Goal: Task Accomplishment & Management: Use online tool/utility

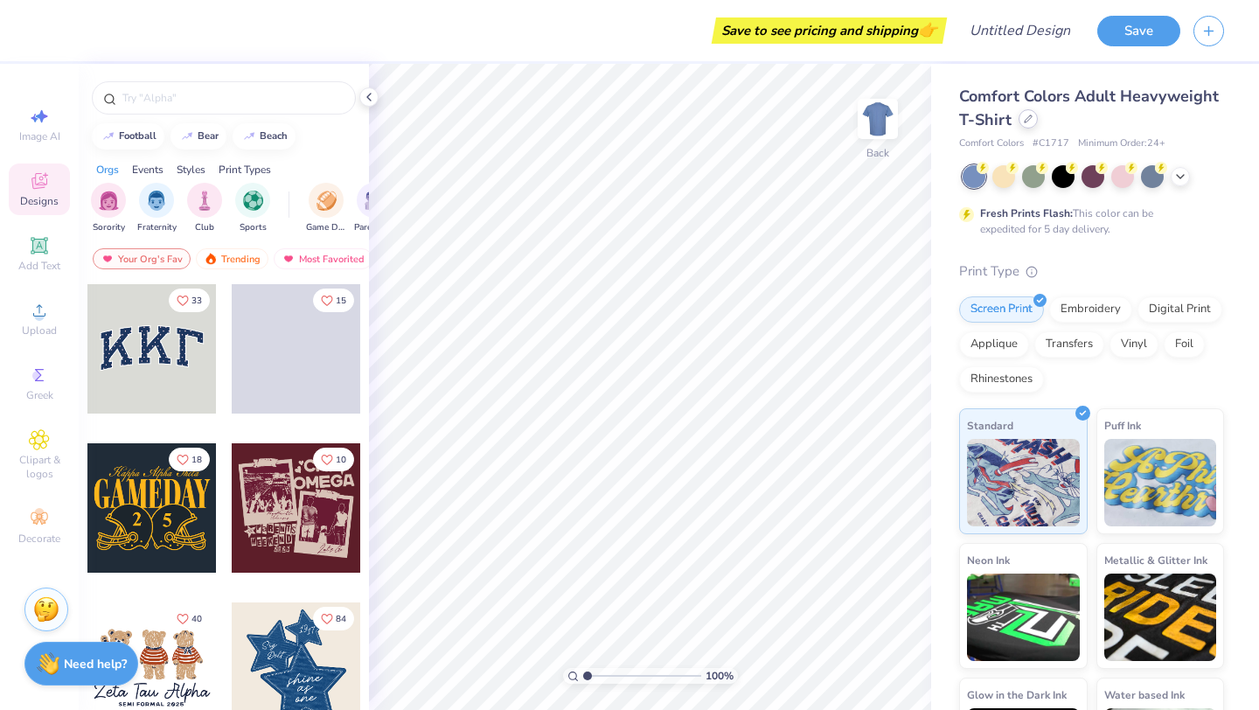
click at [1038, 125] on div at bounding box center [1028, 118] width 19 height 19
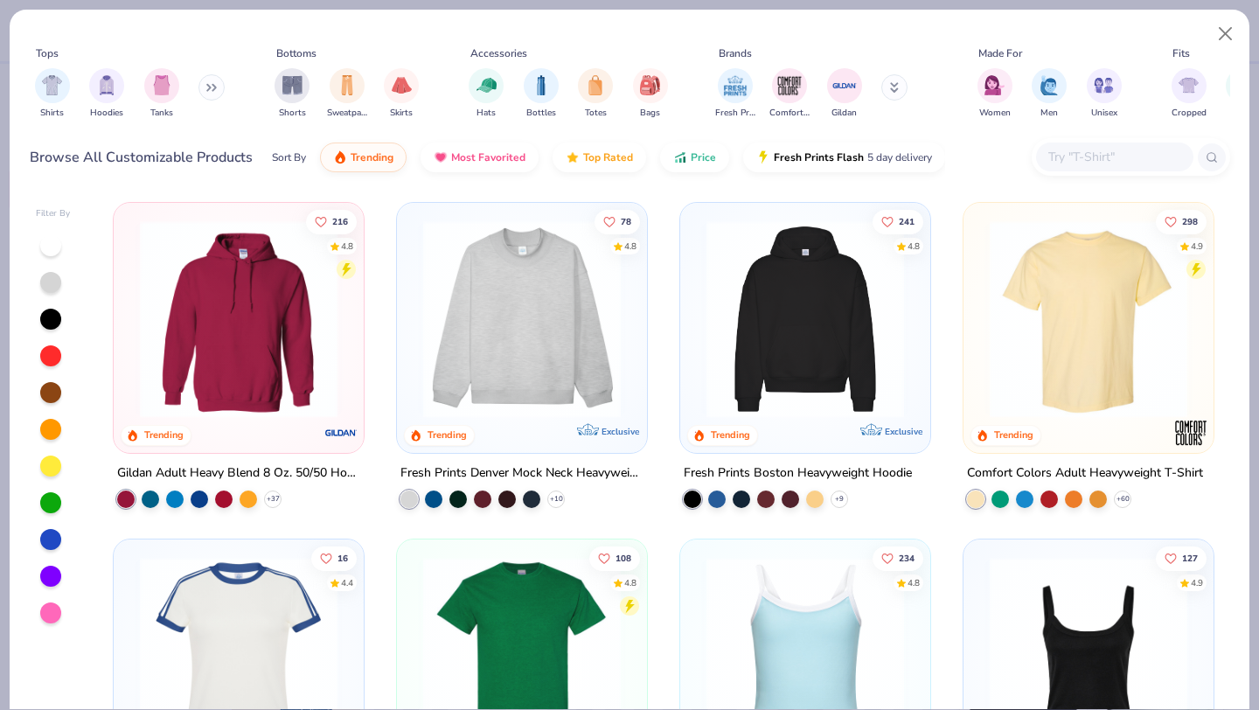
click at [212, 92] on button at bounding box center [211, 87] width 26 height 26
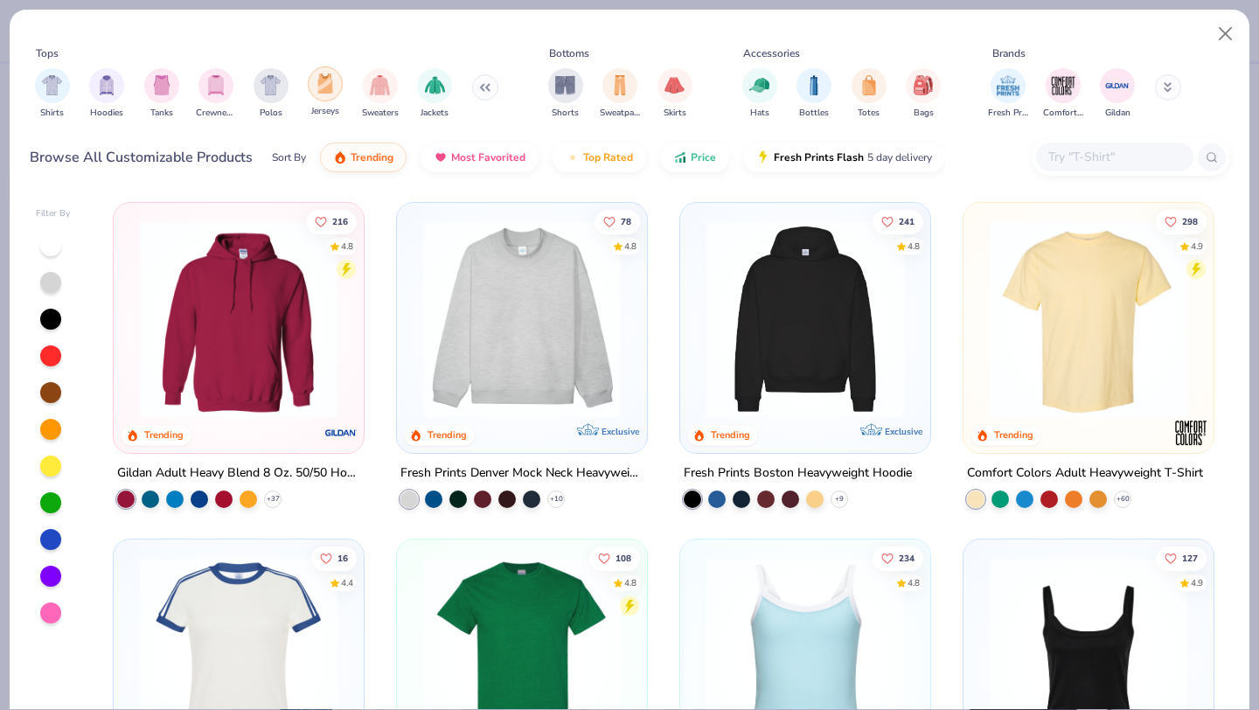
click at [324, 87] on img "filter for Jerseys" at bounding box center [325, 83] width 19 height 20
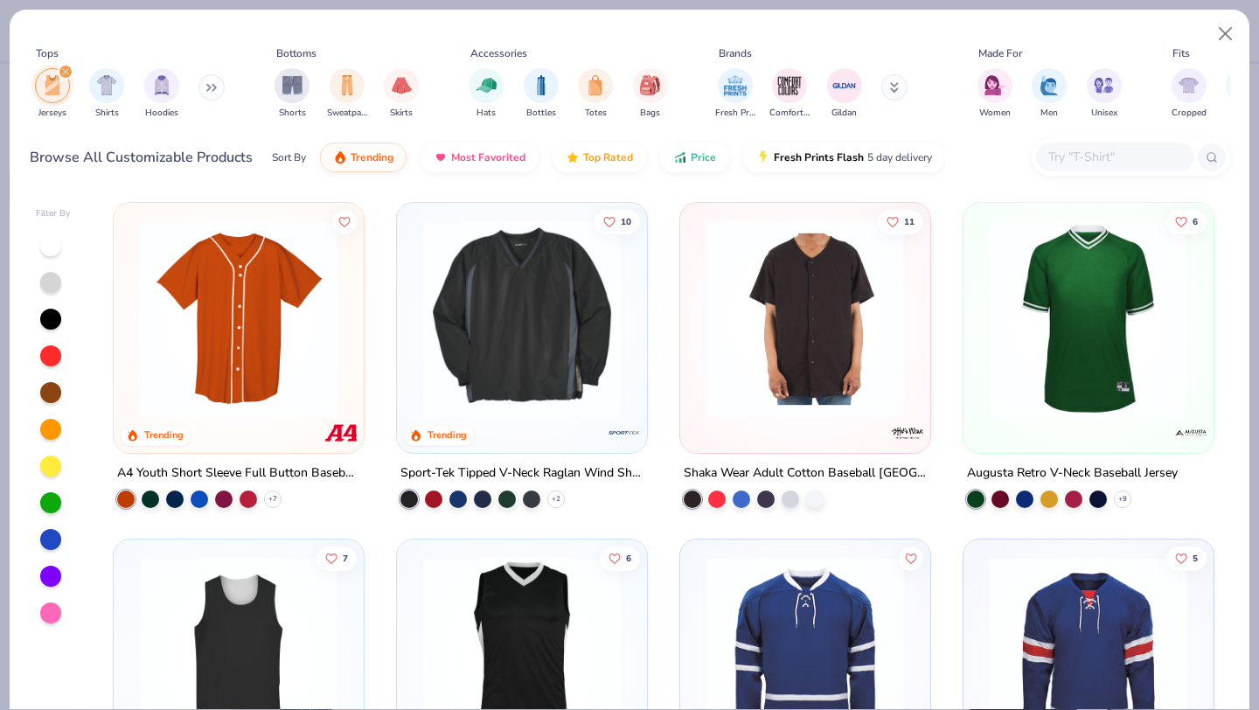
scroll to position [501, 0]
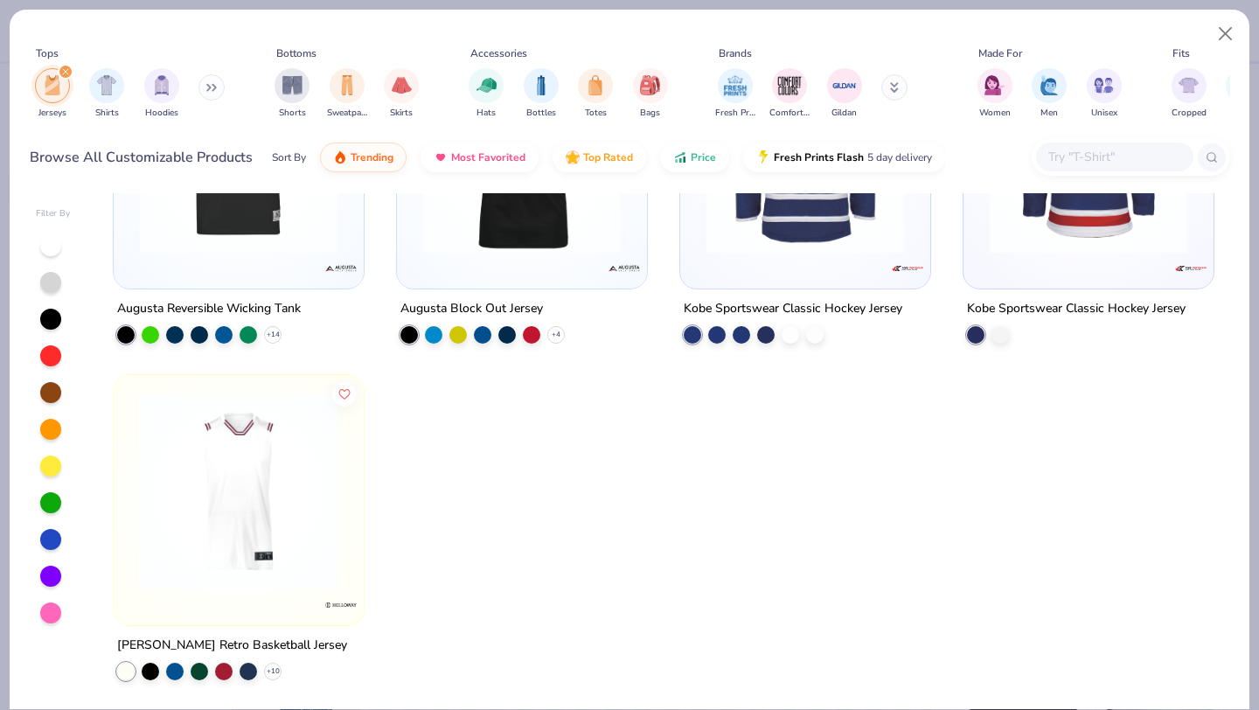
click at [302, 579] on img at bounding box center [238, 491] width 215 height 198
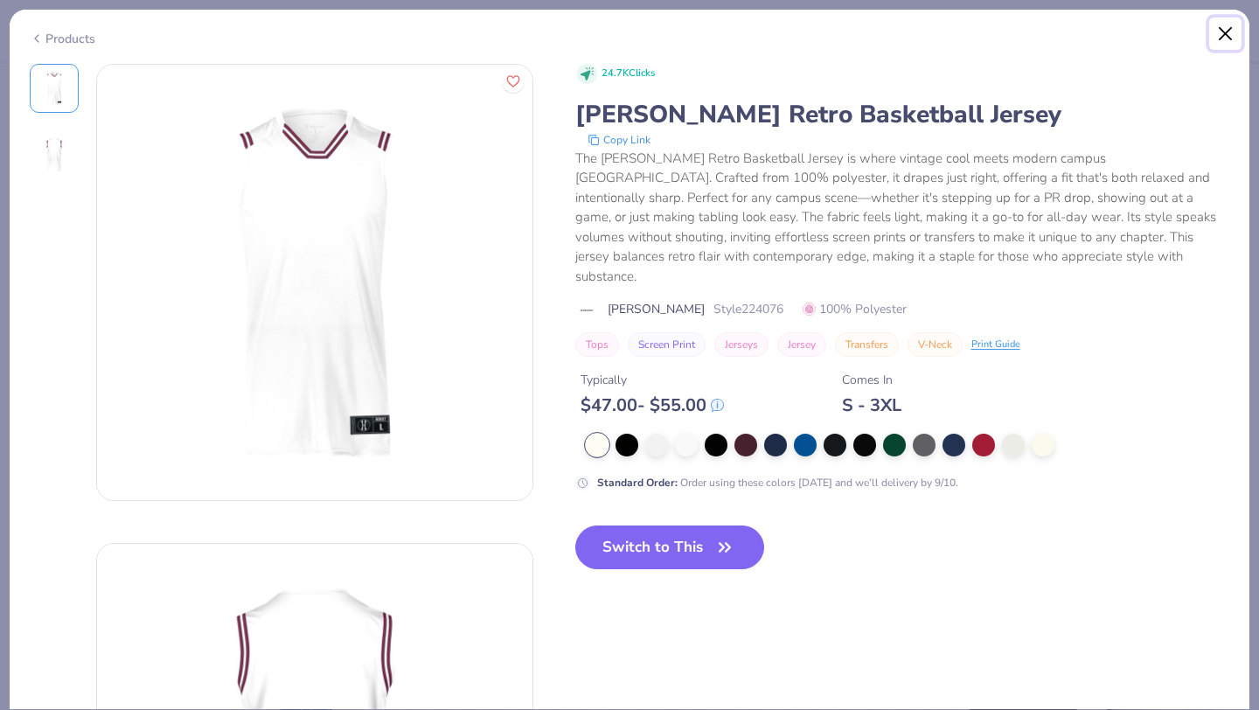
click at [1231, 30] on button "Close" at bounding box center [1225, 33] width 33 height 33
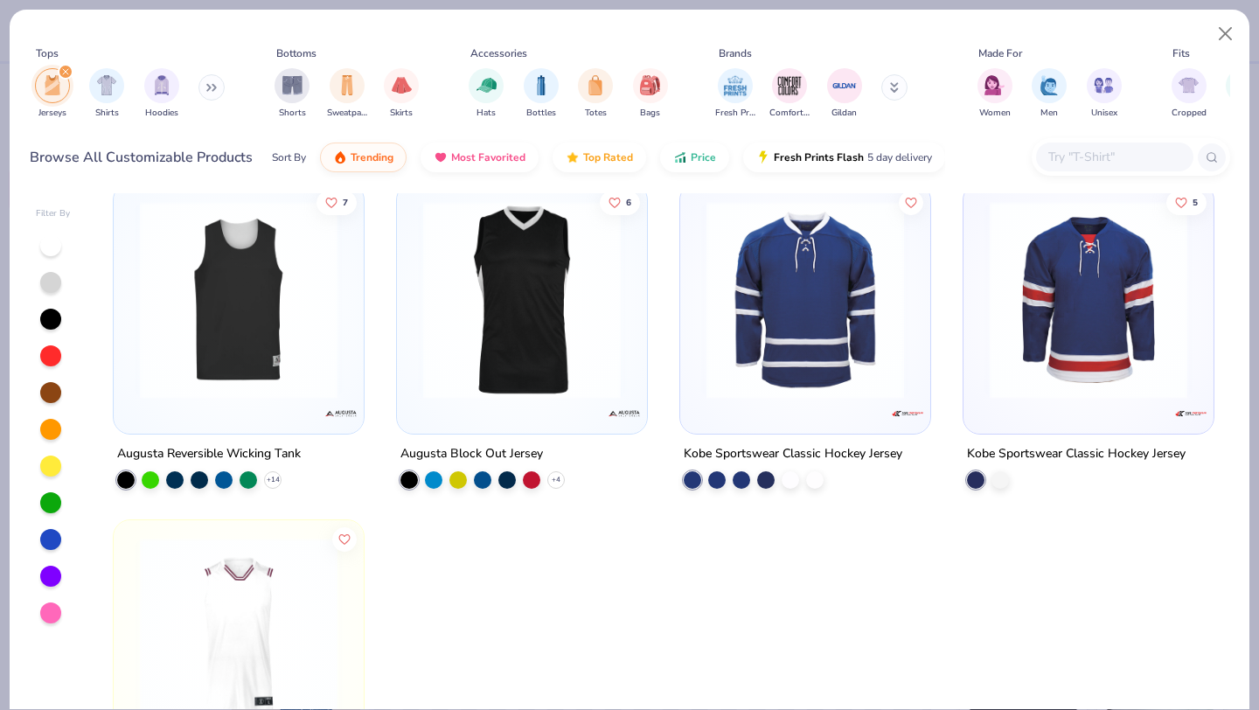
scroll to position [501, 0]
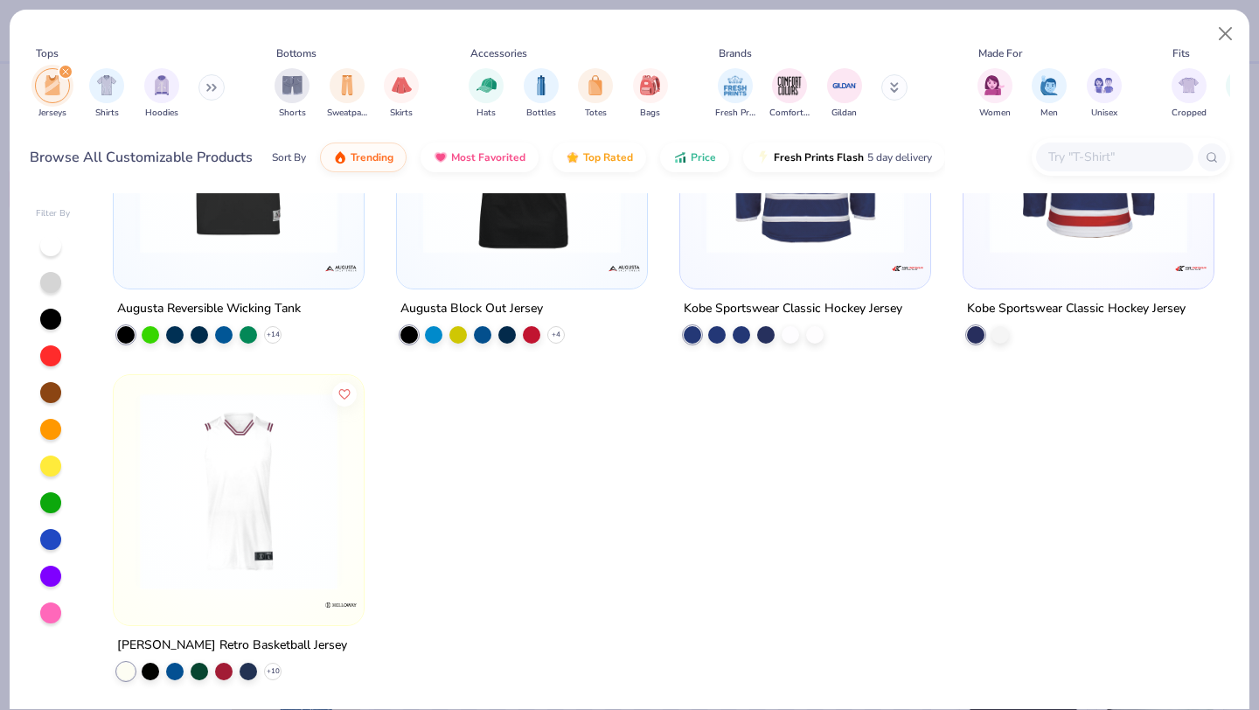
click at [286, 512] on img at bounding box center [238, 491] width 215 height 198
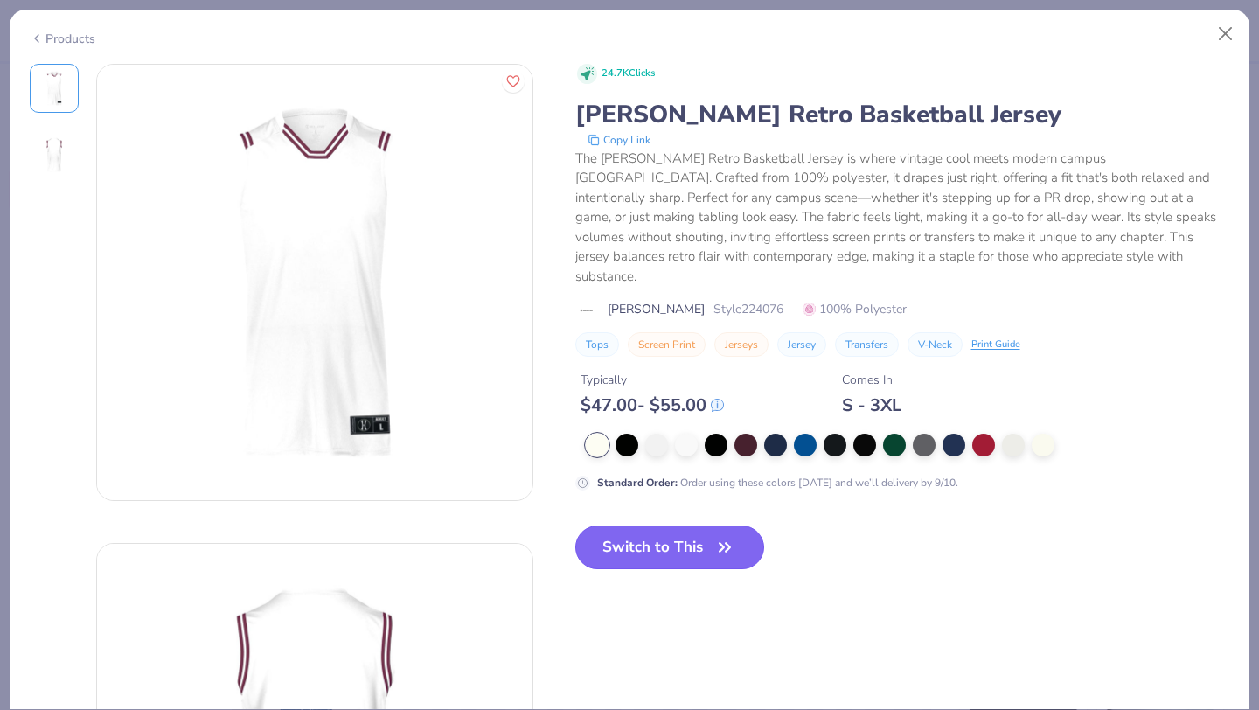
click at [704, 526] on button "Switch to This" at bounding box center [670, 548] width 190 height 44
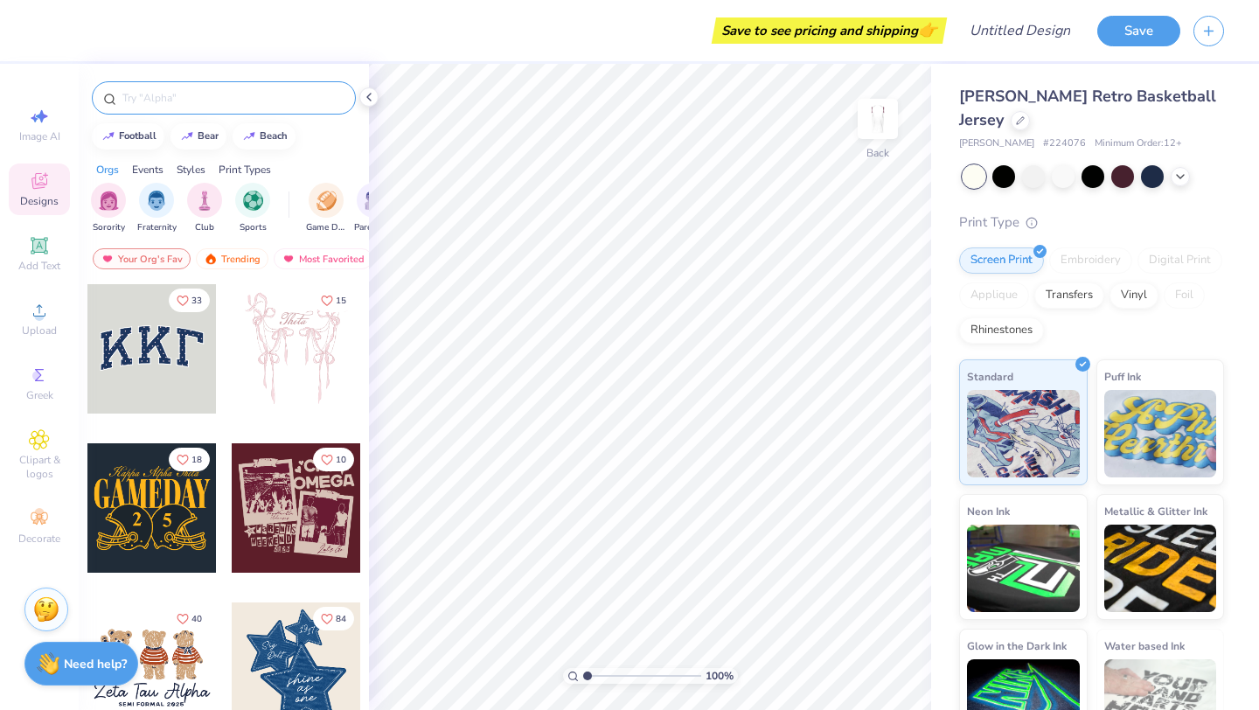
click at [178, 99] on input "text" at bounding box center [233, 97] width 224 height 17
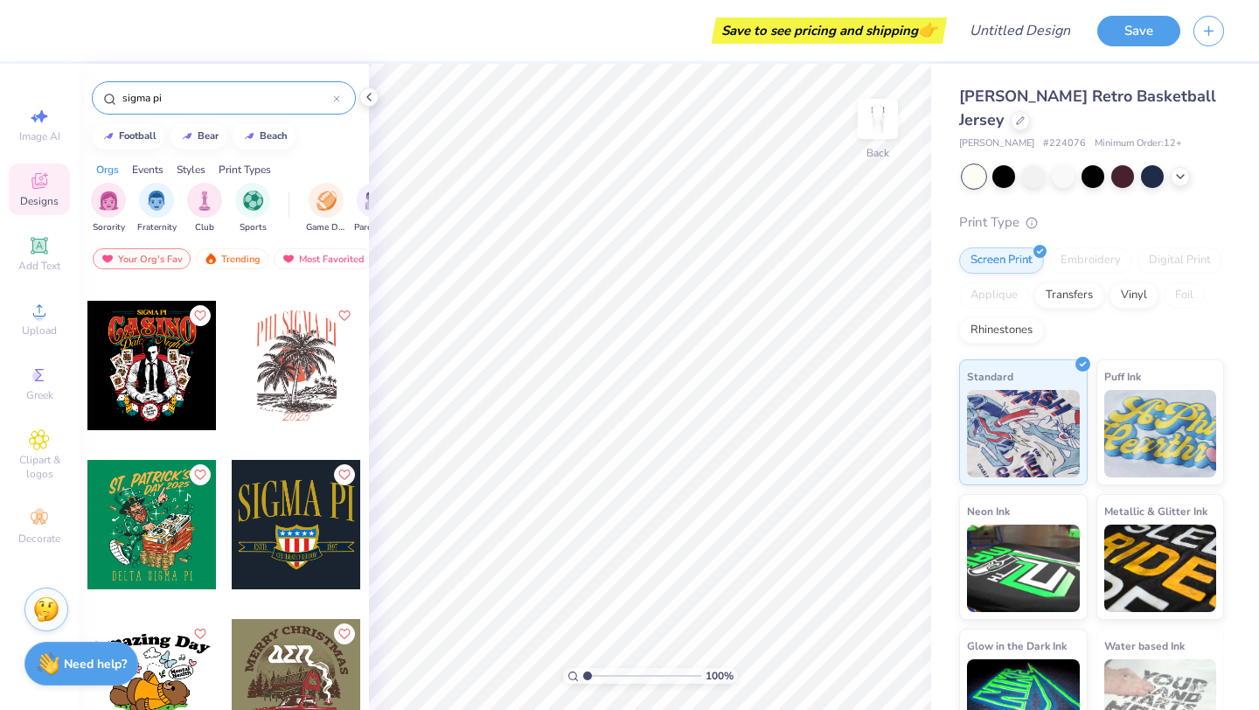
scroll to position [462, 0]
type input "sigma pi"
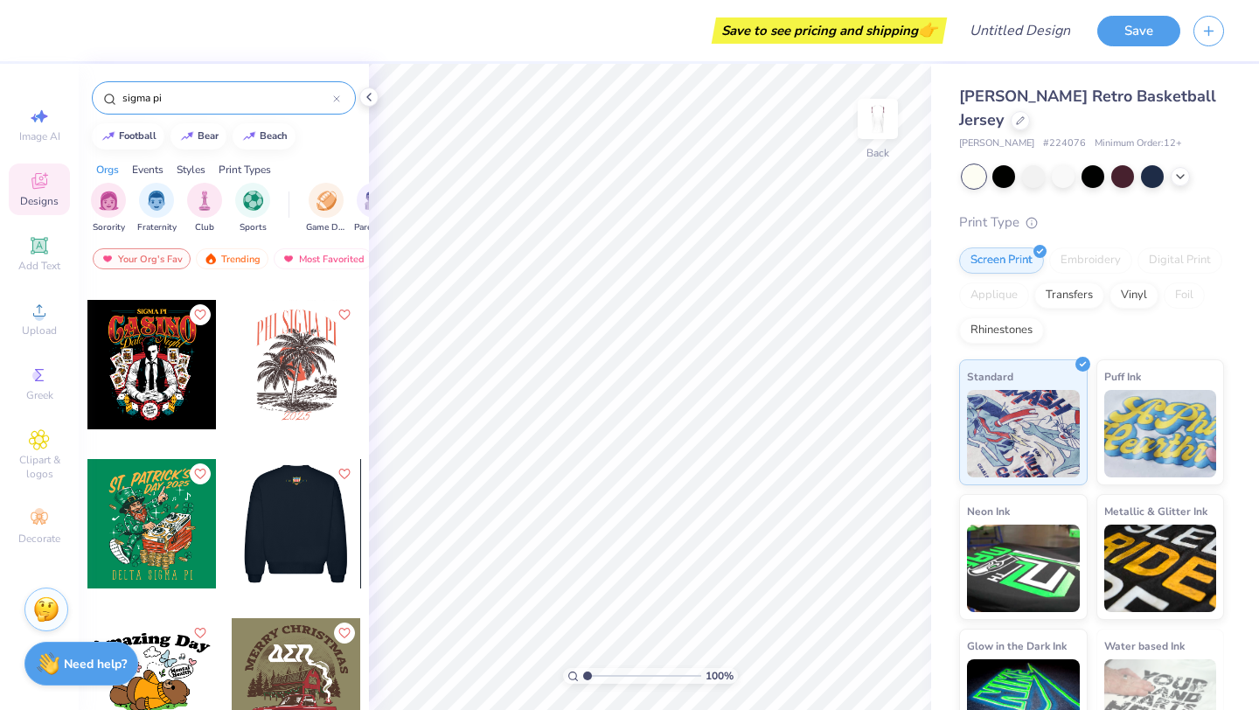
click at [315, 566] on div at bounding box center [296, 523] width 388 height 129
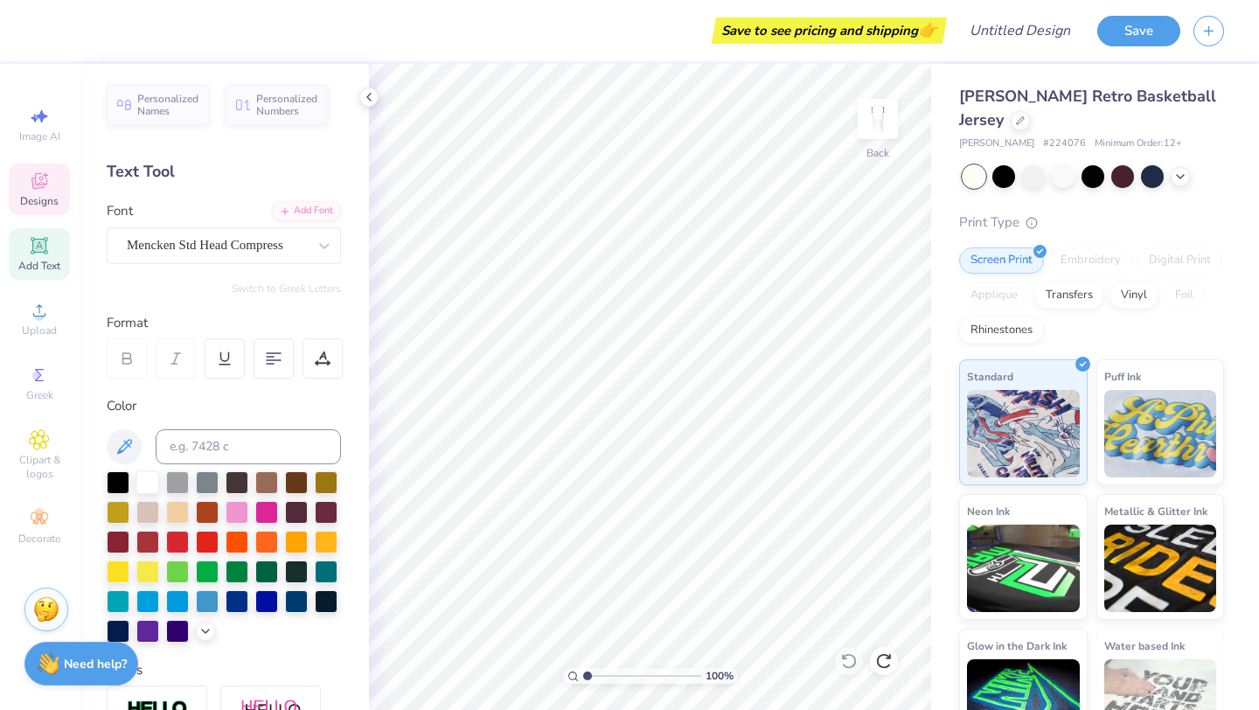
click at [43, 192] on div "Designs" at bounding box center [39, 190] width 61 height 52
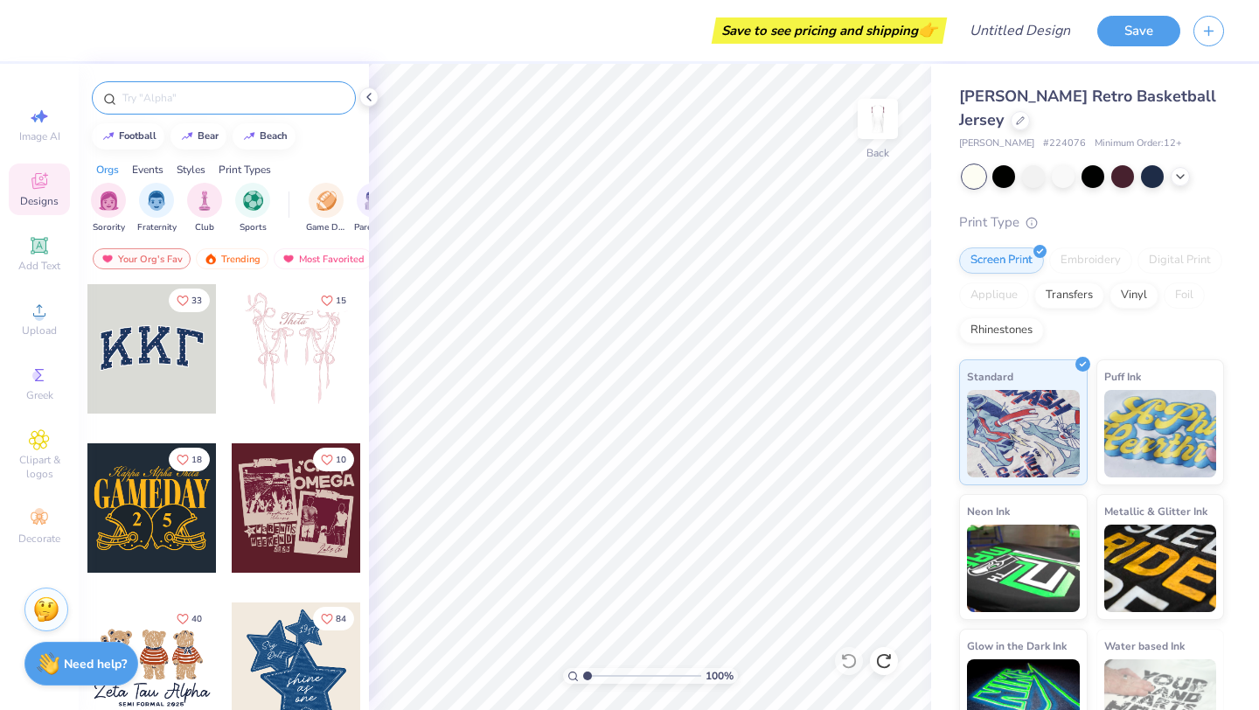
click at [231, 113] on div at bounding box center [224, 97] width 264 height 33
click at [164, 98] on input "text" at bounding box center [233, 97] width 224 height 17
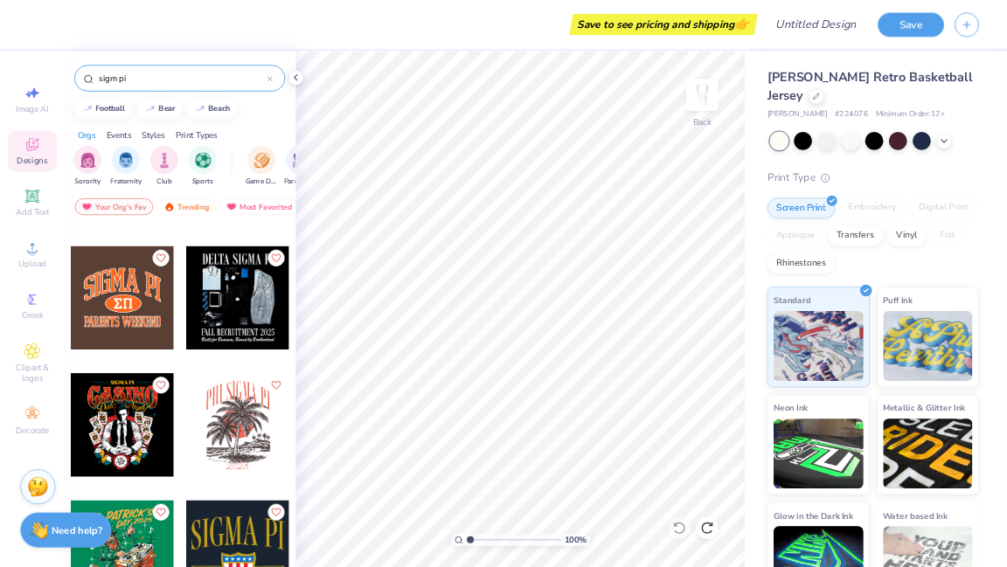
scroll to position [293, 0]
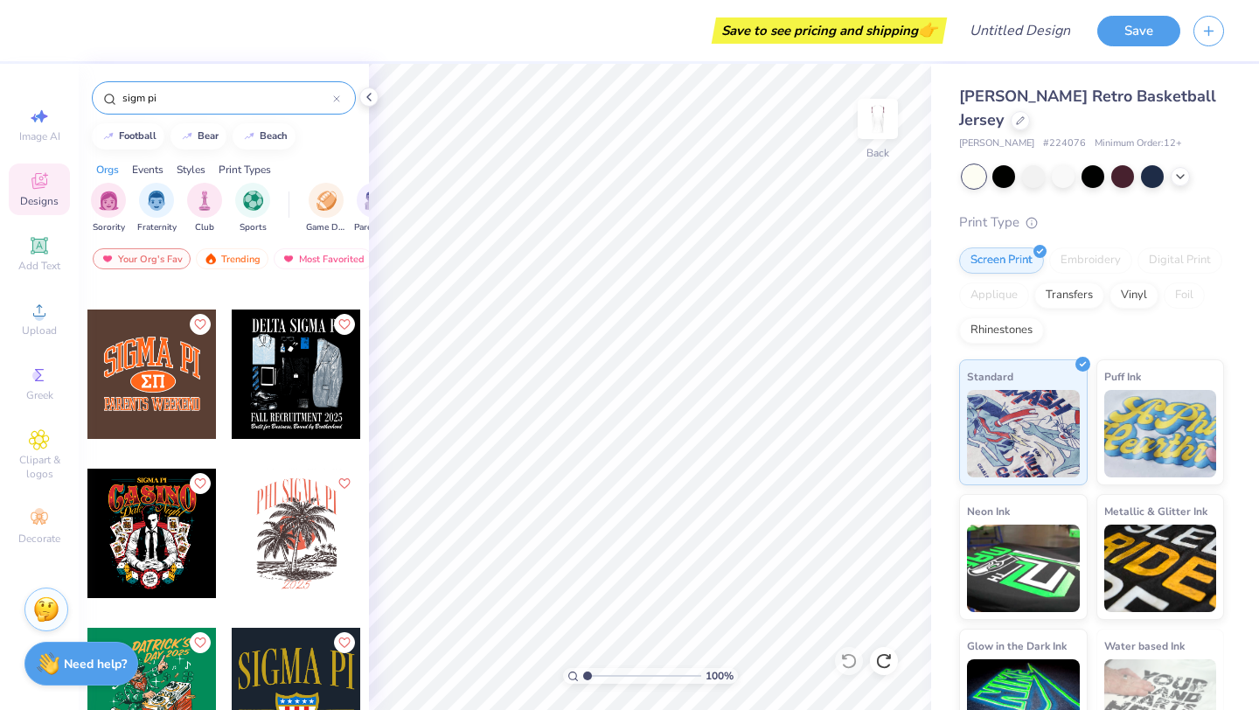
type input "sigm pi"
click at [176, 358] on div at bounding box center [151, 374] width 129 height 129
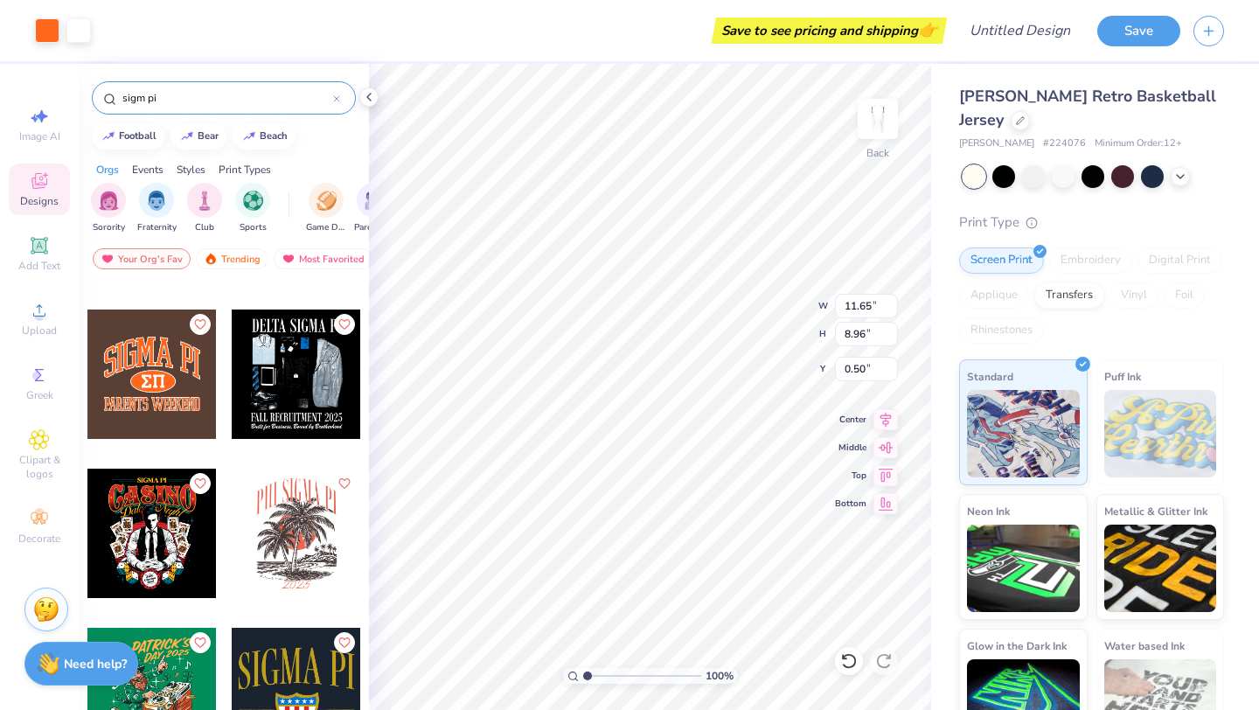
type input "0.50"
type input "2.75"
type input "1.60"
type input "5.11"
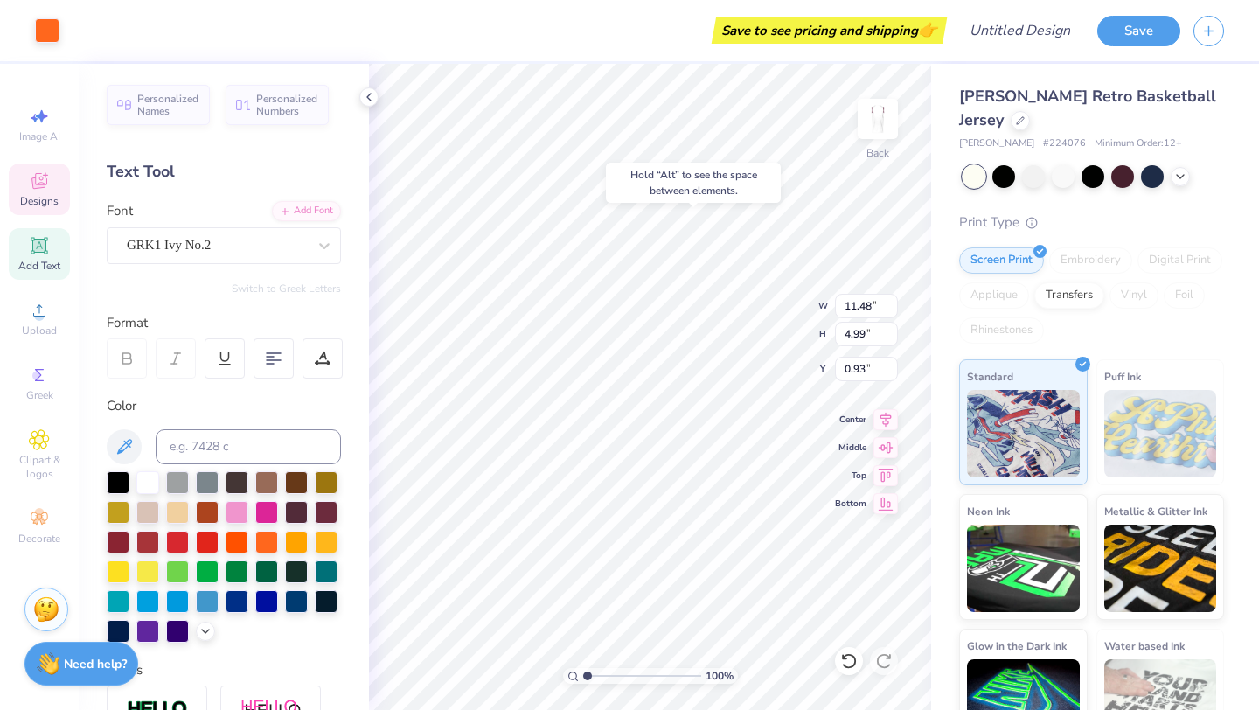
type input "0.59"
type input "2.75"
type input "1.60"
type input "7.61"
type input "3.09"
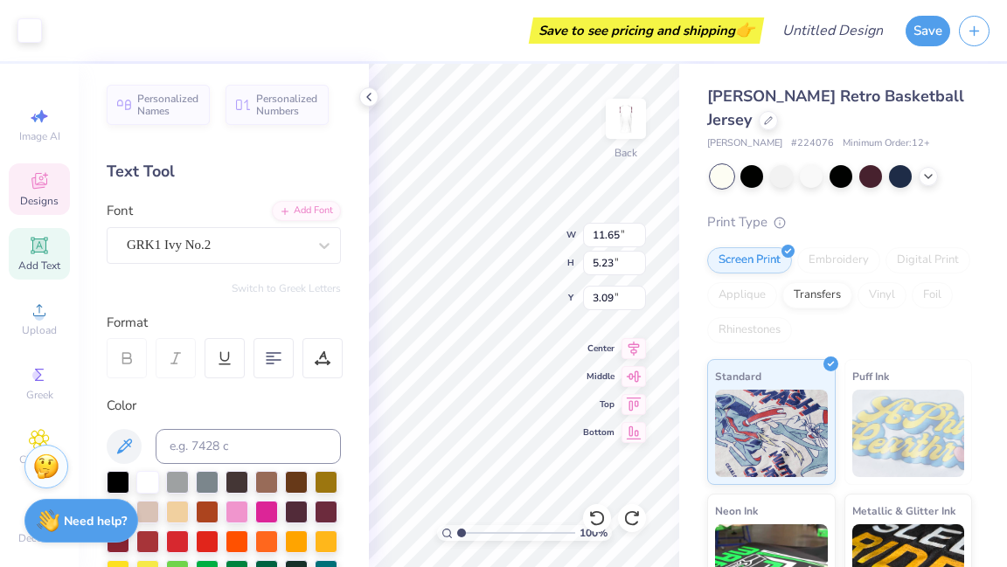
type input "11.65"
type input "5.23"
type input "3.00"
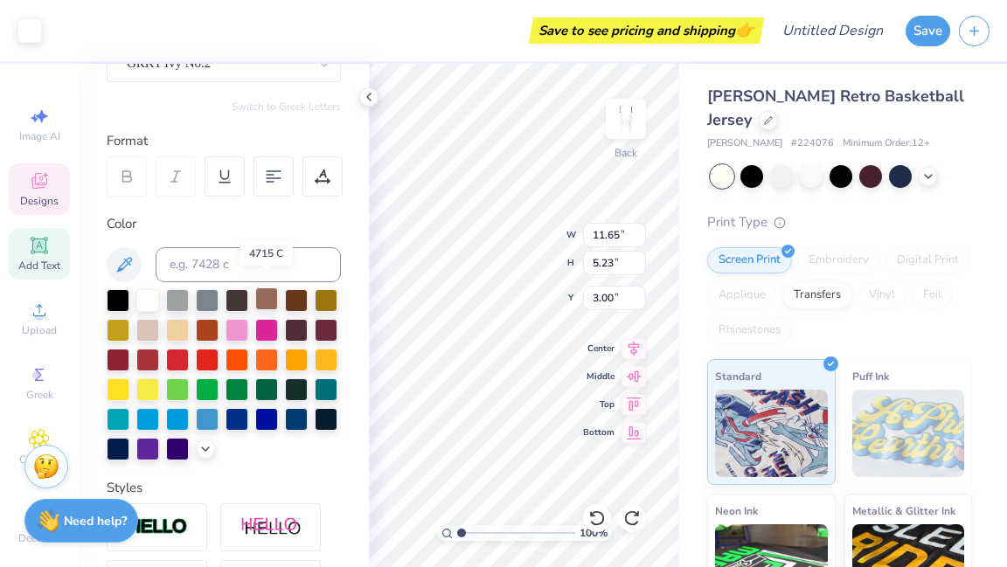
scroll to position [192, 0]
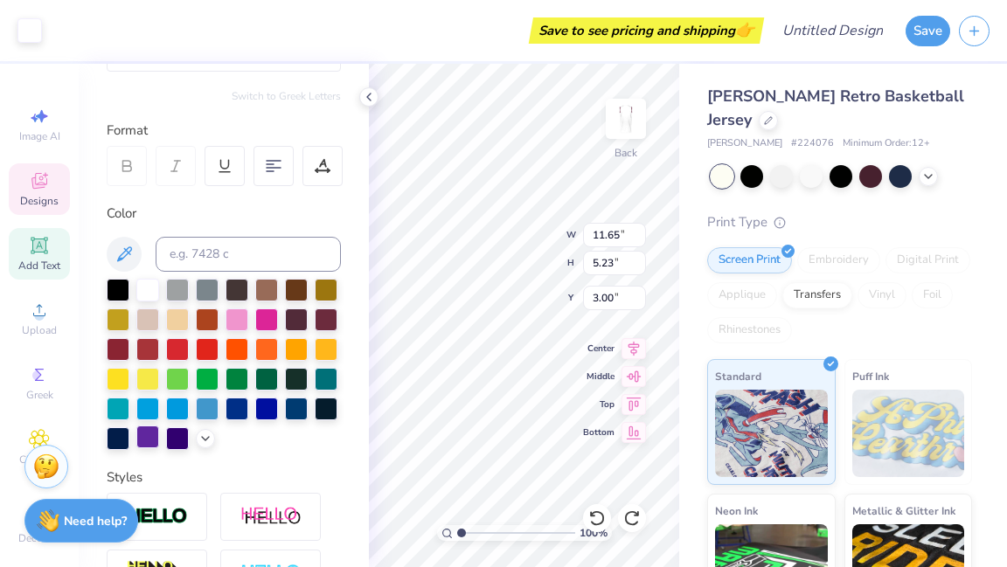
click at [159, 440] on div at bounding box center [147, 437] width 23 height 23
click at [159, 435] on div at bounding box center [147, 437] width 23 height 23
click at [159, 439] on div at bounding box center [147, 437] width 23 height 23
type input "6.76"
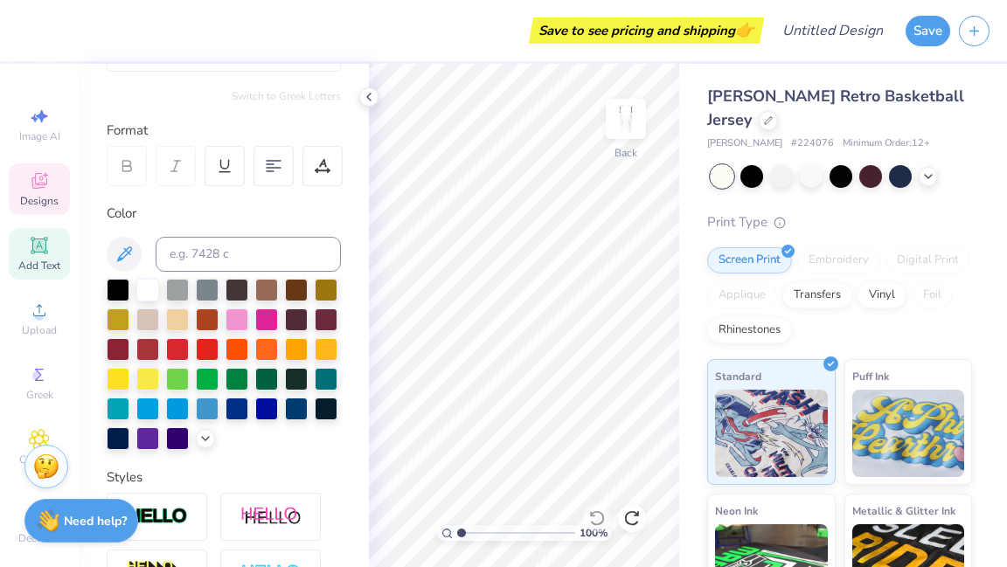
click at [31, 183] on icon at bounding box center [39, 181] width 16 height 16
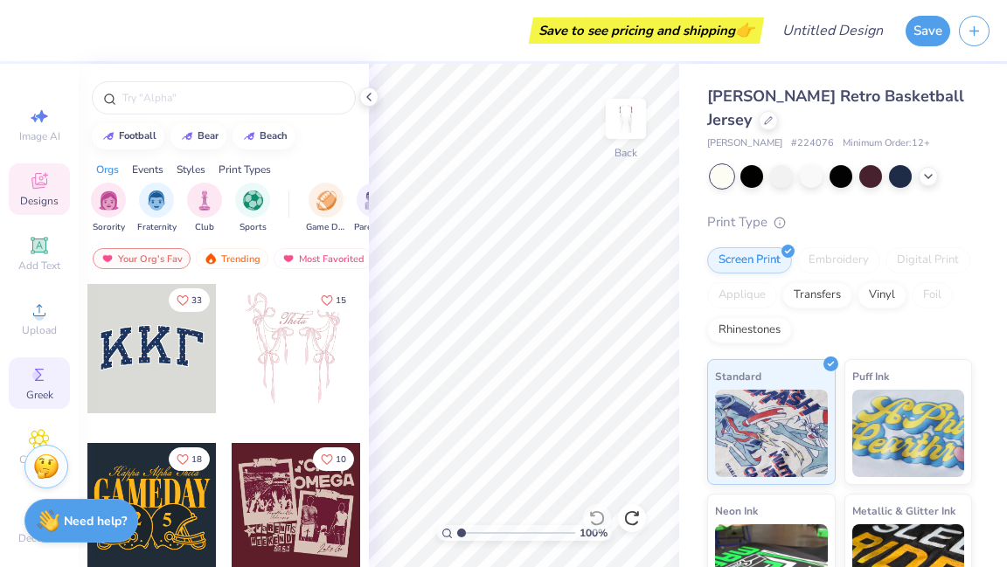
click at [39, 379] on icon at bounding box center [39, 375] width 21 height 21
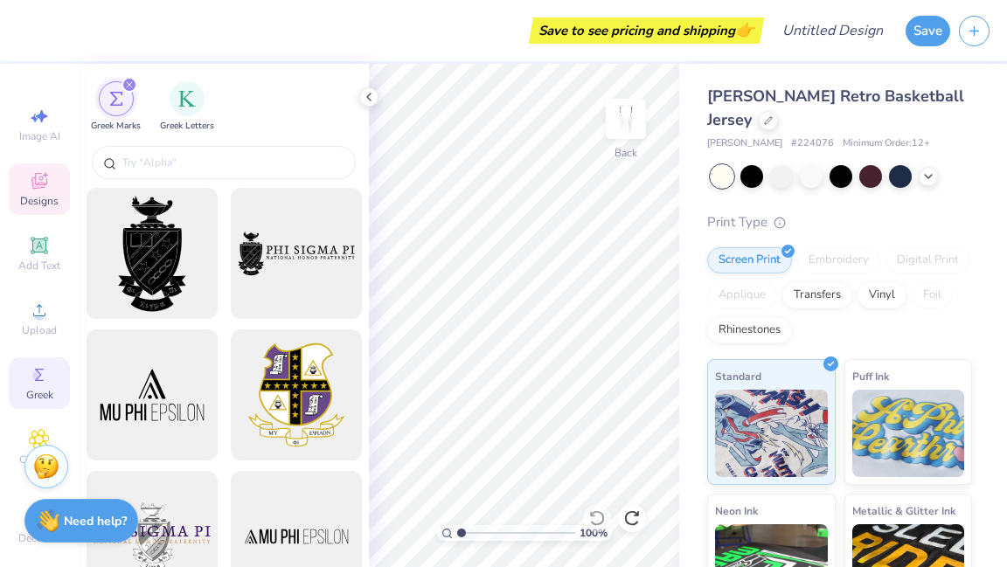
click at [40, 192] on div "Designs" at bounding box center [39, 190] width 61 height 52
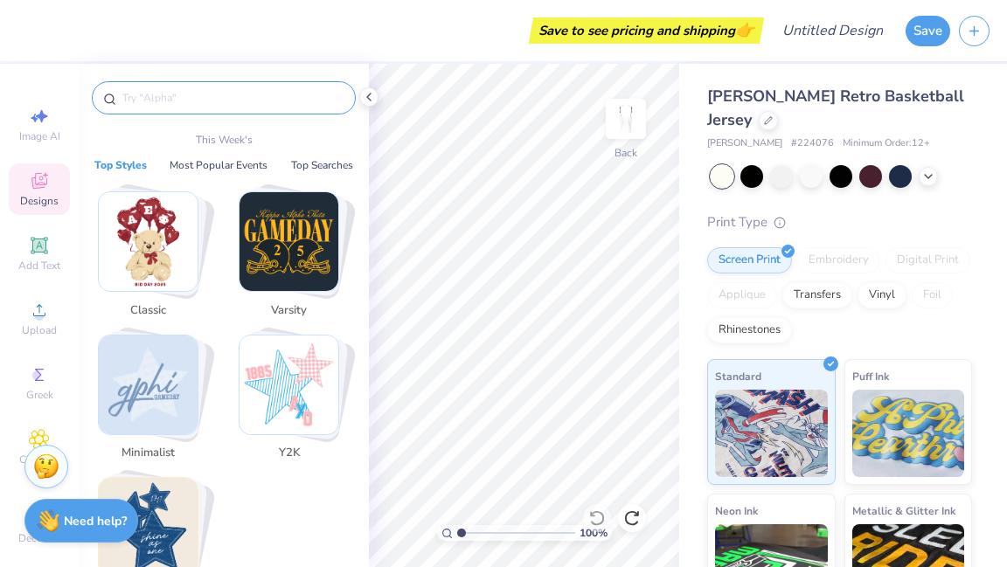
click at [187, 101] on input "text" at bounding box center [233, 97] width 224 height 17
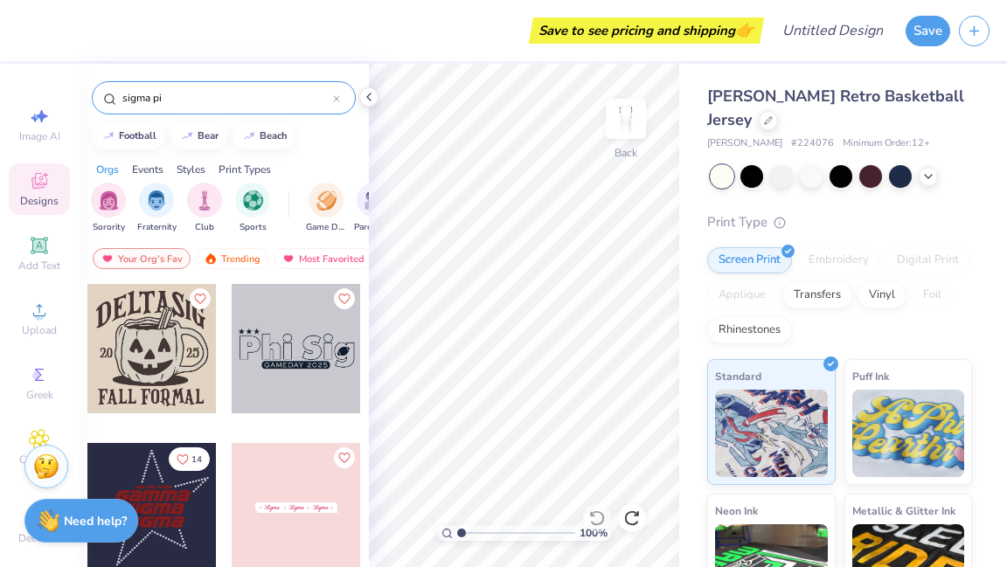
type input "sigma pi"
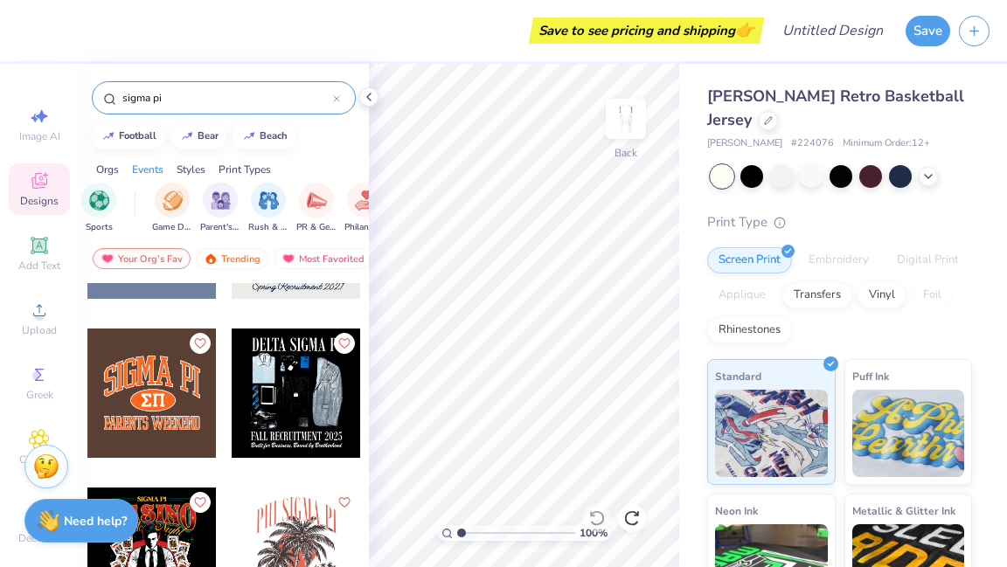
scroll to position [275, 0]
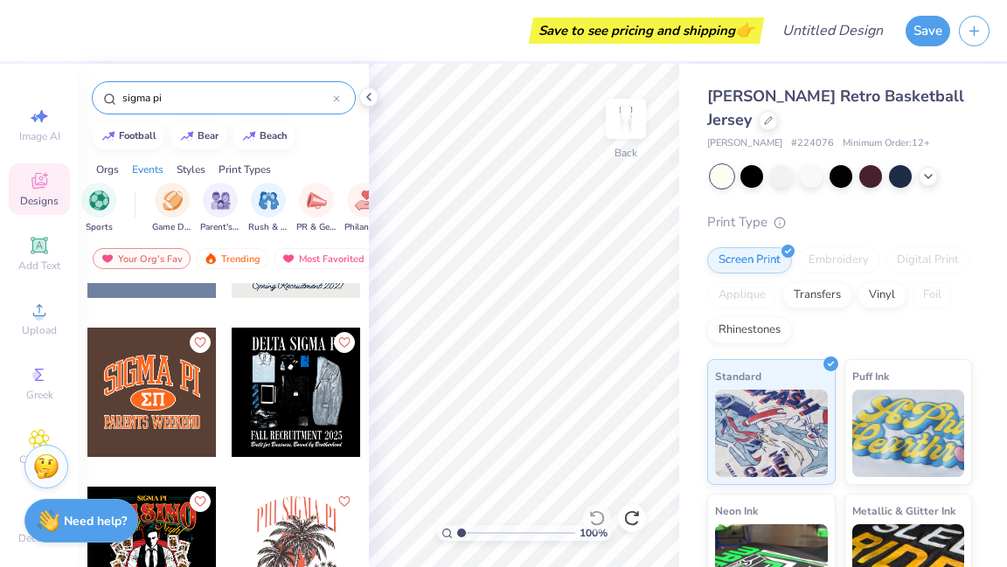
click at [243, 166] on div "Print Types" at bounding box center [245, 170] width 52 height 16
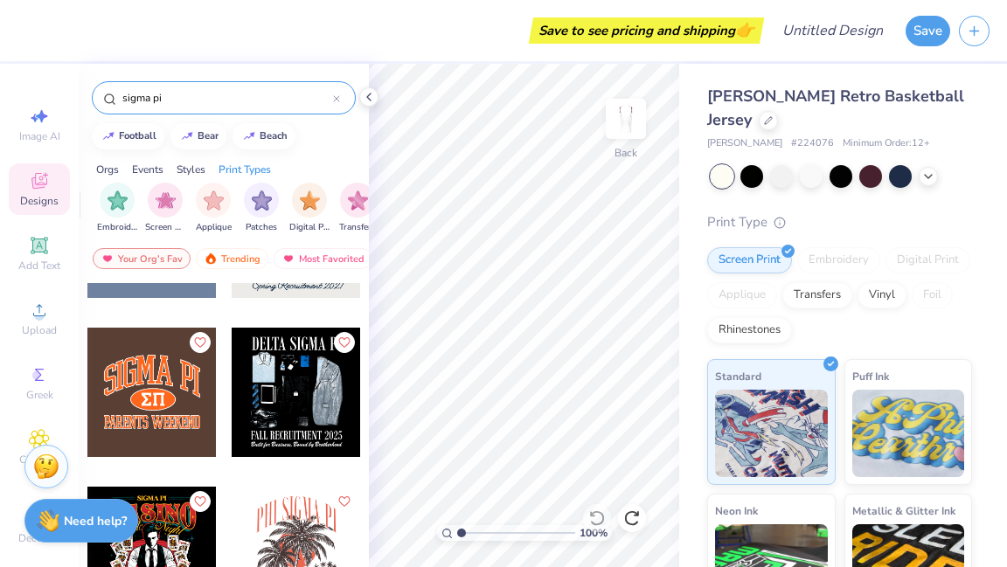
scroll to position [0, 1423]
click at [245, 203] on img "filter for Patches" at bounding box center [253, 199] width 20 height 20
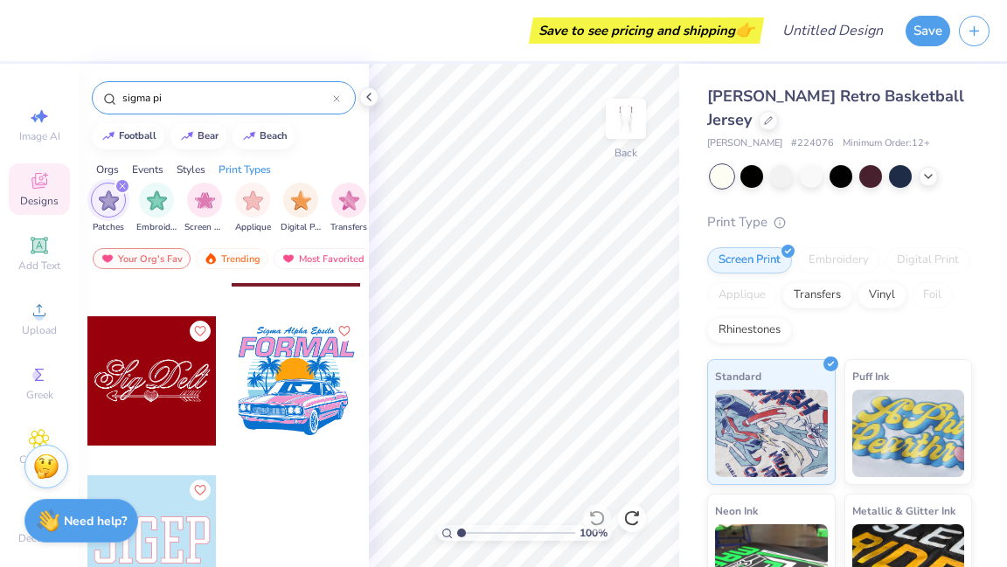
scroll to position [0, 0]
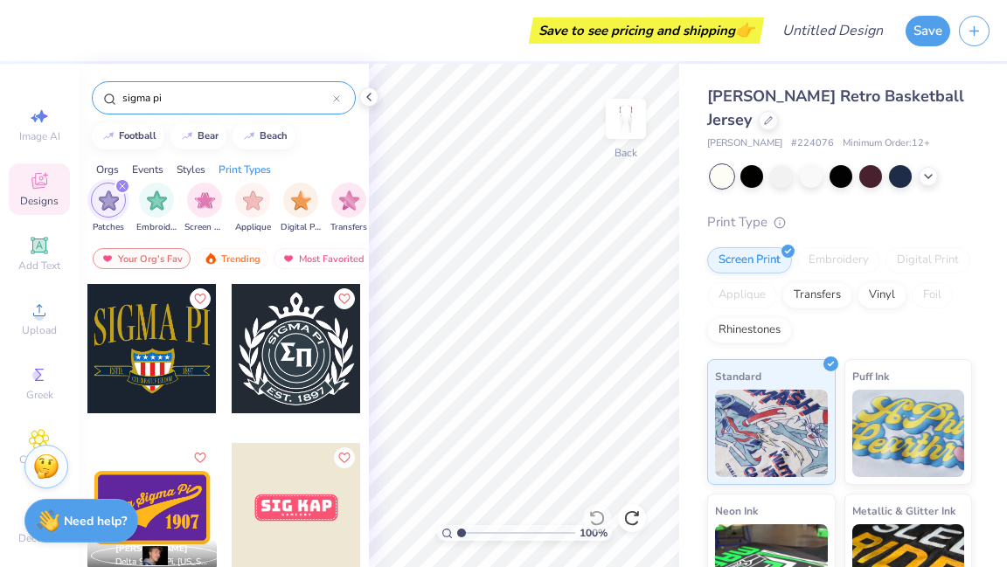
click at [122, 184] on icon "filter for Patches" at bounding box center [122, 186] width 7 height 7
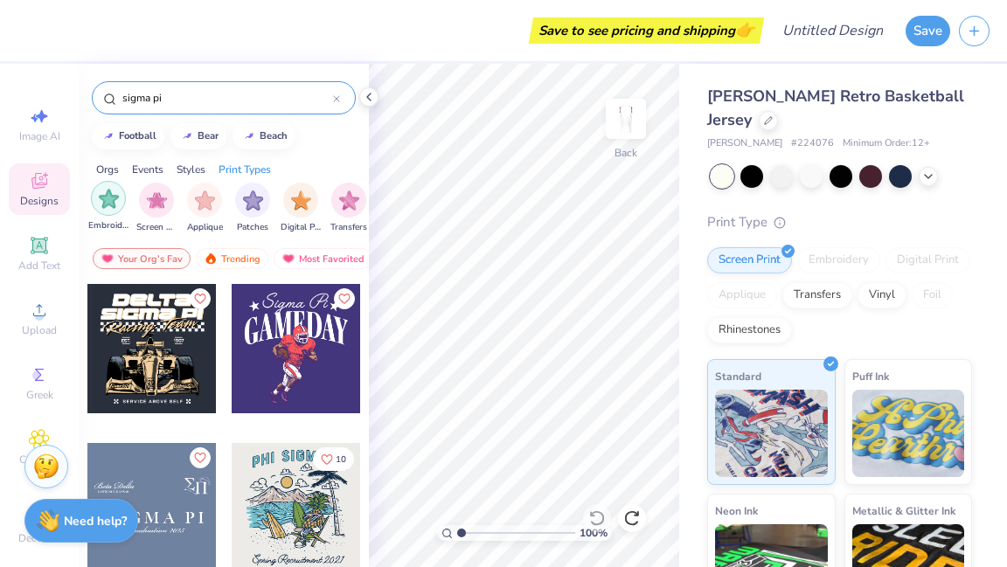
click at [110, 195] on img "filter for Embroidery" at bounding box center [109, 199] width 20 height 20
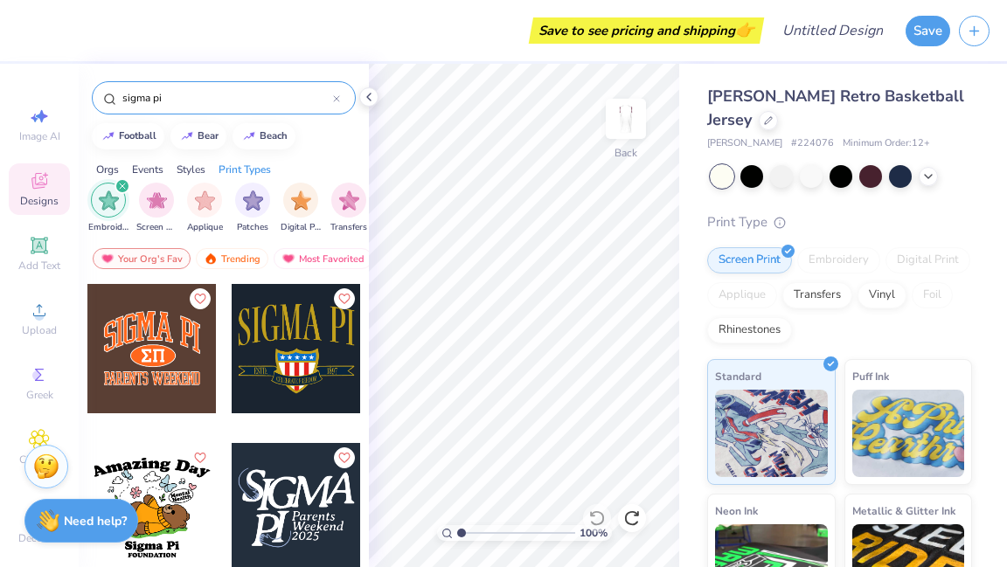
click at [122, 178] on div "filter for Embroidery" at bounding box center [123, 186] width 16 height 16
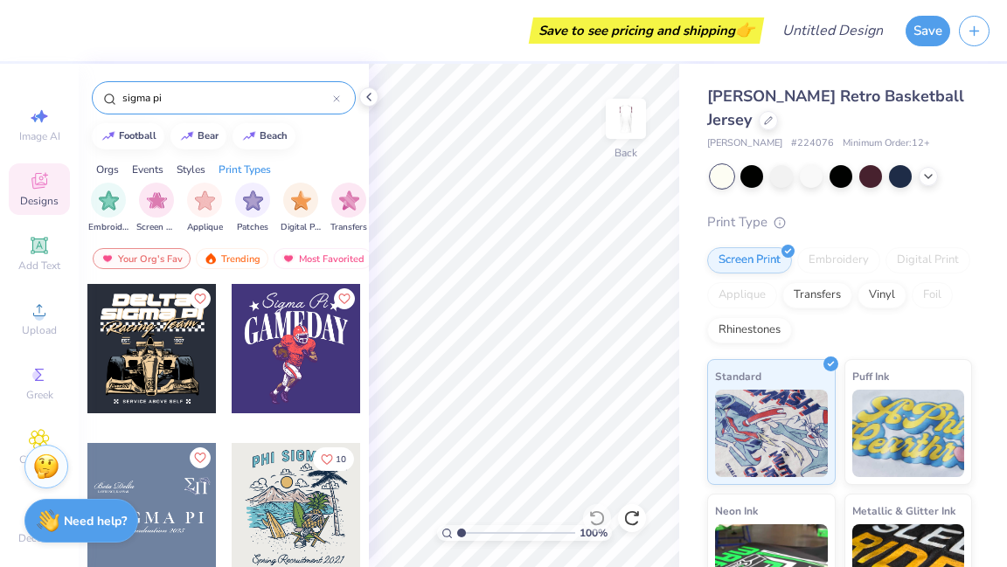
click at [196, 167] on div "Styles" at bounding box center [191, 170] width 29 height 16
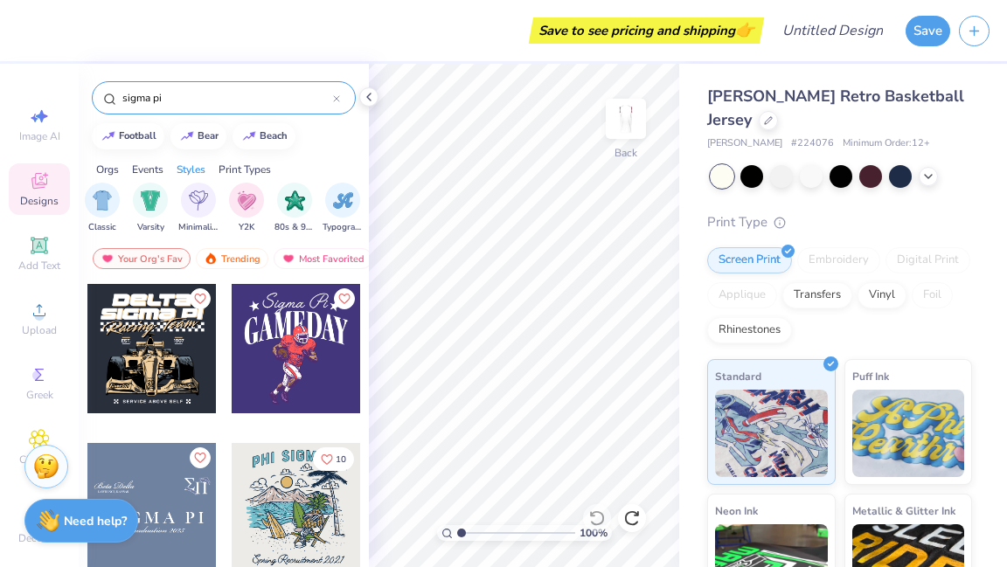
scroll to position [0, 916]
click at [163, 203] on img "filter for Varsity" at bounding box center [157, 199] width 20 height 20
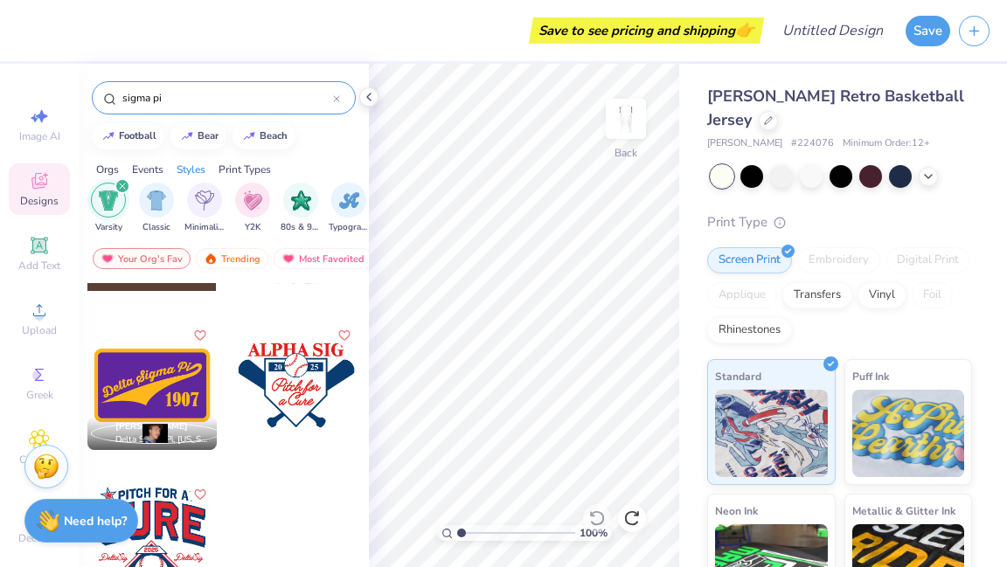
scroll to position [127, 0]
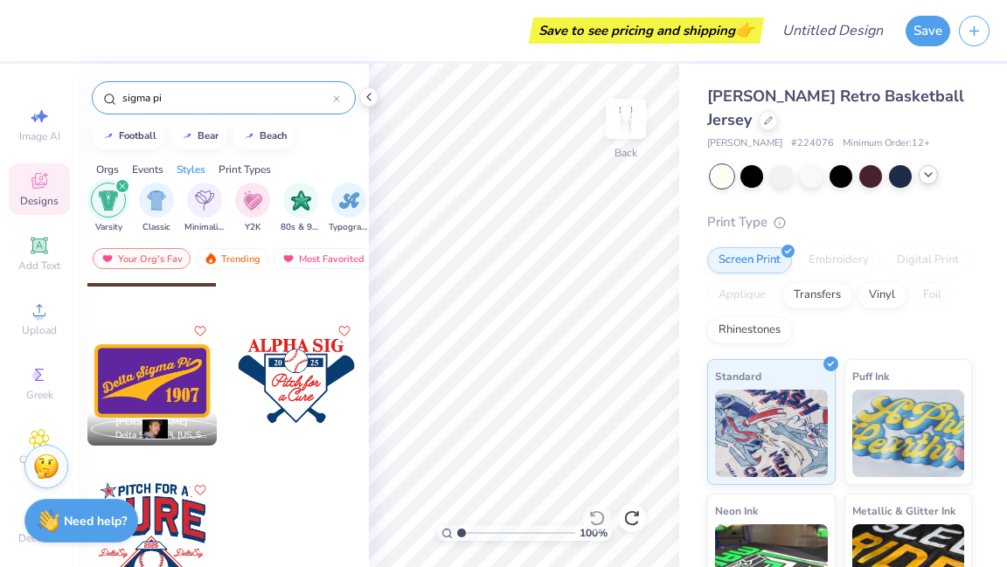
click at [929, 171] on icon at bounding box center [929, 175] width 14 height 14
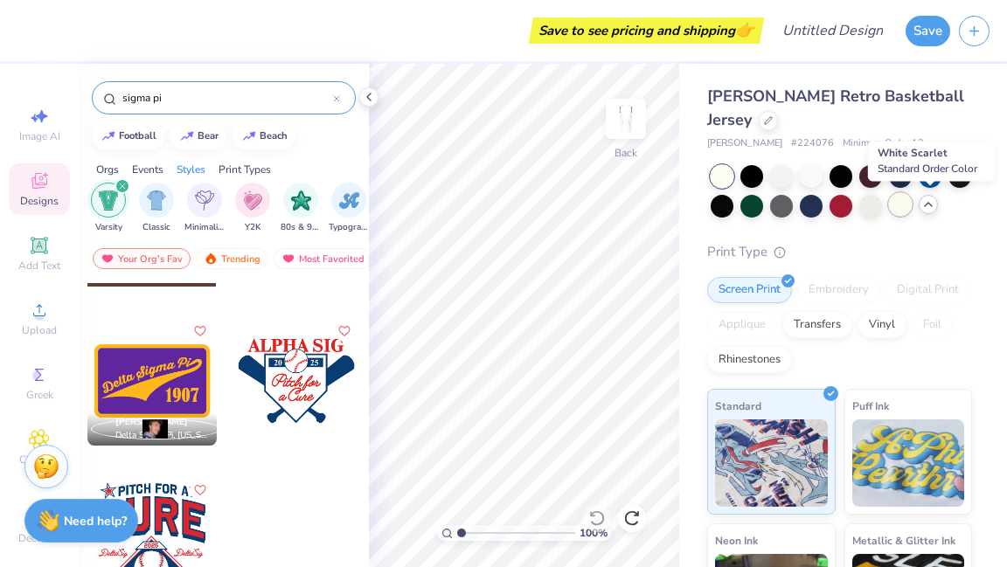
click at [912, 204] on div at bounding box center [900, 204] width 23 height 23
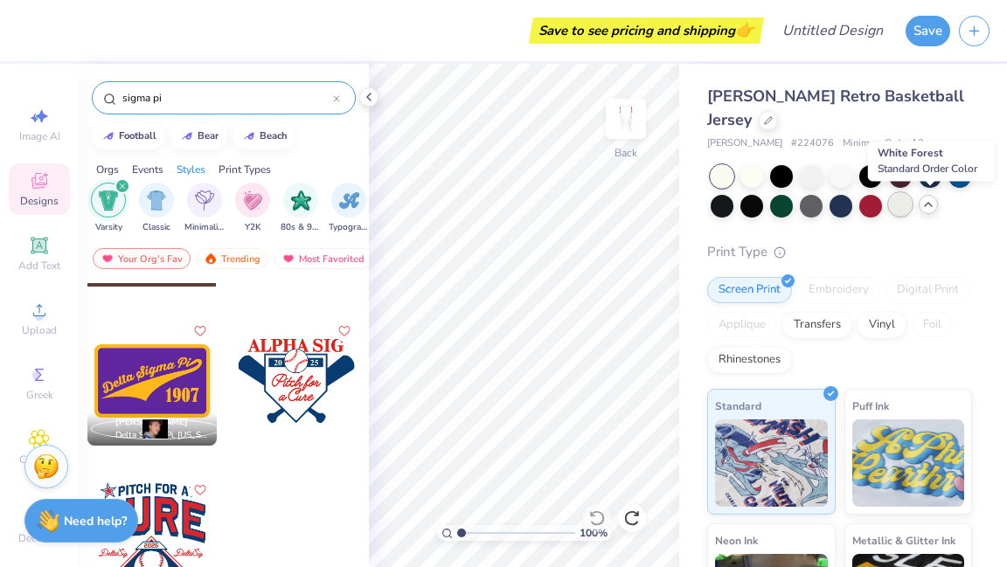
click at [912, 206] on div at bounding box center [900, 204] width 23 height 23
click at [752, 171] on div at bounding box center [752, 175] width 23 height 23
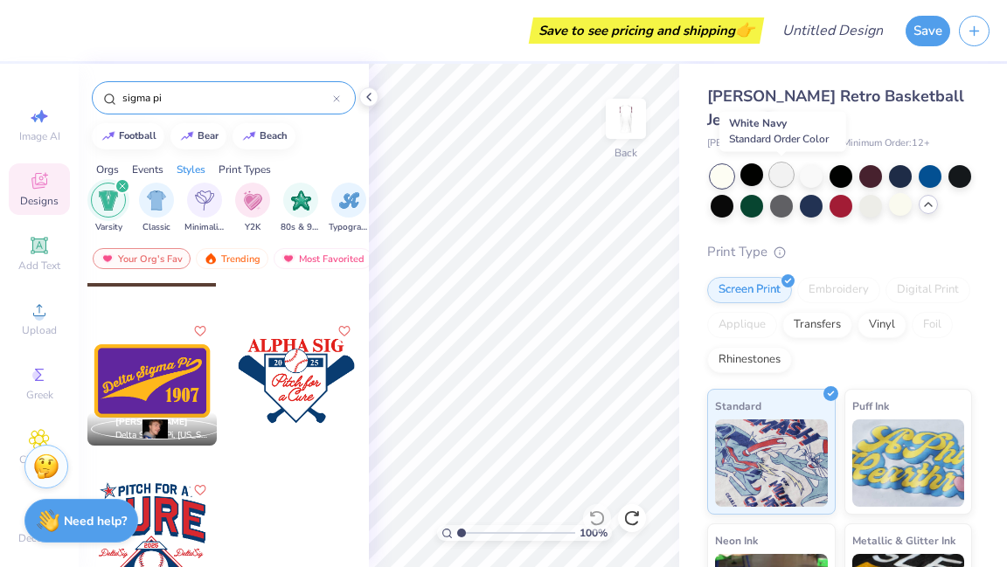
click at [772, 177] on div at bounding box center [781, 175] width 23 height 23
click at [821, 176] on div at bounding box center [811, 175] width 23 height 23
click at [813, 174] on div at bounding box center [811, 175] width 23 height 23
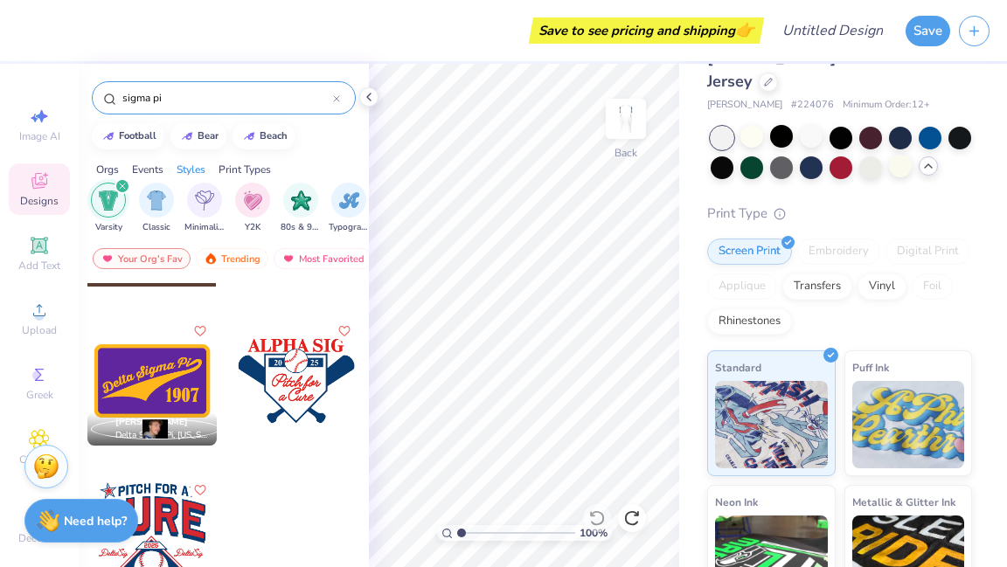
scroll to position [0, 0]
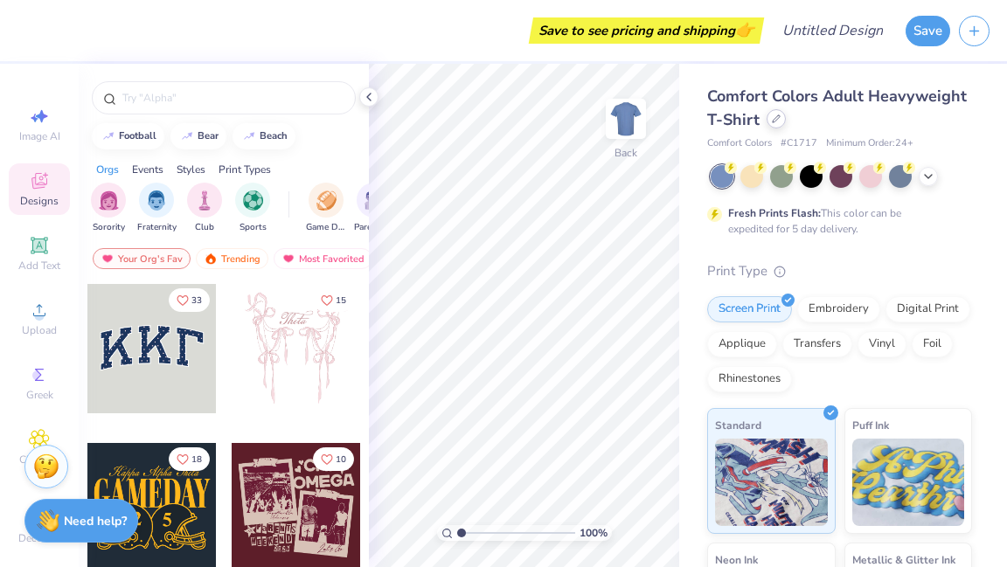
click at [786, 125] on div at bounding box center [776, 118] width 19 height 19
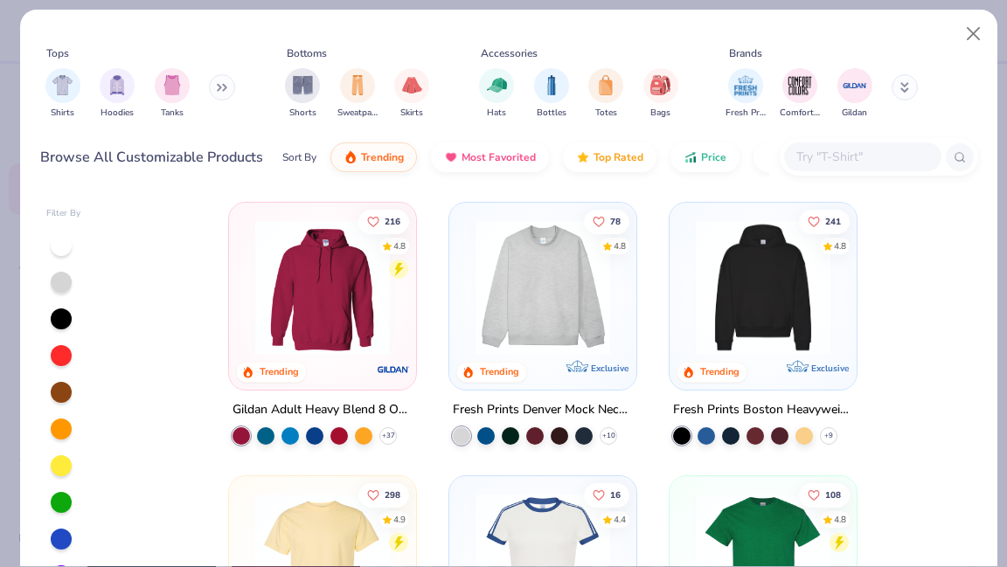
click at [211, 87] on div "Shirts Hoodies Tanks" at bounding box center [140, 93] width 201 height 65
click at [220, 87] on icon at bounding box center [219, 88] width 3 height 6
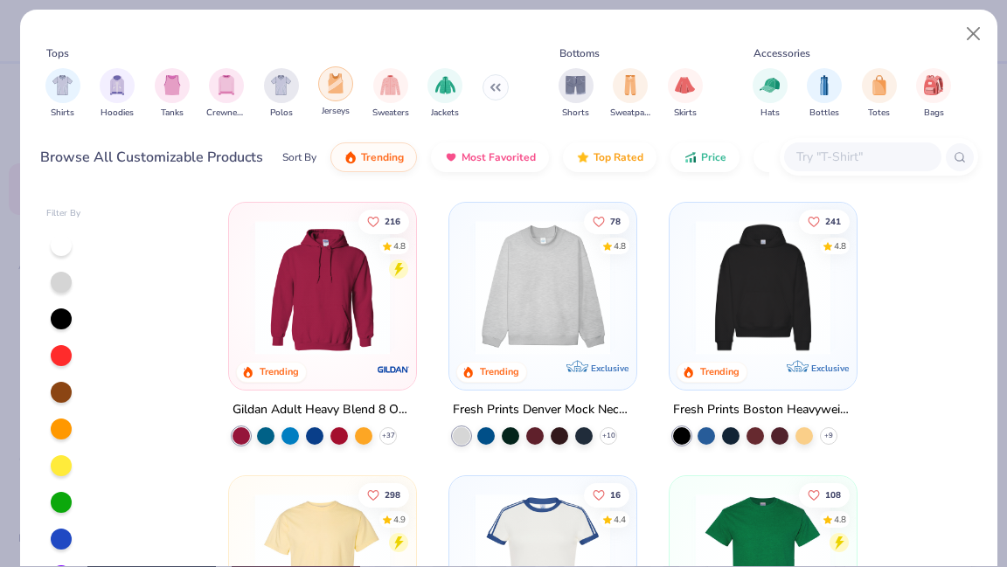
click at [335, 92] on img "filter for Jerseys" at bounding box center [335, 83] width 19 height 20
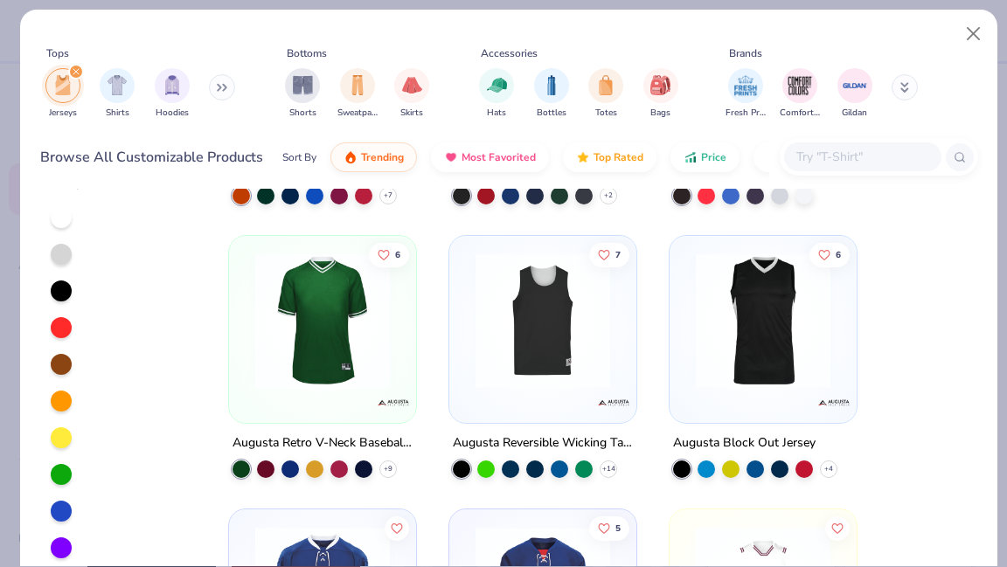
scroll to position [216, 0]
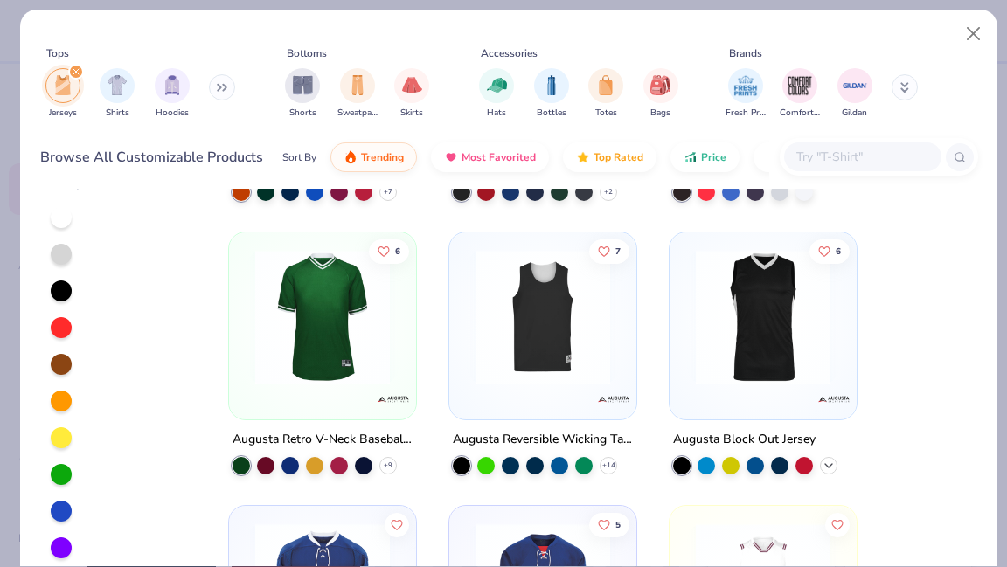
click at [825, 463] on polyline at bounding box center [828, 464] width 7 height 3
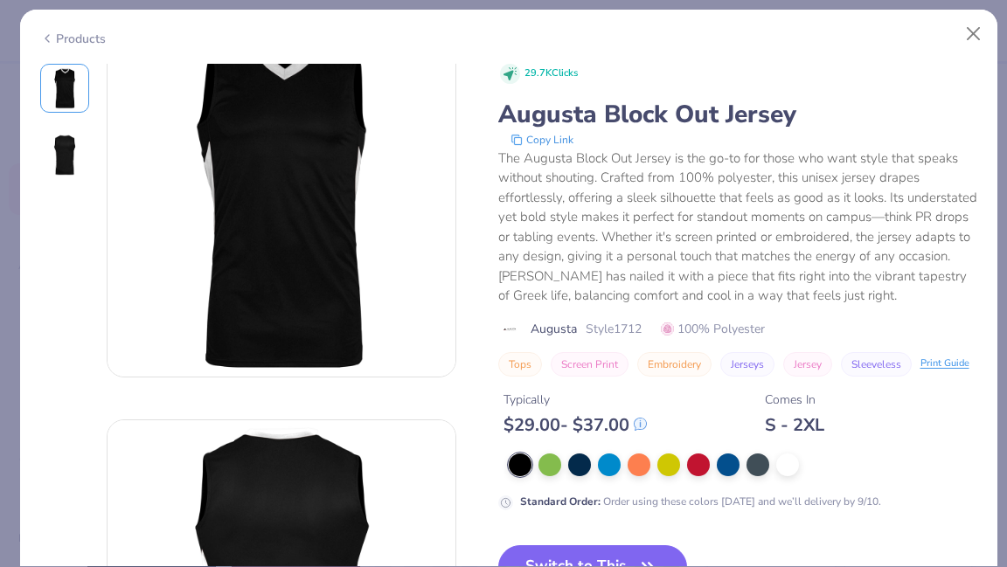
scroll to position [37, 0]
click at [783, 475] on div at bounding box center [787, 463] width 23 height 23
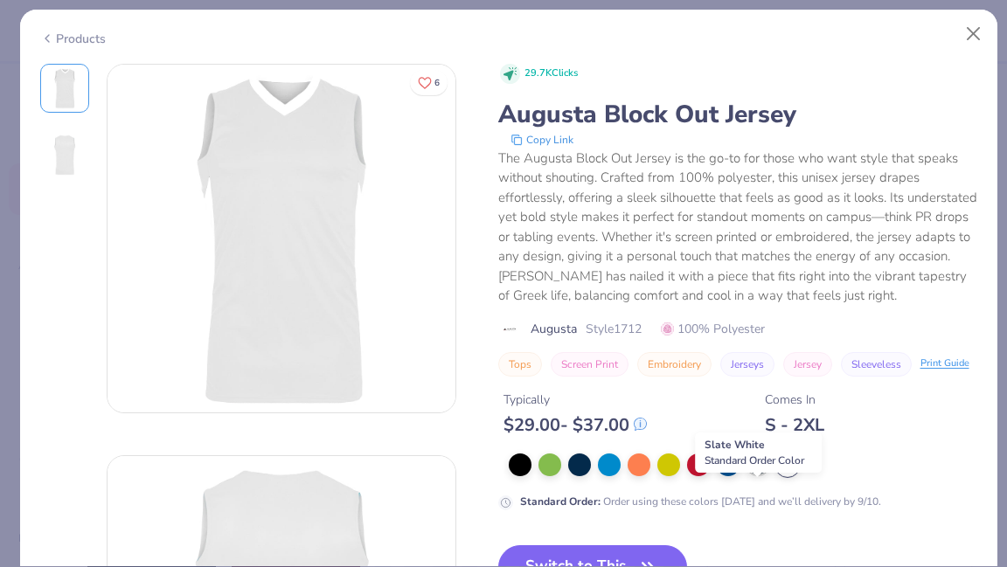
click at [755, 475] on div at bounding box center [758, 463] width 23 height 23
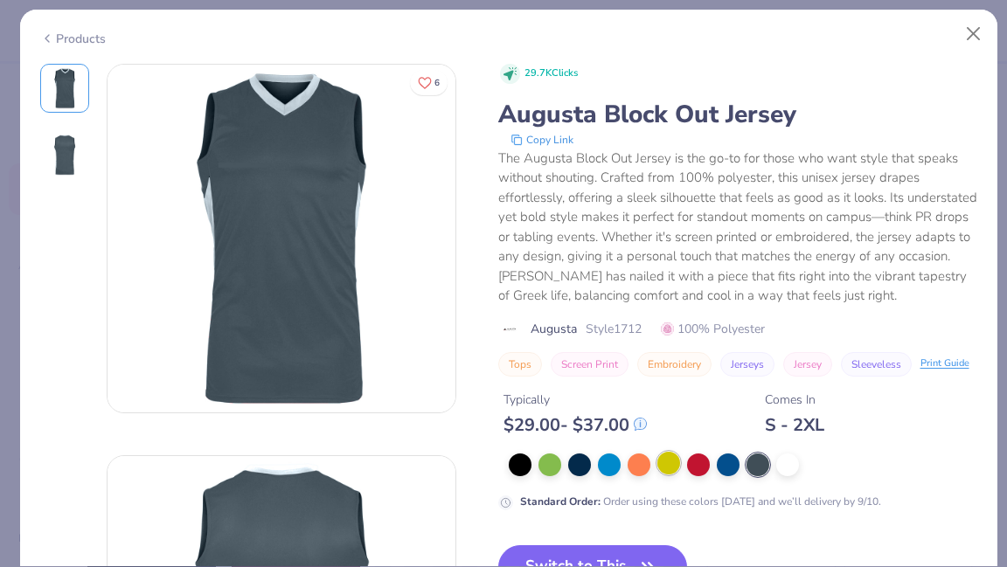
click at [666, 475] on div at bounding box center [669, 463] width 23 height 23
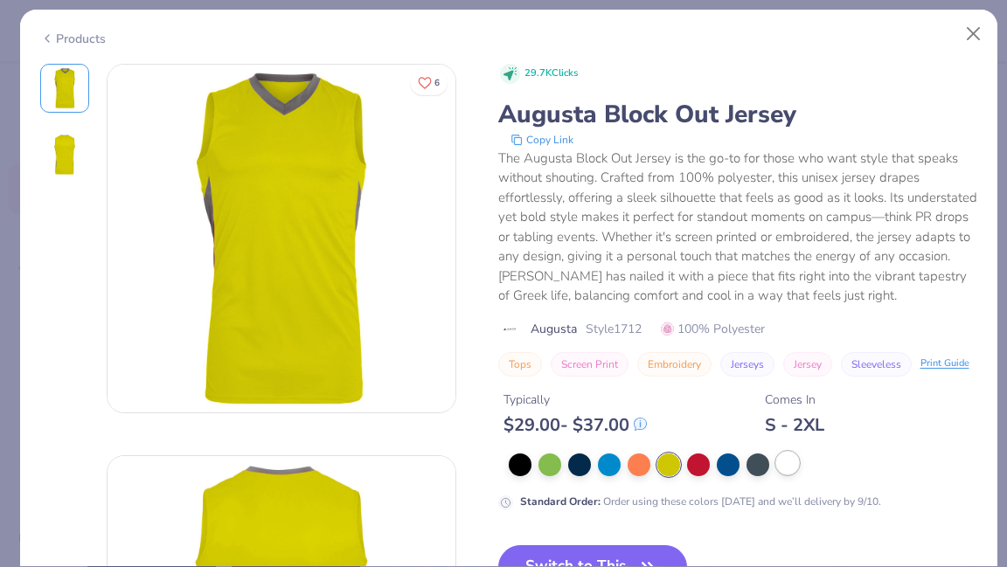
click at [790, 475] on div at bounding box center [787, 463] width 23 height 23
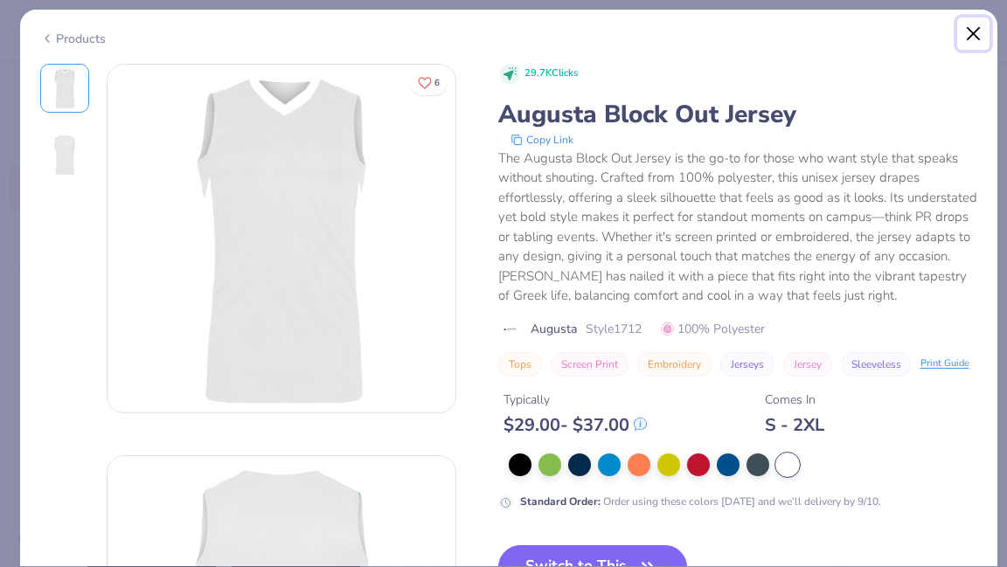
click at [978, 40] on button "Close" at bounding box center [973, 33] width 33 height 33
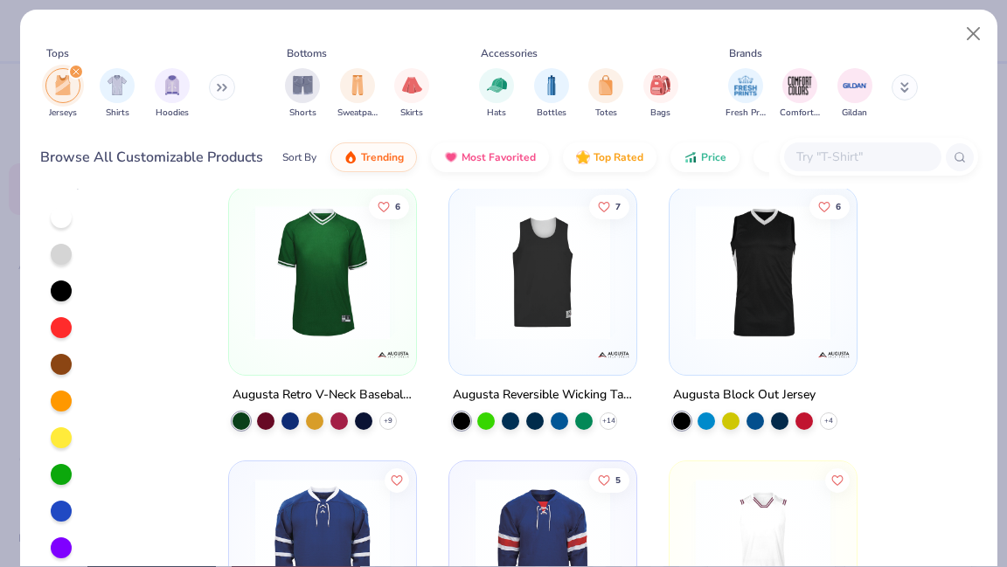
scroll to position [262, 0]
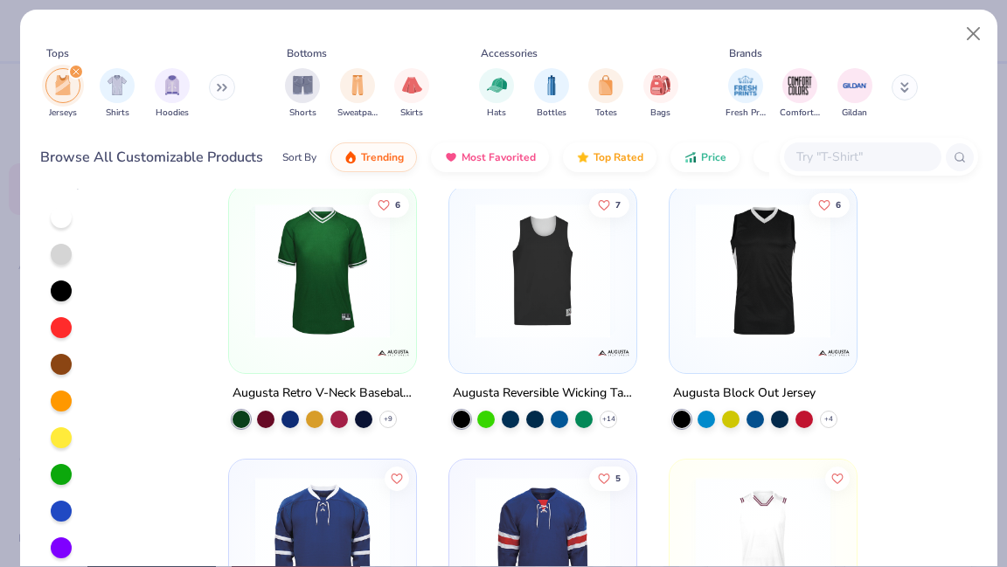
click at [771, 340] on div at bounding box center [764, 275] width 170 height 161
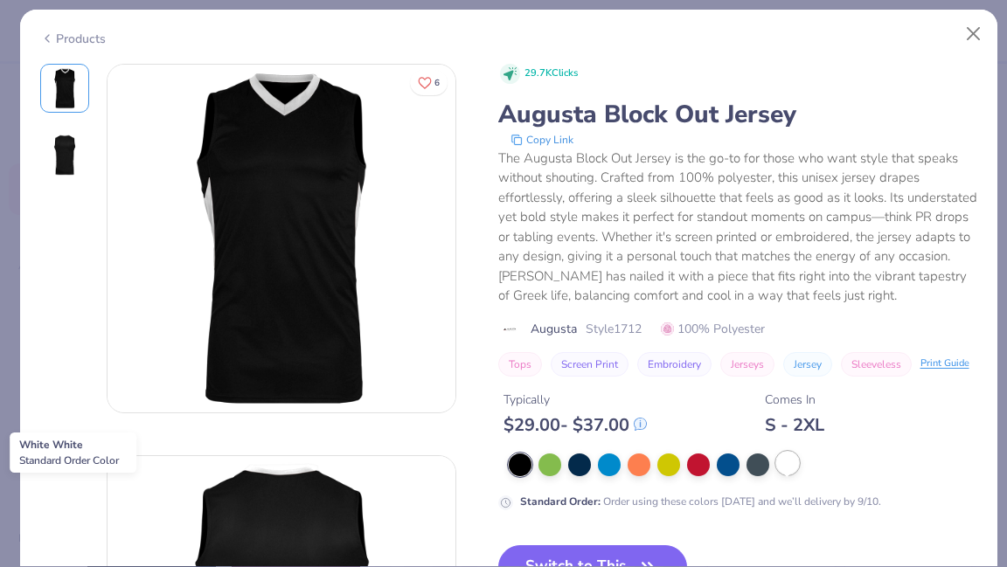
click at [785, 475] on div at bounding box center [787, 463] width 23 height 23
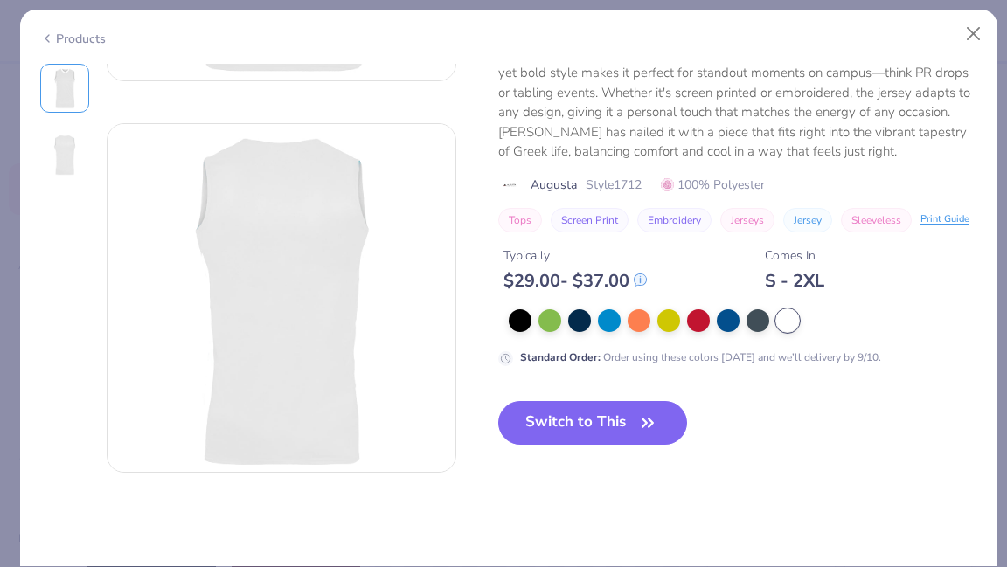
scroll to position [336, 0]
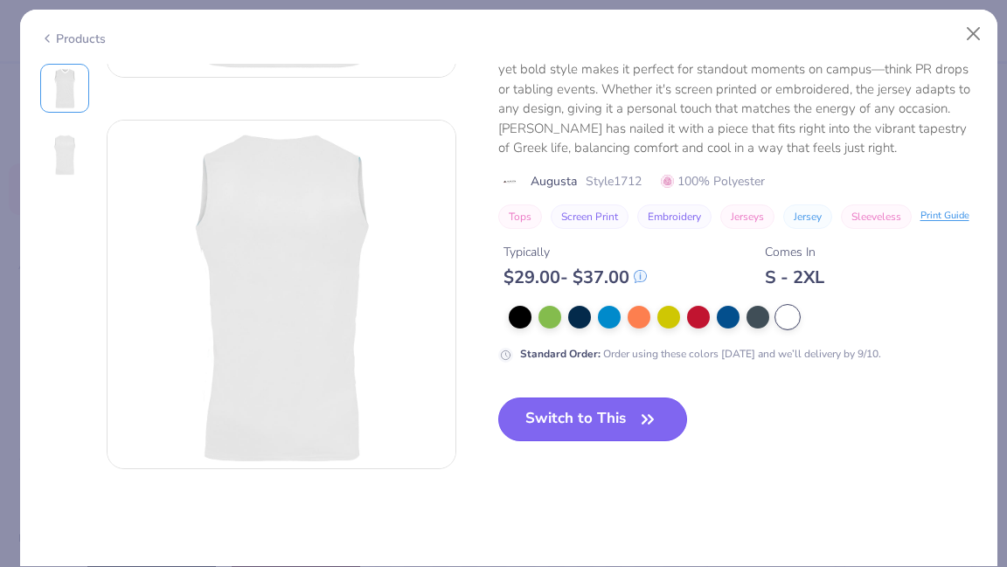
click at [626, 400] on button "Switch to This" at bounding box center [593, 420] width 190 height 44
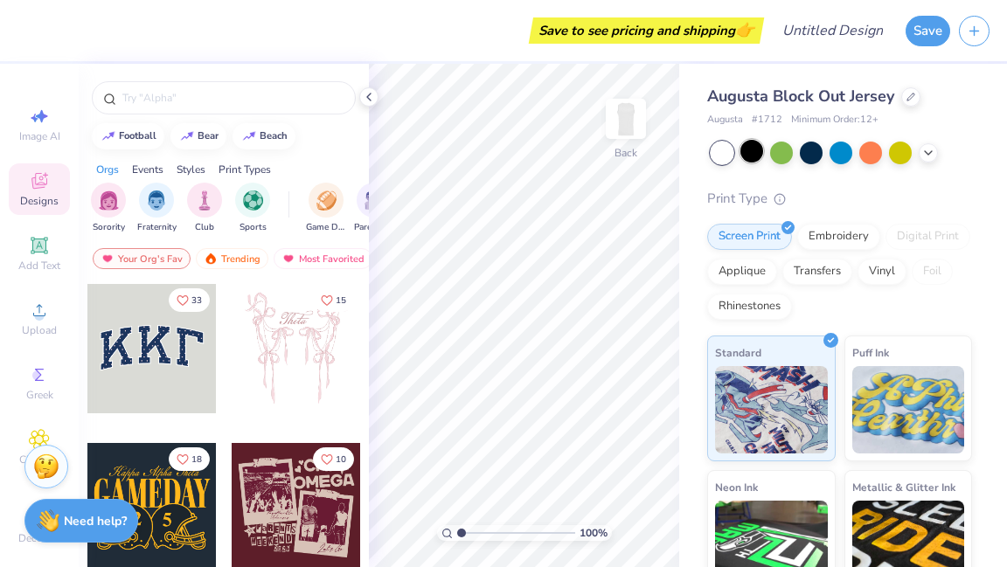
click at [757, 156] on div at bounding box center [752, 151] width 23 height 23
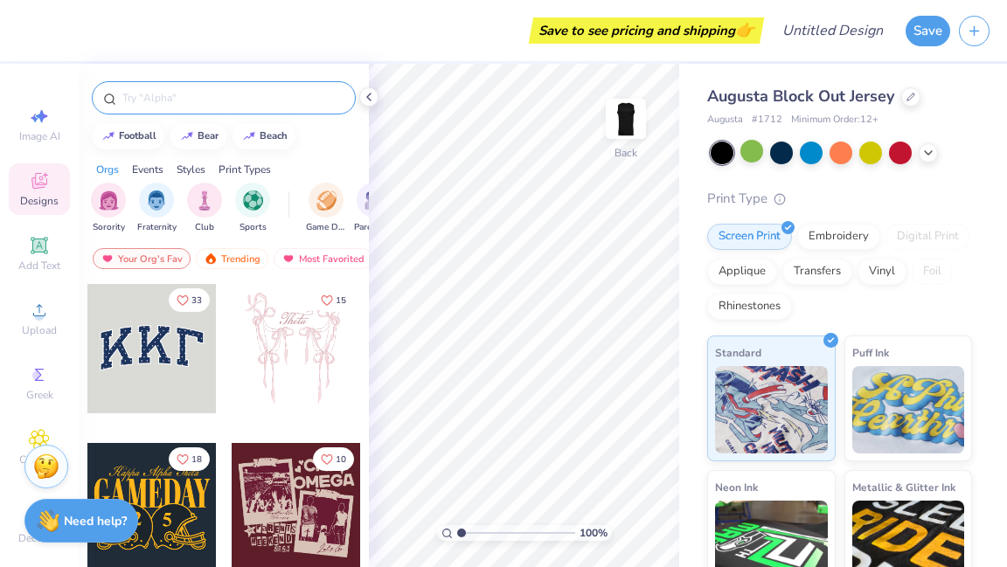
click at [201, 103] on input "text" at bounding box center [233, 97] width 224 height 17
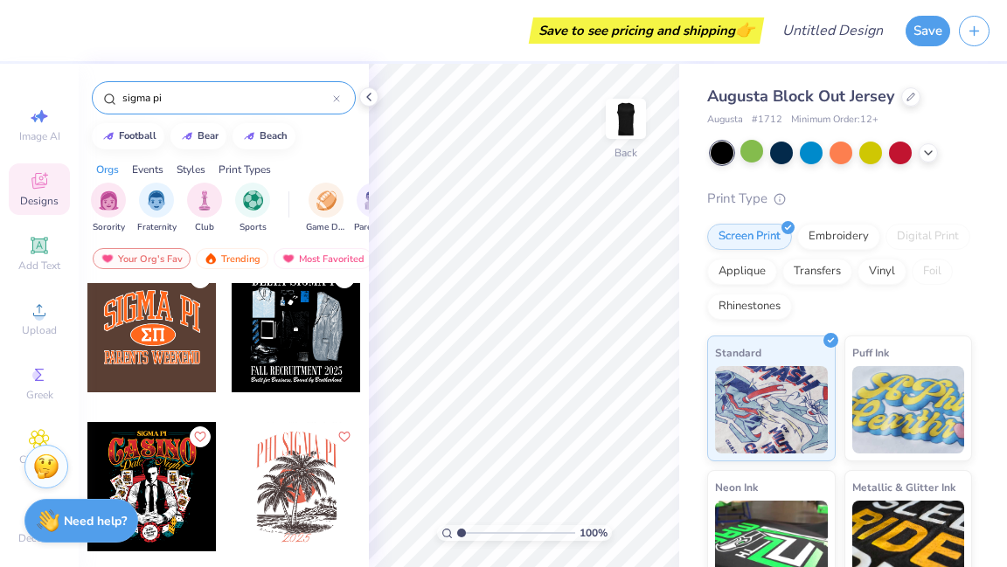
scroll to position [327, 0]
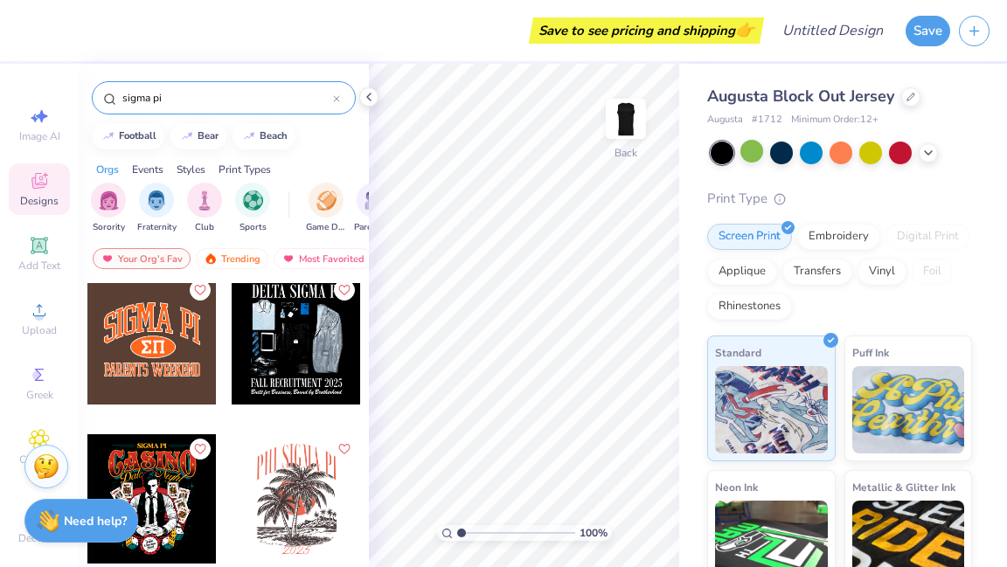
type input "sigma pi"
click at [175, 357] on div at bounding box center [151, 339] width 129 height 129
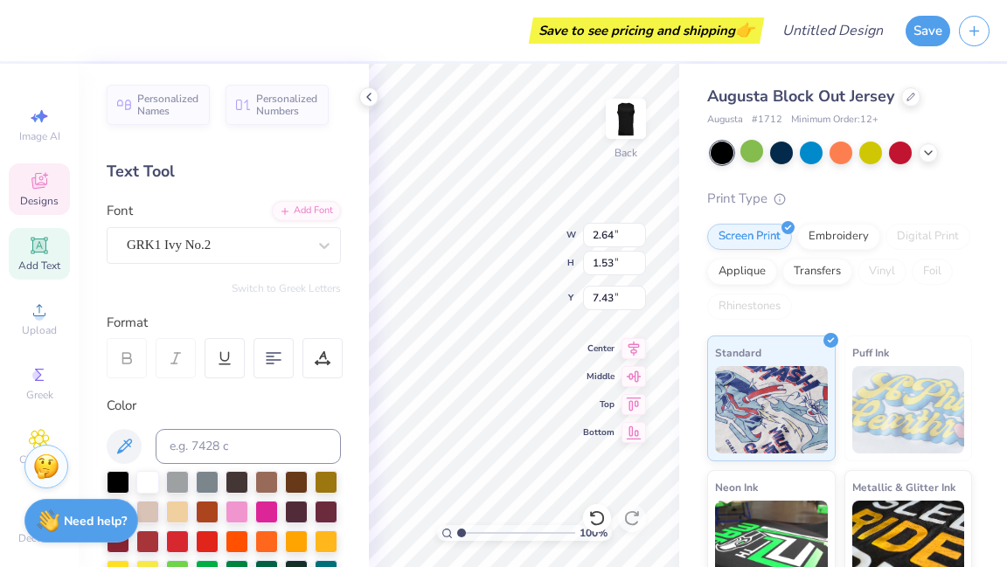
scroll to position [11, 2]
type textarea "P"
type input "5.13"
type input "2.47"
type input "6.98"
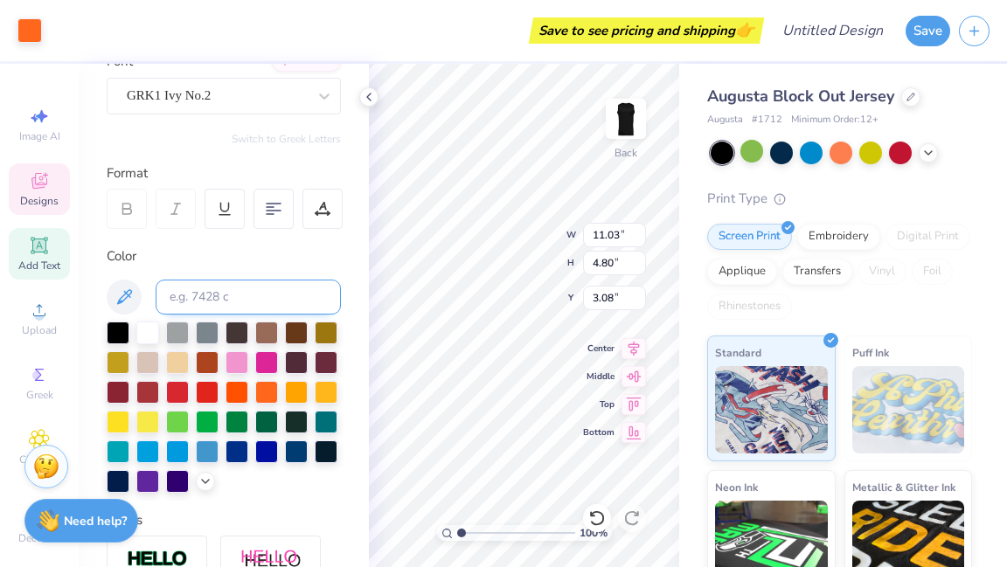
scroll to position [154, 0]
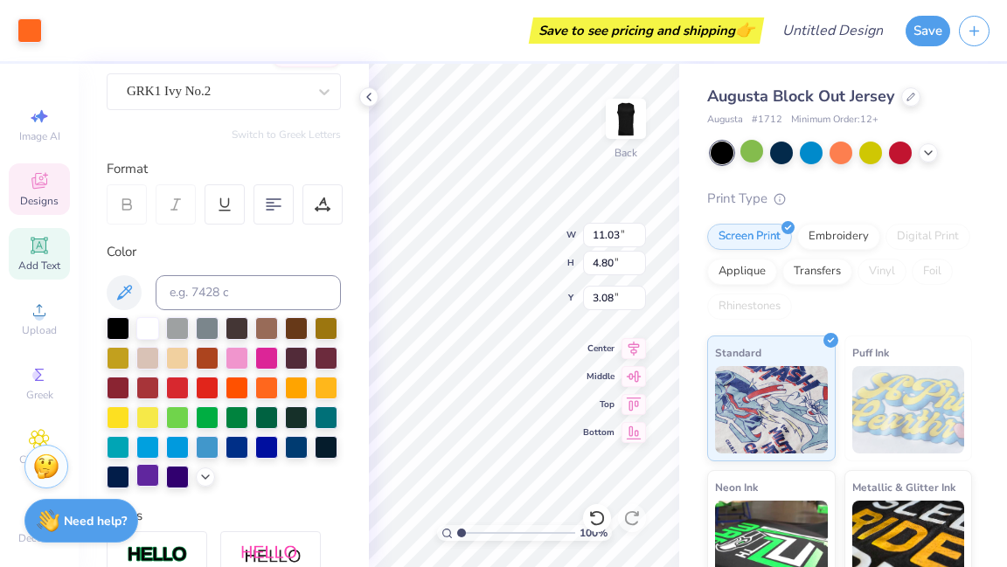
click at [159, 478] on div at bounding box center [147, 475] width 23 height 23
click at [390, 428] on div "Art colors Save to see pricing and shipping 👉 Design Title Save Image AI Design…" at bounding box center [503, 283] width 1007 height 567
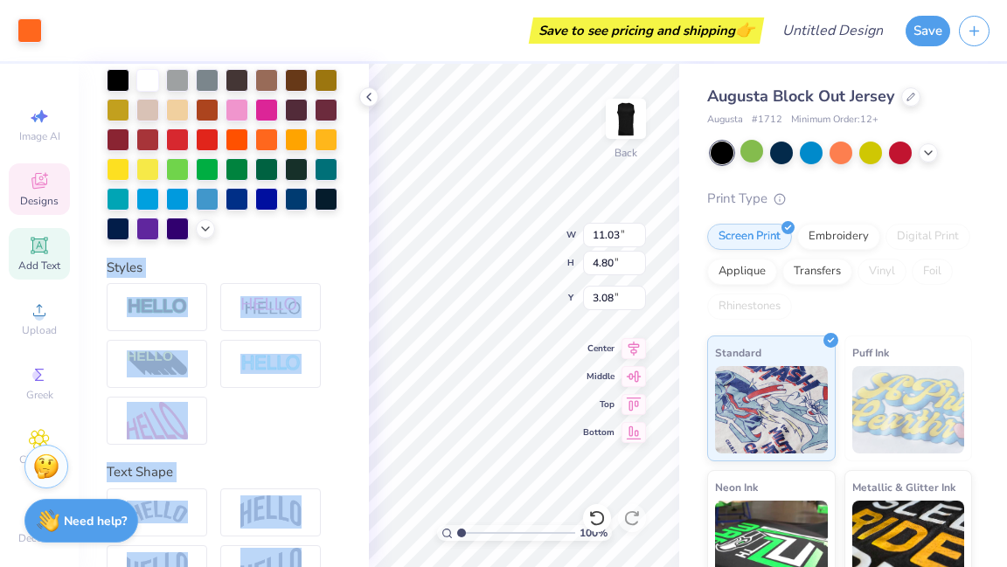
scroll to position [409, 0]
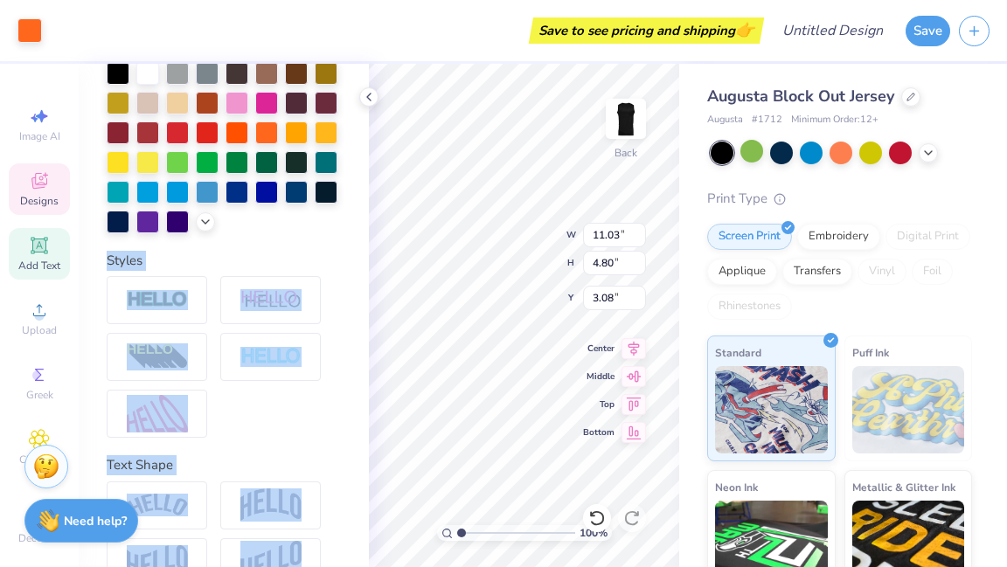
click at [285, 438] on div at bounding box center [224, 357] width 234 height 162
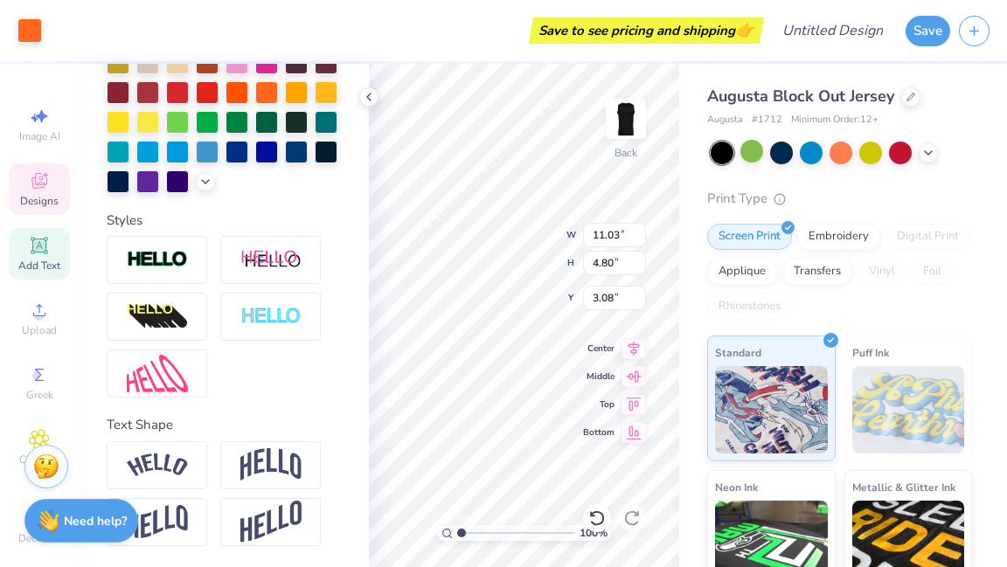
scroll to position [0, 0]
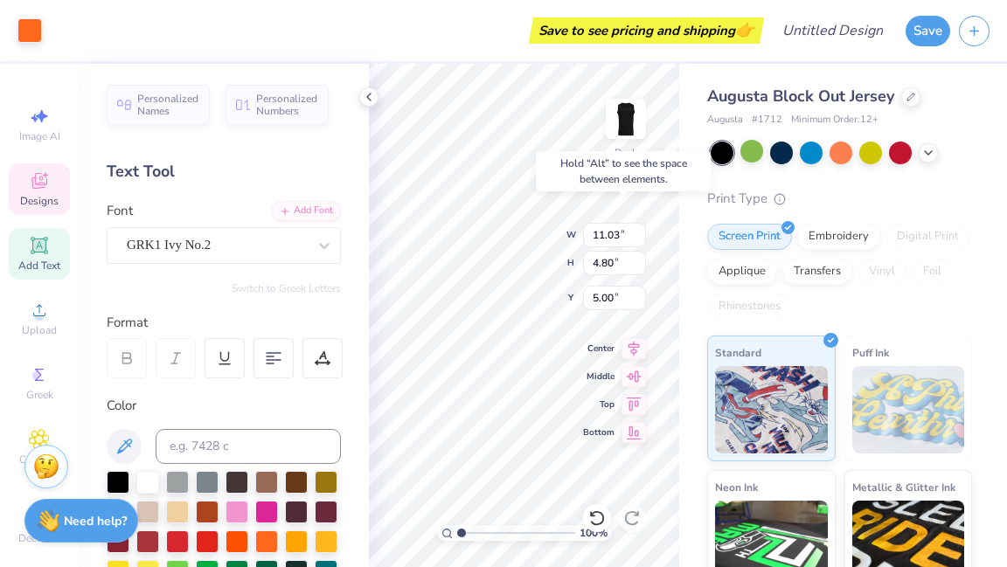
type input "3.08"
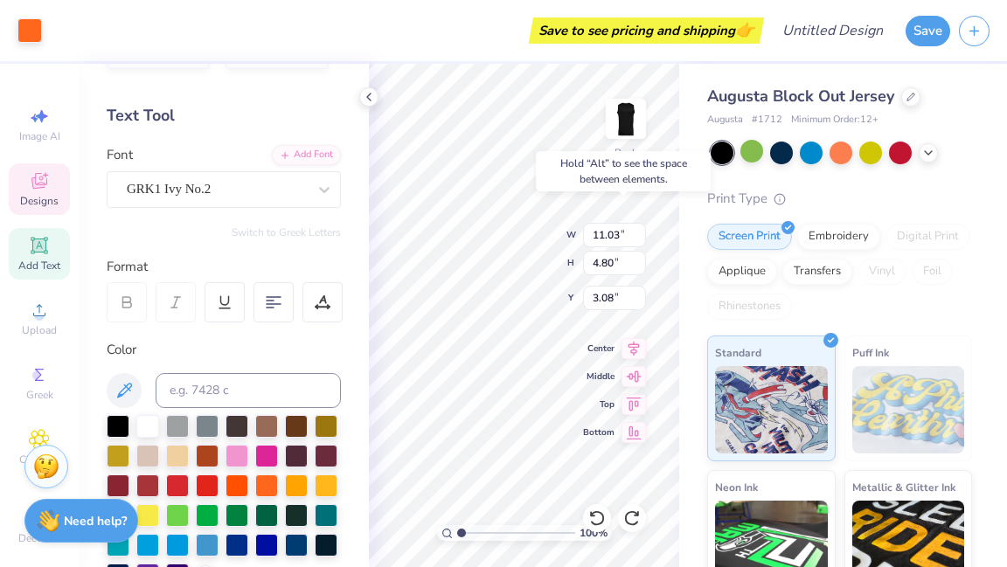
scroll to position [58, 0]
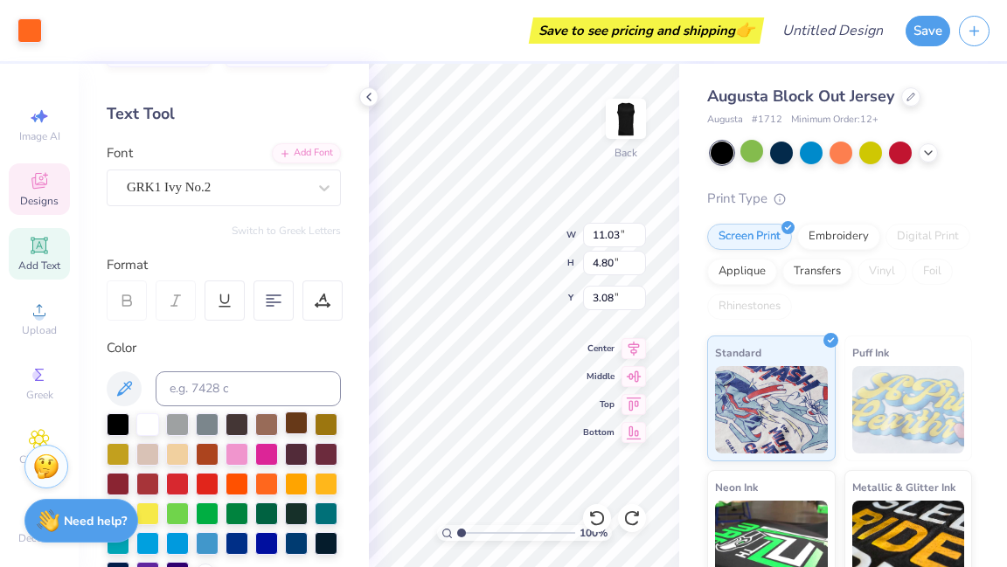
click at [299, 419] on div at bounding box center [296, 423] width 23 height 23
click at [271, 423] on div at bounding box center [266, 423] width 23 height 23
click at [219, 484] on div at bounding box center [207, 482] width 23 height 23
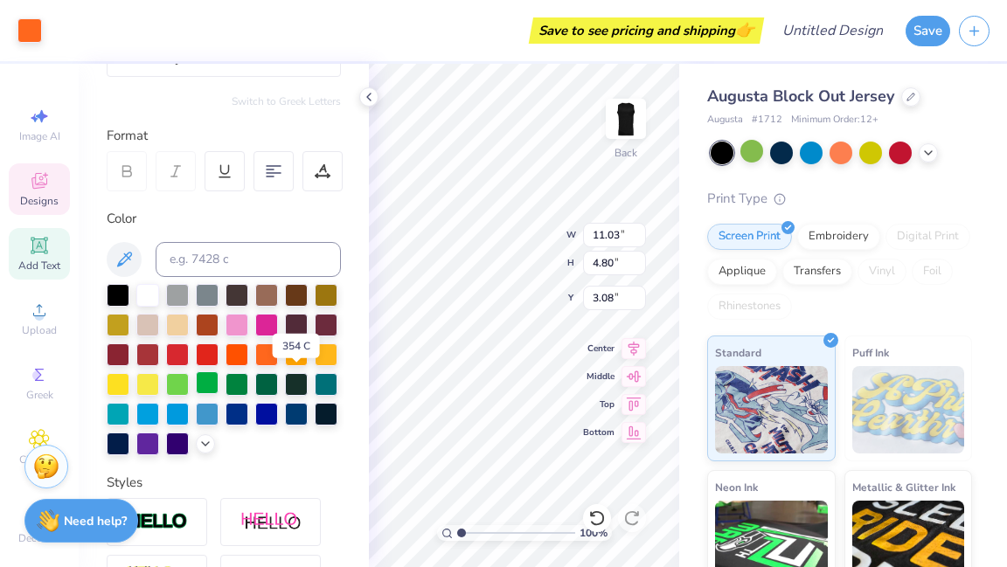
scroll to position [188, 0]
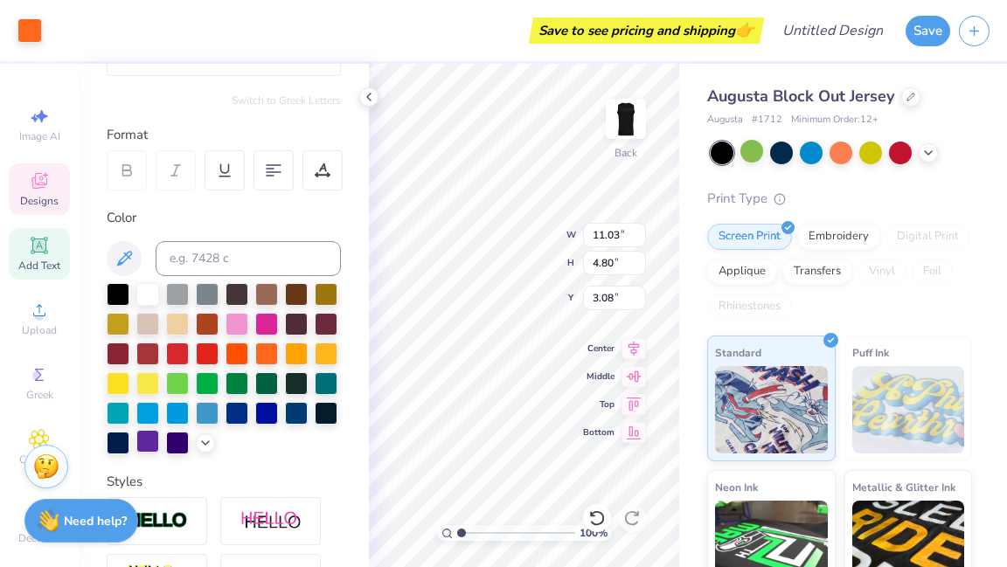
click at [159, 436] on div at bounding box center [147, 441] width 23 height 23
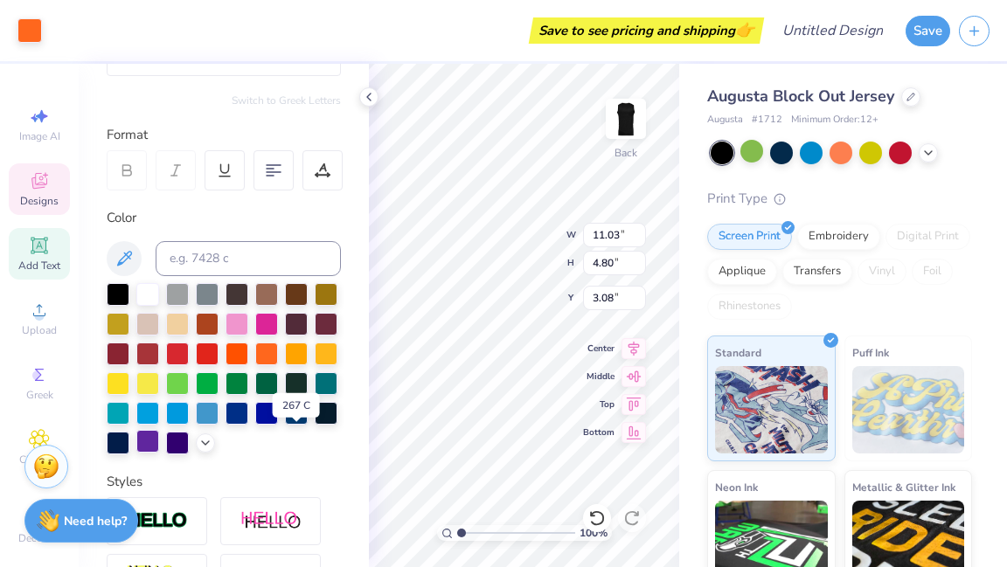
click at [159, 436] on div at bounding box center [147, 441] width 23 height 23
drag, startPoint x: 296, startPoint y: 436, endPoint x: 361, endPoint y: 421, distance: 67.4
click at [361, 421] on div "Personalized Names Personalized Numbers Text Tool Add Font Font GRK1 Ivy No.2 S…" at bounding box center [224, 316] width 290 height 504
click at [190, 257] on input at bounding box center [248, 258] width 185 height 35
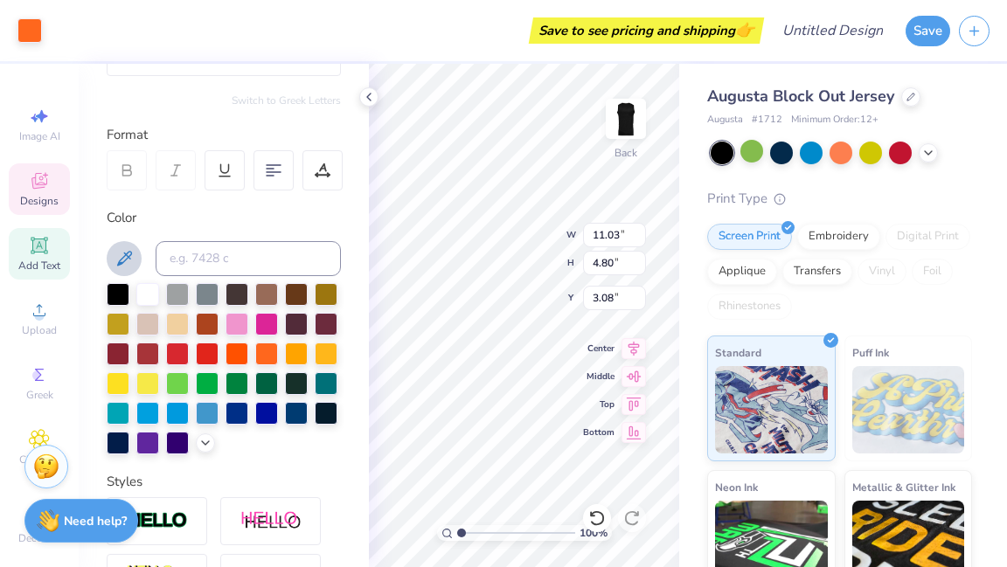
click at [124, 252] on icon at bounding box center [124, 258] width 15 height 15
click at [159, 445] on div at bounding box center [147, 441] width 23 height 23
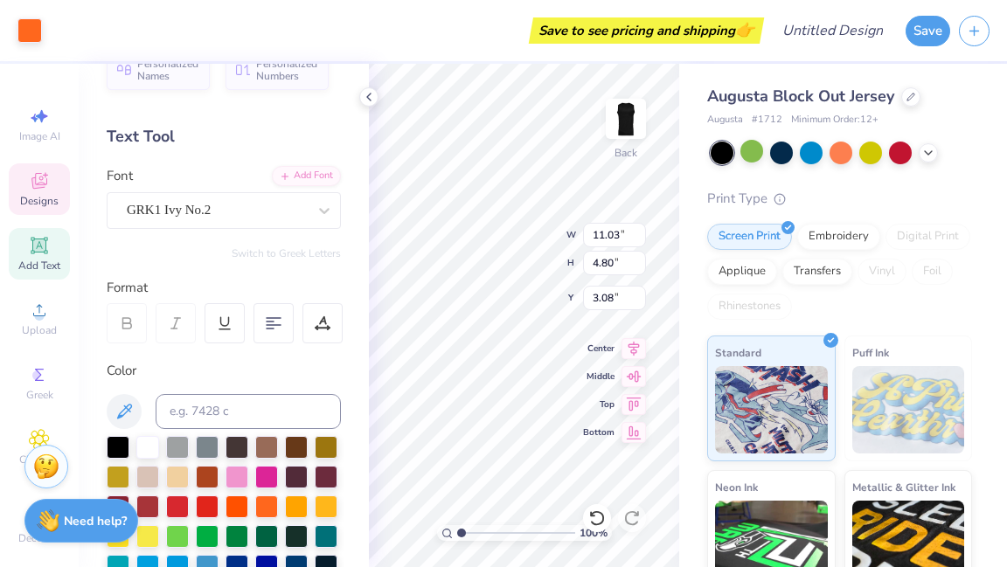
scroll to position [0, 0]
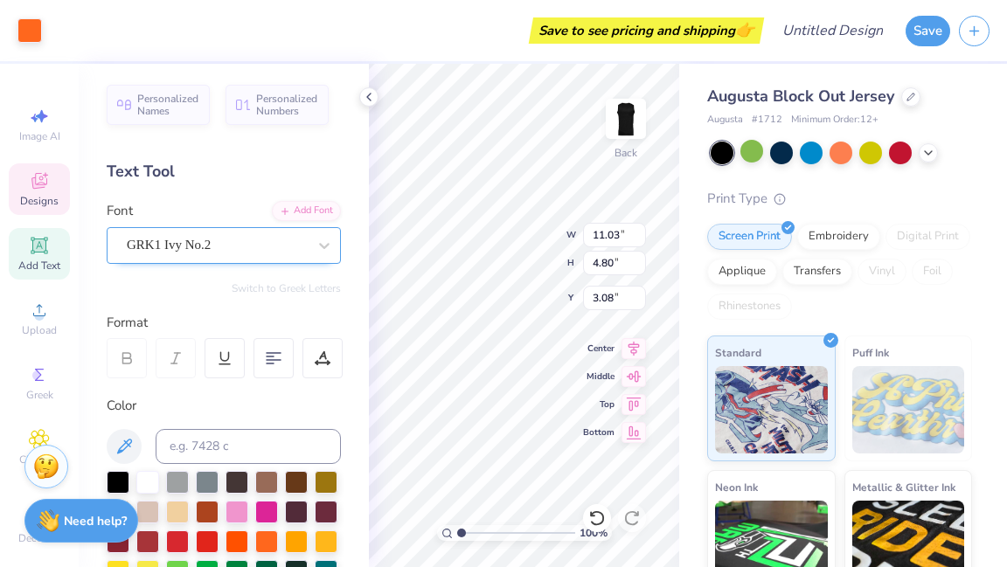
click at [225, 242] on div "GRK1 Ivy No.2" at bounding box center [217, 245] width 184 height 27
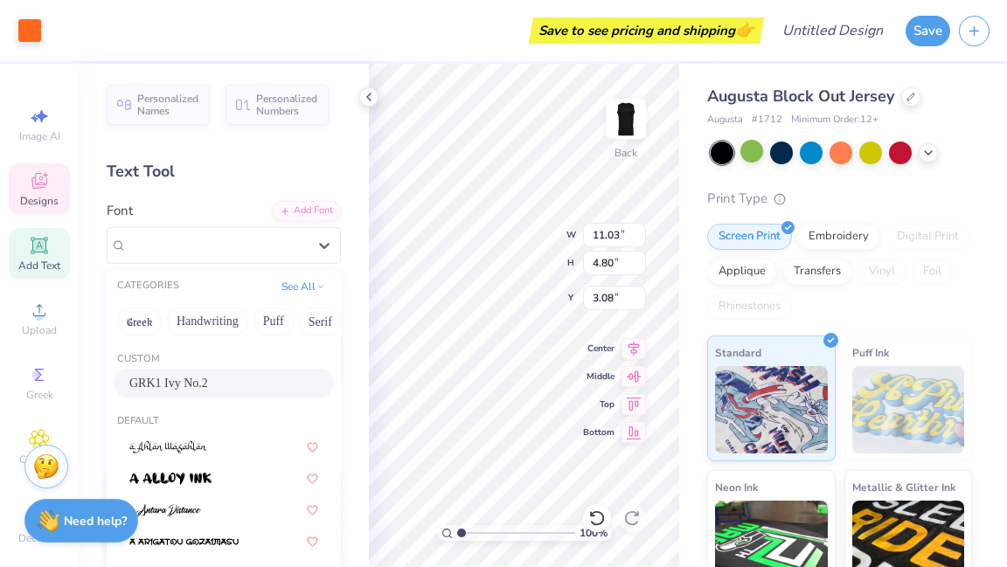
drag, startPoint x: 216, startPoint y: 376, endPoint x: 142, endPoint y: 379, distance: 74.4
click at [142, 379] on div "GRK1 Ivy No.2" at bounding box center [223, 383] width 189 height 18
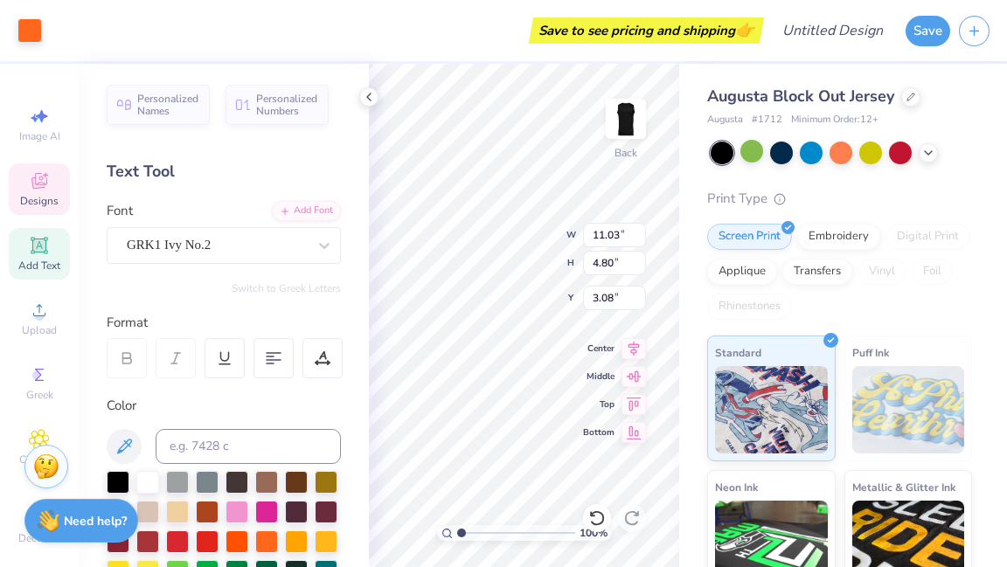
drag, startPoint x: 178, startPoint y: 254, endPoint x: 185, endPoint y: 196, distance: 58.1
click at [185, 196] on div "Personalized Names Personalized Numbers Text Tool Add Font Font GRK1 Ivy No.2 S…" at bounding box center [224, 316] width 290 height 504
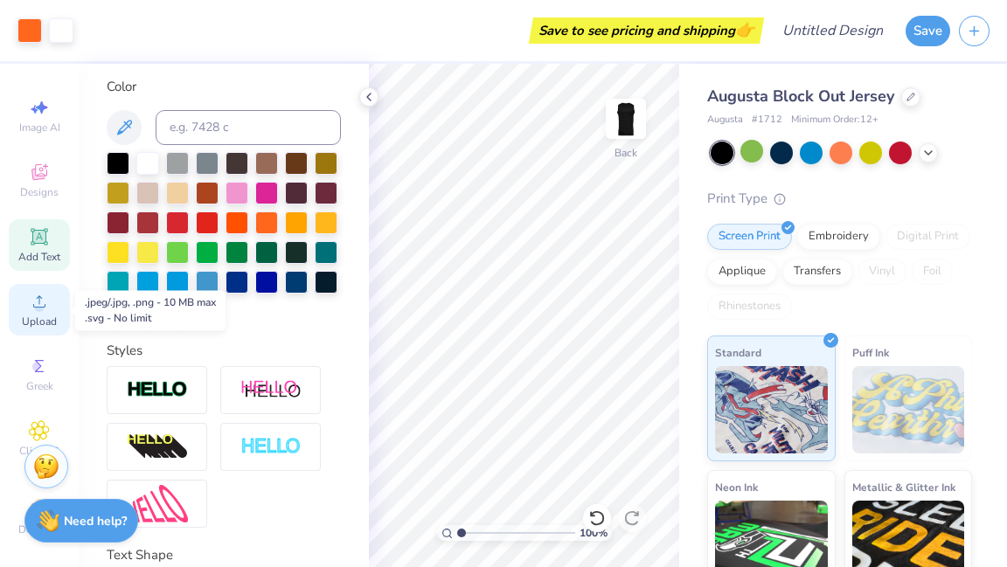
scroll to position [10, 0]
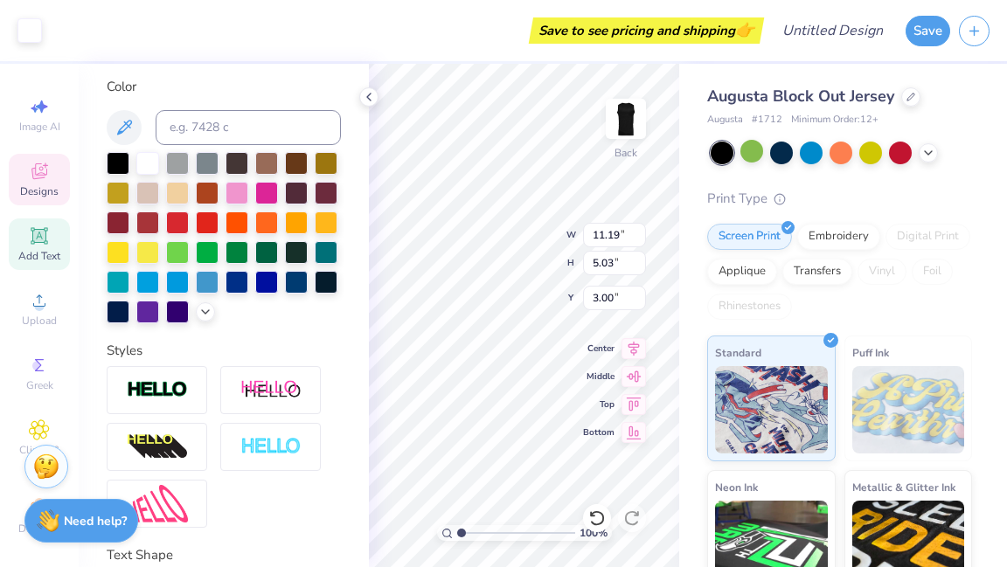
type input "11.03"
type input "4.80"
type input "3.08"
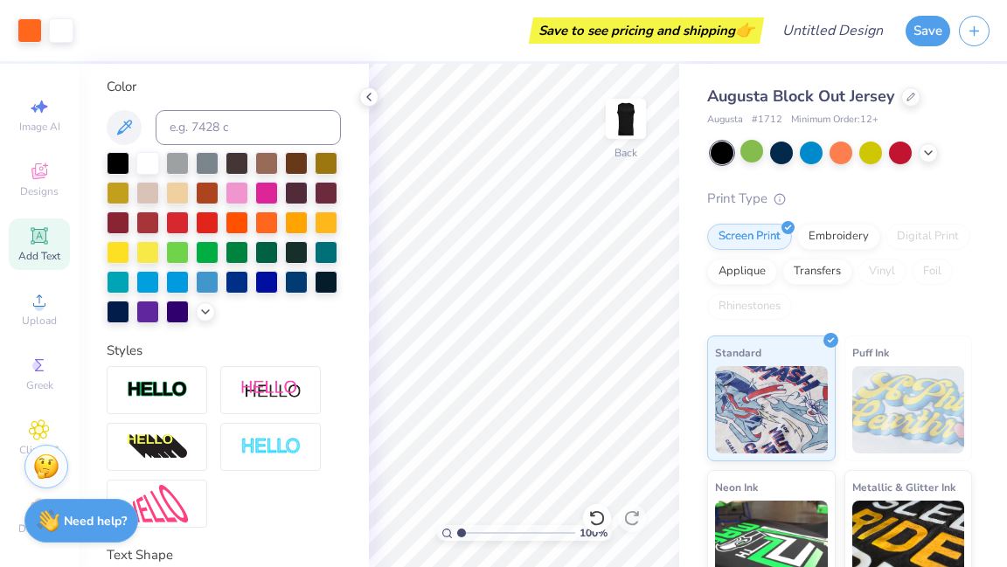
click at [51, 252] on span "Add Text" at bounding box center [39, 256] width 42 height 14
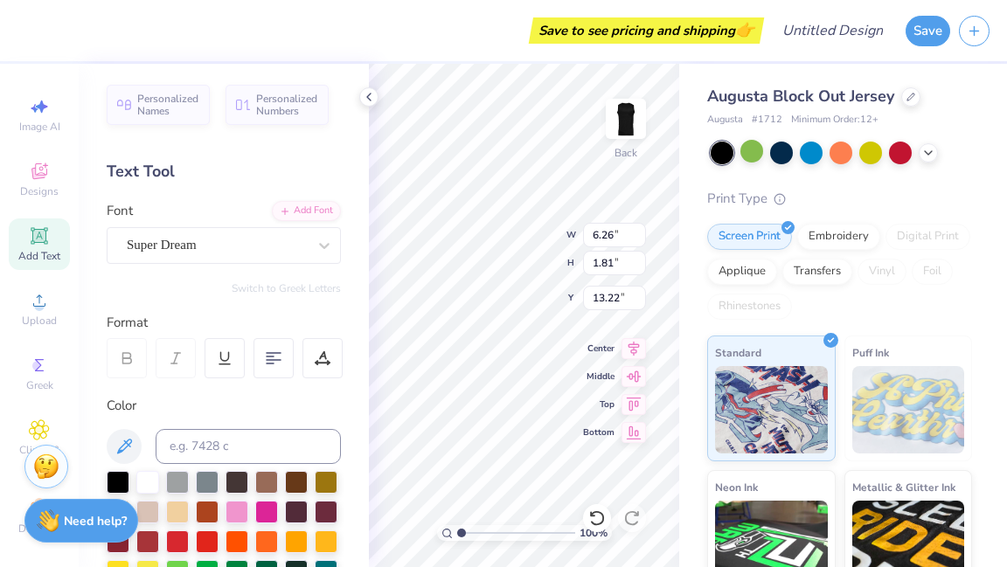
click at [37, 250] on span "Add Text" at bounding box center [39, 256] width 42 height 14
click at [296, 255] on div at bounding box center [217, 245] width 180 height 24
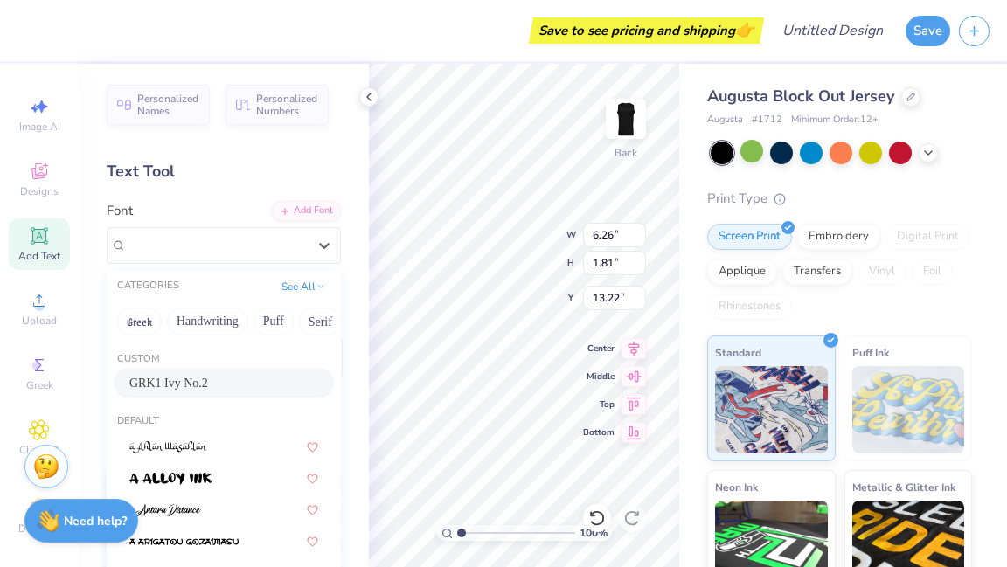
click at [219, 385] on div "GRK1 Ivy No.2" at bounding box center [223, 383] width 189 height 18
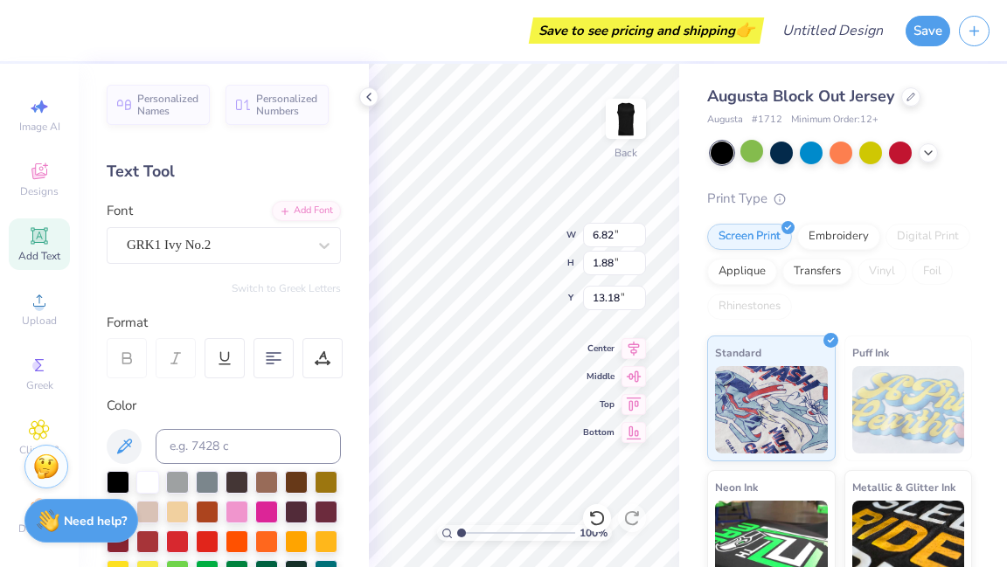
type input "6.82"
type input "1.88"
type input "13.18"
type textarea "T"
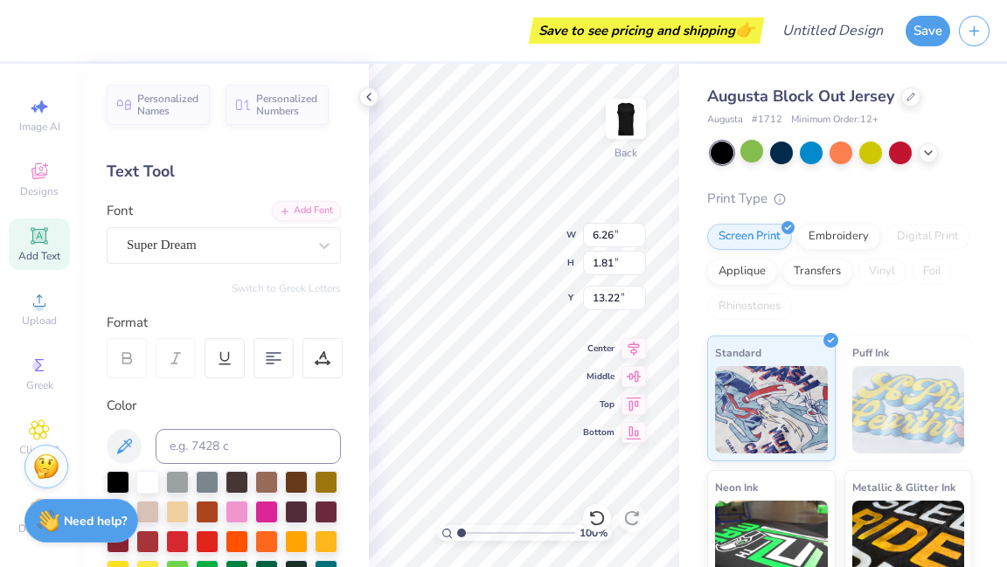
scroll to position [11, 3]
click at [309, 254] on div at bounding box center [324, 245] width 31 height 31
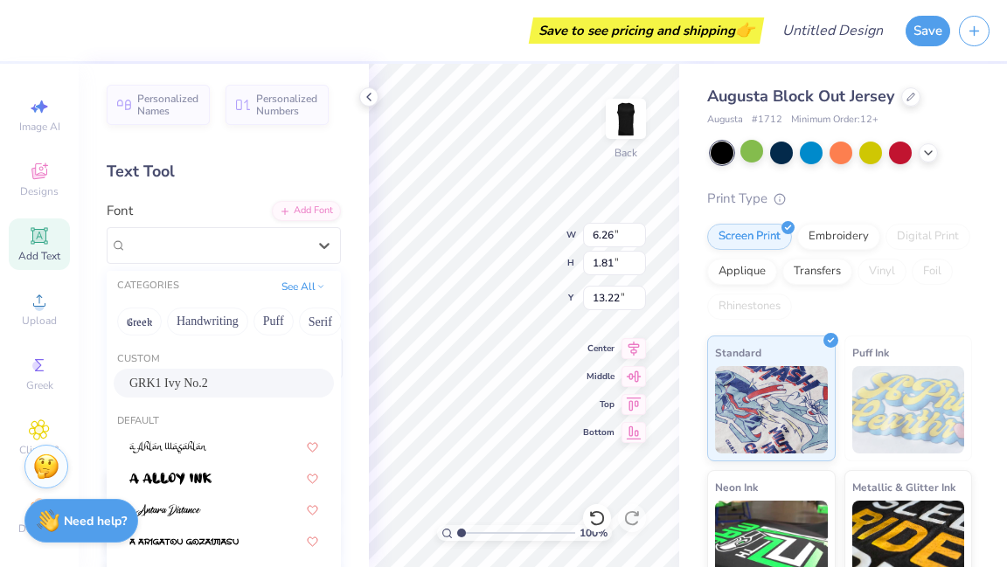
click at [218, 380] on div "GRK1 Ivy No.2" at bounding box center [223, 383] width 189 height 18
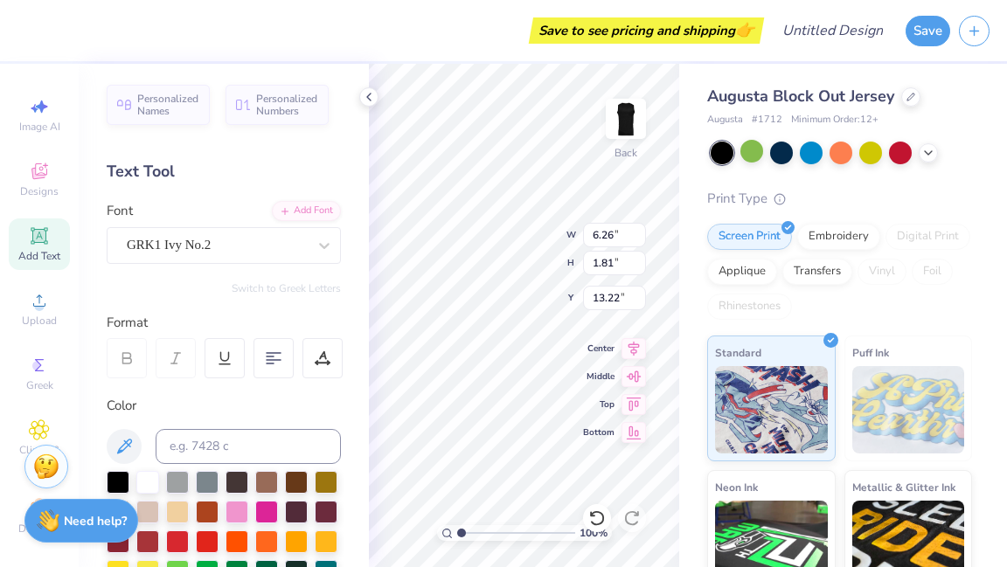
scroll to position [11, 4]
type textarea "S"
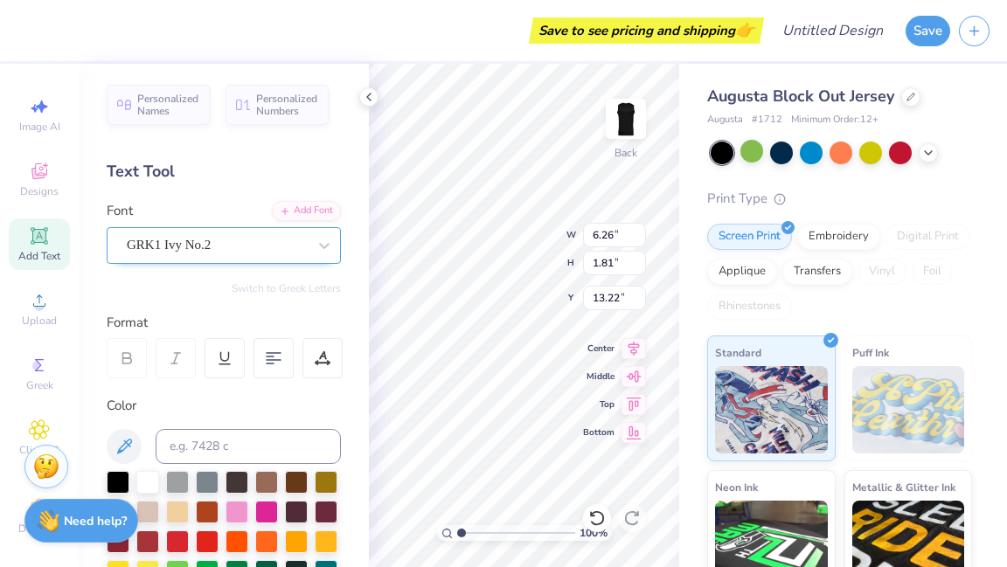
click at [289, 250] on div "GRK1 Ivy No.2" at bounding box center [217, 245] width 184 height 27
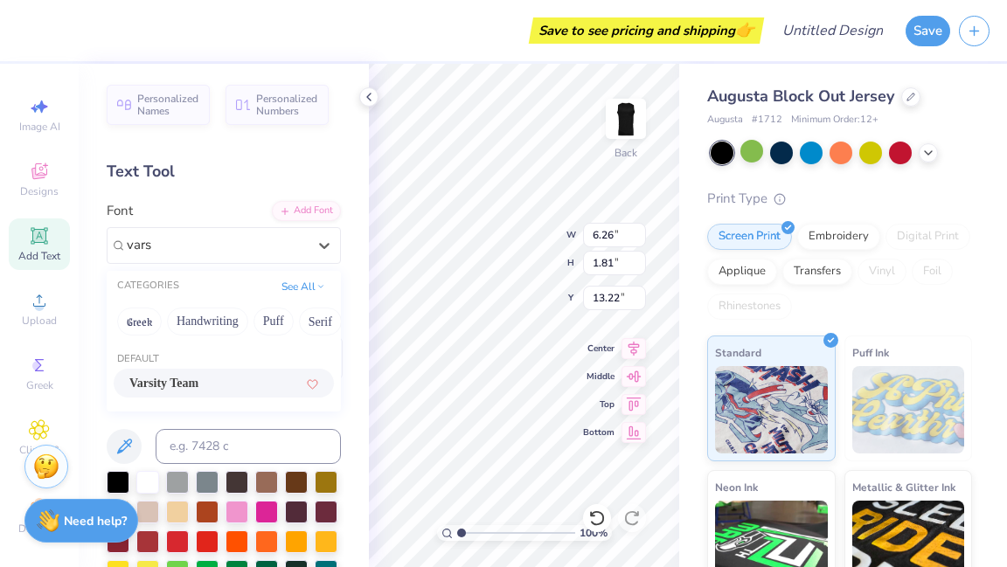
click at [196, 384] on span "Varsity Team" at bounding box center [163, 383] width 69 height 18
type input "vars"
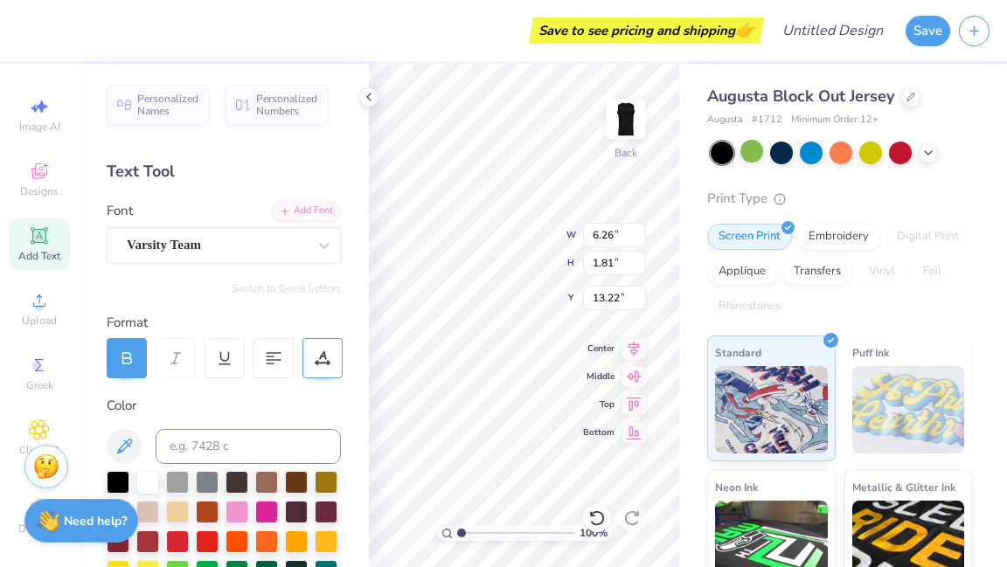
scroll to position [10, 3]
type textarea "SIGMA PI"
click at [329, 366] on div at bounding box center [323, 358] width 40 height 40
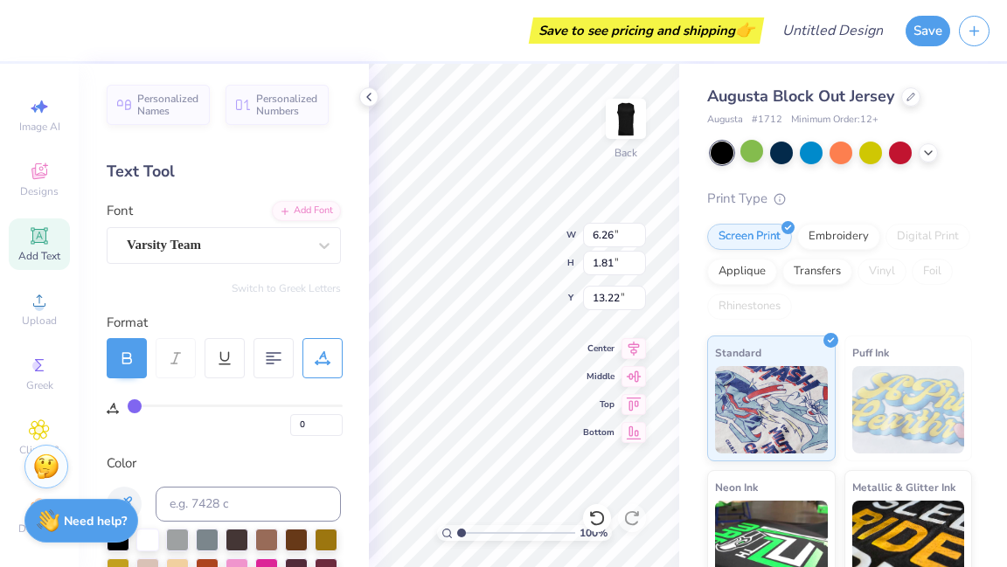
drag, startPoint x: 329, startPoint y: 366, endPoint x: 227, endPoint y: 306, distance: 118.0
click at [227, 306] on div "Personalized Names Personalized Numbers Text Tool Add Font Font Varsity Team Sw…" at bounding box center [224, 316] width 290 height 504
type input "1.82"
click at [638, 256] on input "1.82" at bounding box center [614, 263] width 63 height 24
type input "10.36"
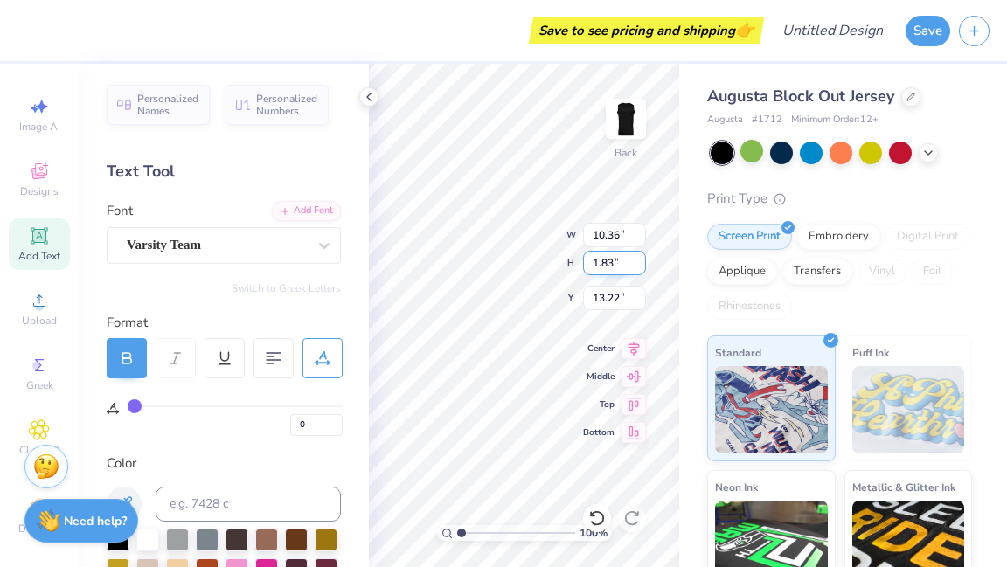
type input "1.83"
click at [641, 259] on input "1.83" at bounding box center [614, 263] width 63 height 24
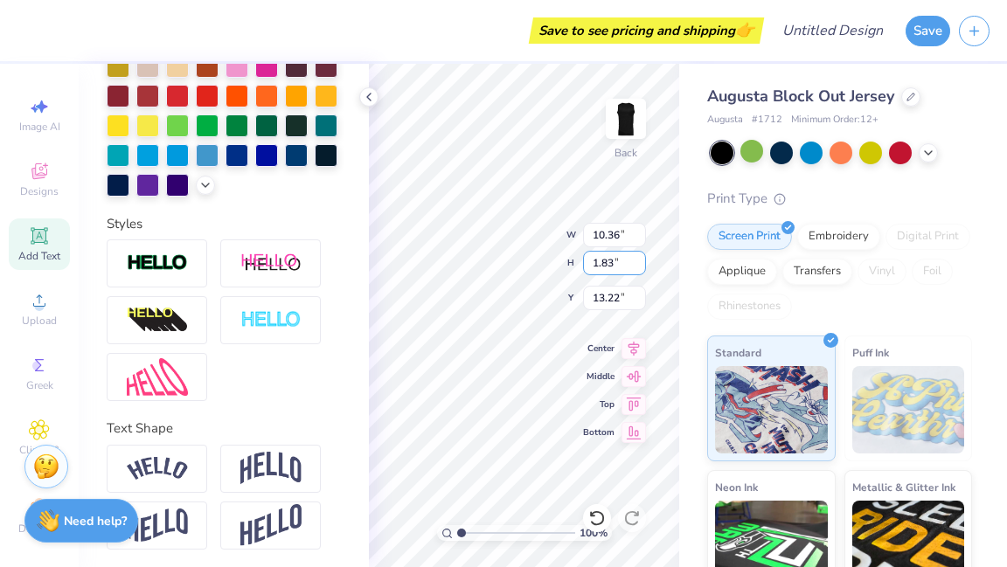
scroll to position [535, 0]
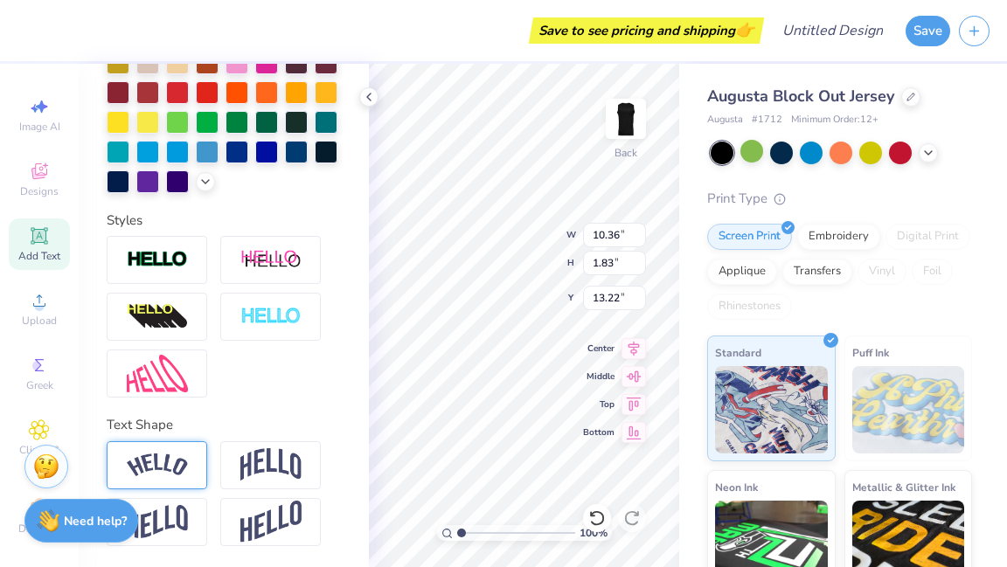
click at [184, 476] on img at bounding box center [157, 466] width 61 height 24
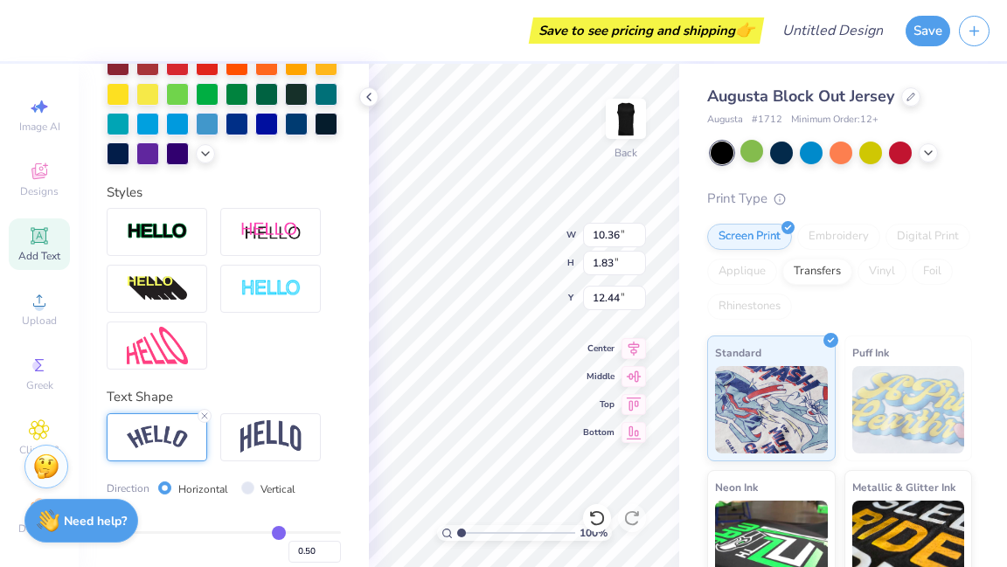
type input "12.91"
type input "3.36"
type input "12.44"
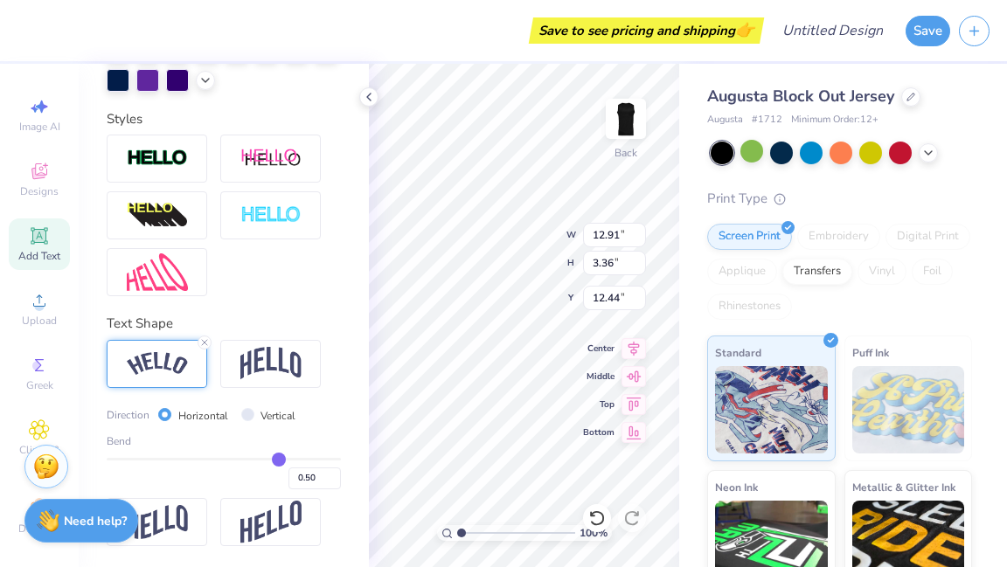
scroll to position [637, 0]
type input "0.45"
type input "0.39"
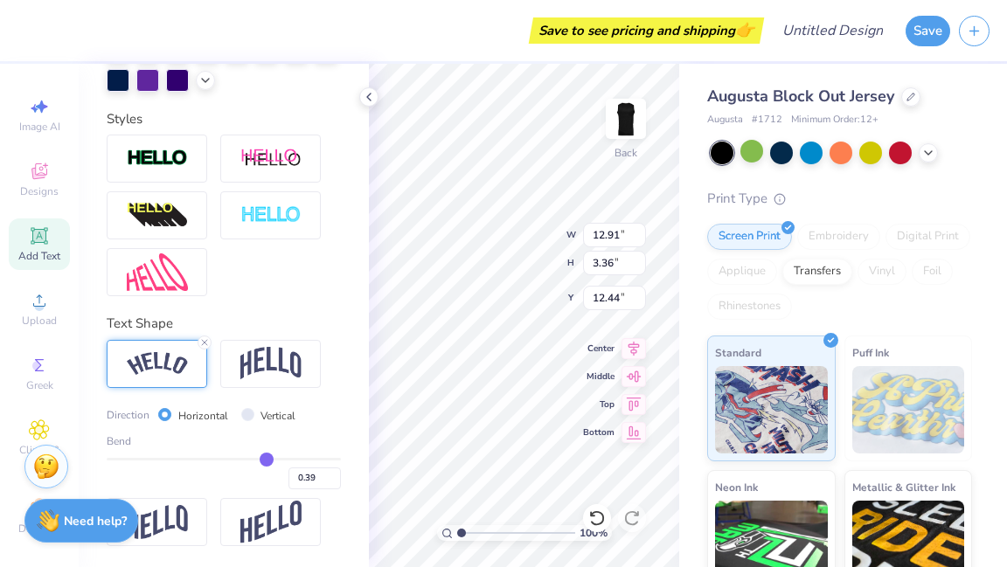
type input "0.34"
type input "0.25"
type input "0.2"
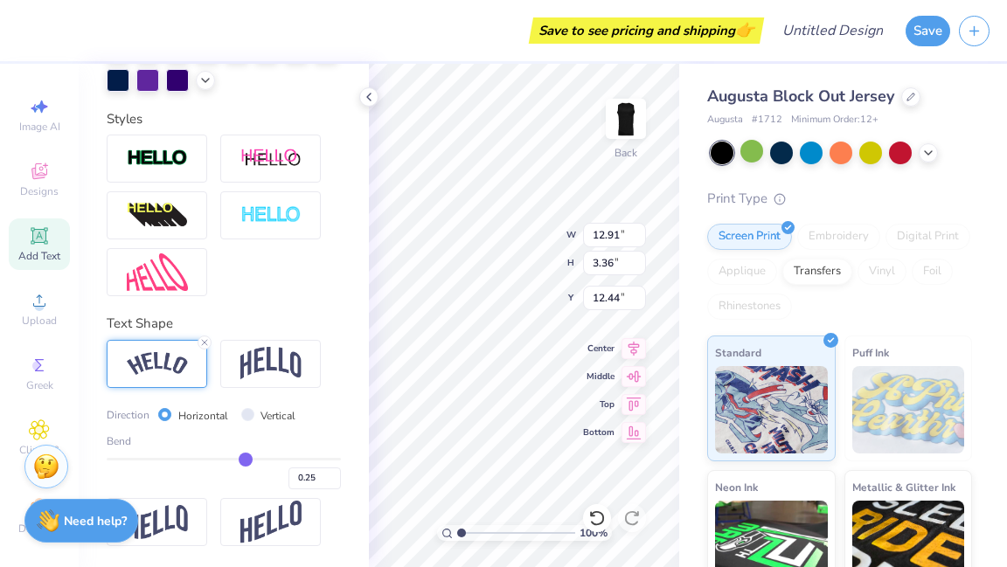
type input "0.20"
type input "0.11"
type input "0.07"
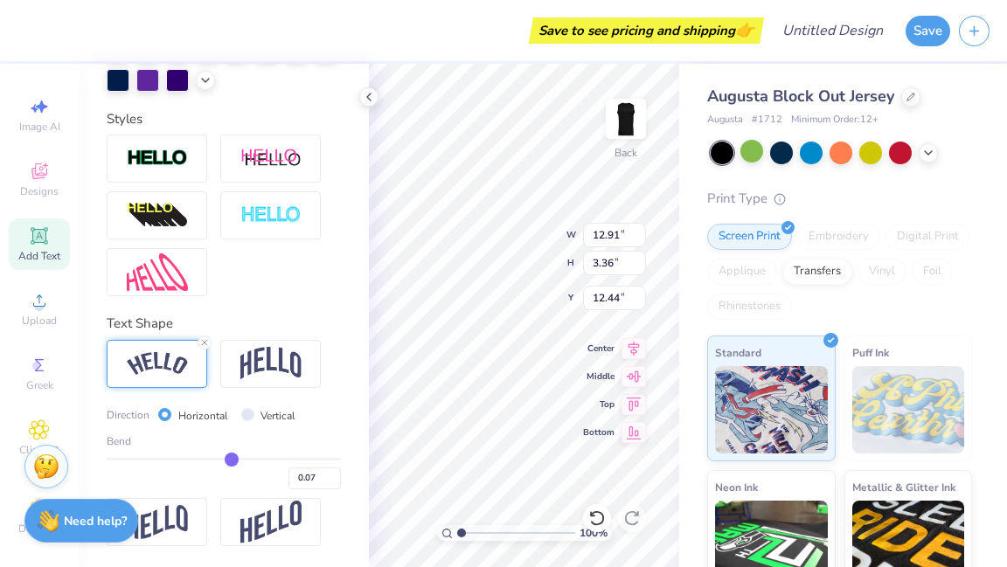
type input "-0.01"
type input "-0.04"
type input "-0.09"
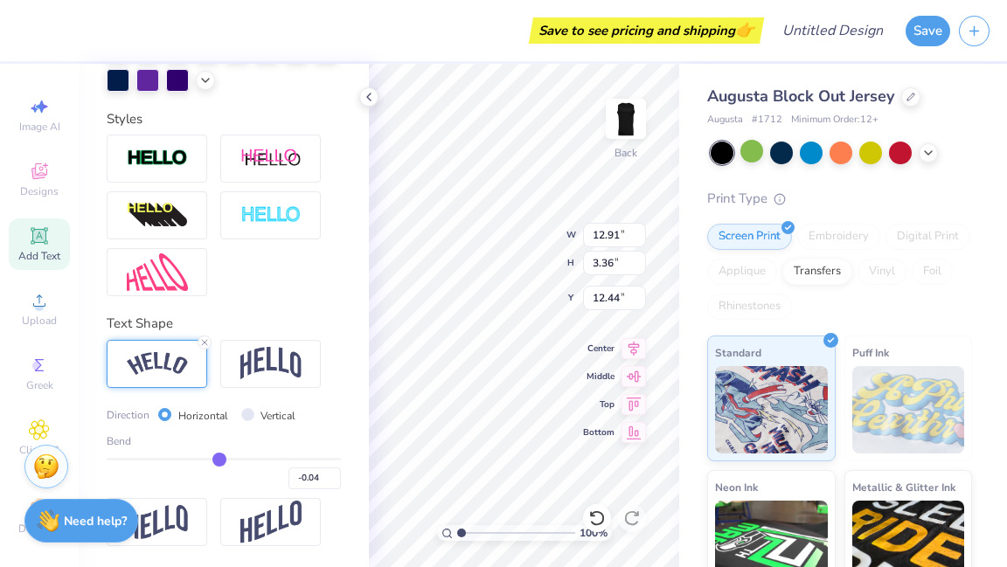
type input "-0.09"
type input "-0.14"
type input "-0.17"
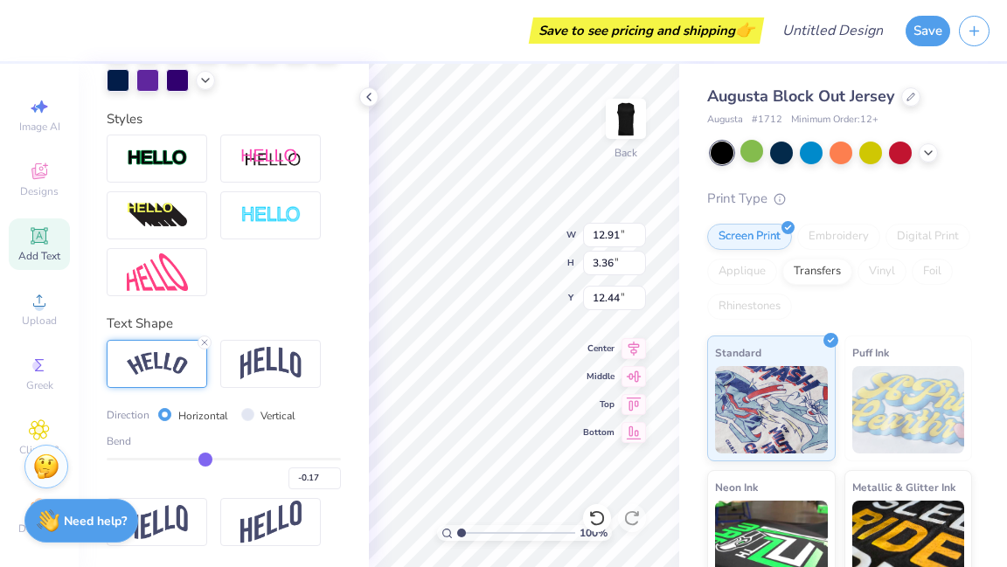
type input "-0.2"
type input "-0.20"
type input "-0.23"
type input "-0.26"
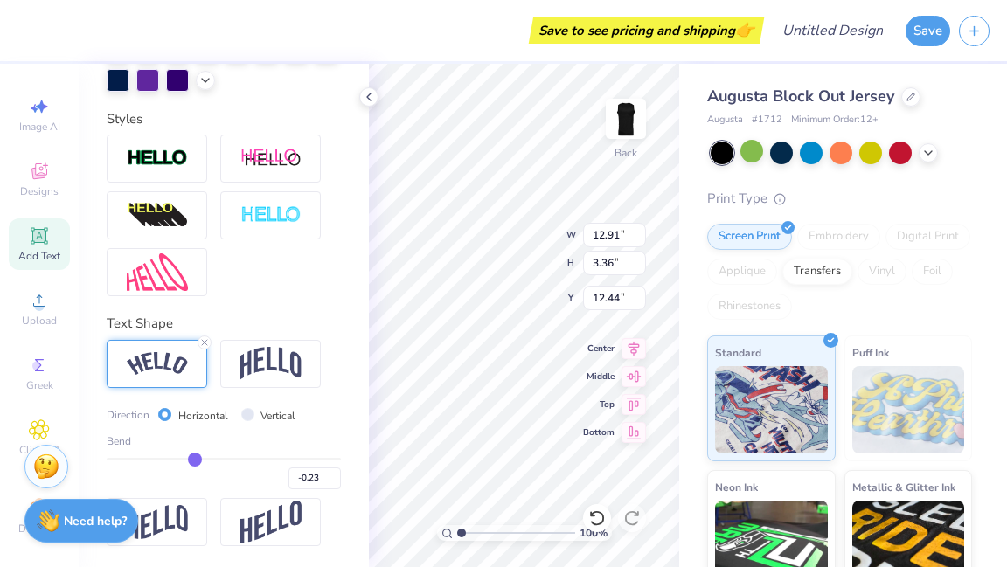
type input "-0.26"
type input "-0.27"
type input "-0.29"
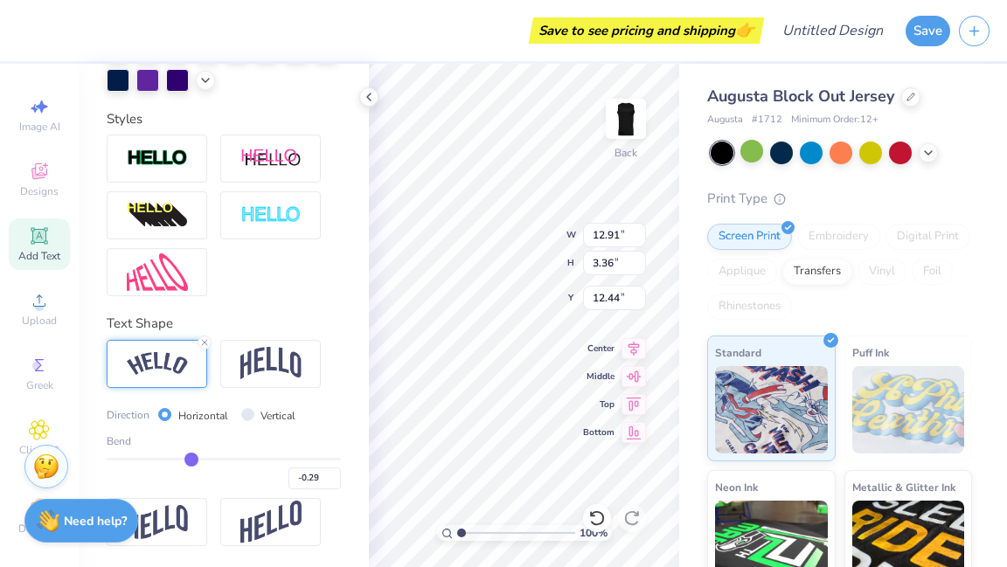
type input "-0.31"
type input "-0.32"
type input "-0.34"
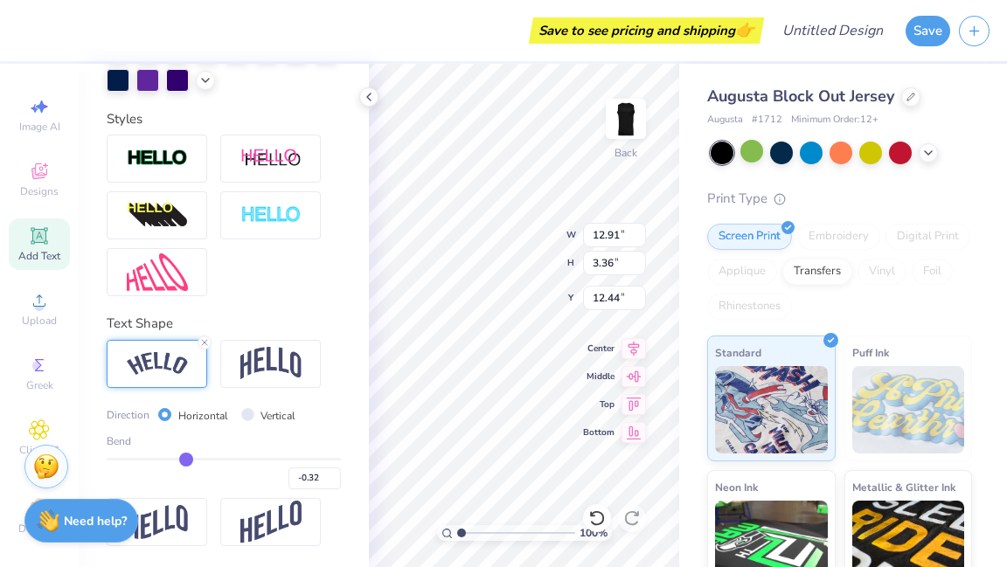
type input "-0.34"
type input "-0.35"
type input "-0.37"
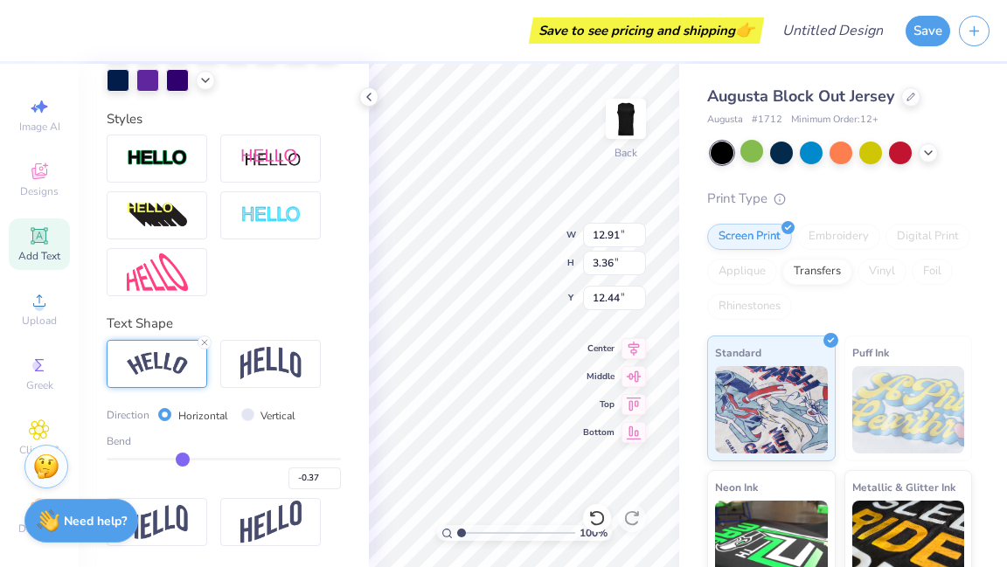
type input "-0.39"
type input "-0.4"
type input "-0.40"
type input "-0.41"
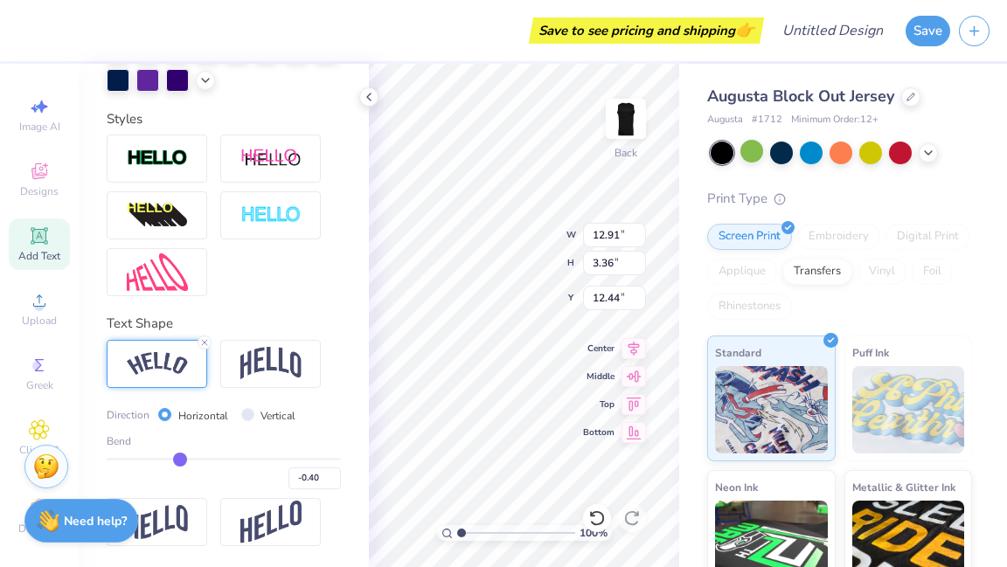
type input "-0.41"
type input "-0.42"
type input "-0.43"
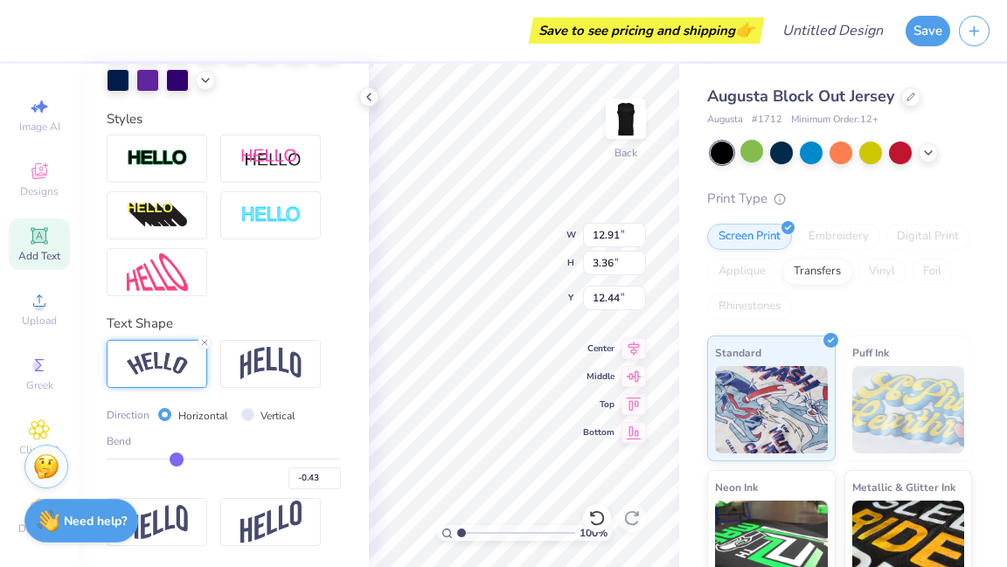
type input "-0.44"
type input "-0.45"
type input "-0.46"
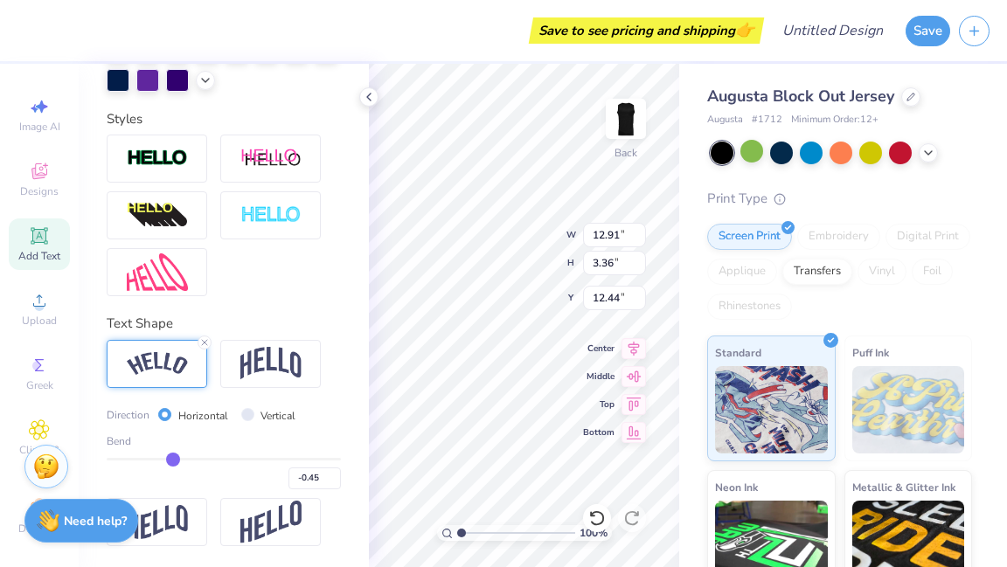
type input "-0.46"
drag, startPoint x: 268, startPoint y: 458, endPoint x: 171, endPoint y: 453, distance: 98.1
type input "-0.46"
click at [171, 458] on input "range" at bounding box center [224, 459] width 234 height 3
type input "12.75"
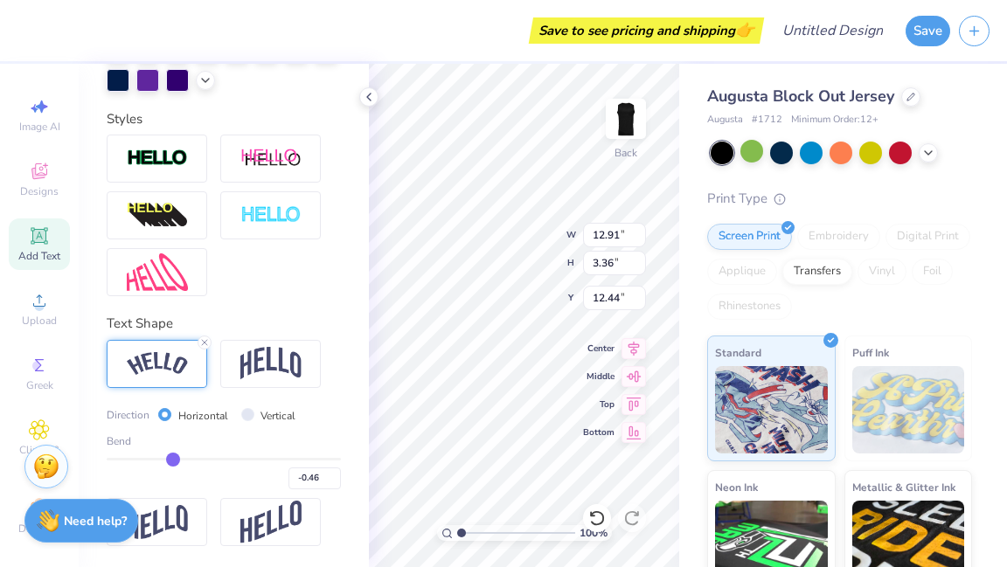
type input "3.14"
type input "12.56"
type input "-0.43"
type input "-0.42"
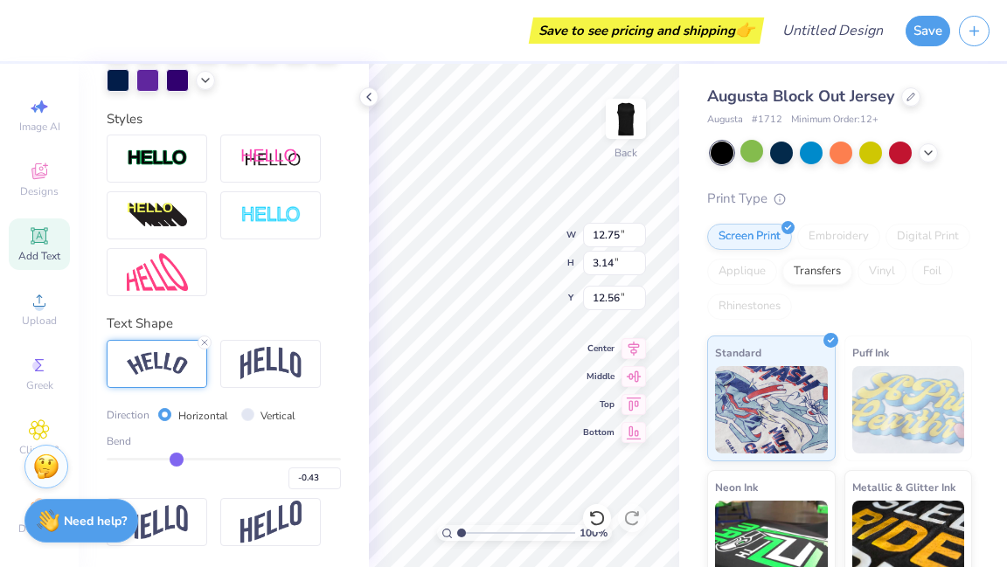
type input "-0.42"
type input "-0.38"
type input "-0.36"
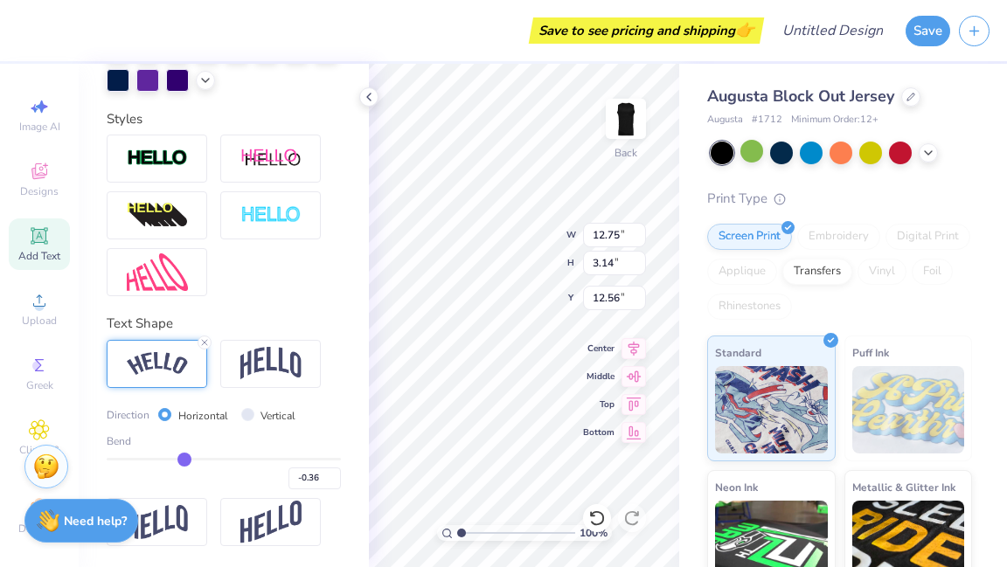
type input "-0.32"
type input "-0.29"
type input "-0.26"
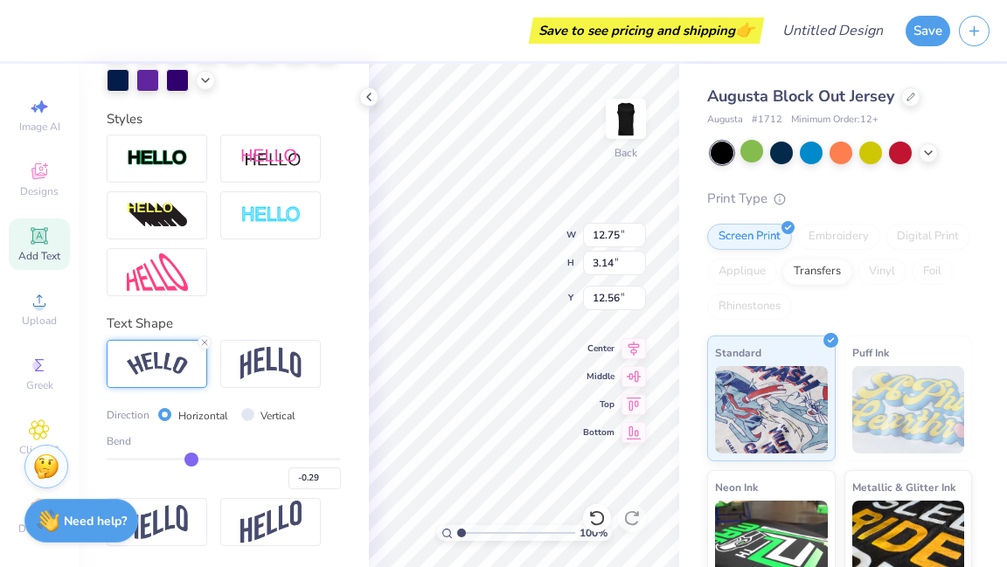
type input "-0.26"
type input "-0.23"
type input "-0.2"
type input "-0.20"
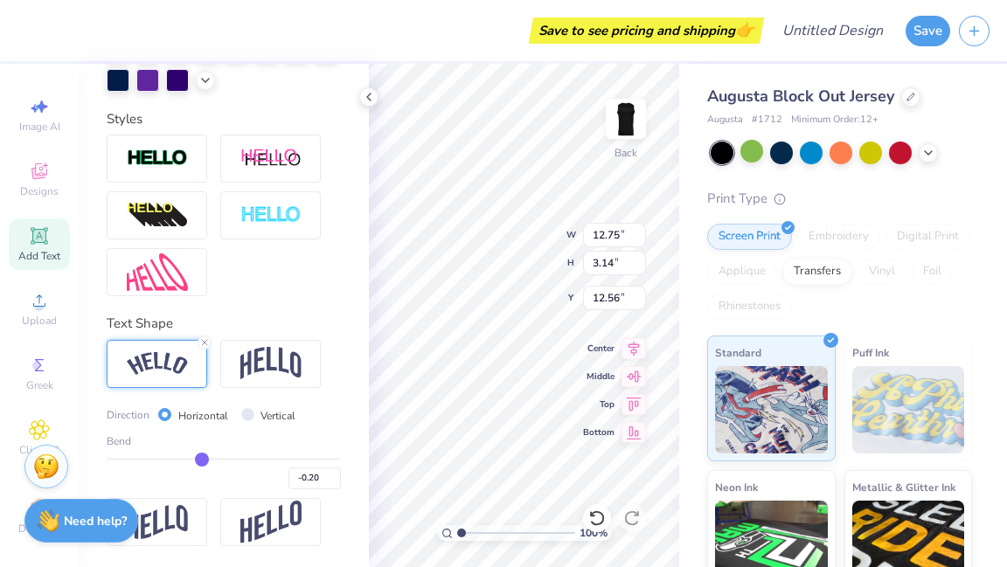
type input "-0.15"
type input "-0.13"
type input "-0.1"
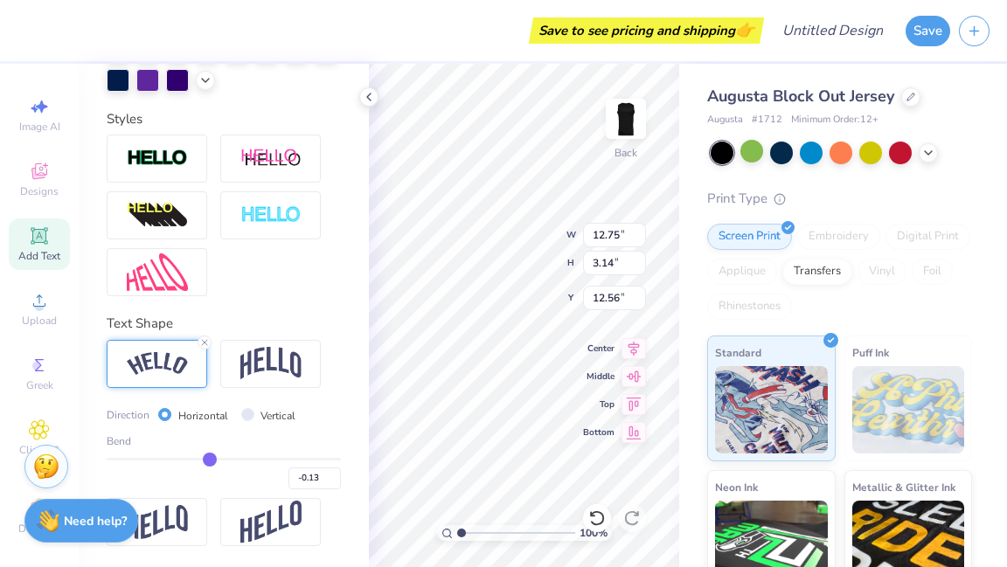
type input "-0.10"
type input "-0.08"
type input "-0.05"
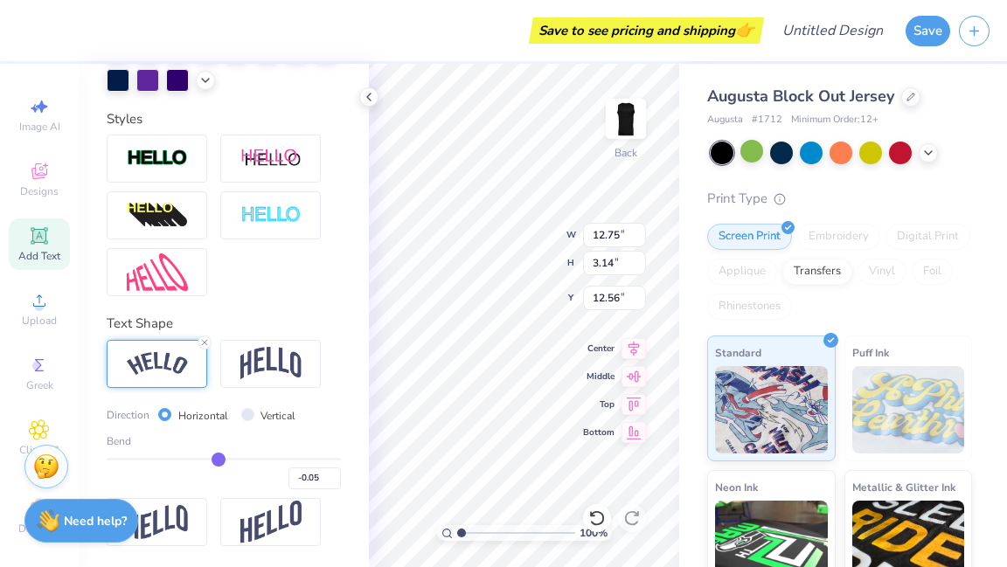
type input "-0.04"
type input "-0.03"
drag, startPoint x: 171, startPoint y: 453, endPoint x: 215, endPoint y: 449, distance: 44.7
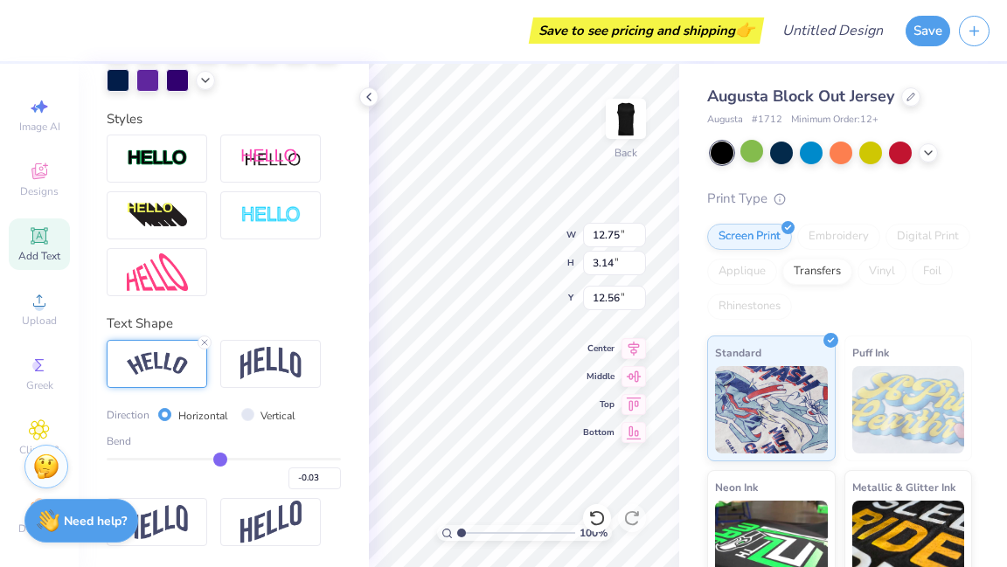
type input "-0.03"
click at [215, 458] on input "range" at bounding box center [224, 459] width 234 height 3
type input "10.62"
type input "1.84"
type input "13.21"
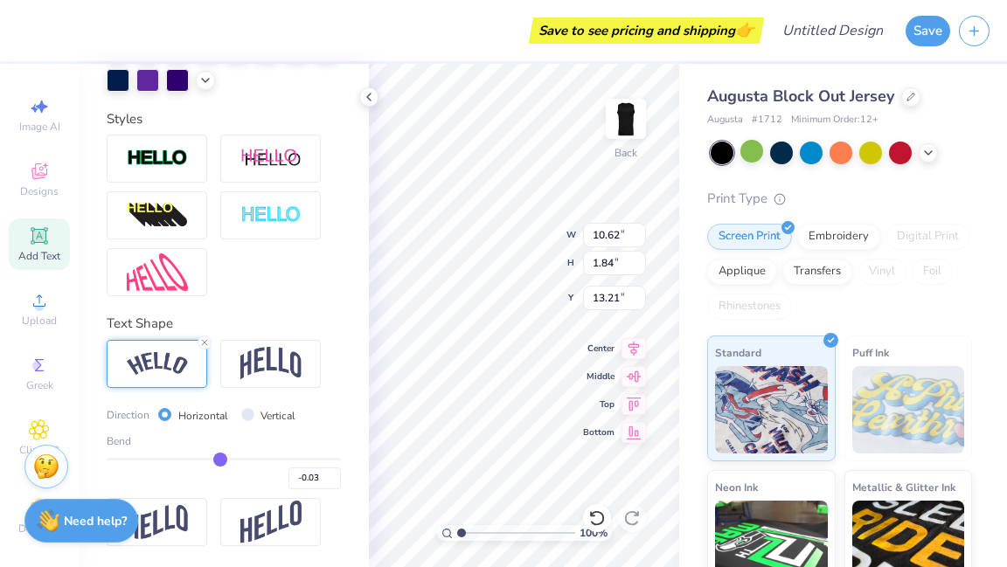
drag, startPoint x: 215, startPoint y: 449, endPoint x: 244, endPoint y: 446, distance: 29.1
click at [244, 446] on div "Bend" at bounding box center [224, 442] width 234 height 16
type input "0.03"
type input "0.07"
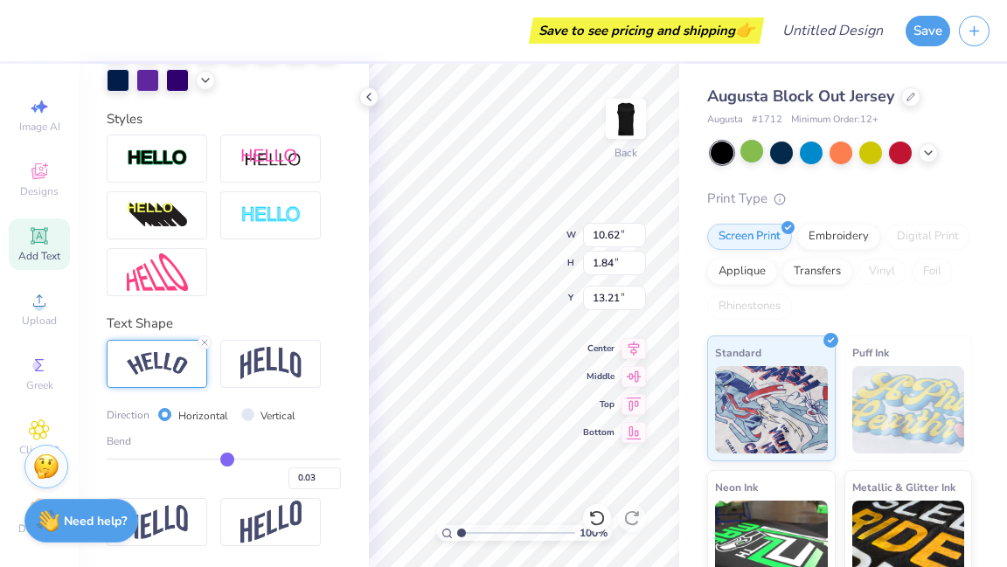
type input "0.07"
type input "0.11"
type input "0.15"
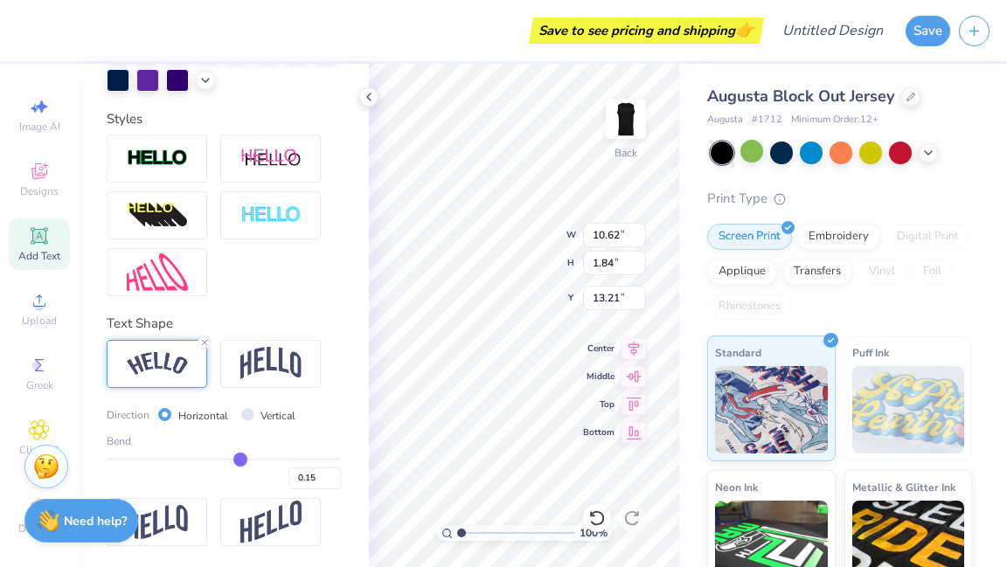
type input "0.17"
type input "0.21"
type input "0.23"
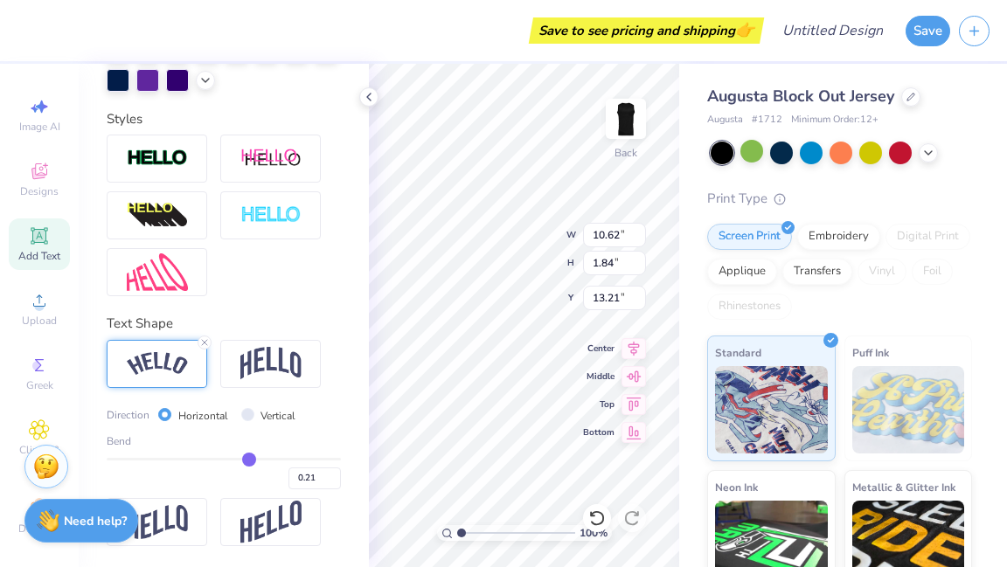
type input "0.23"
type input "0.26"
type input "0.28"
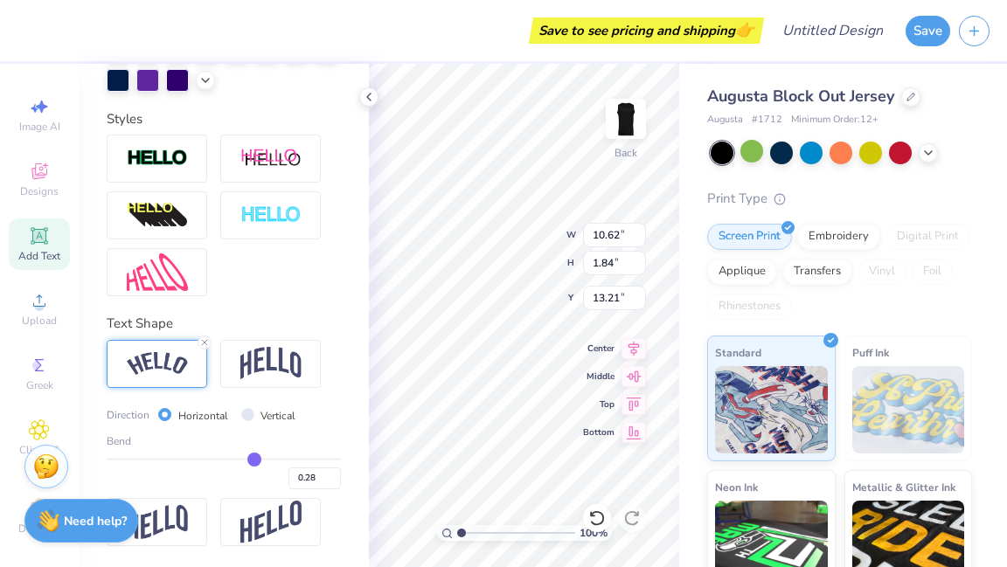
type input "0.29"
type input "0.3"
type input "0.30"
type input "0.31"
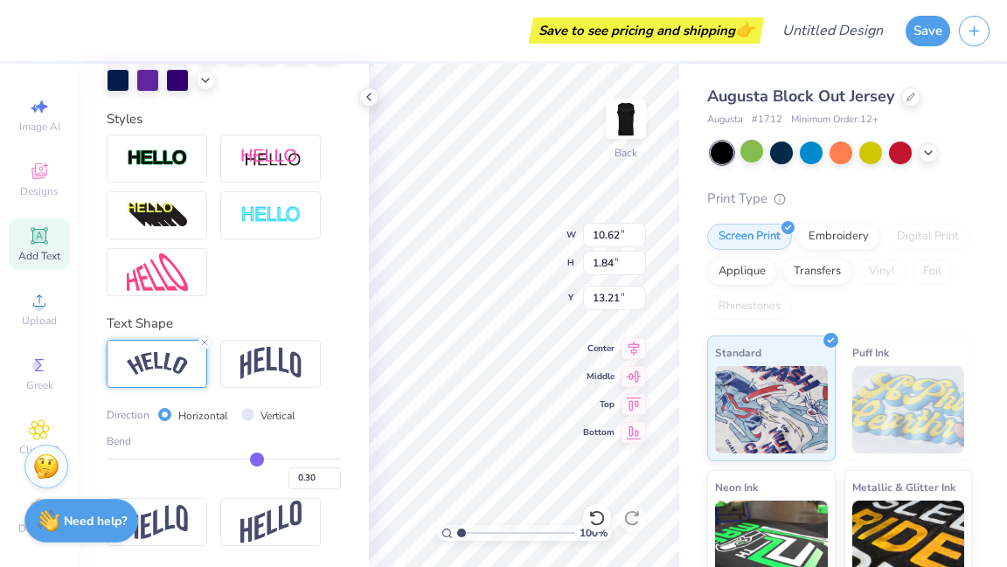
type input "0.31"
drag, startPoint x: 218, startPoint y: 458, endPoint x: 252, endPoint y: 458, distance: 34.1
type input "0.32"
click at [252, 458] on input "range" at bounding box center [224, 459] width 234 height 3
type input "0.32"
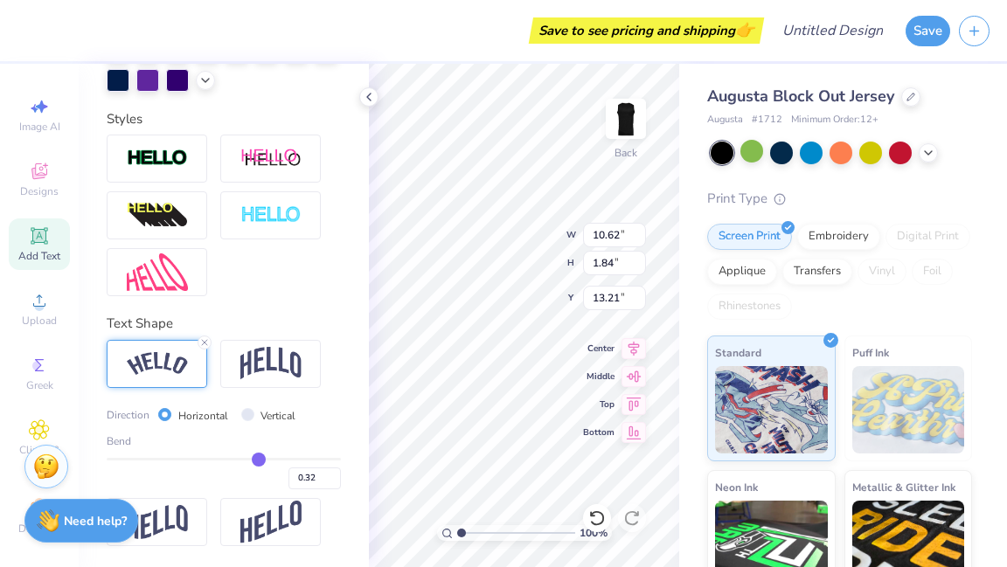
type input "12.13"
type input "2.48"
type input "12.89"
click at [266, 369] on img at bounding box center [270, 363] width 61 height 33
type input "10.46"
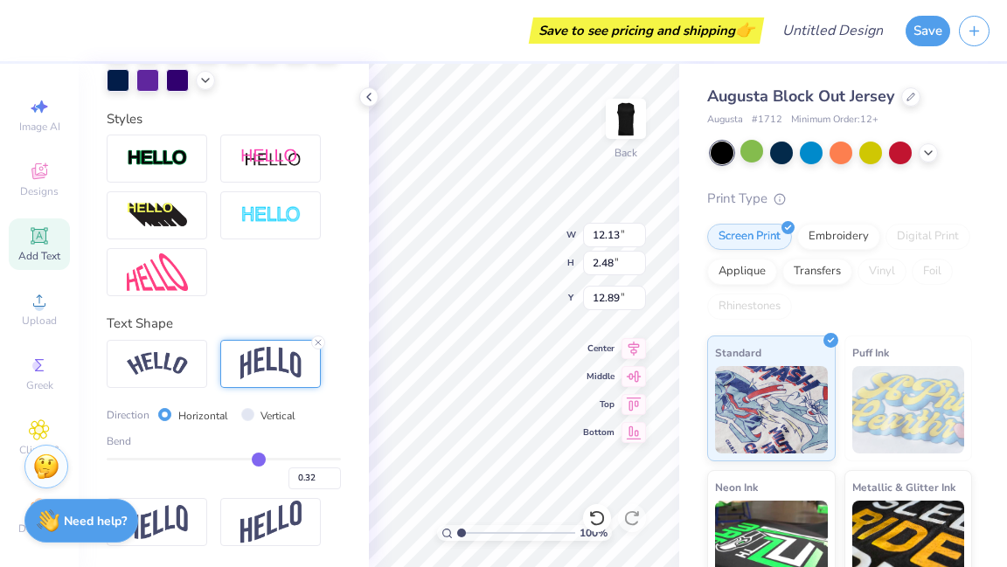
type input "3.17"
type input "12.54"
click at [324, 342] on div at bounding box center [318, 343] width 14 height 14
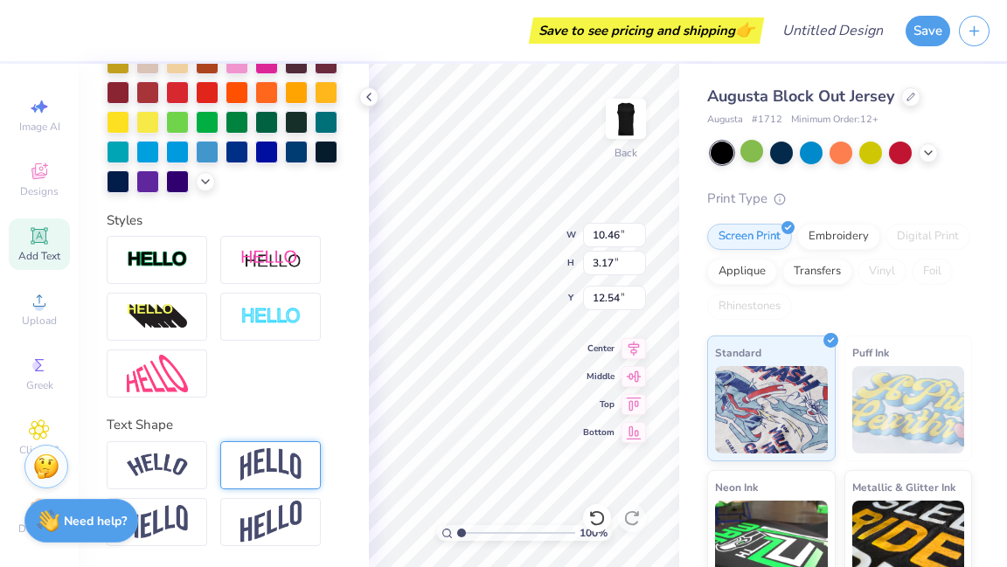
type input "1.83"
type input "13.21"
click at [290, 473] on img at bounding box center [270, 465] width 61 height 33
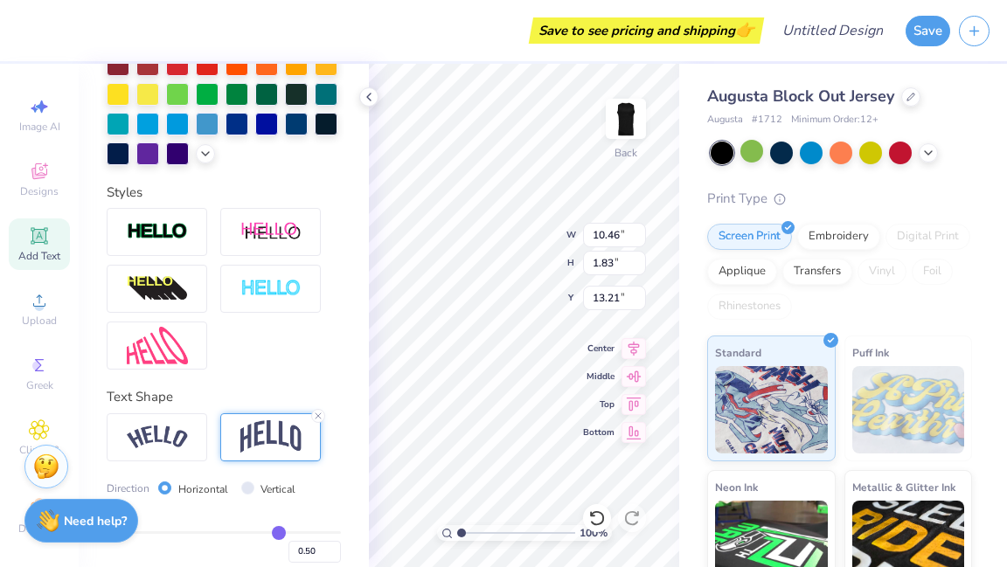
type input "4.00"
type input "12.13"
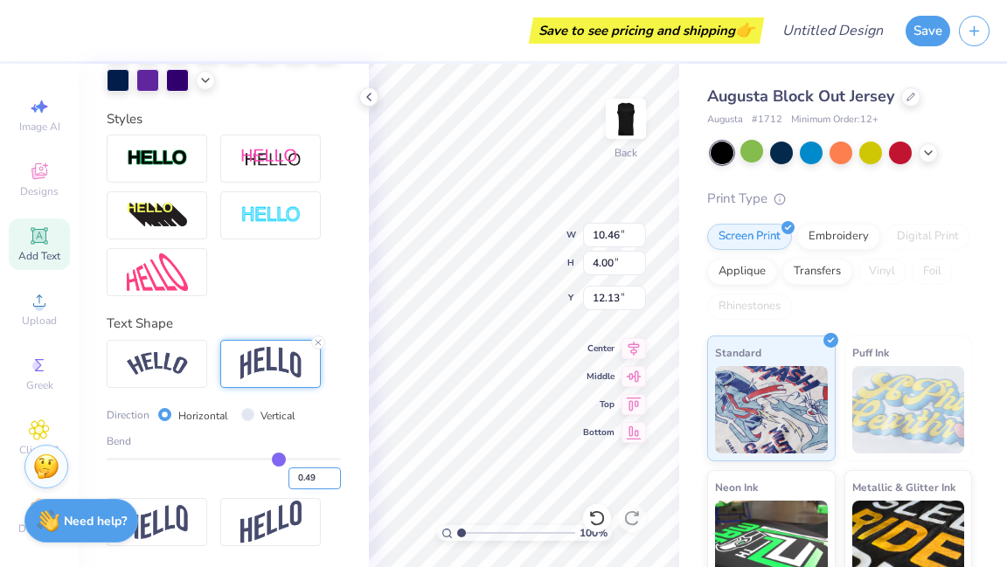
click at [324, 483] on input "0.49" at bounding box center [315, 479] width 52 height 22
click at [324, 483] on input "0.48" at bounding box center [315, 479] width 52 height 22
click at [324, 483] on input "0.47" at bounding box center [315, 479] width 52 height 22
click at [324, 483] on input "0.46" at bounding box center [315, 479] width 52 height 22
click at [324, 483] on input "0.45" at bounding box center [315, 479] width 52 height 22
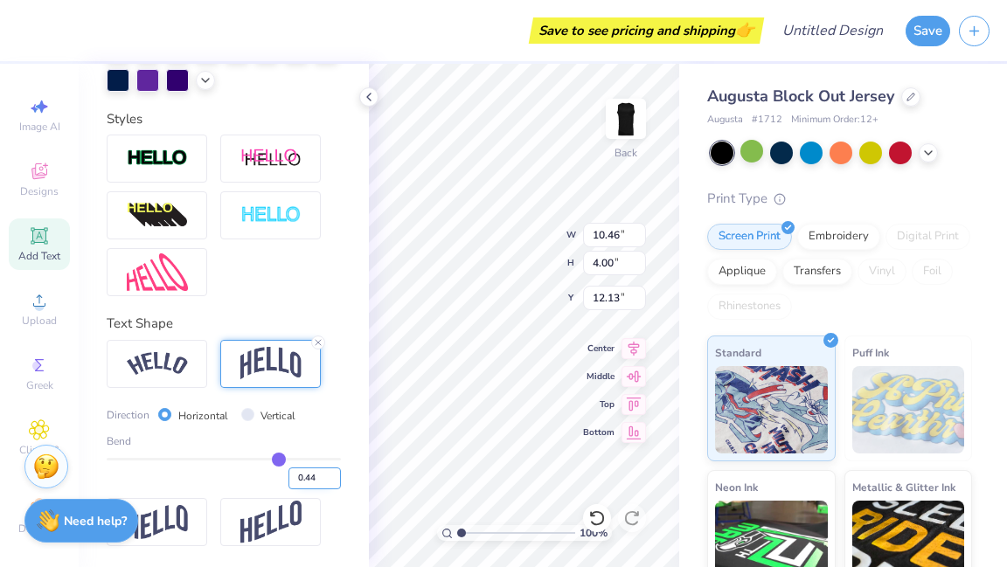
click at [324, 483] on input "0.44" at bounding box center [315, 479] width 52 height 22
click at [324, 483] on input "0.43" at bounding box center [315, 479] width 52 height 22
click at [324, 483] on input "0.42" at bounding box center [315, 479] width 52 height 22
click at [324, 483] on input "0.41" at bounding box center [315, 479] width 52 height 22
click at [324, 483] on input "0.4" at bounding box center [315, 479] width 52 height 22
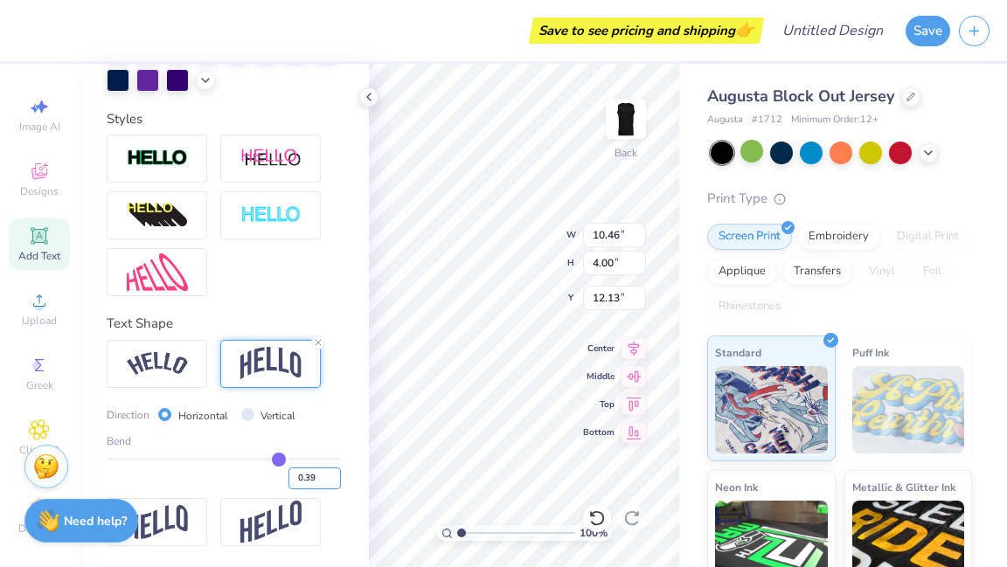
type input "0.39"
click at [324, 483] on input "0.39" at bounding box center [315, 479] width 52 height 22
type input "0.49"
type input "0.48"
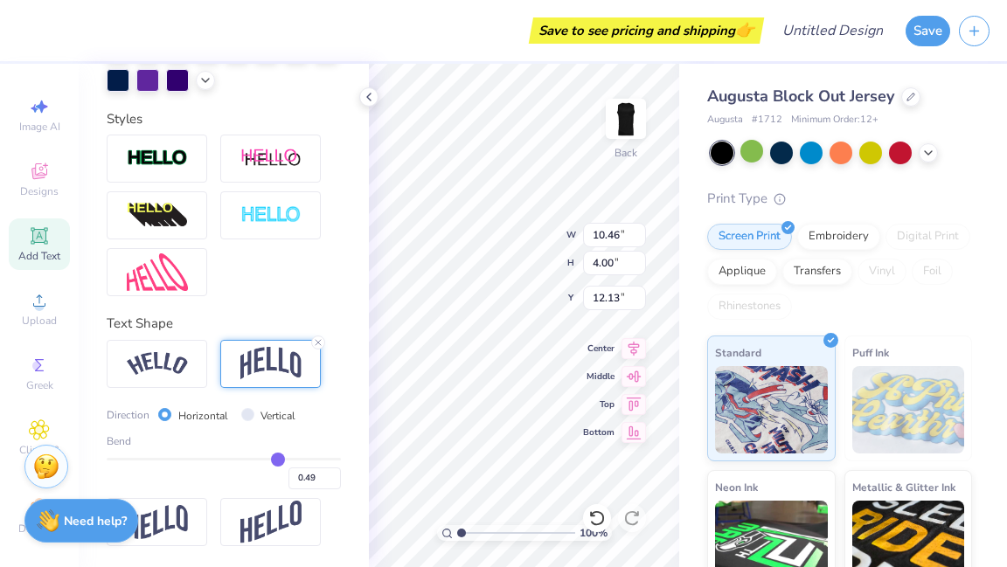
type input "0.48"
type input "0.47"
type input "0.46"
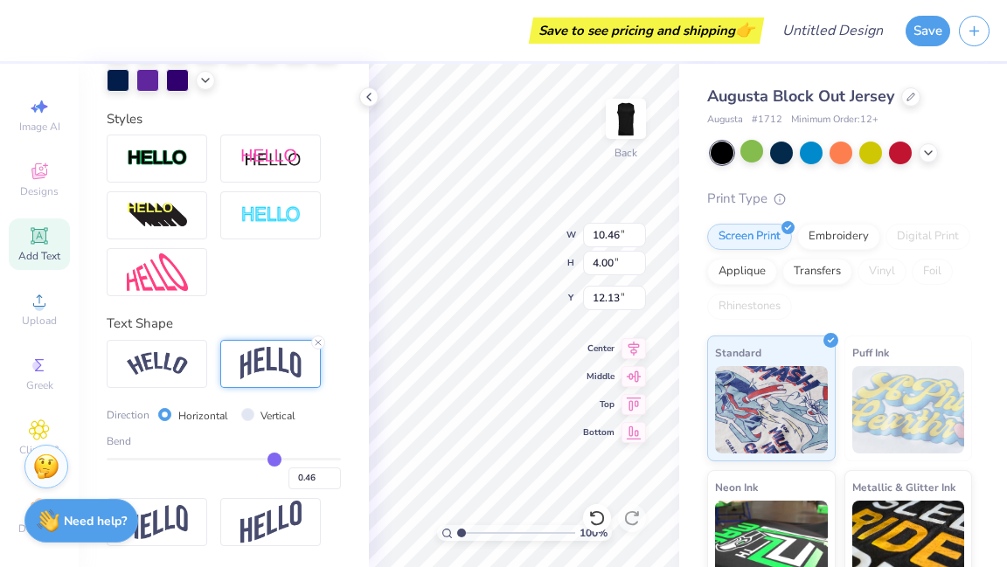
type input "0.45"
type input "0.44"
type input "0.43"
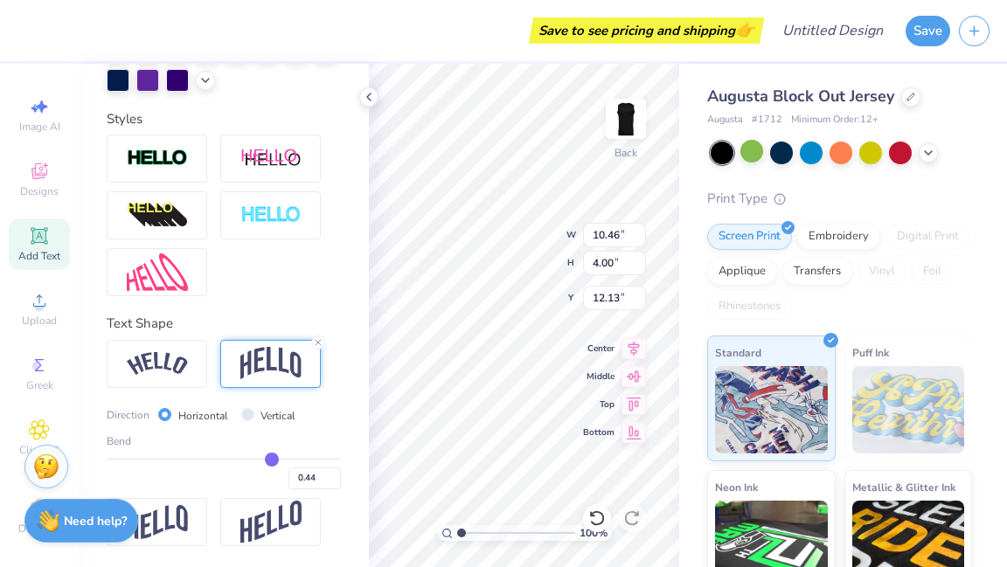
type input "0.43"
type input "0.41"
type input "0.4"
type input "0.40"
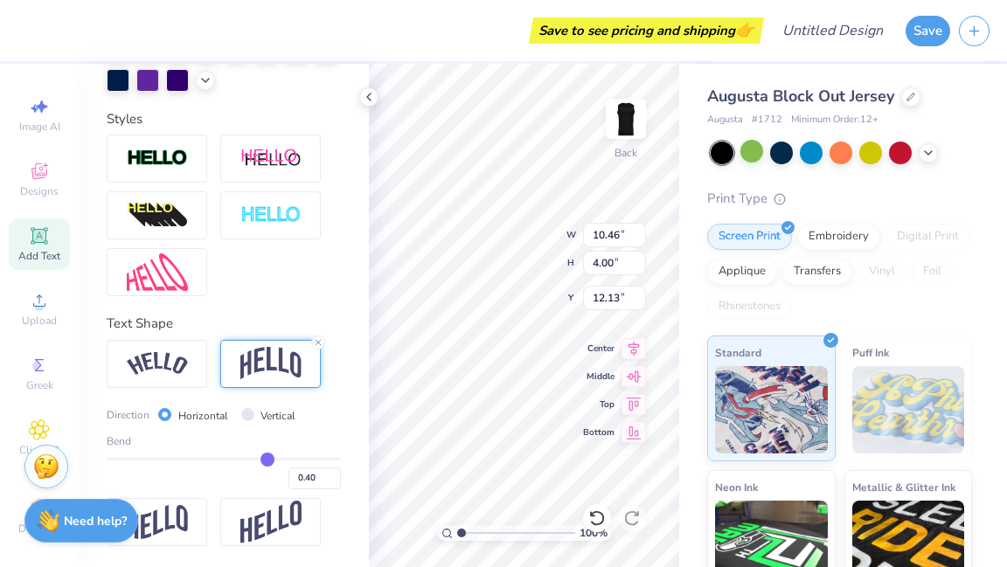
type input "0.39"
type input "0.38"
type input "0.37"
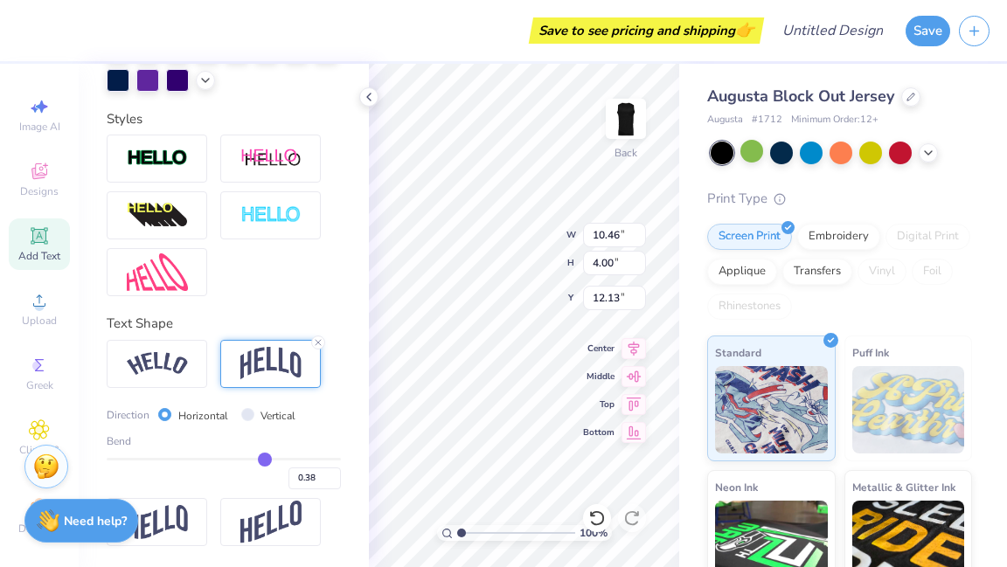
type input "0.37"
type input "0.36"
type input "0.35"
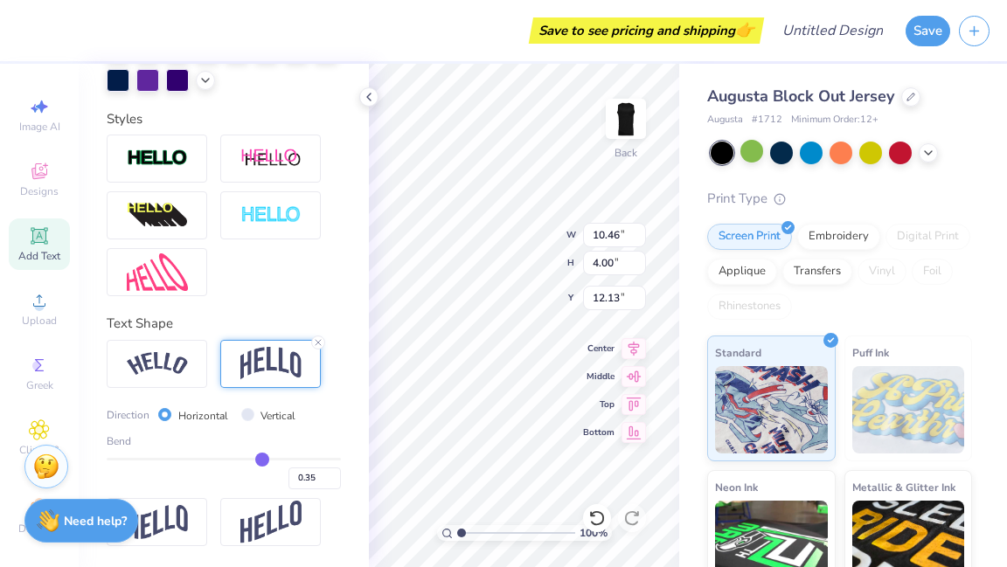
type input "0.34"
type input "0.33"
type input "0.32"
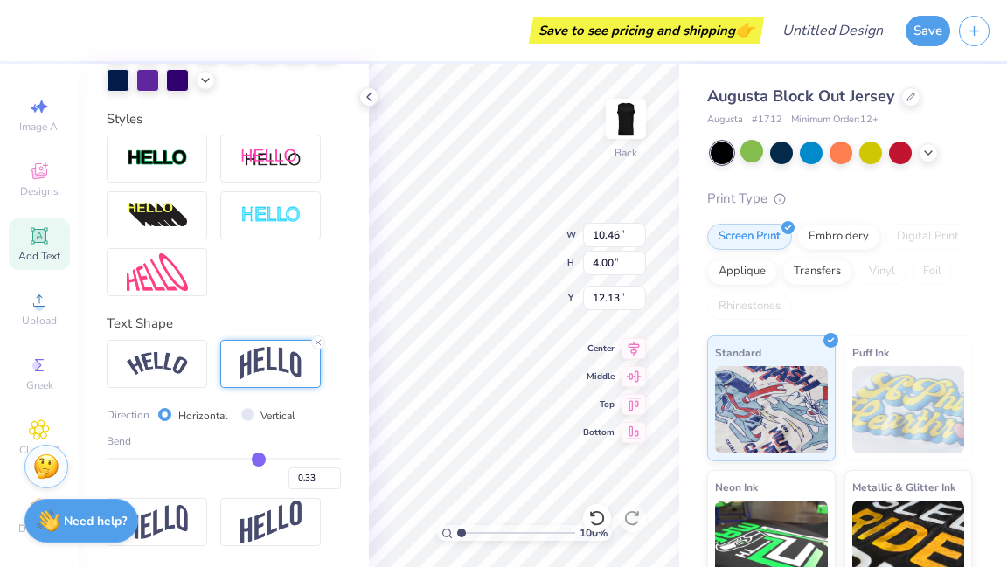
type input "0.32"
type input "0.31"
drag, startPoint x: 270, startPoint y: 459, endPoint x: 243, endPoint y: 456, distance: 27.2
click at [243, 458] on input "range" at bounding box center [224, 459] width 234 height 3
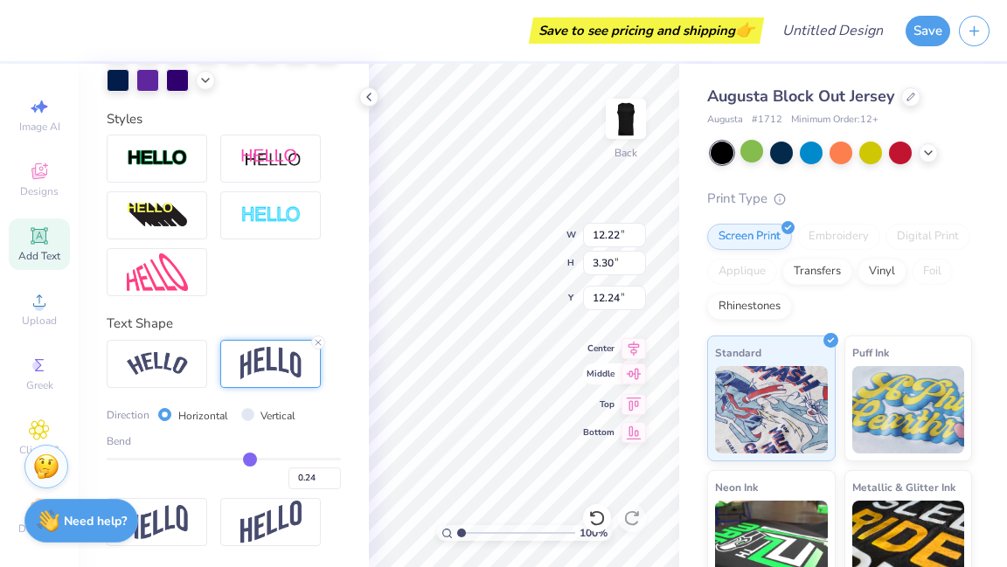
click at [637, 381] on icon at bounding box center [634, 374] width 24 height 21
click at [638, 346] on icon at bounding box center [634, 346] width 24 height 21
click at [635, 406] on icon at bounding box center [634, 402] width 24 height 21
click at [639, 348] on icon at bounding box center [634, 346] width 24 height 21
click at [634, 348] on icon at bounding box center [634, 346] width 24 height 21
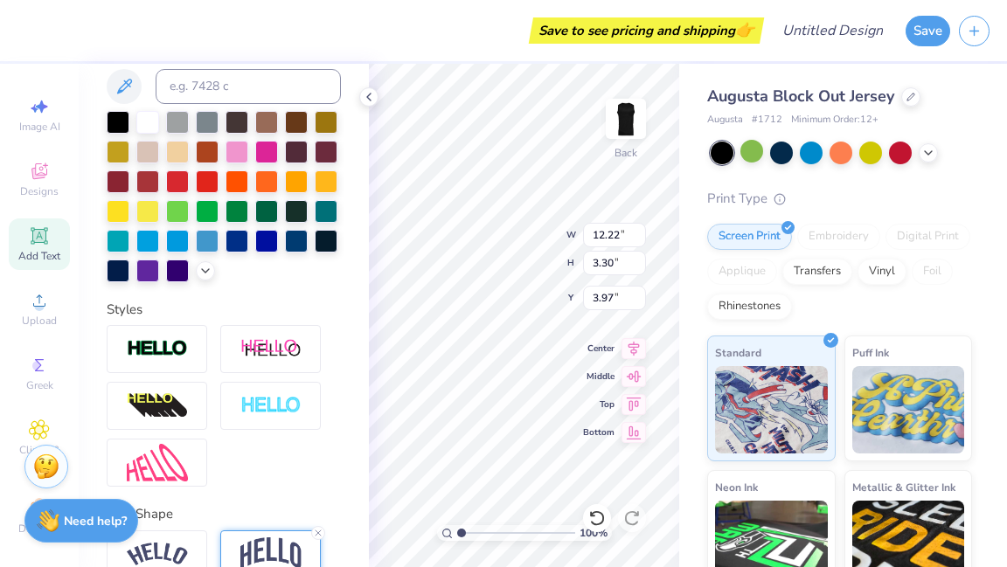
scroll to position [410, 0]
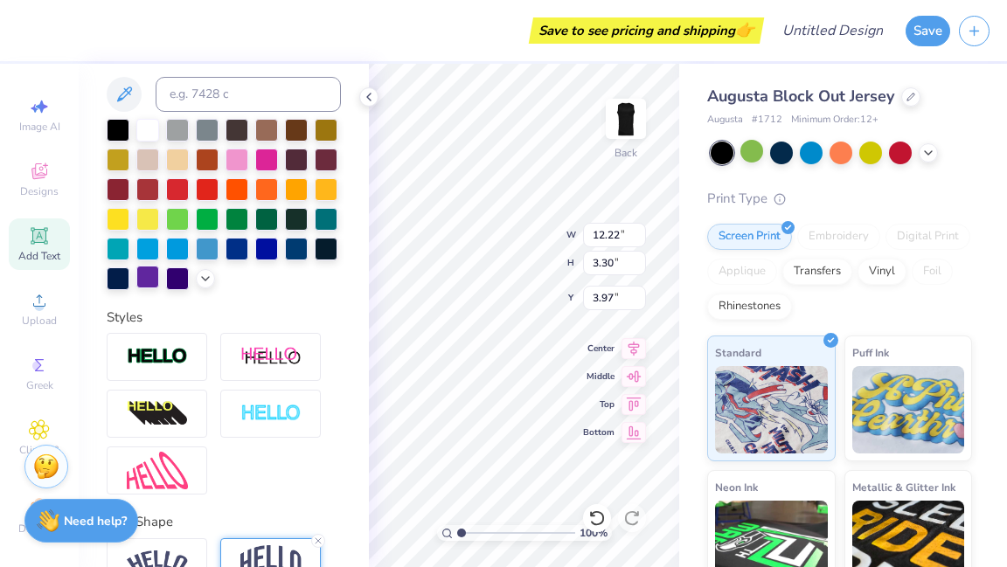
click at [159, 272] on div at bounding box center [147, 277] width 23 height 23
click at [929, 147] on icon at bounding box center [929, 151] width 14 height 14
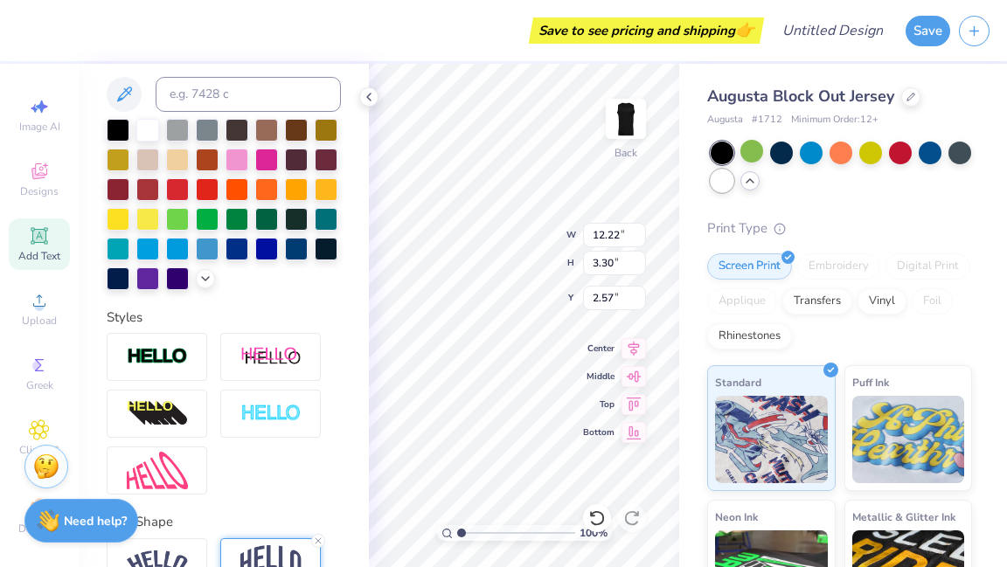
click at [734, 180] on div at bounding box center [722, 181] width 23 height 23
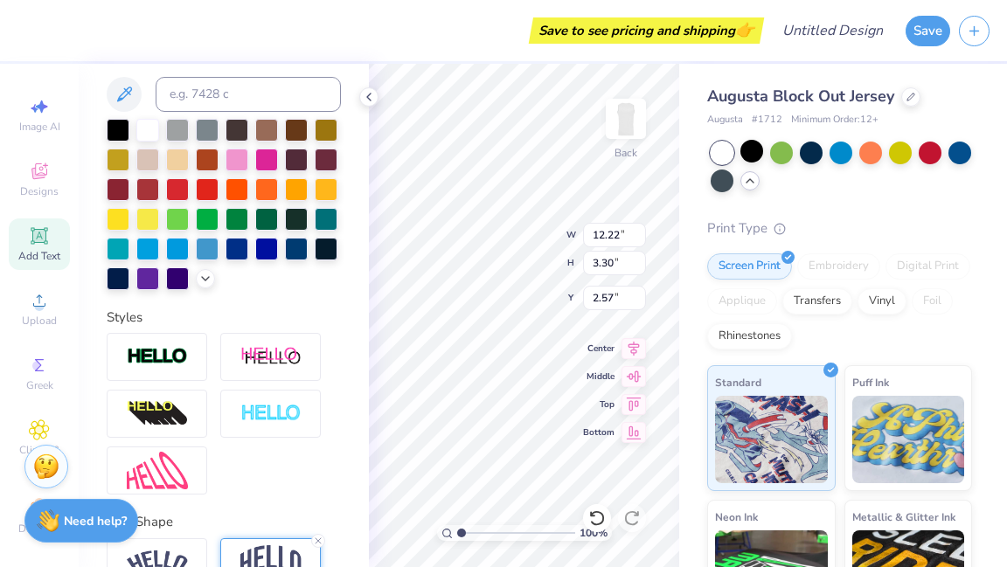
click at [252, 290] on div at bounding box center [224, 204] width 234 height 171
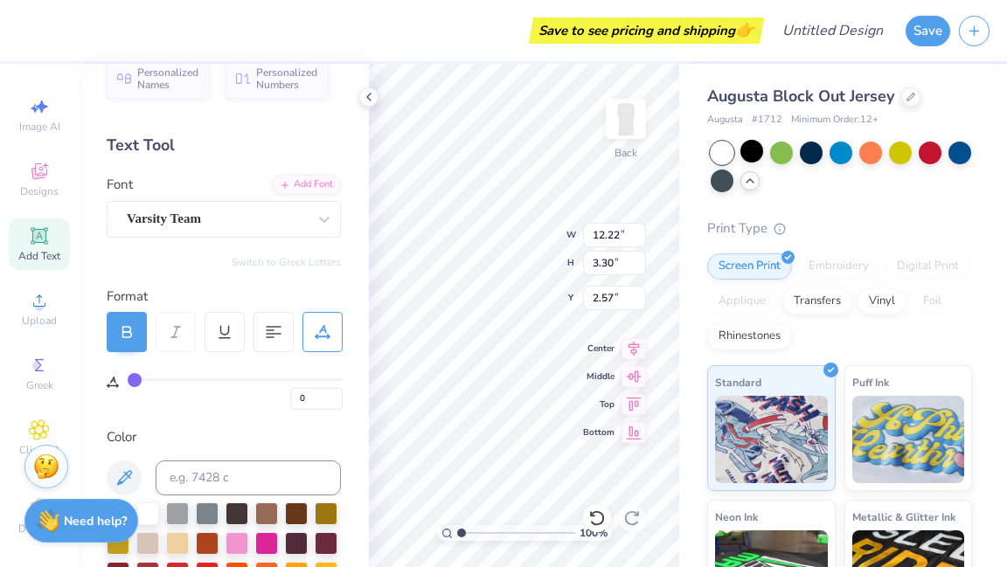
scroll to position [0, 0]
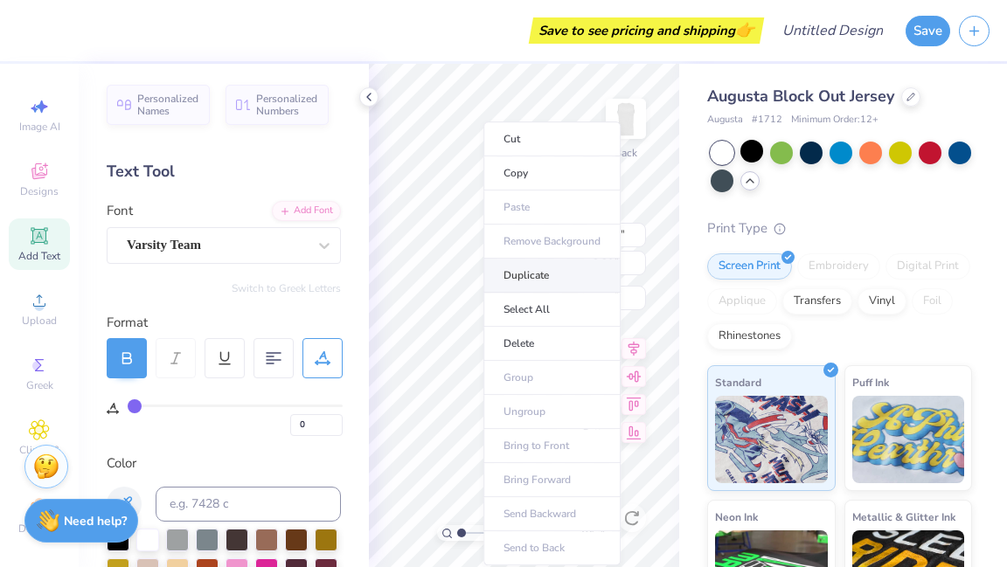
click at [529, 285] on li "Duplicate" at bounding box center [552, 276] width 137 height 34
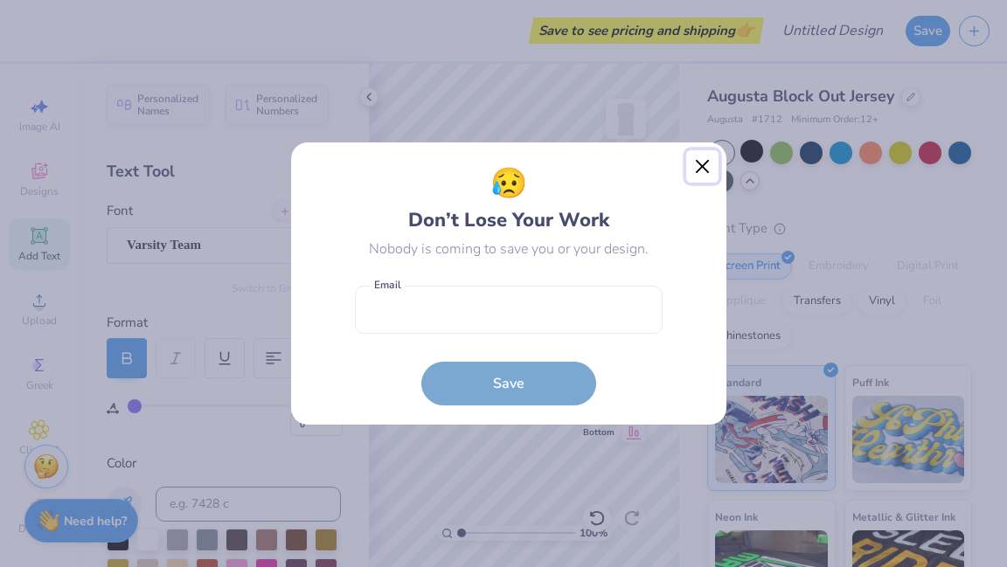
click at [701, 160] on button "Close" at bounding box center [702, 166] width 33 height 33
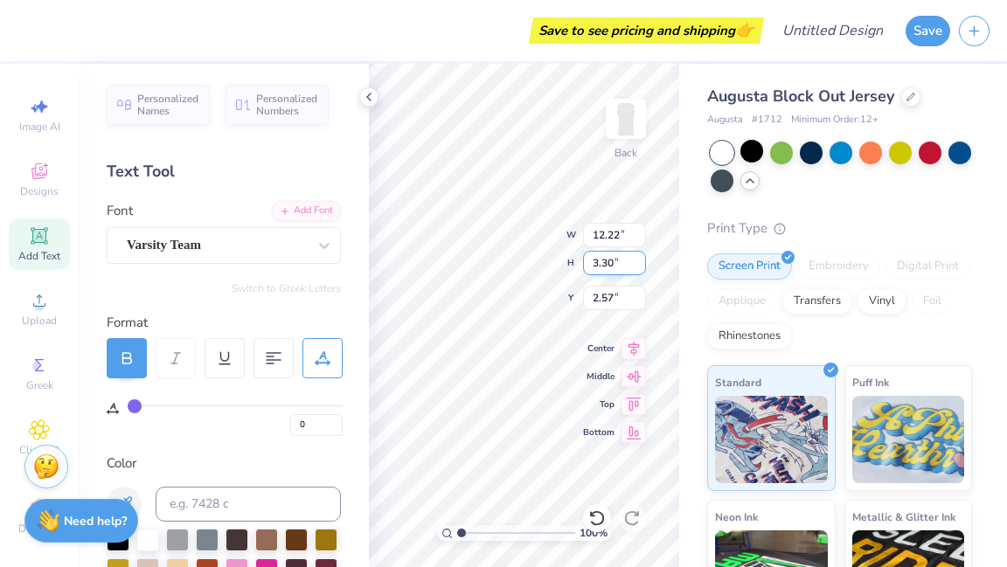
click at [611, 261] on input "3.30" at bounding box center [614, 263] width 63 height 24
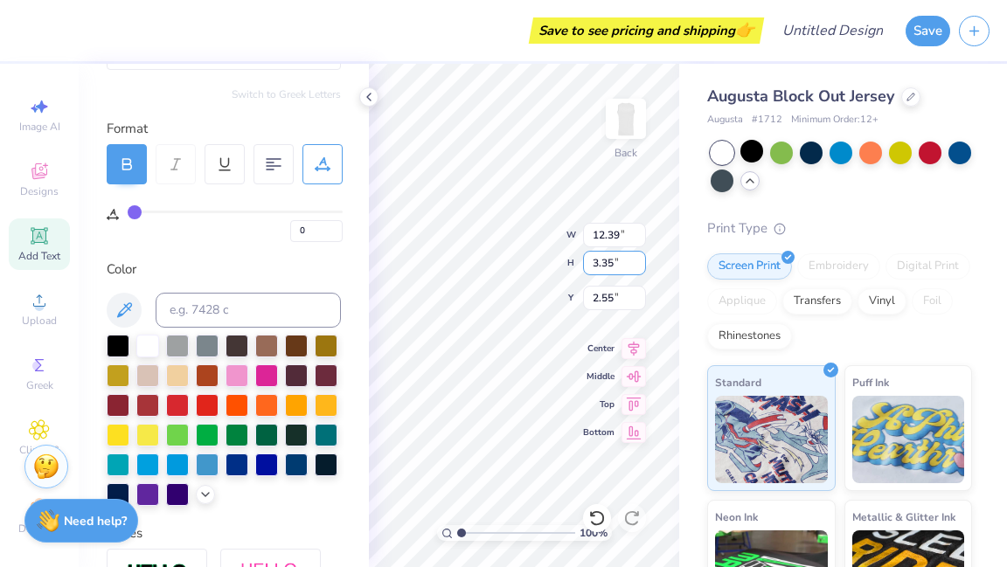
scroll to position [202, 0]
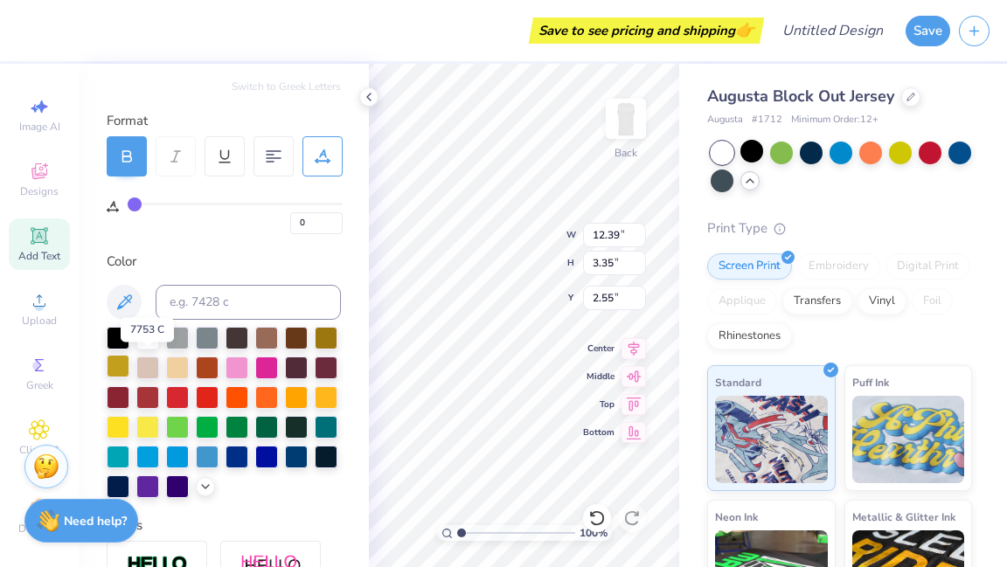
click at [129, 360] on div at bounding box center [118, 366] width 23 height 23
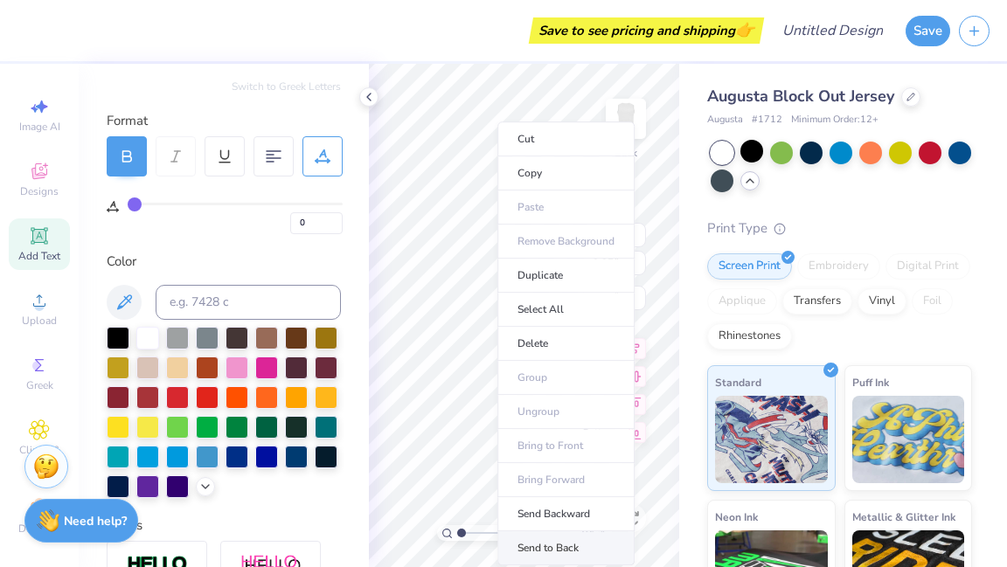
click at [558, 539] on li "Send to Back" at bounding box center [566, 549] width 137 height 34
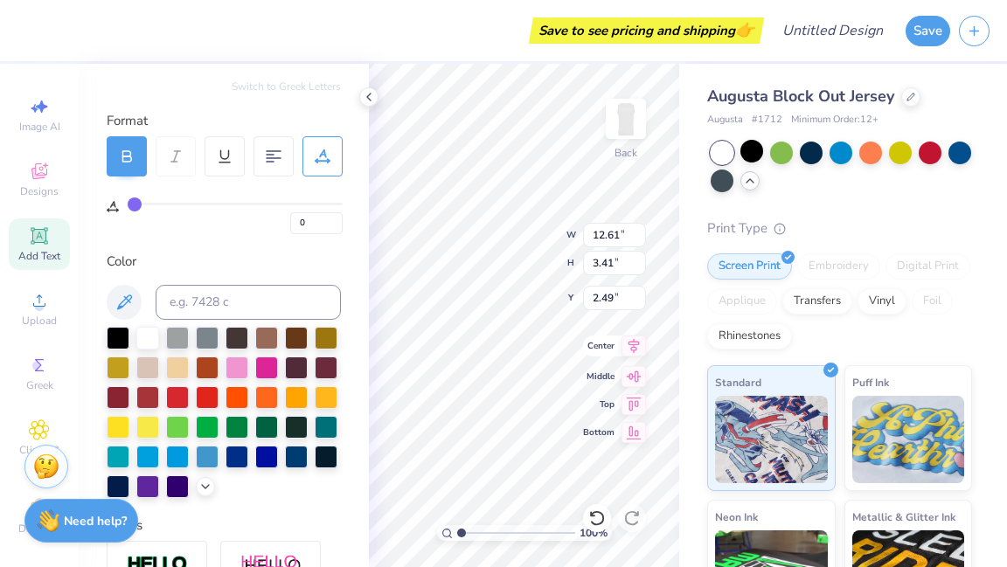
click at [638, 346] on icon at bounding box center [634, 346] width 24 height 21
click at [633, 342] on icon at bounding box center [634, 346] width 24 height 21
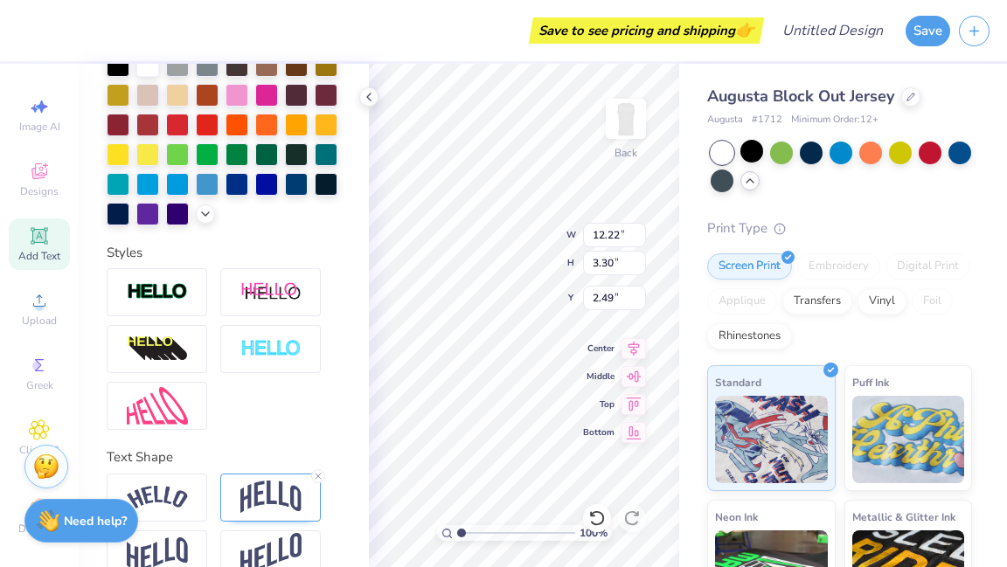
scroll to position [535, 0]
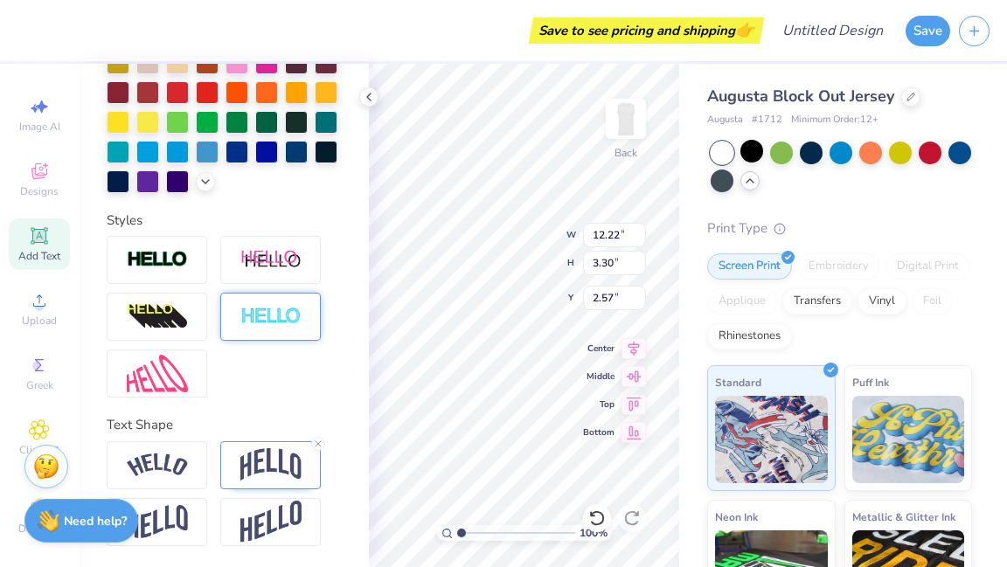
click at [264, 323] on img at bounding box center [270, 317] width 61 height 20
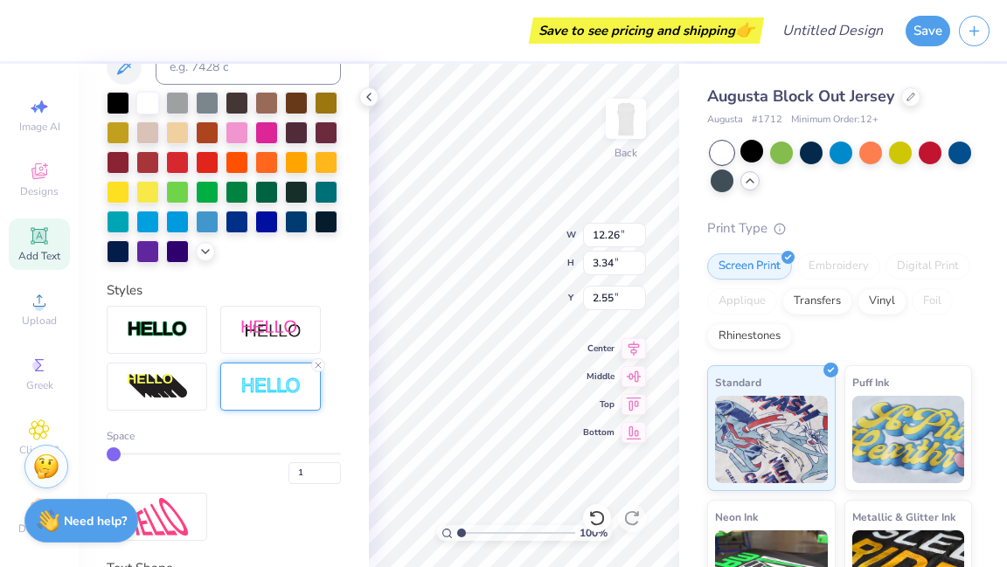
scroll to position [434, 0]
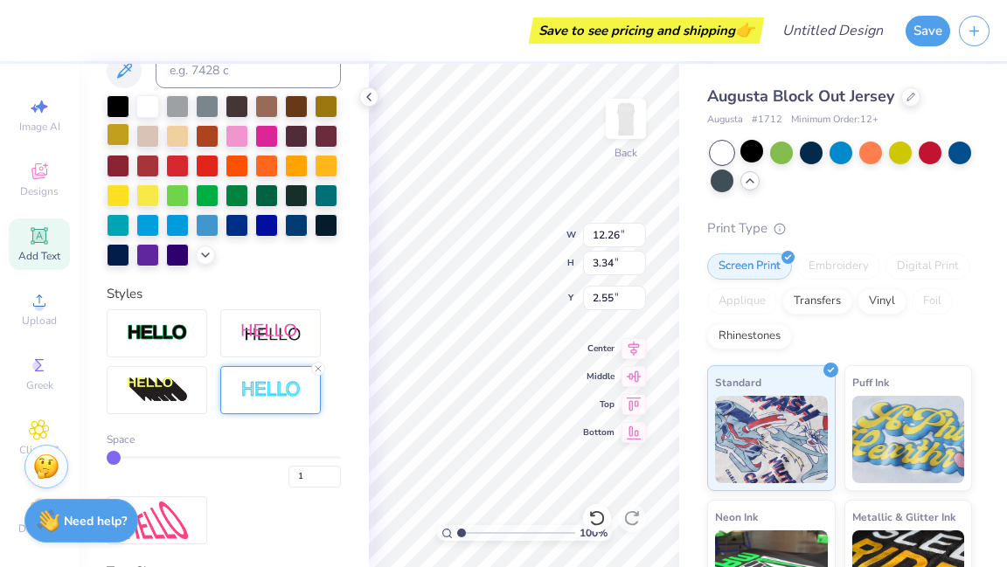
click at [129, 131] on div at bounding box center [118, 134] width 23 height 23
click at [129, 135] on div at bounding box center [118, 134] width 23 height 23
drag, startPoint x: 114, startPoint y: 482, endPoint x: 164, endPoint y: 477, distance: 50.9
click at [164, 459] on input "range" at bounding box center [224, 457] width 234 height 3
drag, startPoint x: 173, startPoint y: 481, endPoint x: 317, endPoint y: 487, distance: 143.5
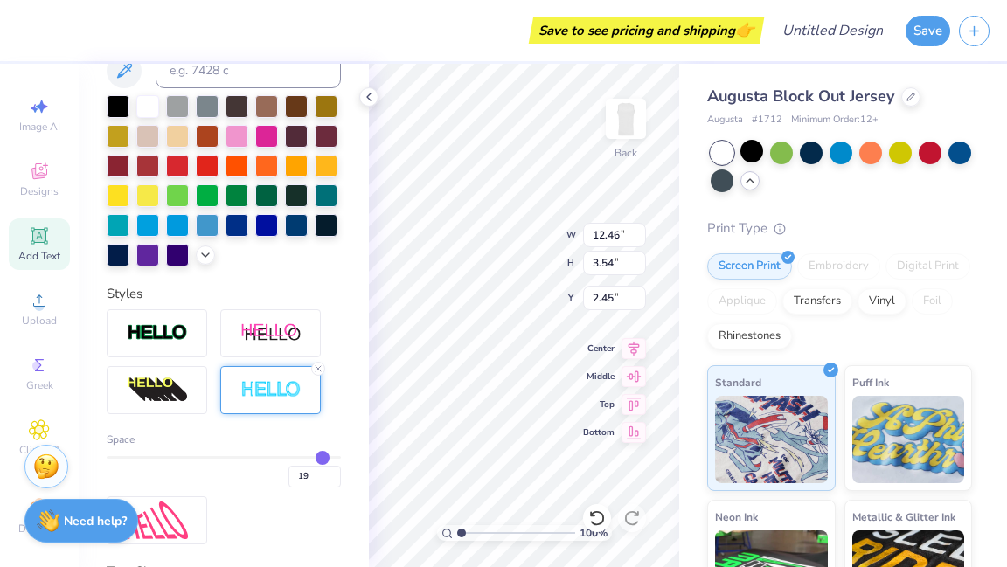
click at [317, 459] on input "range" at bounding box center [224, 457] width 234 height 3
drag, startPoint x: 317, startPoint y: 485, endPoint x: 141, endPoint y: 477, distance: 175.9
click at [141, 459] on input "range" at bounding box center [224, 457] width 234 height 3
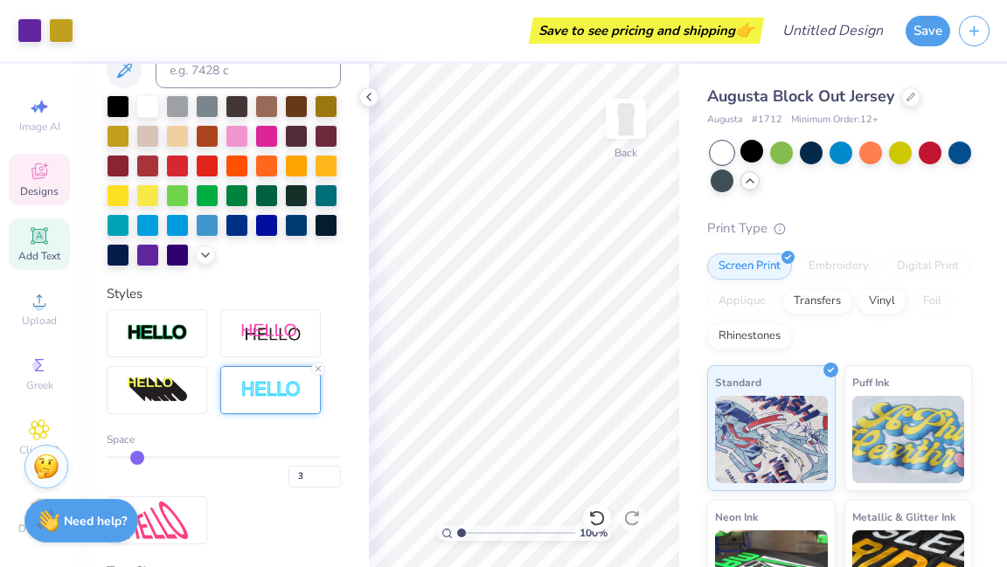
click at [38, 185] on span "Designs" at bounding box center [39, 191] width 38 height 14
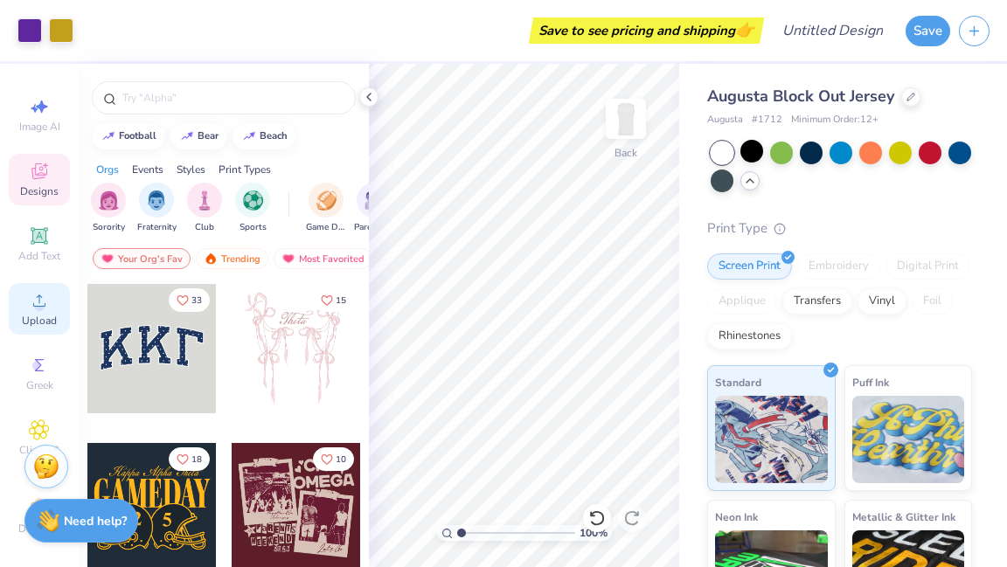
click at [35, 304] on circle at bounding box center [39, 307] width 10 height 10
click at [44, 312] on div "Upload" at bounding box center [39, 309] width 61 height 52
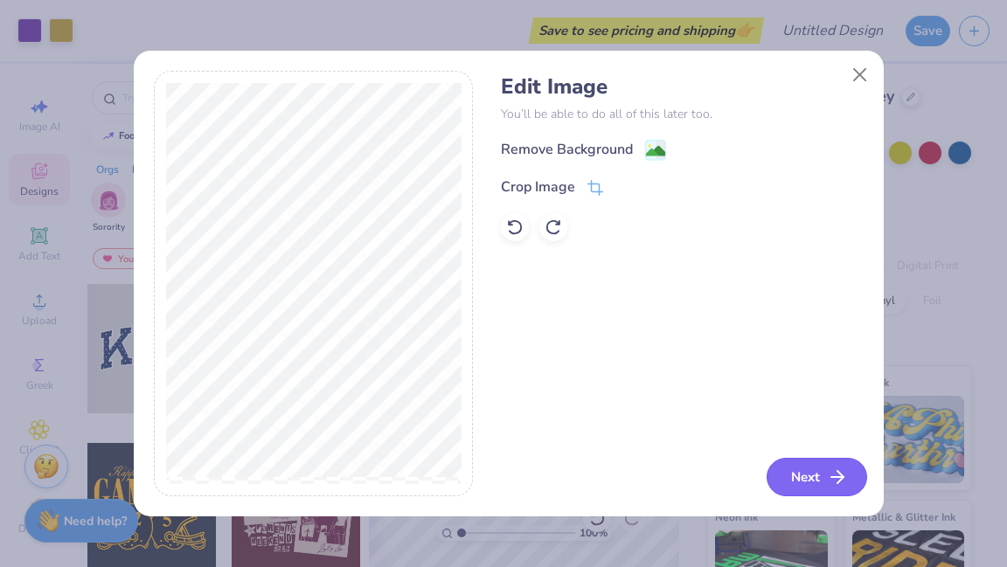
click at [814, 469] on button "Next" at bounding box center [817, 477] width 101 height 38
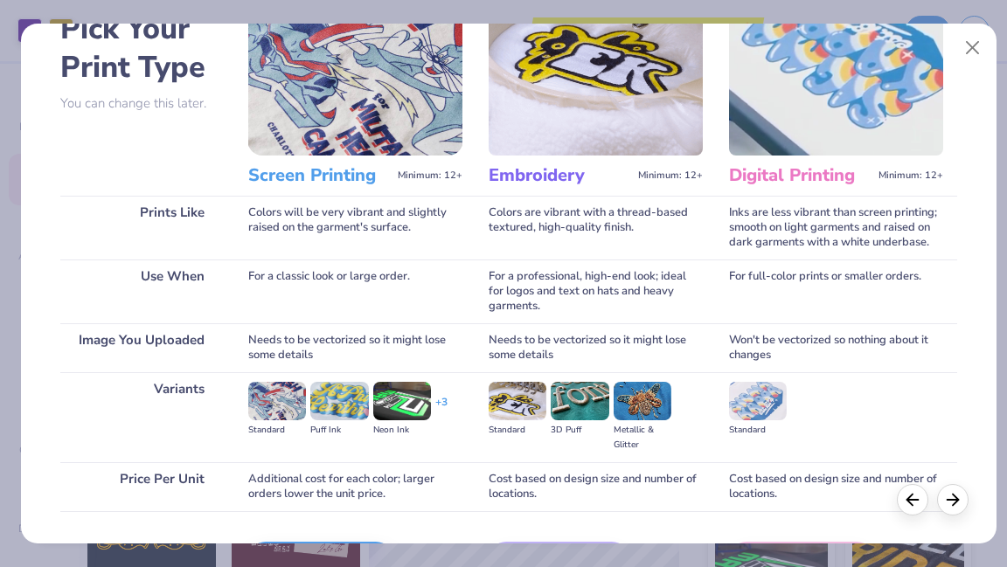
scroll to position [216, 0]
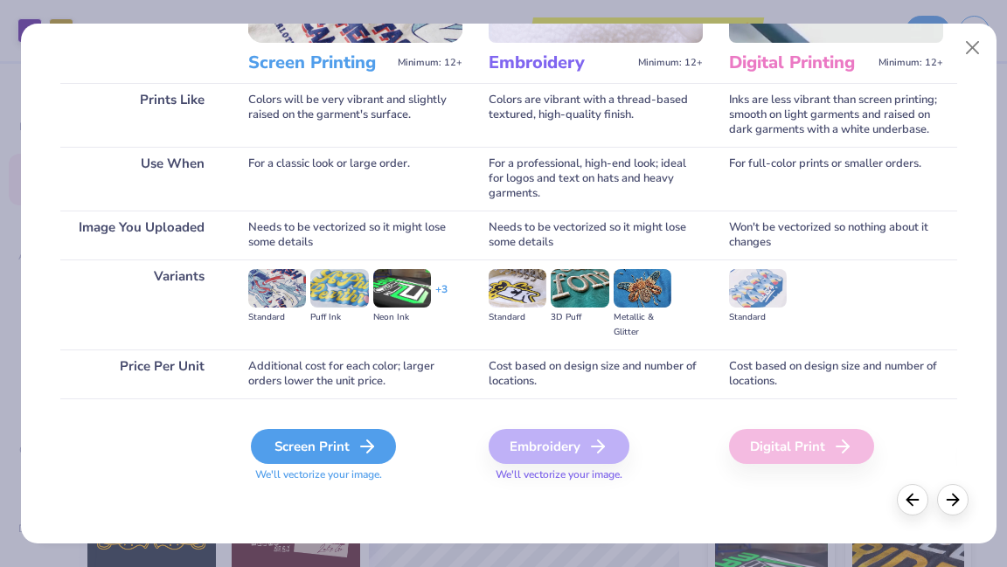
click at [358, 443] on icon at bounding box center [367, 446] width 21 height 21
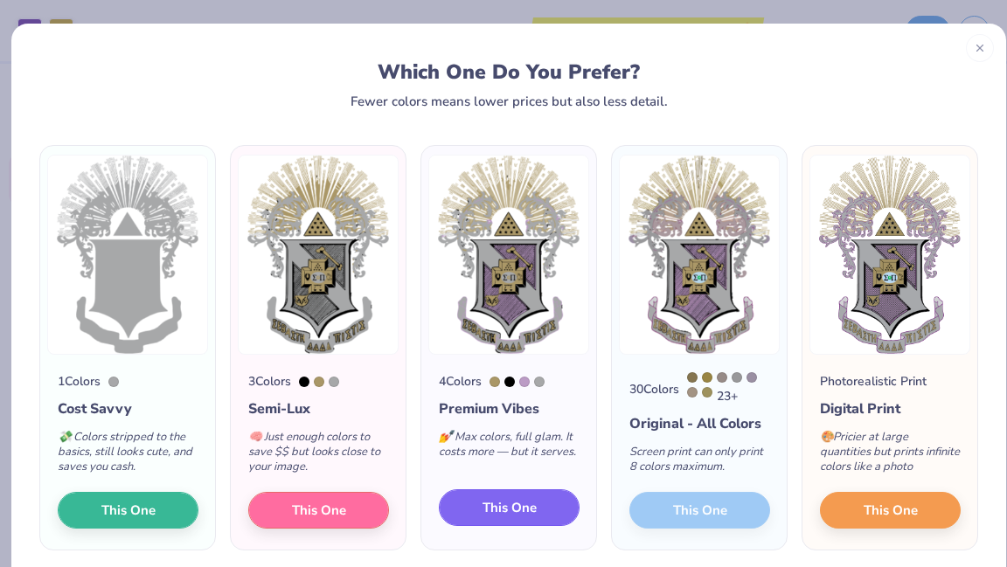
click at [487, 504] on span "This One" at bounding box center [510, 508] width 54 height 20
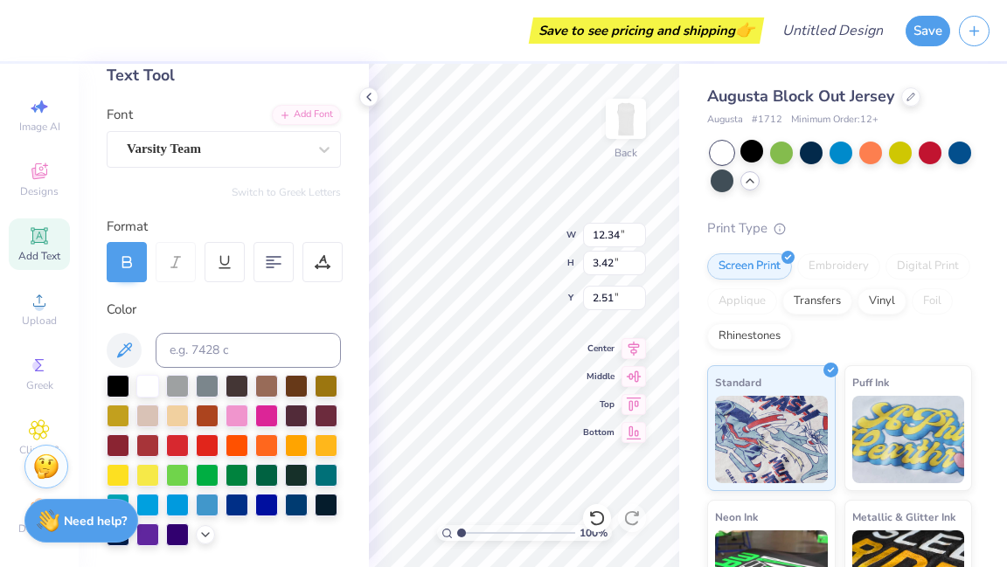
scroll to position [99, 0]
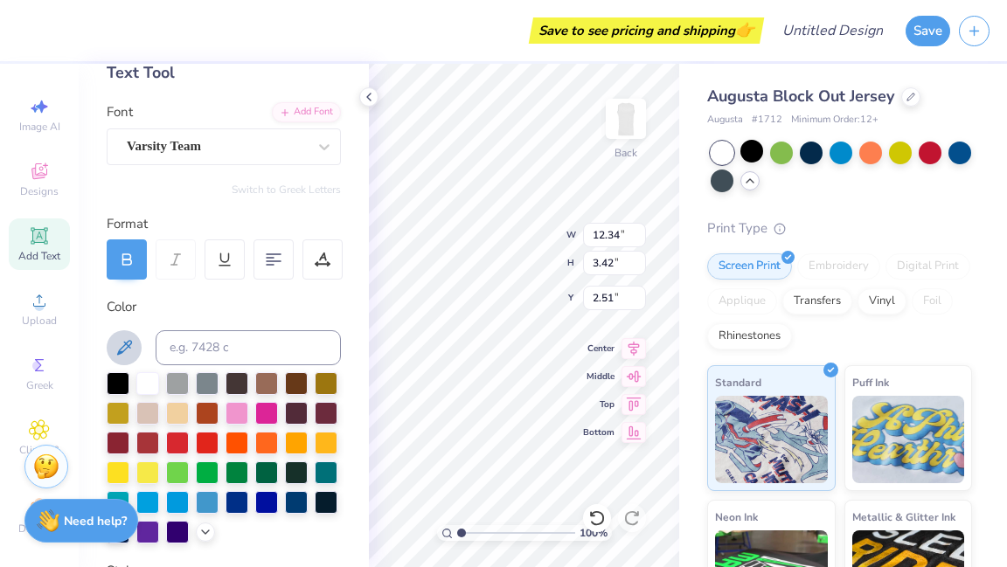
click at [129, 344] on icon at bounding box center [124, 347] width 15 height 15
click at [128, 338] on icon at bounding box center [124, 348] width 21 height 21
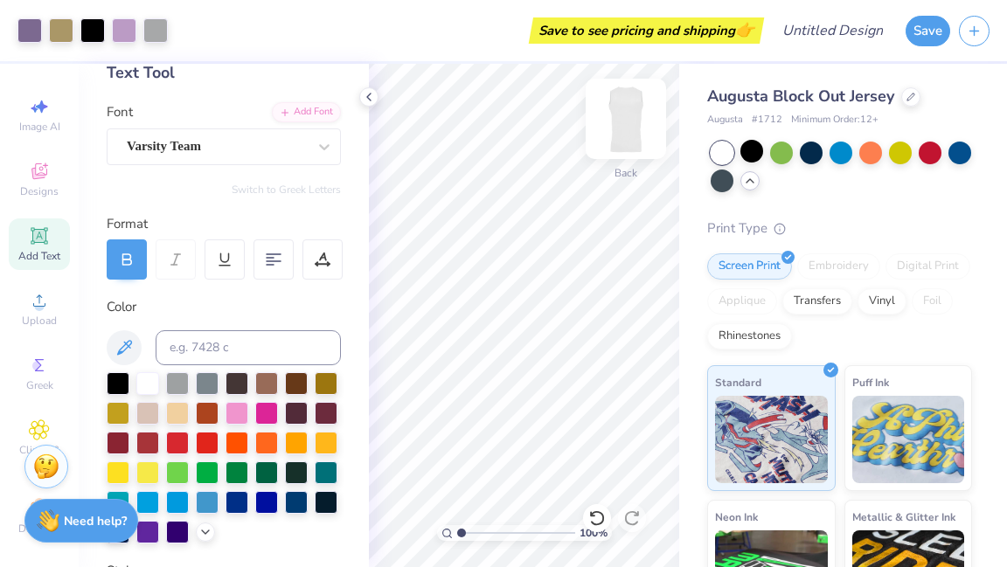
click at [621, 107] on img at bounding box center [626, 119] width 70 height 70
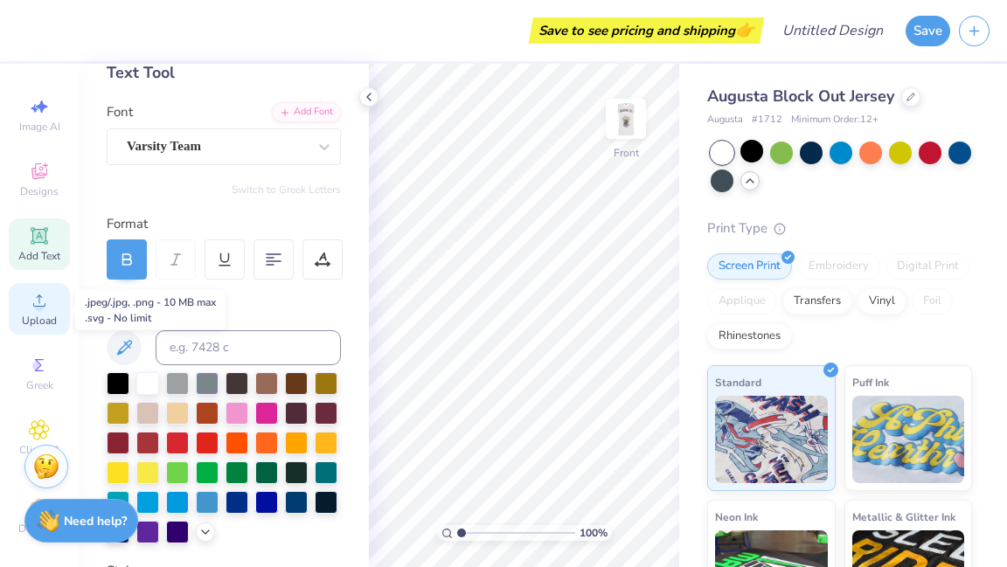
click at [37, 310] on circle at bounding box center [39, 307] width 10 height 10
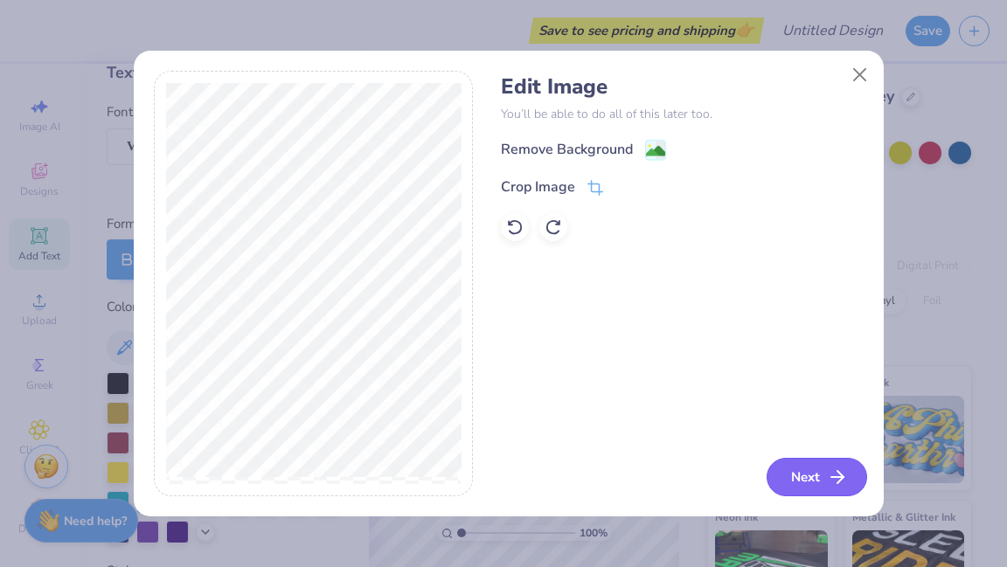
click at [813, 470] on button "Next" at bounding box center [817, 477] width 101 height 38
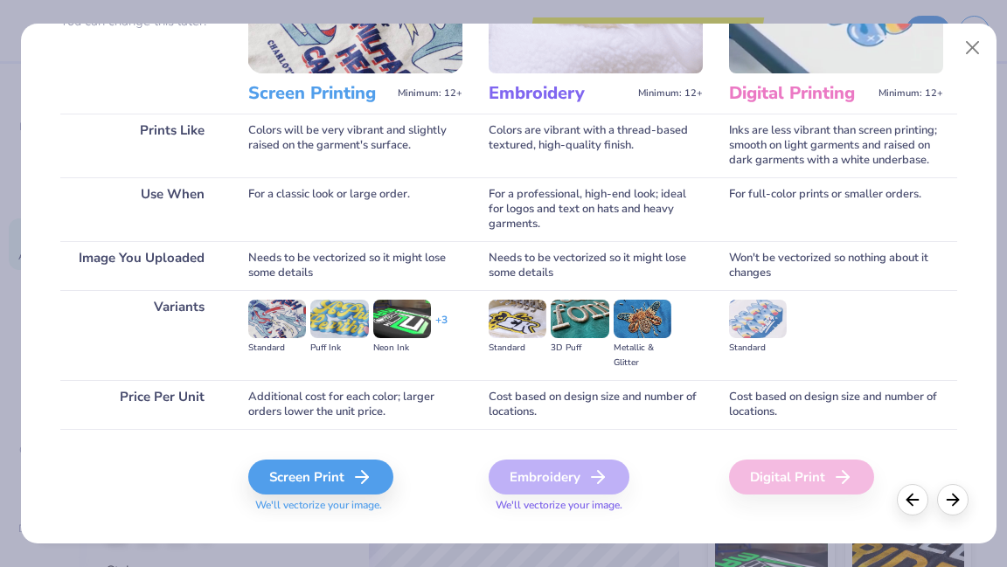
scroll to position [198, 0]
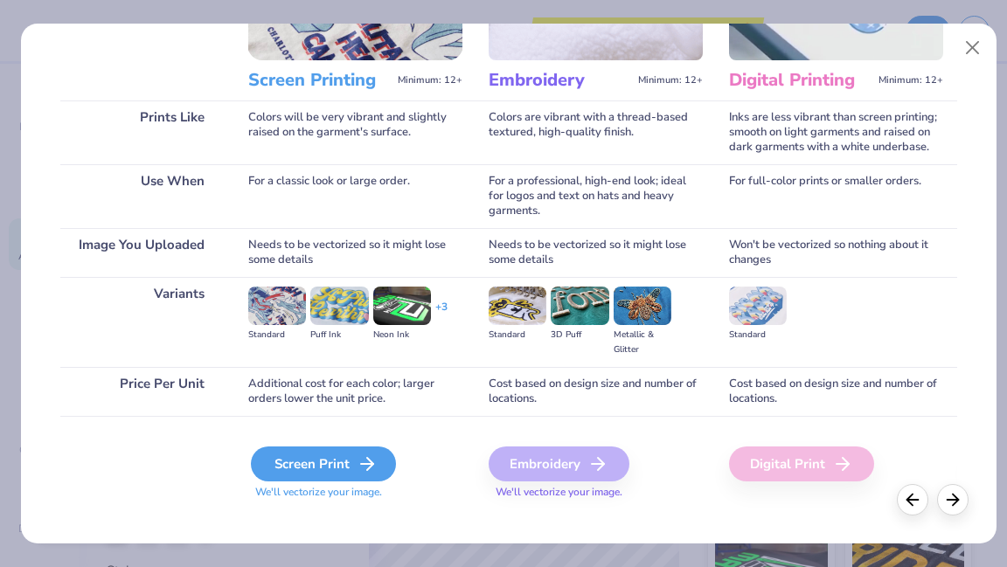
click at [365, 462] on icon at bounding box center [367, 464] width 21 height 21
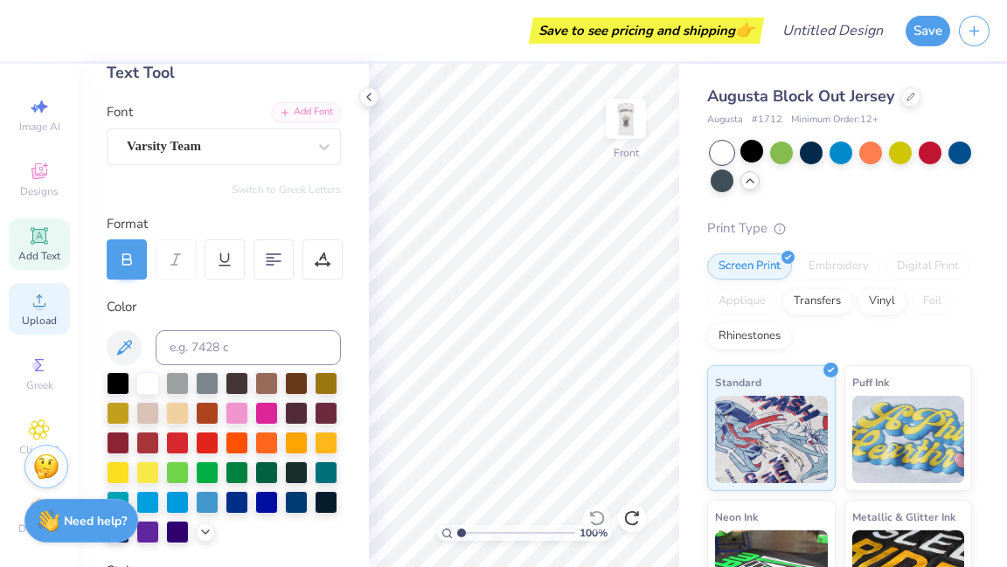
click at [24, 319] on span "Upload" at bounding box center [39, 321] width 35 height 14
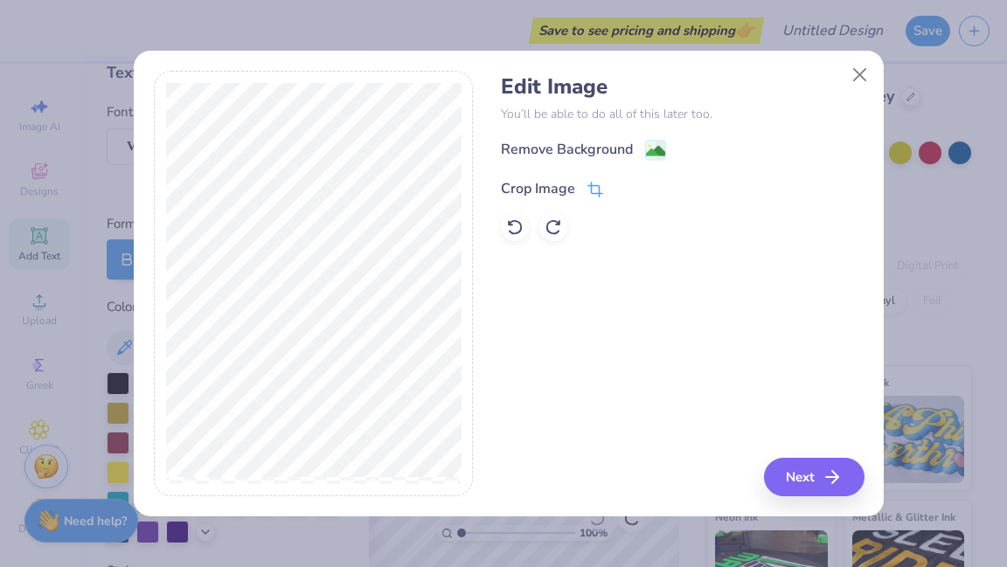
click at [589, 186] on icon at bounding box center [593, 191] width 11 height 11
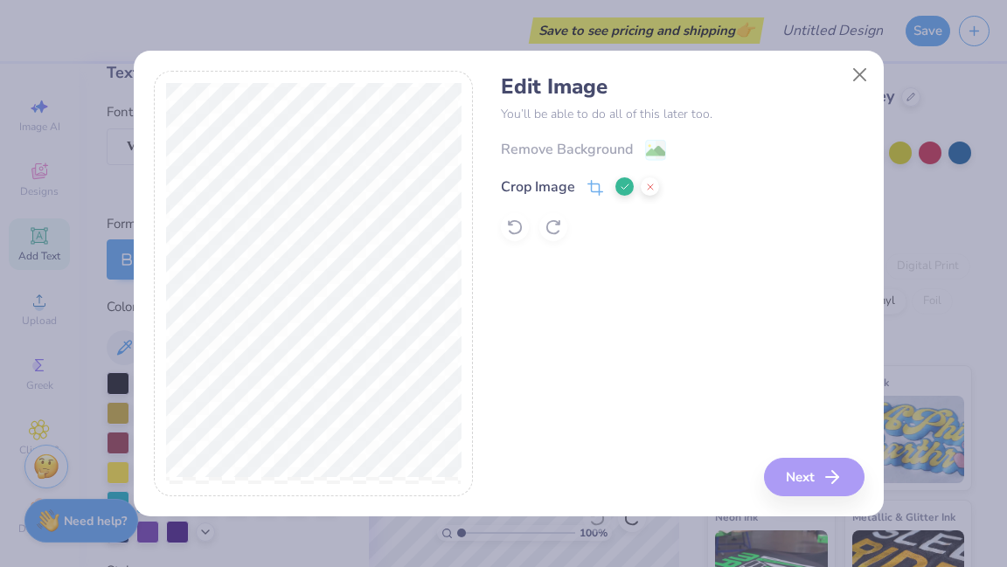
click at [656, 185] on button at bounding box center [650, 187] width 18 height 18
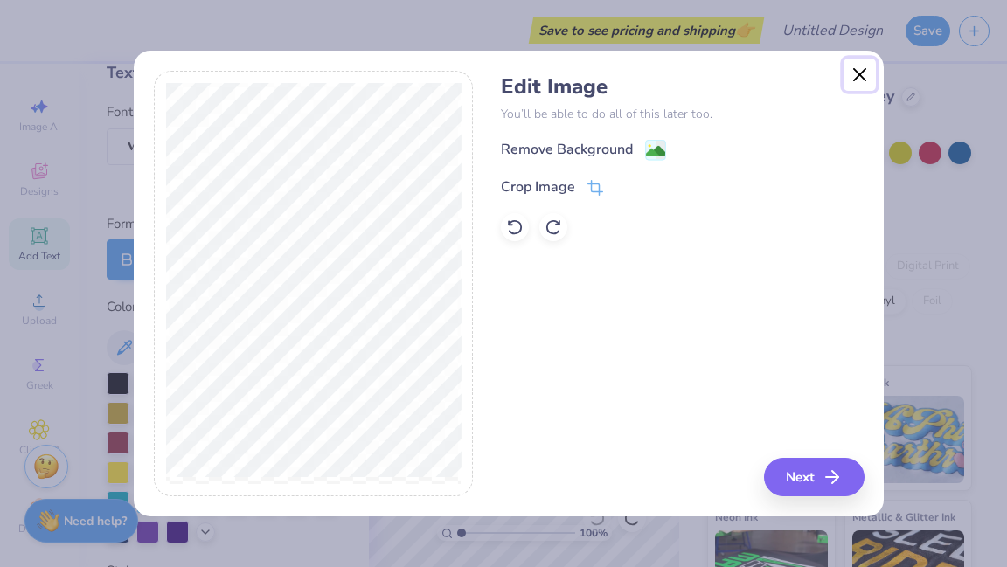
click at [860, 72] on button "Close" at bounding box center [860, 75] width 33 height 33
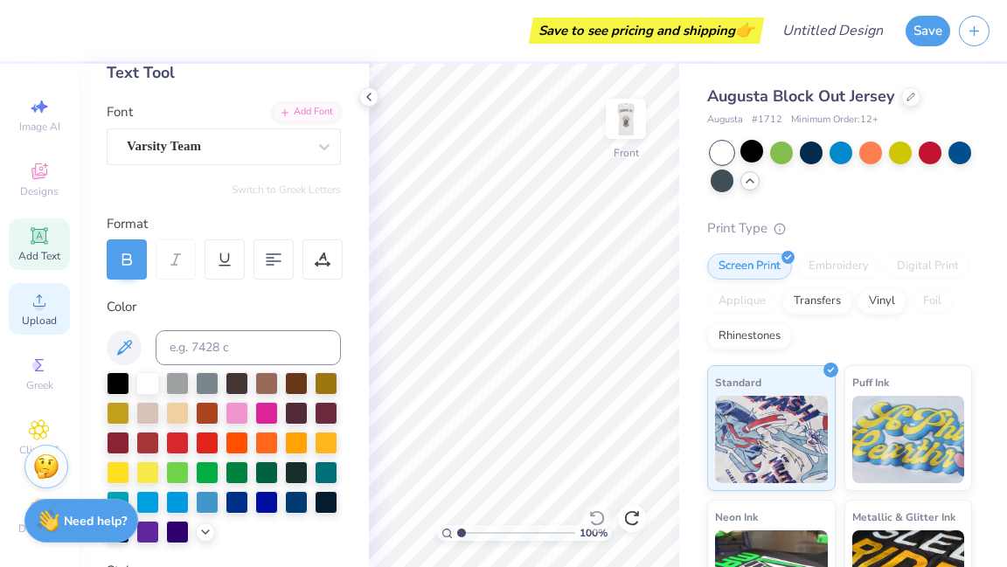
click at [34, 310] on circle at bounding box center [39, 307] width 10 height 10
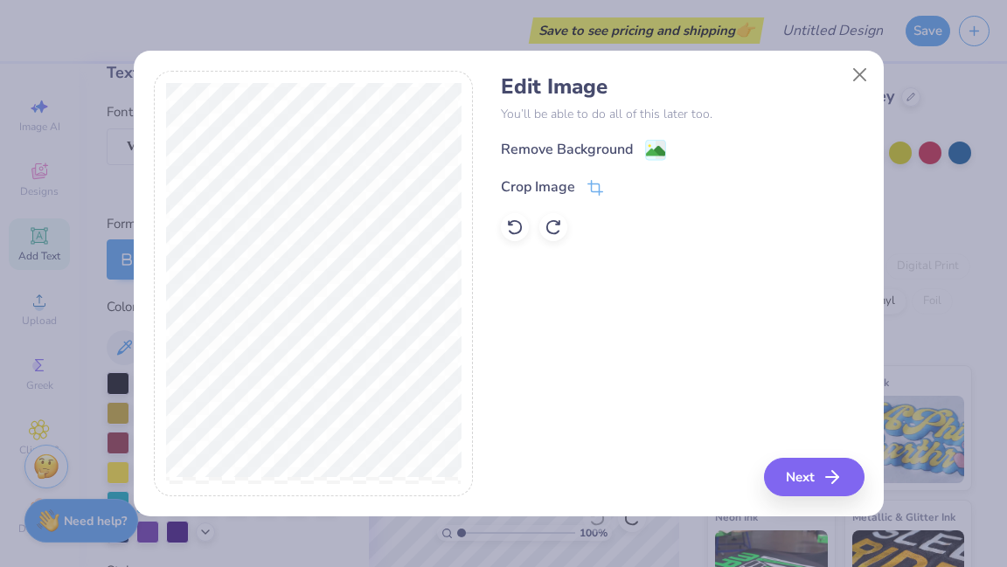
click at [671, 142] on div "Remove Background" at bounding box center [682, 150] width 363 height 22
click at [659, 145] on image at bounding box center [655, 152] width 19 height 19
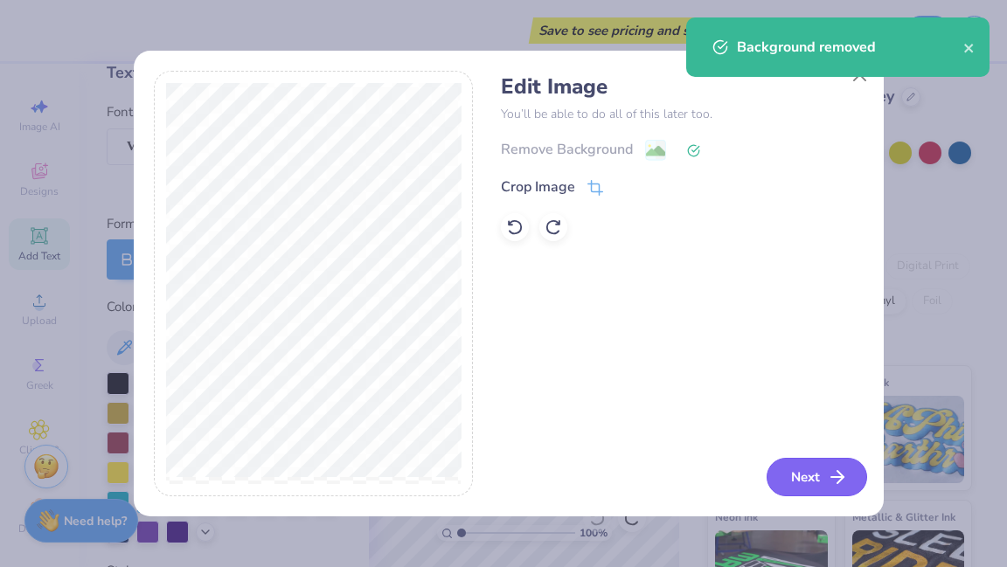
click at [820, 480] on button "Next" at bounding box center [817, 477] width 101 height 38
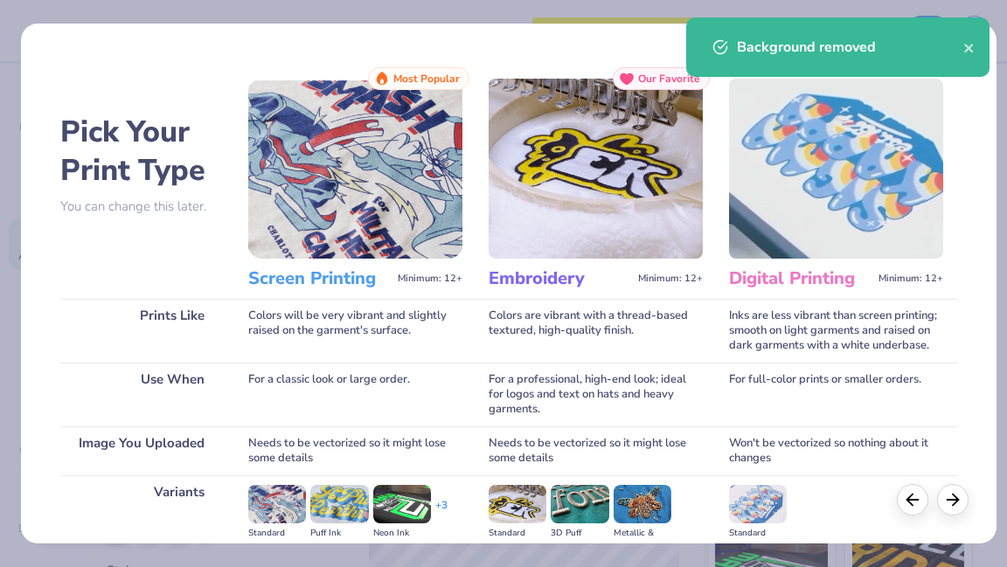
scroll to position [216, 0]
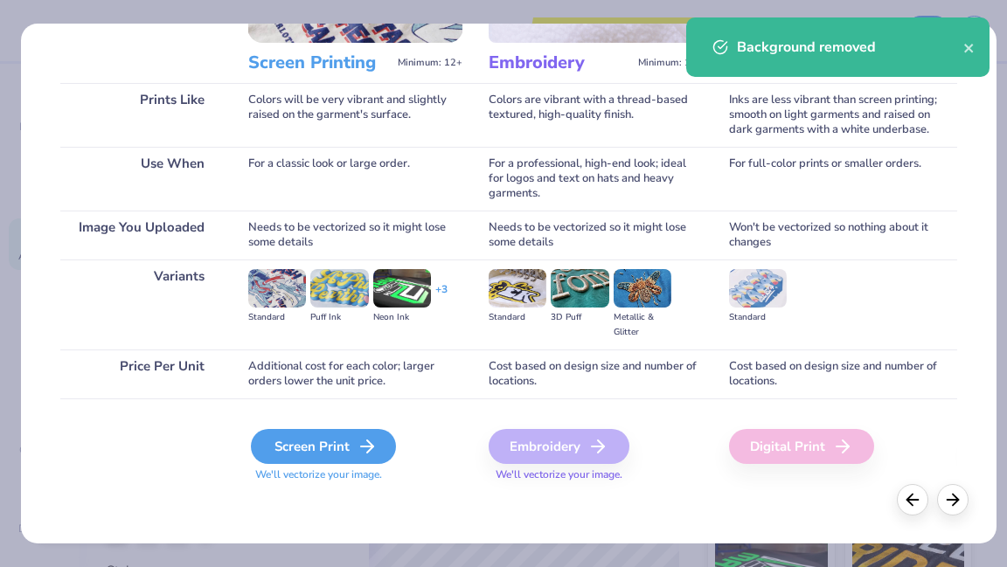
click at [370, 447] on line at bounding box center [367, 447] width 12 height 0
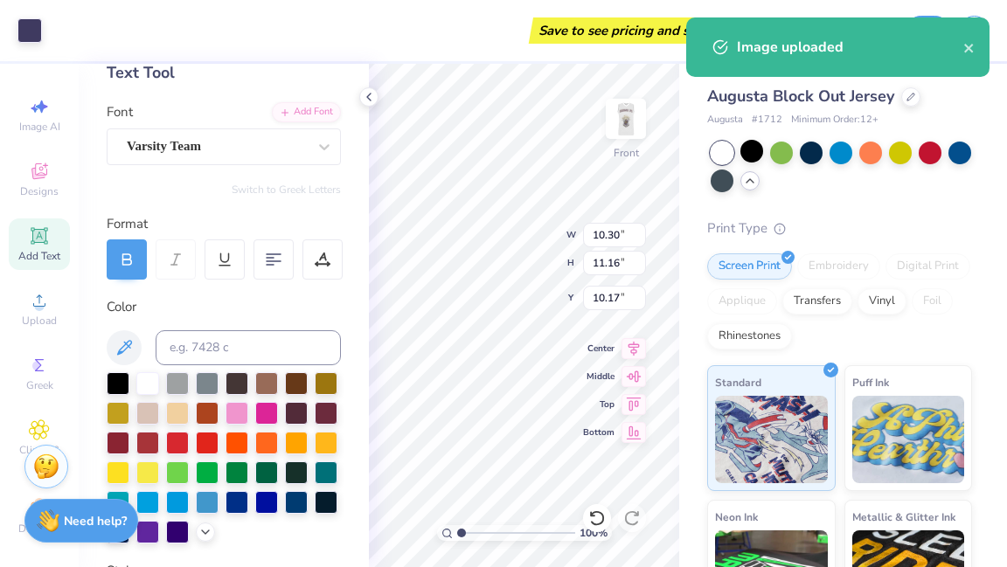
click at [535, 268] on body "Art colors Save to see pricing and shipping 👉 Design Title Save Image AI Design…" at bounding box center [503, 283] width 1007 height 567
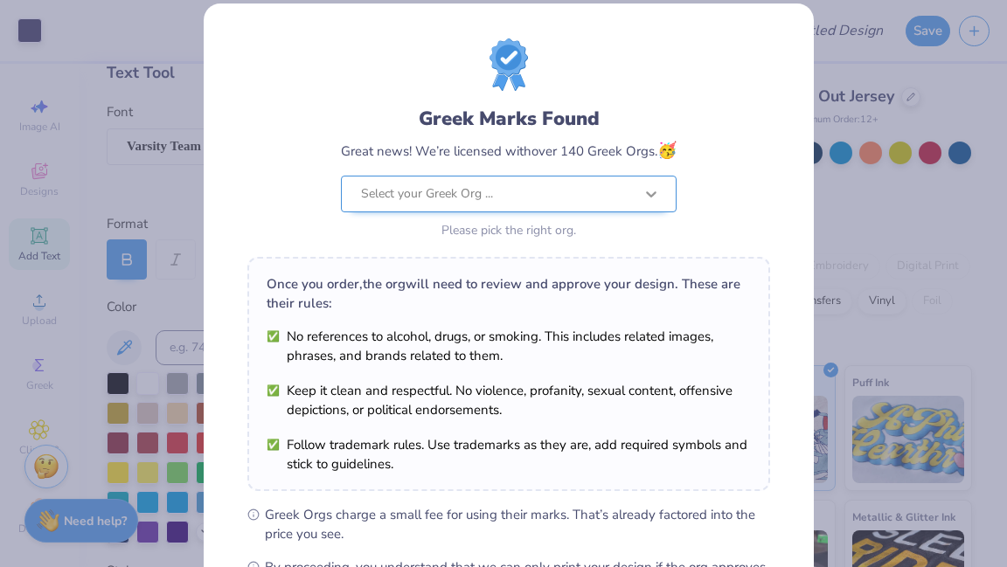
scroll to position [21, 0]
click at [636, 198] on div at bounding box center [651, 193] width 31 height 31
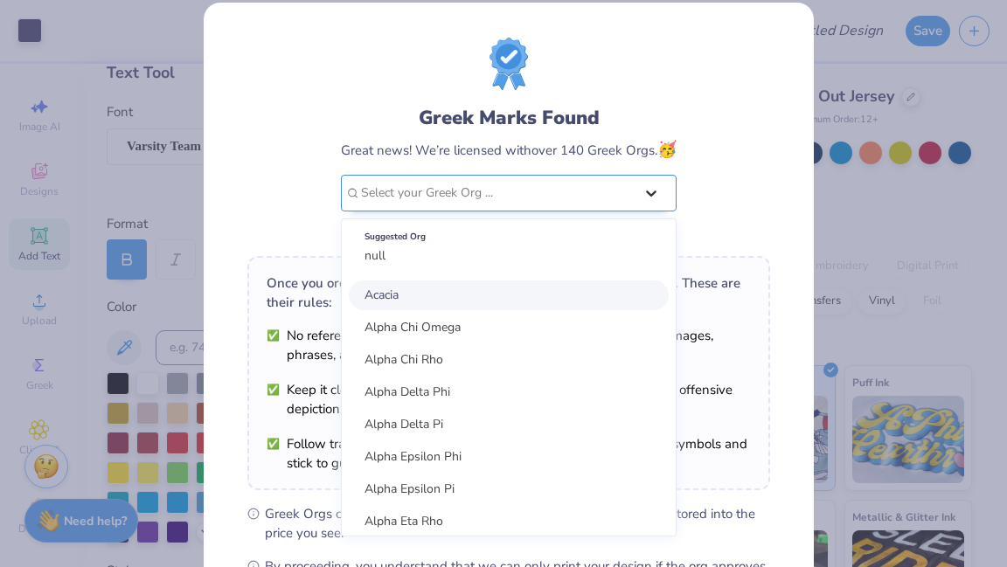
scroll to position [0, 0]
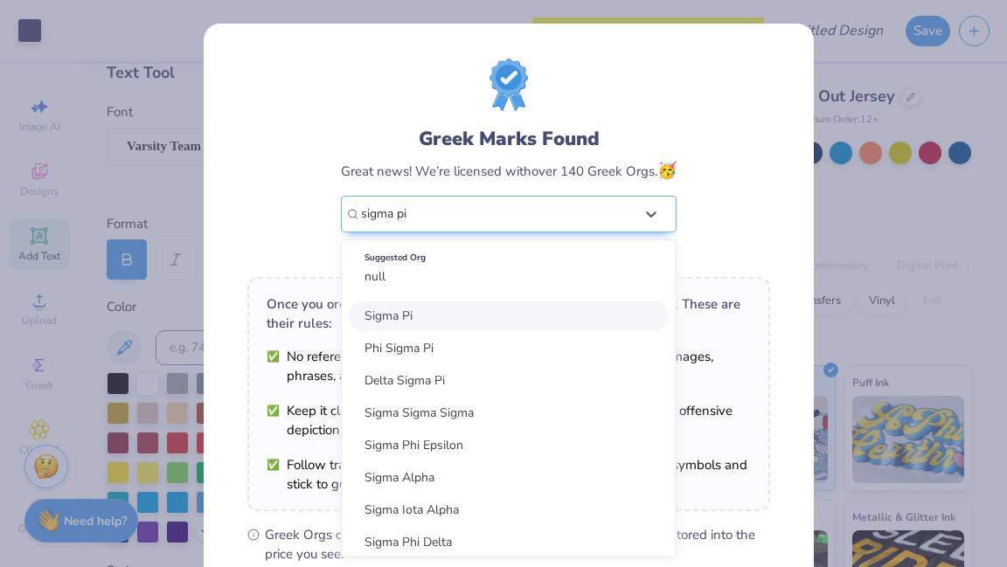
click at [490, 320] on div "Sigma Pi" at bounding box center [509, 317] width 320 height 30
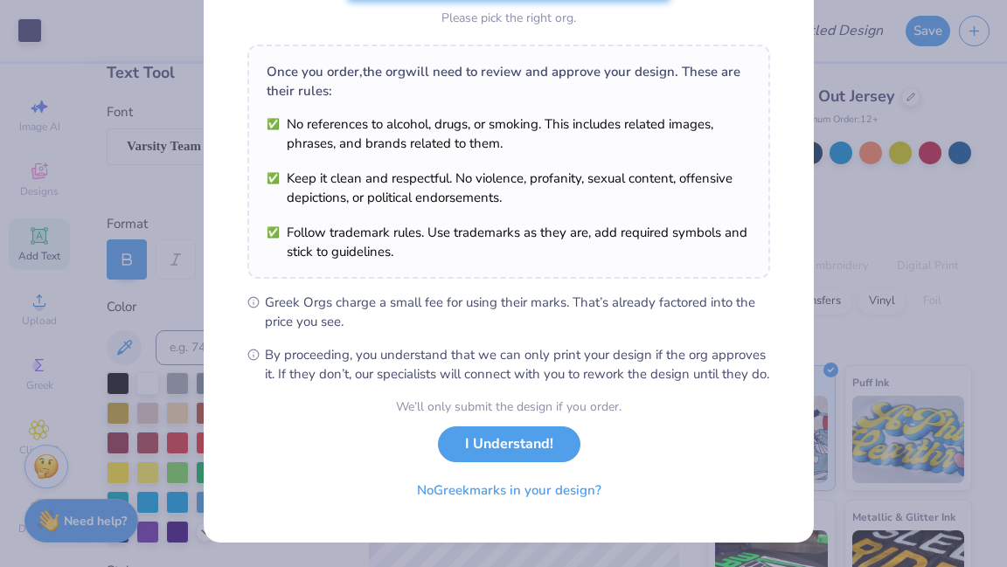
scroll to position [249, 0]
click at [542, 445] on button "I Understand!" at bounding box center [509, 440] width 143 height 36
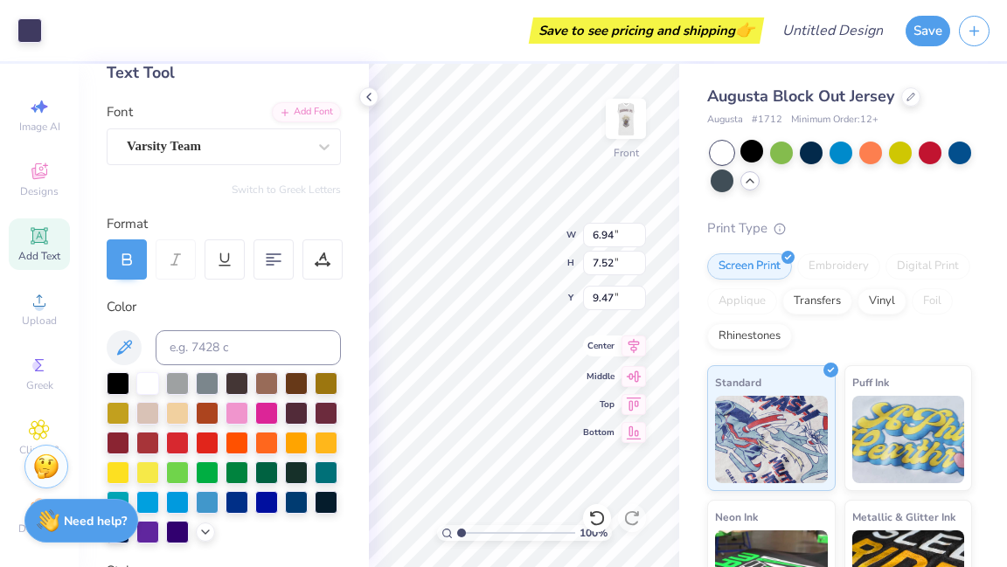
click at [640, 346] on icon at bounding box center [634, 346] width 24 height 21
click at [636, 372] on icon at bounding box center [634, 373] width 15 height 11
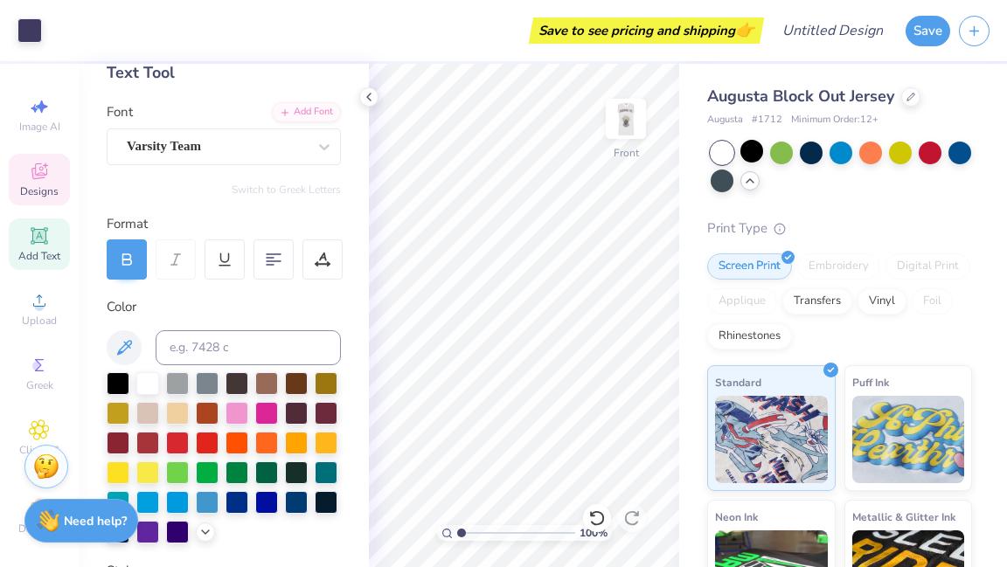
click at [21, 188] on span "Designs" at bounding box center [39, 191] width 38 height 14
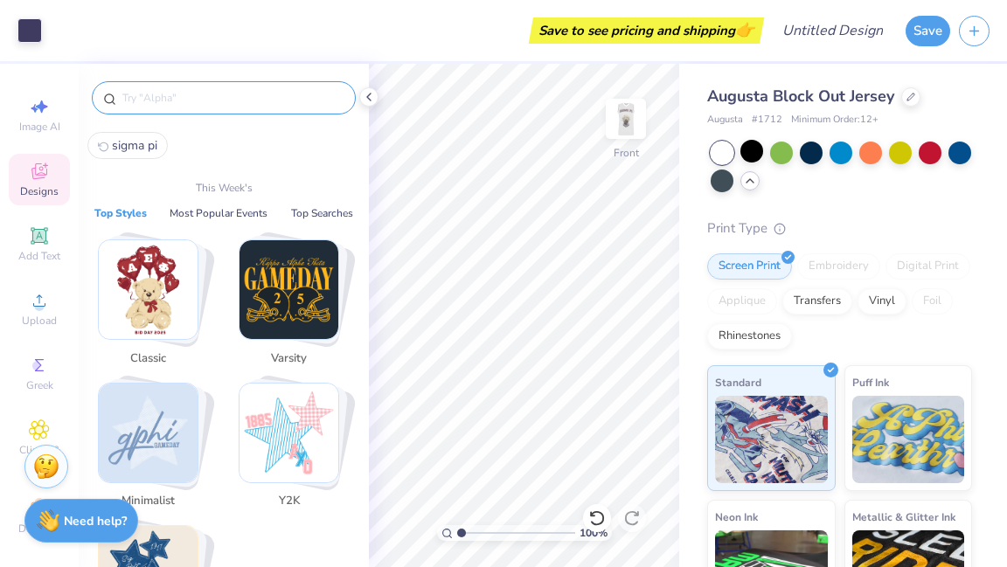
click at [205, 96] on input "text" at bounding box center [233, 97] width 224 height 17
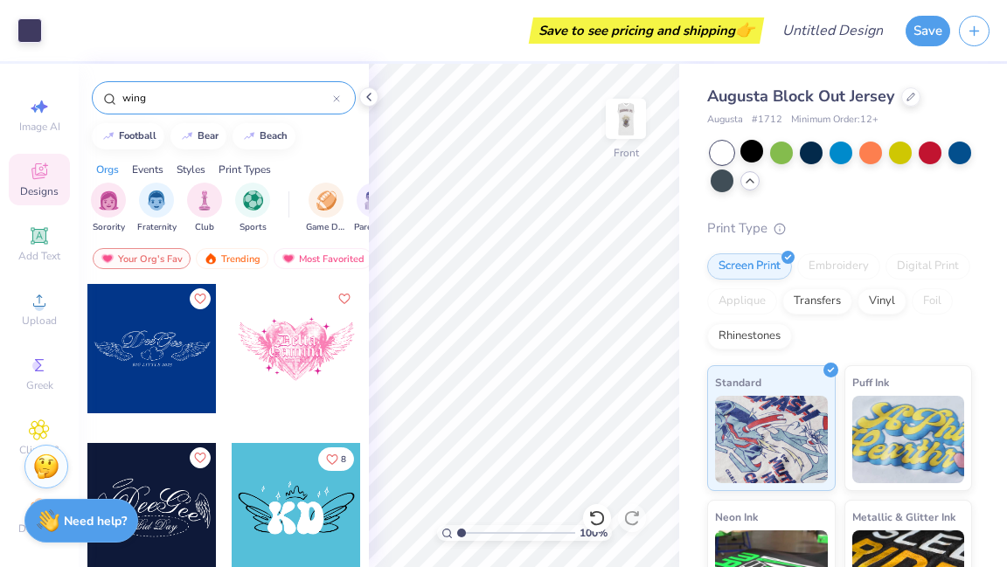
scroll to position [478, 0]
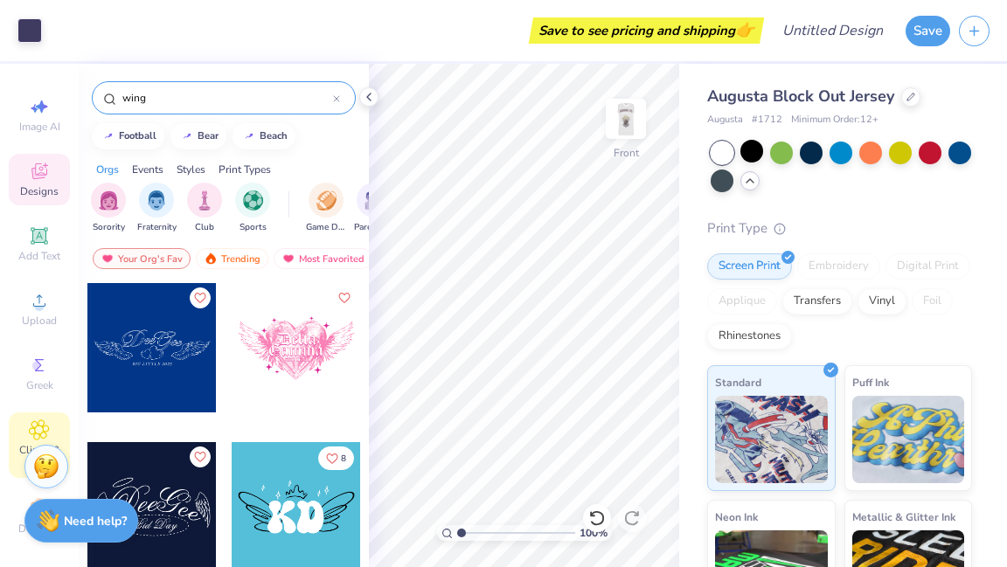
click at [35, 429] on icon at bounding box center [39, 430] width 9 height 9
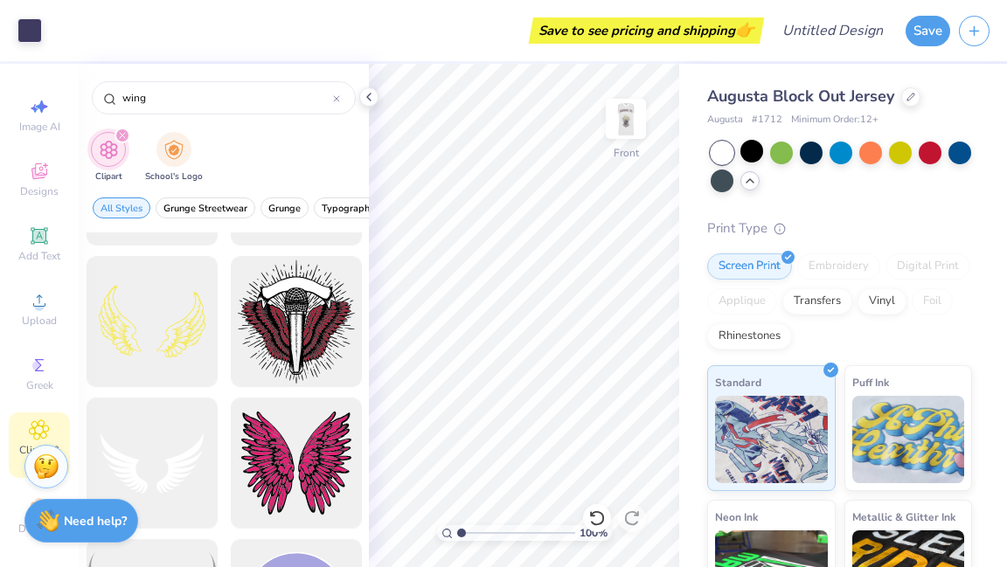
scroll to position [548, 0]
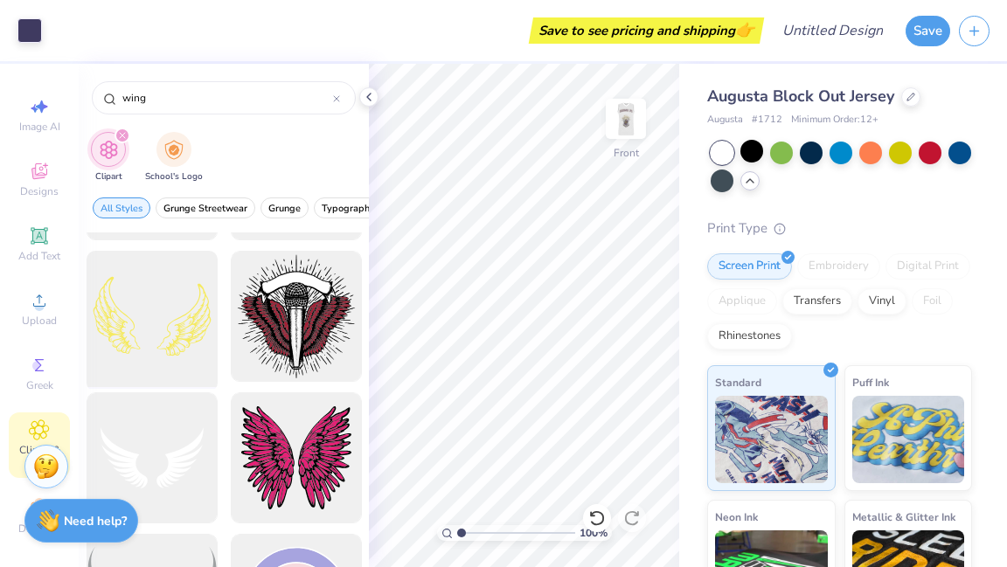
click at [172, 347] on div at bounding box center [152, 317] width 144 height 144
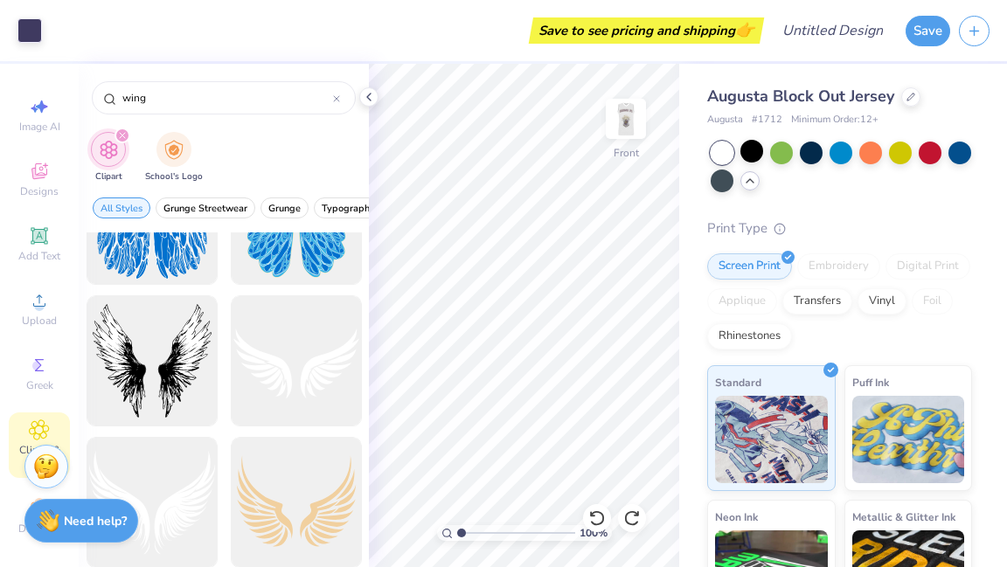
scroll to position [2488, 0]
drag, startPoint x: 167, startPoint y: 95, endPoint x: 62, endPoint y: 100, distance: 105.0
click at [62, 100] on div "Art colors Save to see pricing and shipping 👉 Design Title Save Image AI Design…" at bounding box center [503, 283] width 1007 height 567
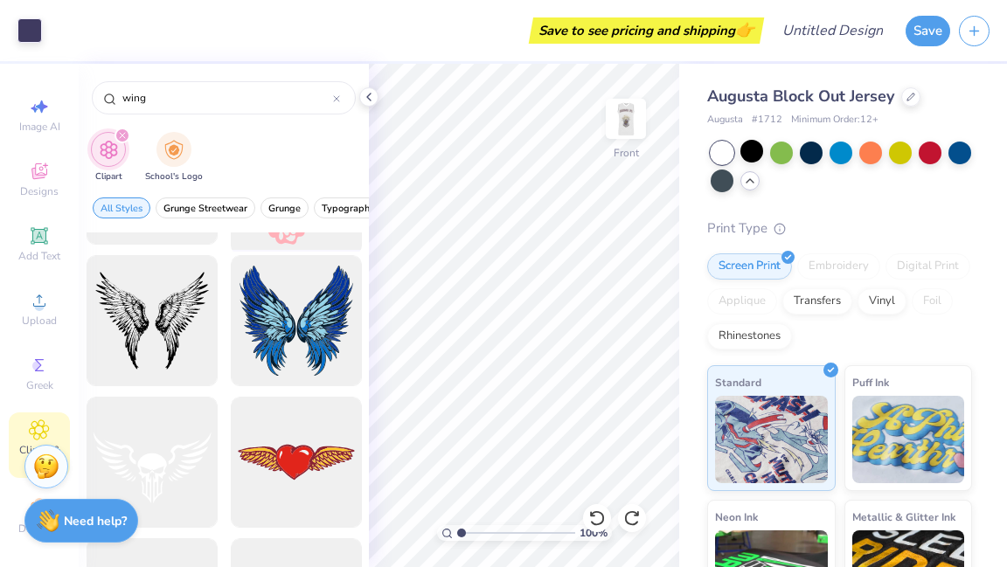
scroll to position [140, 0]
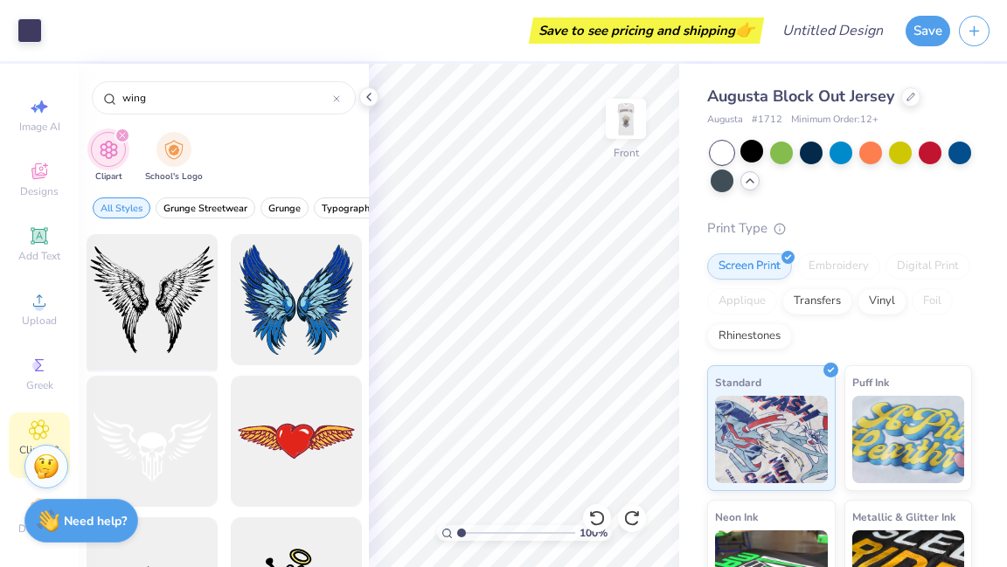
click at [170, 327] on div at bounding box center [152, 300] width 144 height 144
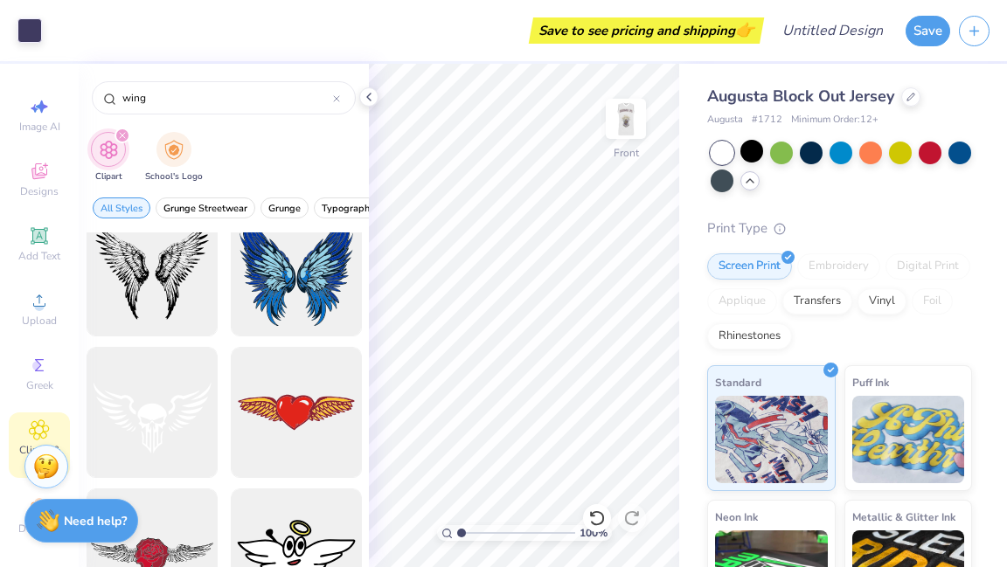
scroll to position [0, 0]
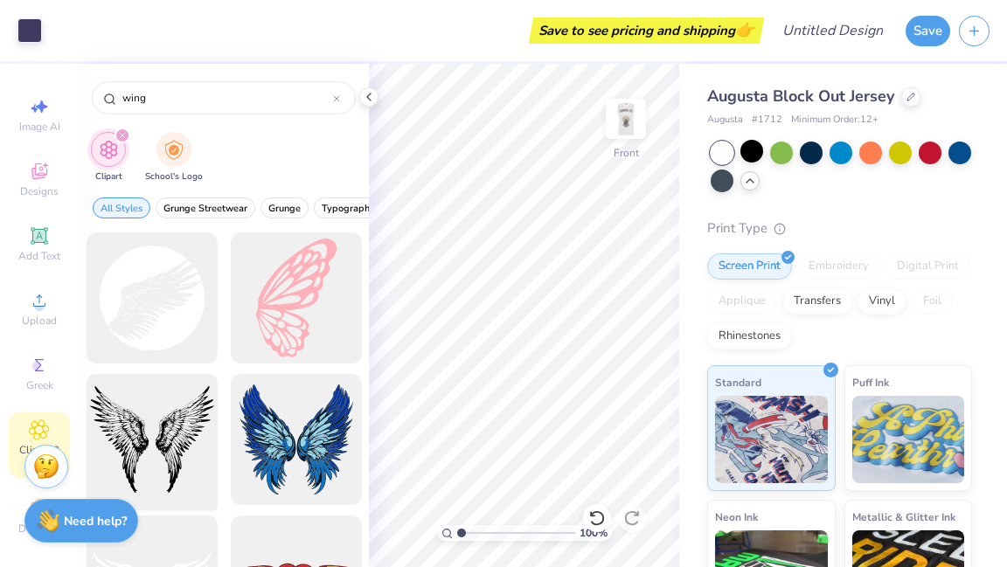
click at [168, 414] on div at bounding box center [152, 440] width 144 height 144
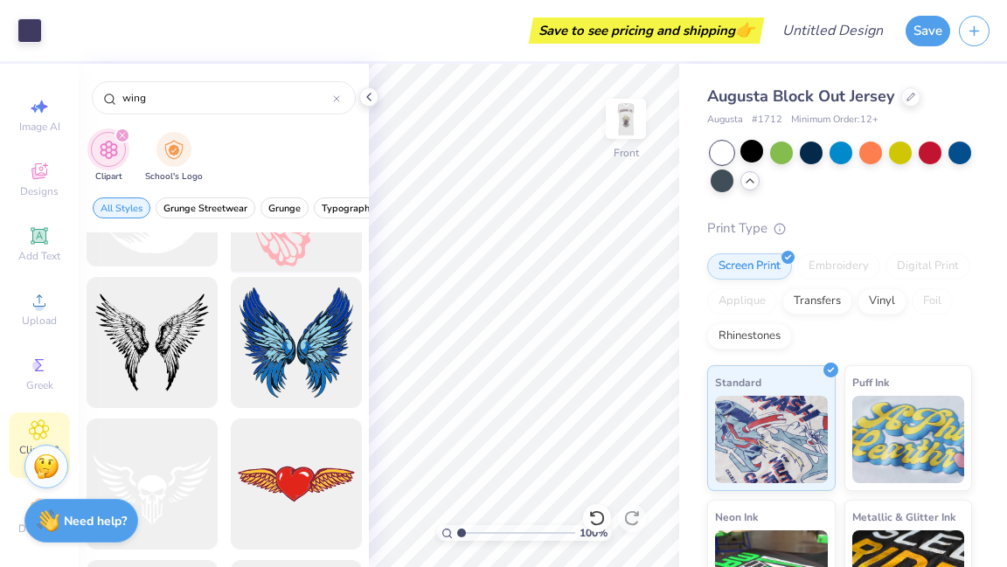
scroll to position [98, 0]
click at [30, 311] on icon at bounding box center [39, 300] width 21 height 21
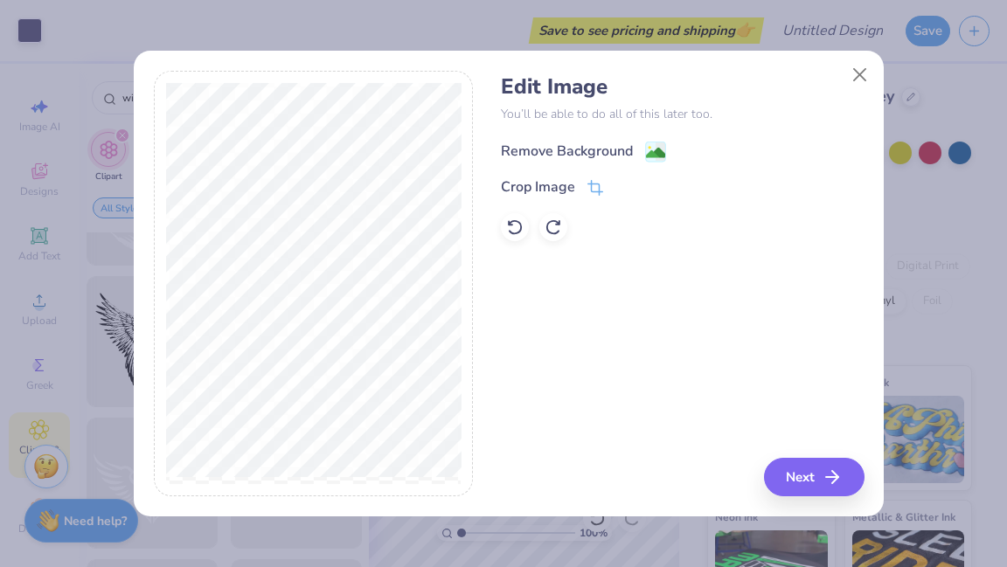
click at [652, 156] on image at bounding box center [655, 152] width 19 height 19
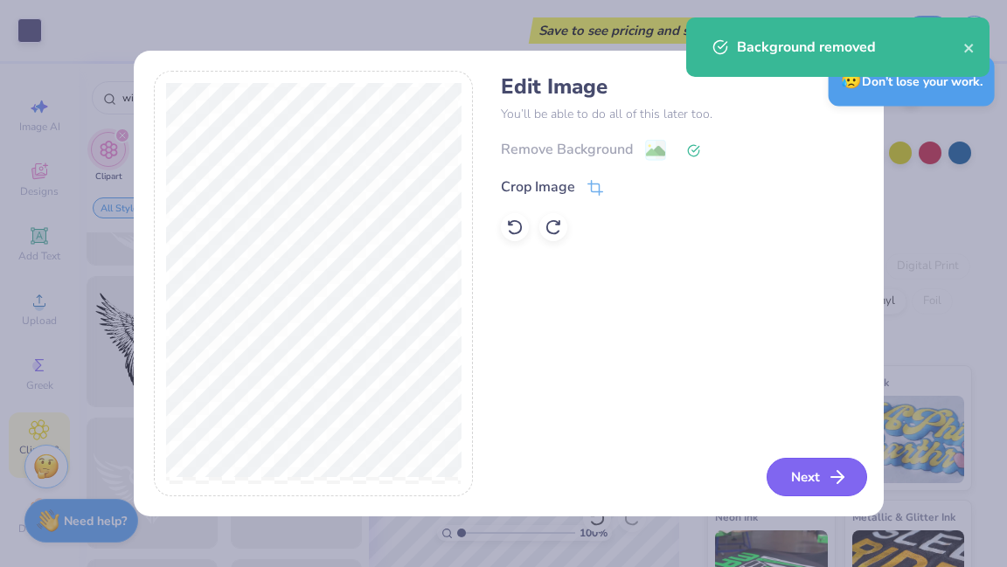
click at [814, 476] on button "Next" at bounding box center [817, 477] width 101 height 38
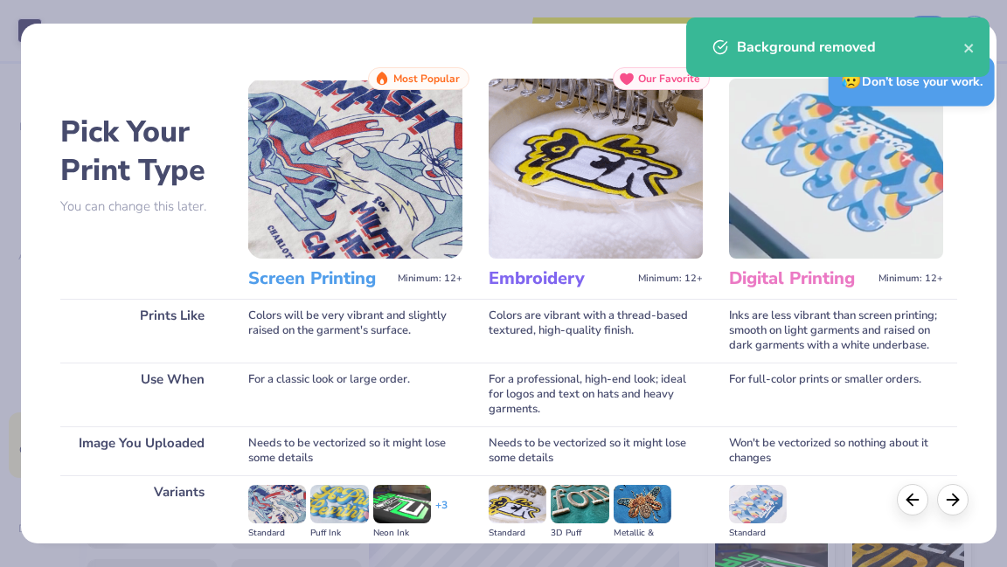
scroll to position [216, 0]
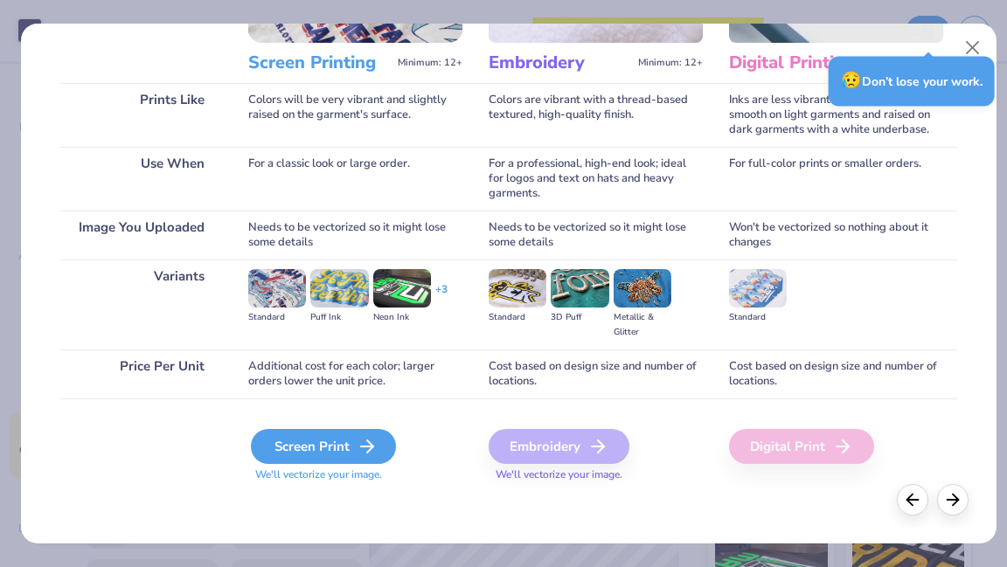
click at [344, 453] on div "Screen Print" at bounding box center [323, 446] width 145 height 35
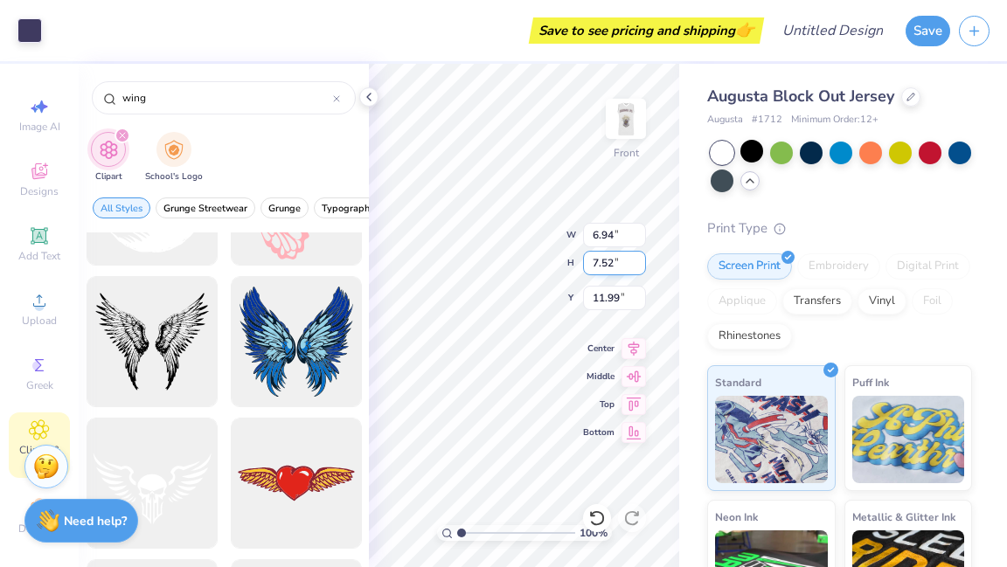
click at [560, 268] on div "100 % Front W 6.94 6.94 " H 7.52 7.52 " Y 11.99 11.99 " Center Middle Top Bottom" at bounding box center [524, 316] width 310 height 504
click at [609, 266] on input "7.52" at bounding box center [614, 263] width 63 height 24
click at [636, 343] on icon at bounding box center [634, 346] width 24 height 21
click at [634, 377] on icon at bounding box center [634, 374] width 24 height 21
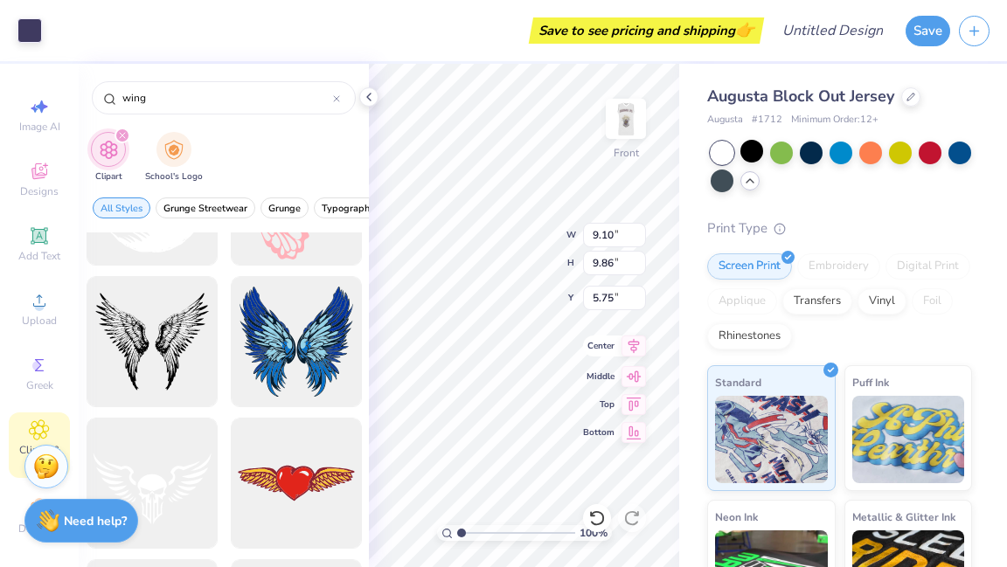
click at [624, 343] on icon at bounding box center [634, 346] width 24 height 21
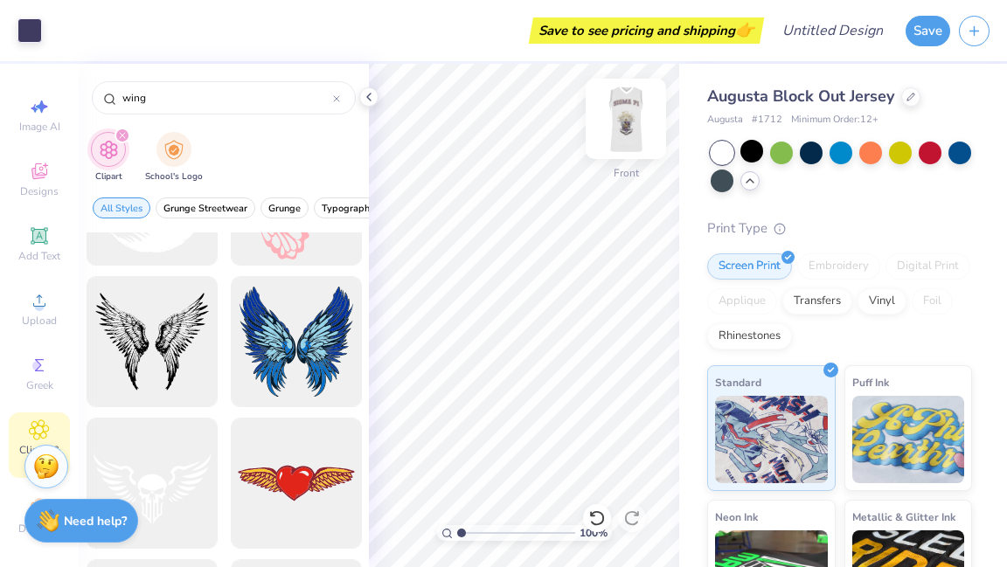
click at [628, 105] on img at bounding box center [626, 119] width 70 height 70
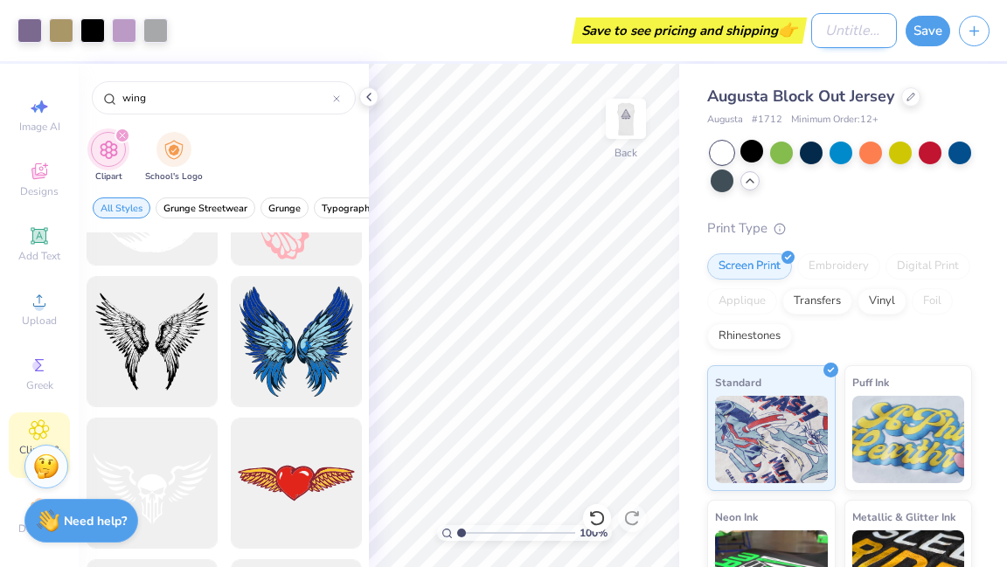
click at [824, 35] on input "Design Title" at bounding box center [854, 30] width 86 height 35
click at [918, 25] on button "Save" at bounding box center [928, 28] width 45 height 31
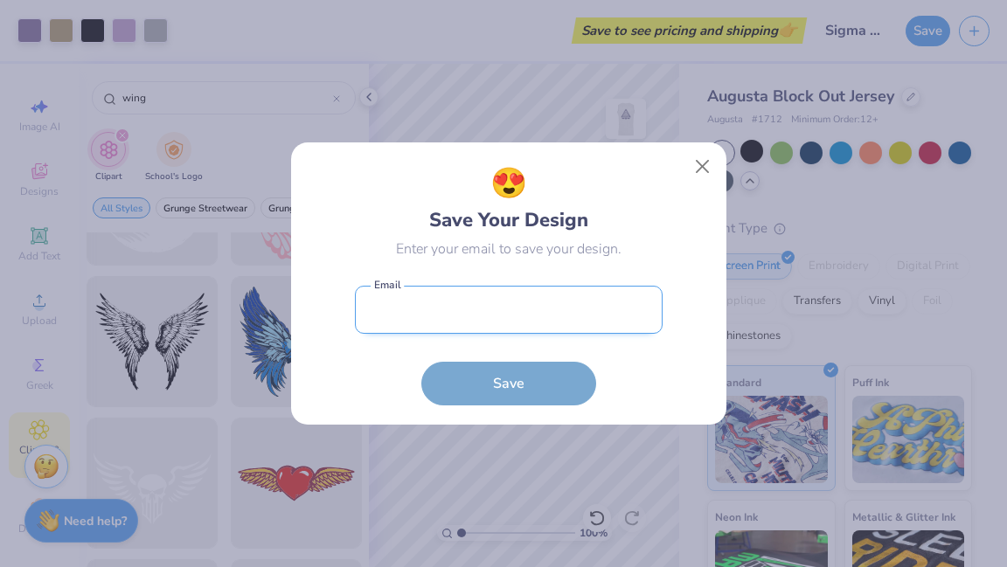
click at [442, 318] on input "email" at bounding box center [509, 310] width 308 height 48
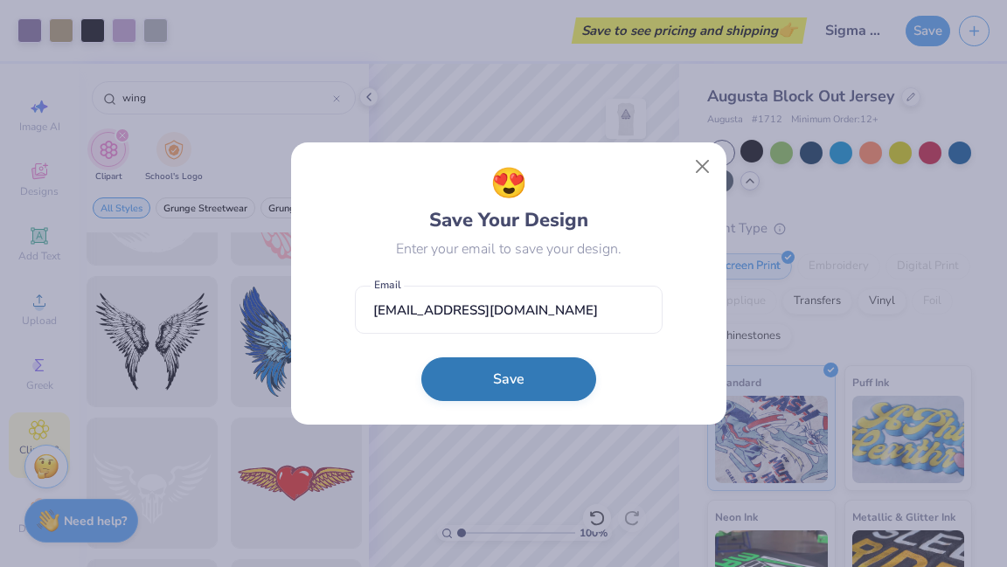
click at [478, 372] on button "Save" at bounding box center [508, 380] width 175 height 44
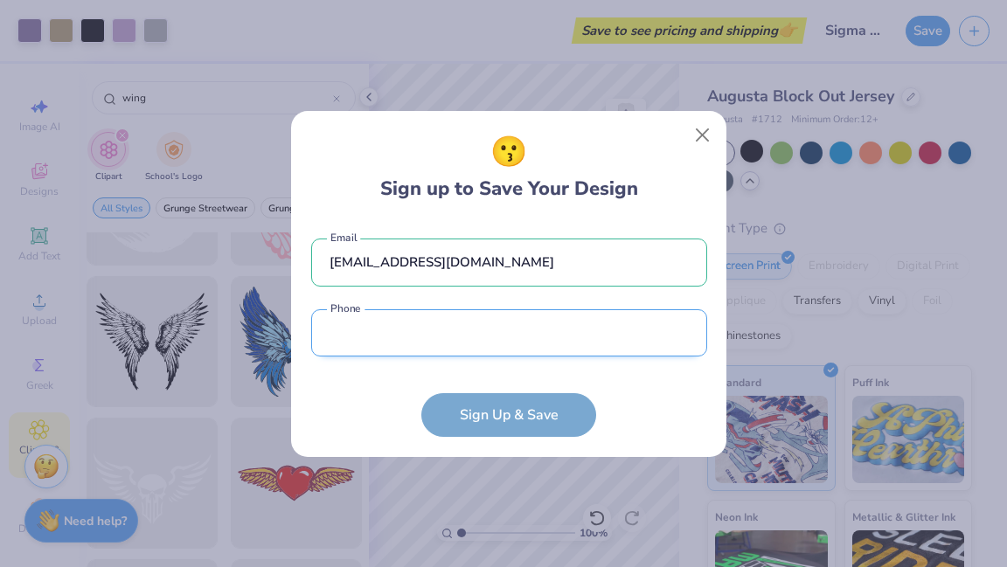
click at [432, 347] on input "tel" at bounding box center [509, 334] width 396 height 48
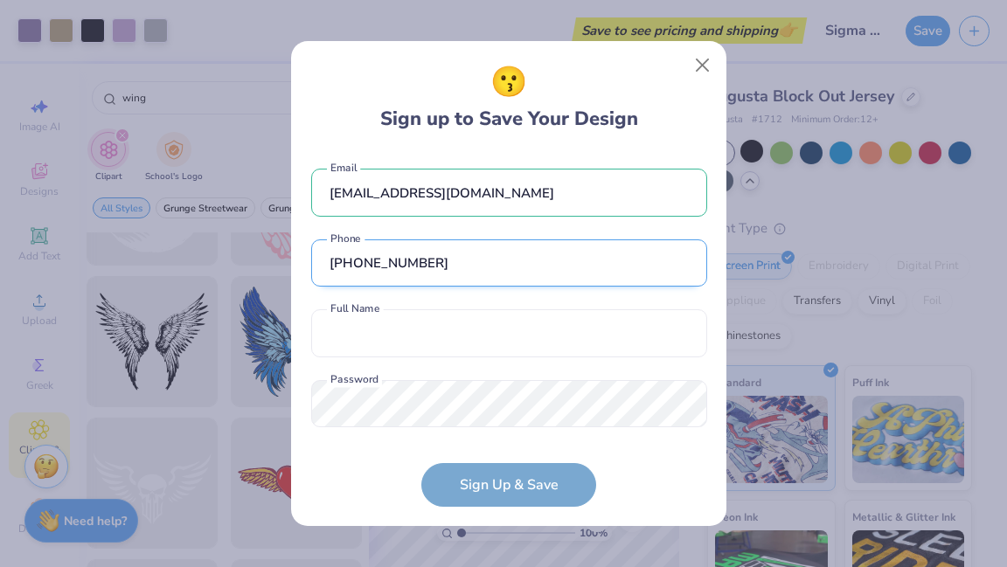
scroll to position [23, 0]
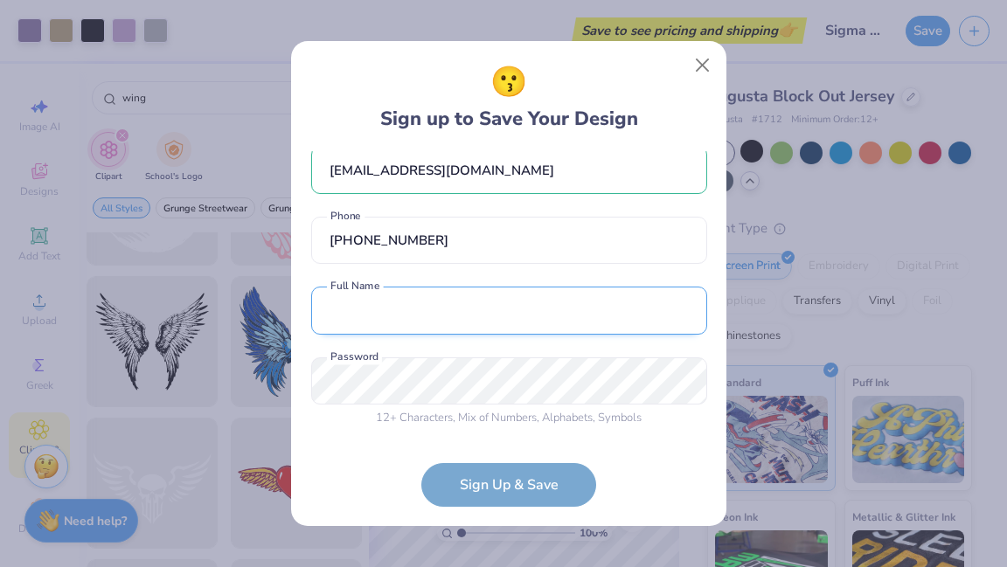
click at [398, 312] on input "text" at bounding box center [509, 311] width 396 height 48
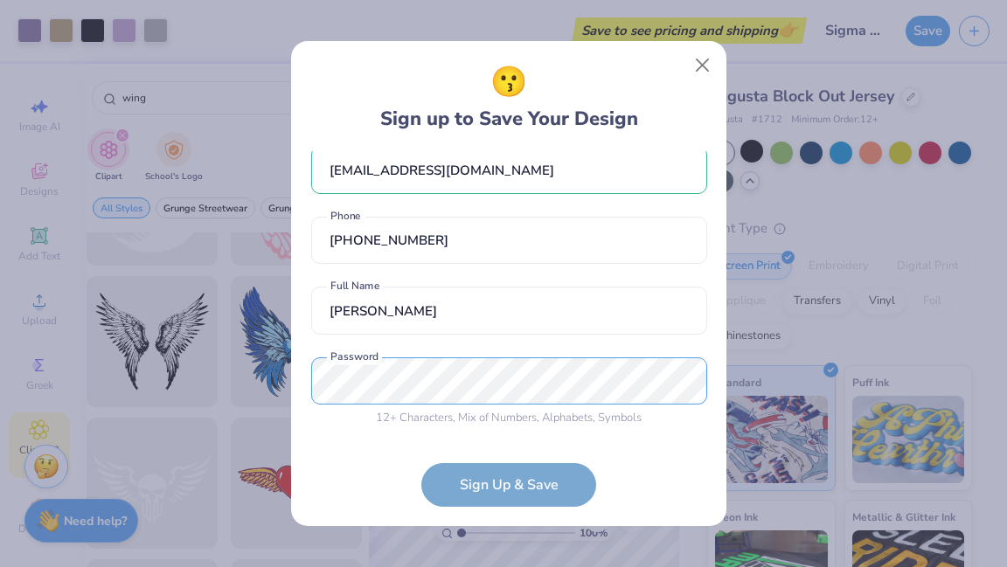
click at [157, 415] on div "😗 Sign up to Save Your Design [EMAIL_ADDRESS][DOMAIN_NAME] Email [PHONE_NUMBER]…" at bounding box center [503, 283] width 1007 height 567
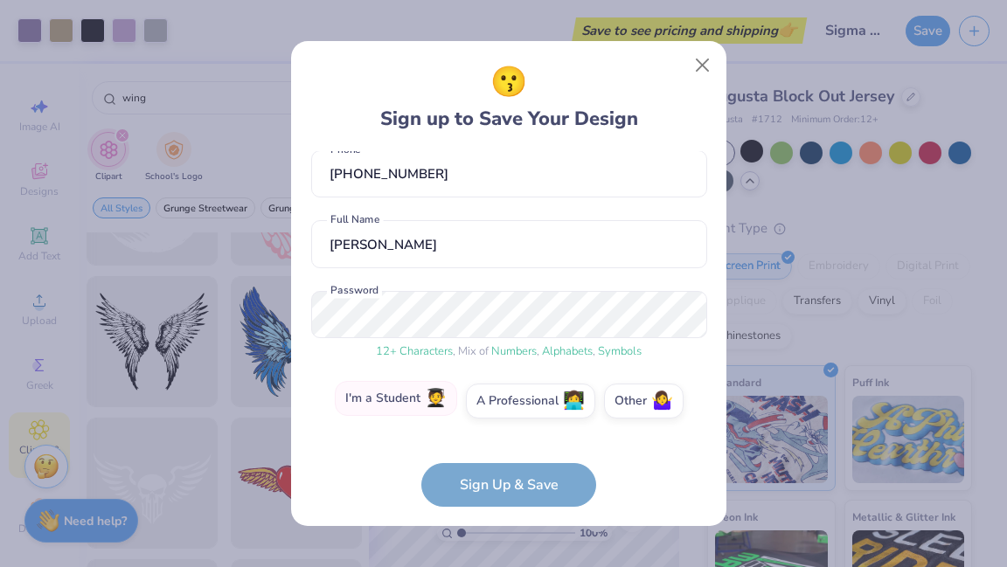
click at [425, 400] on span "🧑‍🎓" at bounding box center [436, 399] width 22 height 20
click at [504, 489] on input "I'm a Student 🧑‍🎓" at bounding box center [509, 494] width 11 height 11
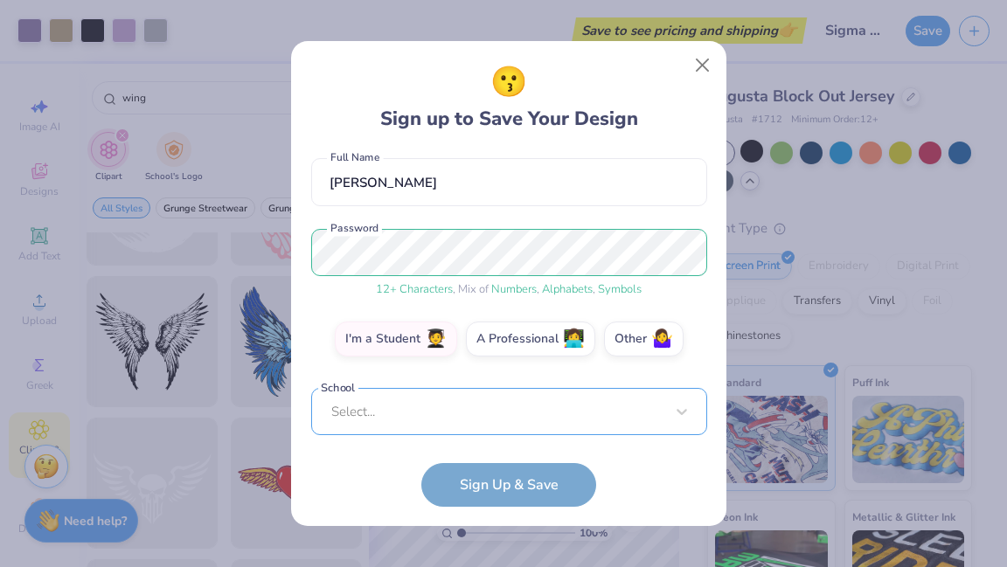
click at [499, 428] on div "[EMAIL_ADDRESS][DOMAIN_NAME] Email [PHONE_NUMBER] Phone [PERSON_NAME] Full Name…" at bounding box center [509, 293] width 396 height 284
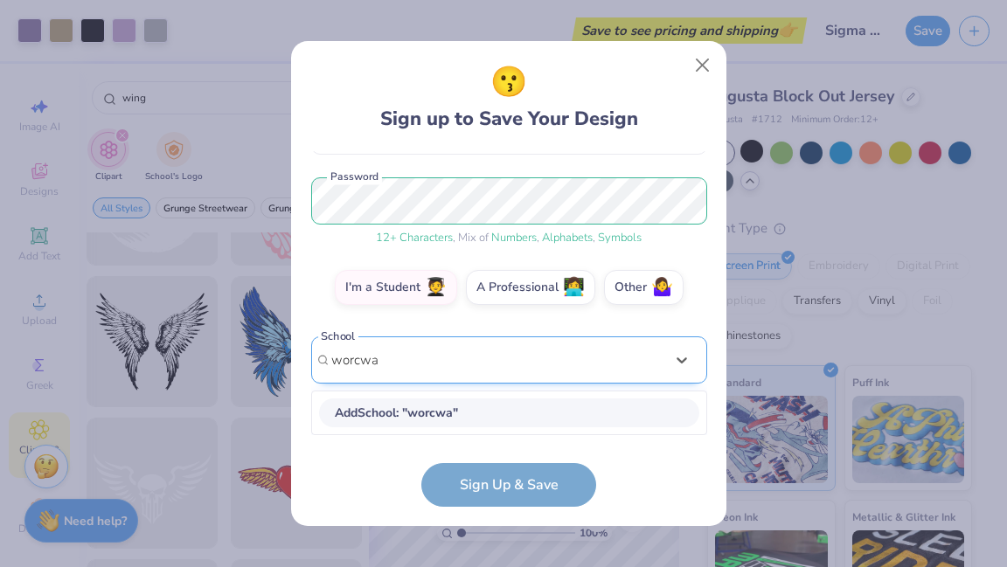
scroll to position [203, 0]
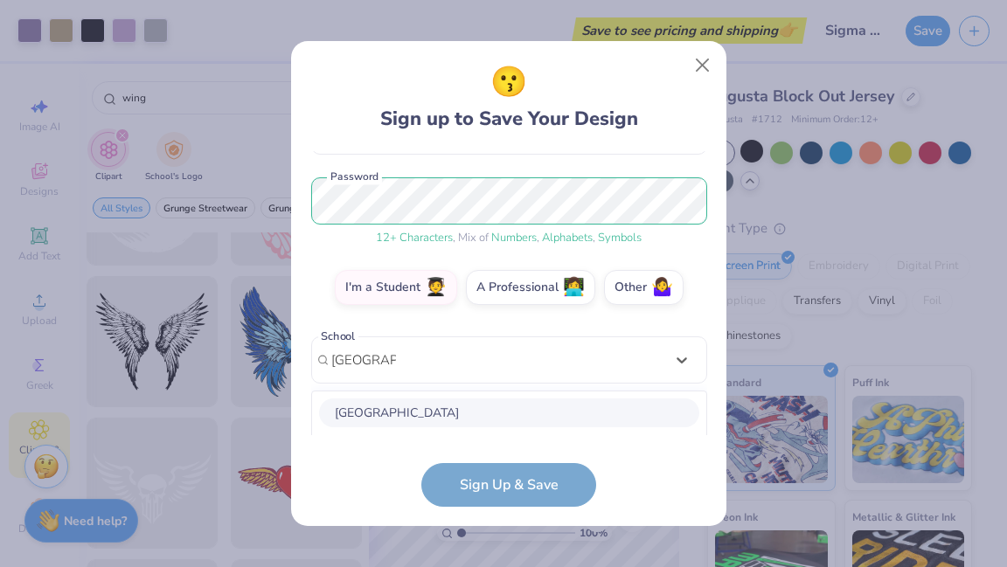
click at [470, 414] on div "[GEOGRAPHIC_DATA]" at bounding box center [509, 413] width 380 height 29
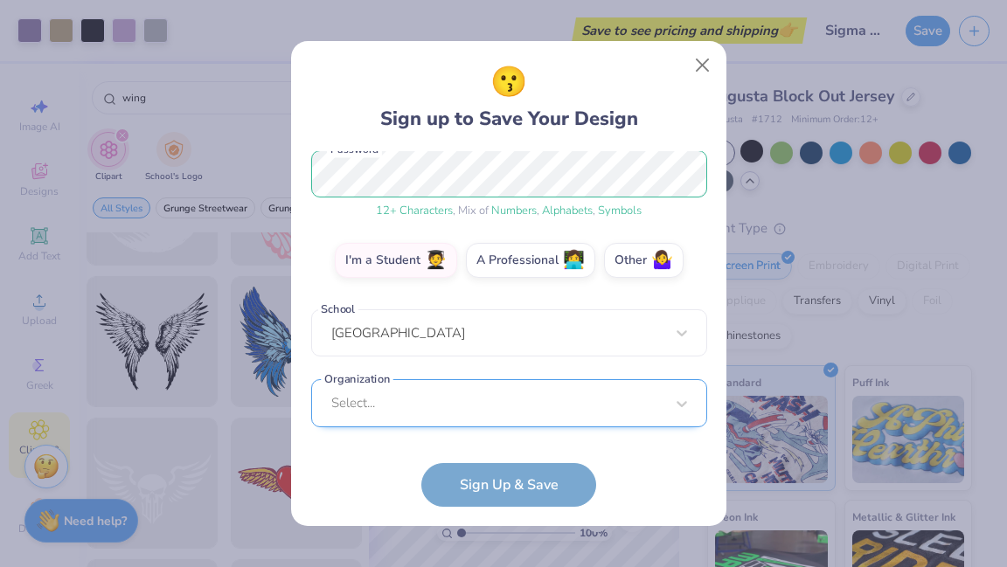
click at [513, 421] on div "[EMAIL_ADDRESS][DOMAIN_NAME] Email [PHONE_NUMBER] Phone [PERSON_NAME] Full Name…" at bounding box center [509, 293] width 396 height 284
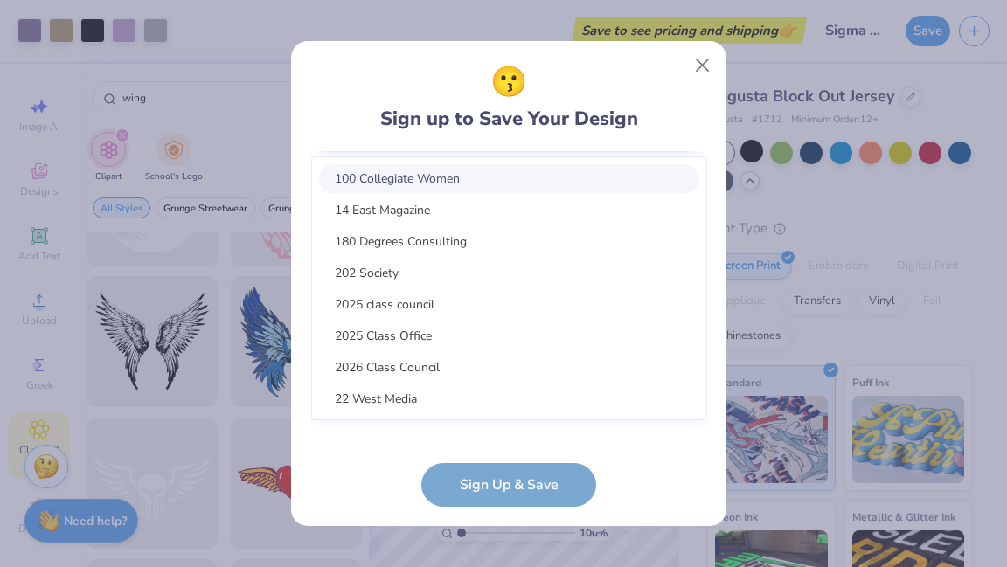
scroll to position [492, 0]
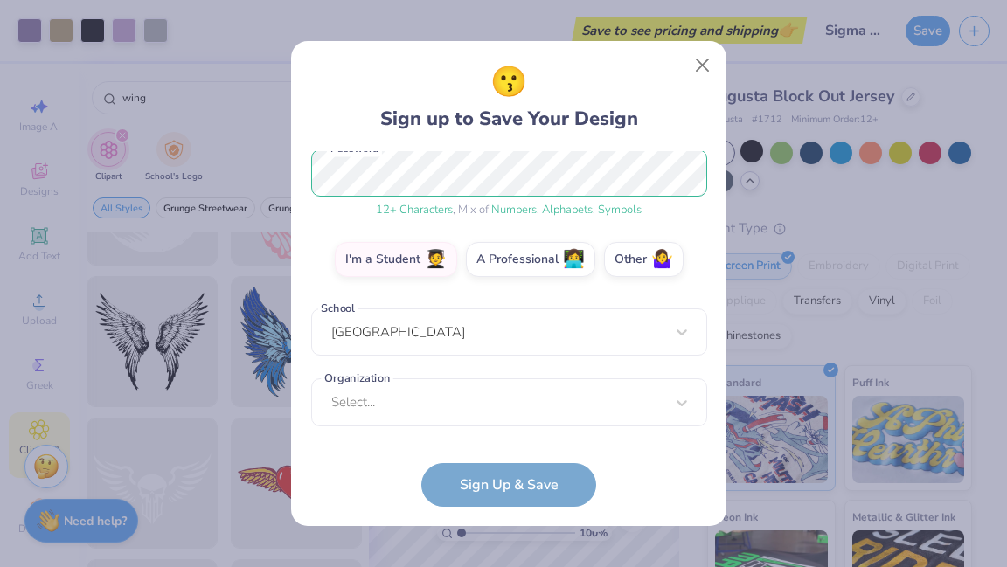
click at [652, 463] on form "[EMAIL_ADDRESS][DOMAIN_NAME] Email [PHONE_NUMBER] Phone [PERSON_NAME] Full Name…" at bounding box center [509, 329] width 396 height 356
click at [509, 390] on div "Select..." at bounding box center [509, 403] width 396 height 48
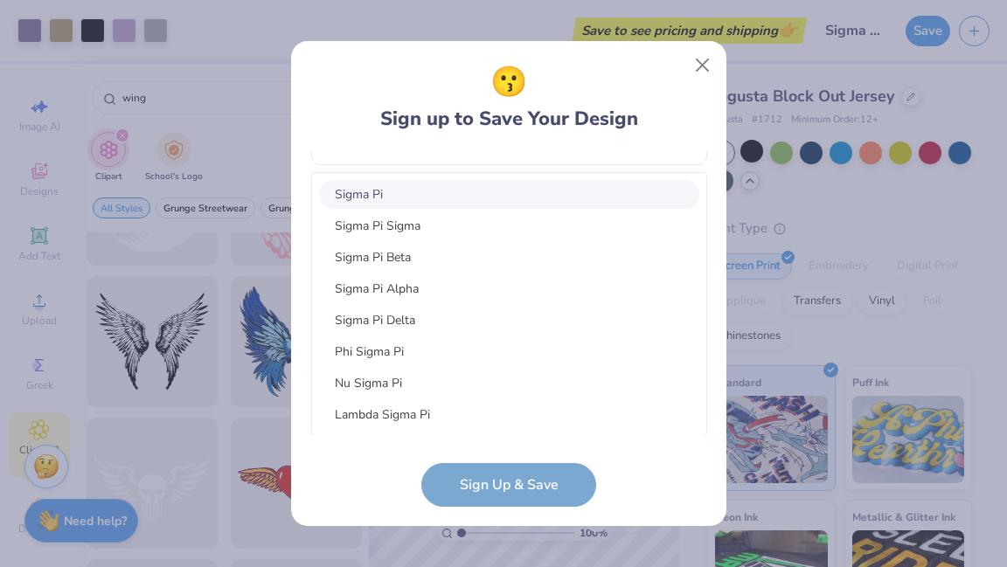
click at [475, 202] on div "Sigma Pi" at bounding box center [509, 194] width 380 height 29
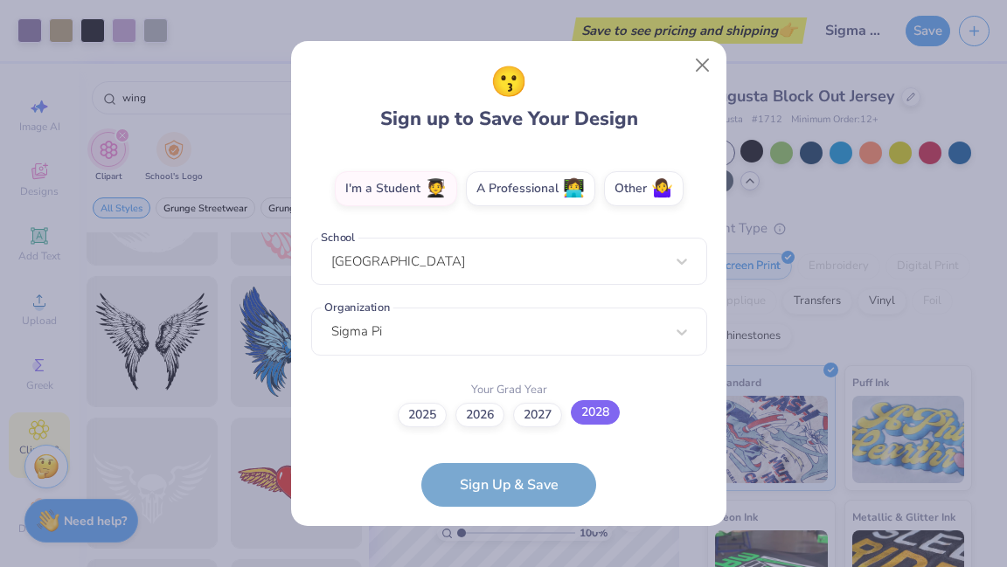
click at [607, 411] on label "2028" at bounding box center [595, 412] width 49 height 24
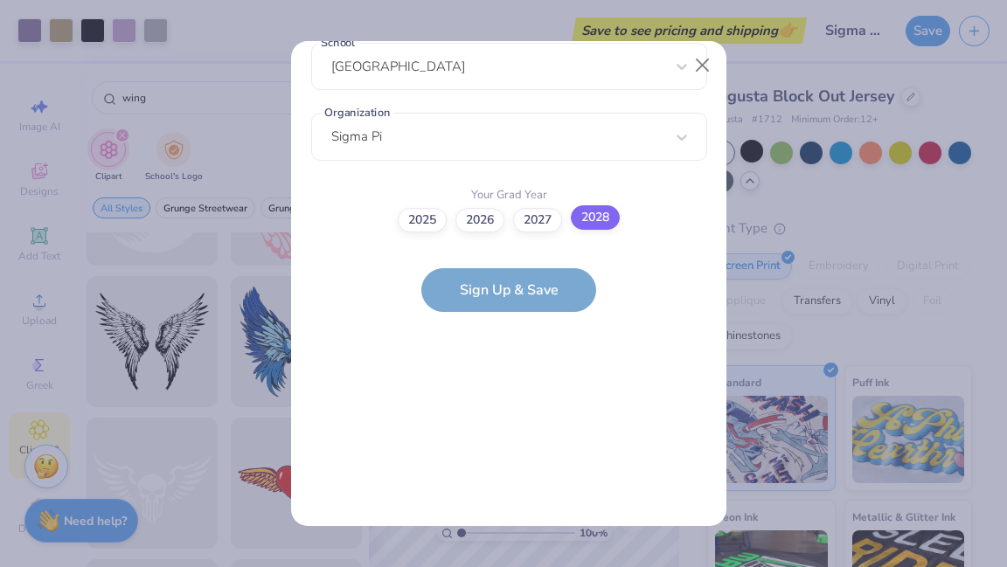
scroll to position [0, 0]
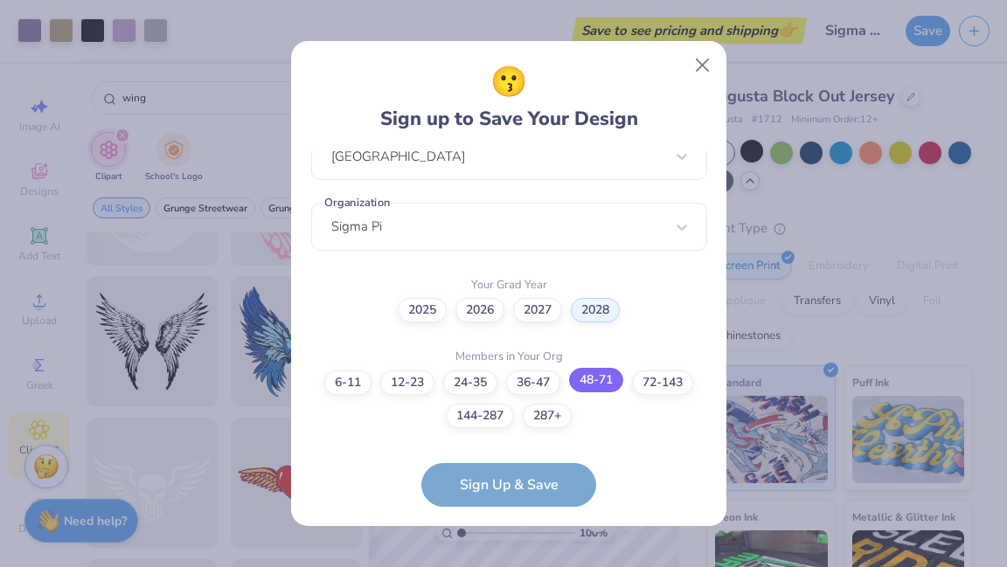
click at [597, 385] on label "48-71" at bounding box center [596, 380] width 54 height 24
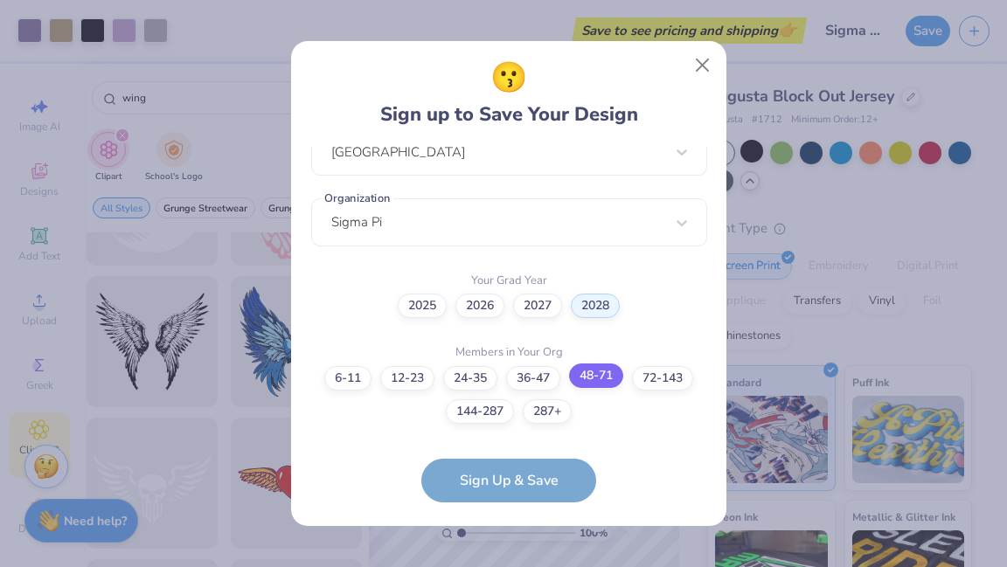
scroll to position [477, 0]
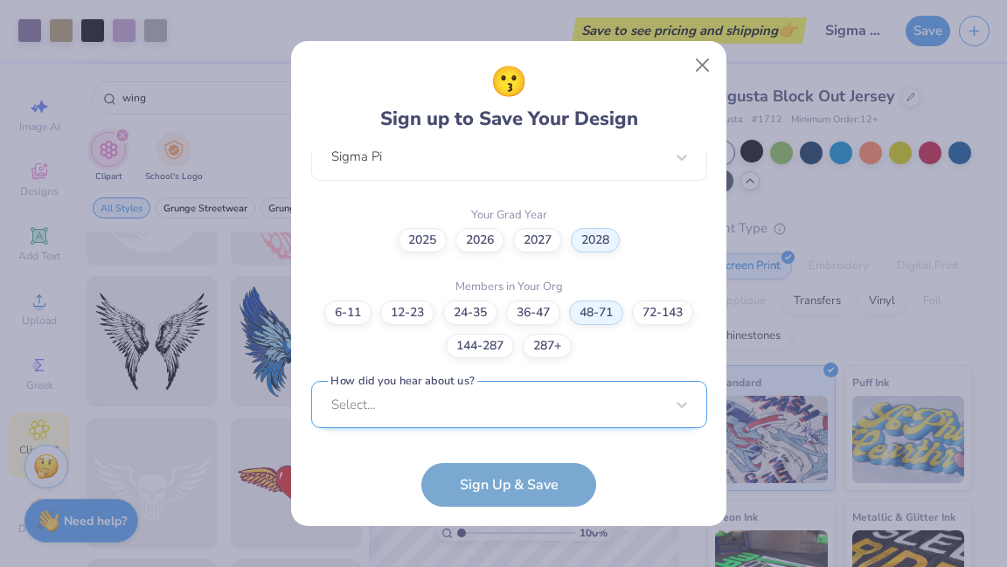
click at [607, 394] on div "Select..." at bounding box center [509, 405] width 396 height 48
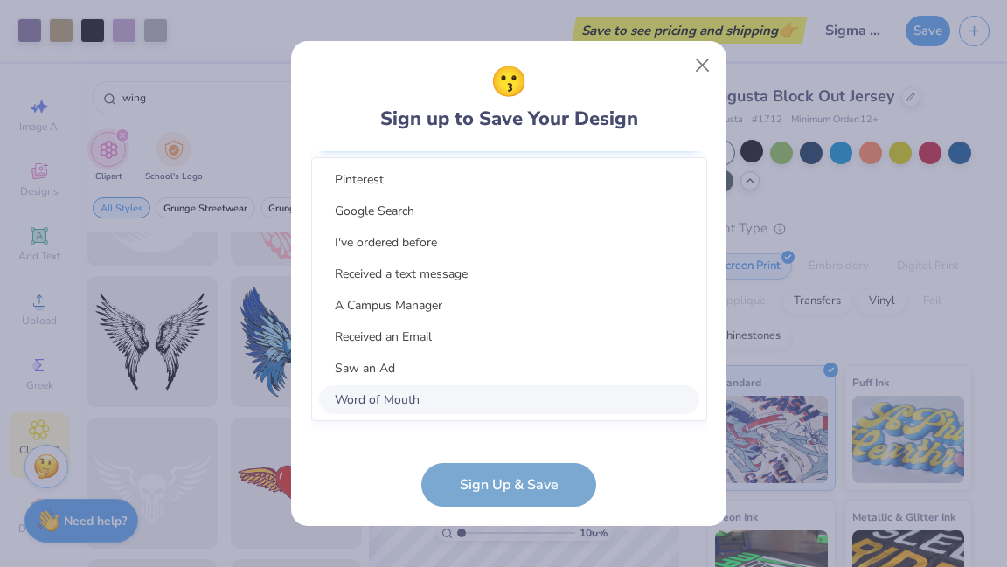
scroll to position [739, 0]
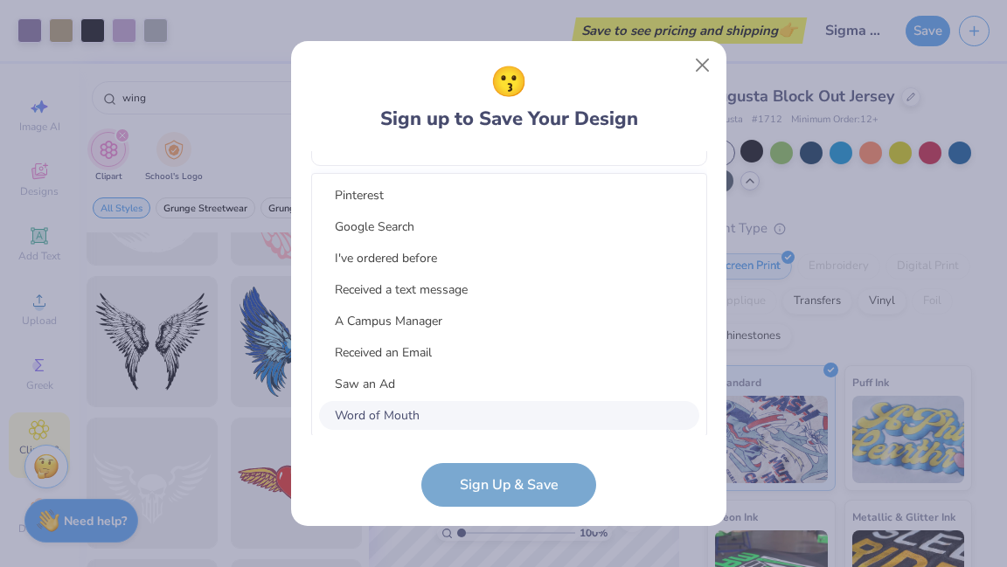
click at [509, 411] on div "Word of Mouth" at bounding box center [509, 415] width 380 height 29
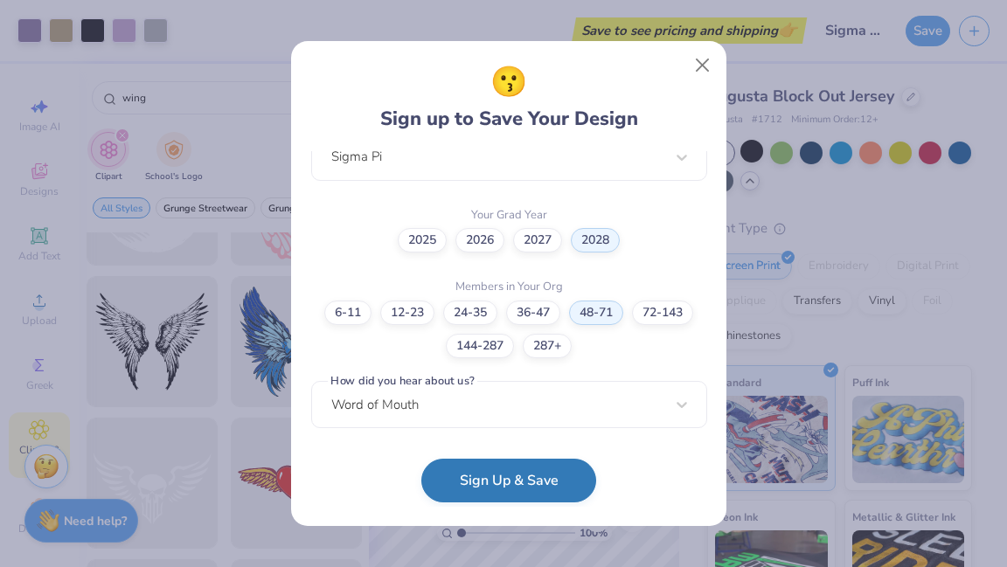
click at [532, 476] on button "Sign Up & Save" at bounding box center [508, 481] width 175 height 44
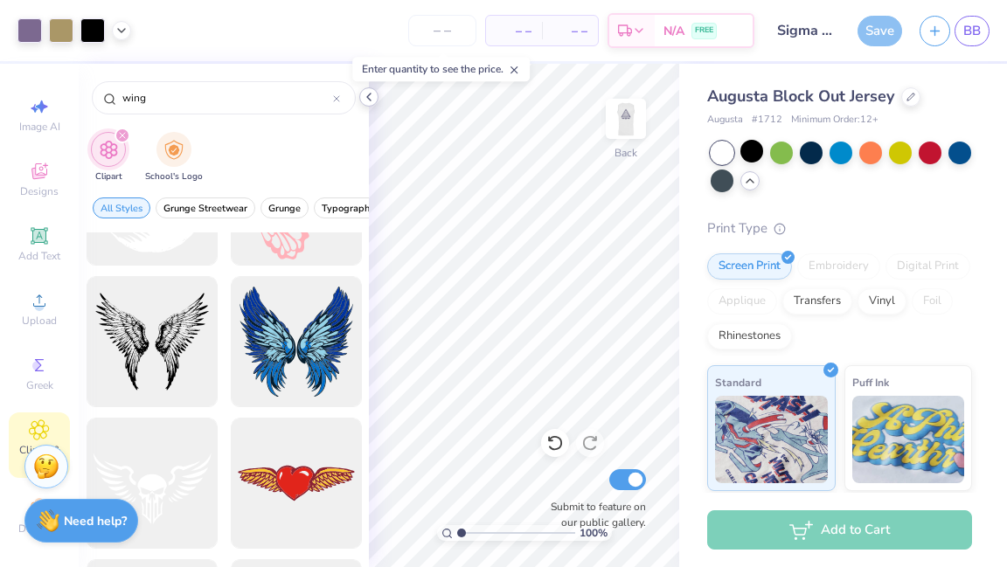
click at [374, 99] on icon at bounding box center [369, 97] width 14 height 14
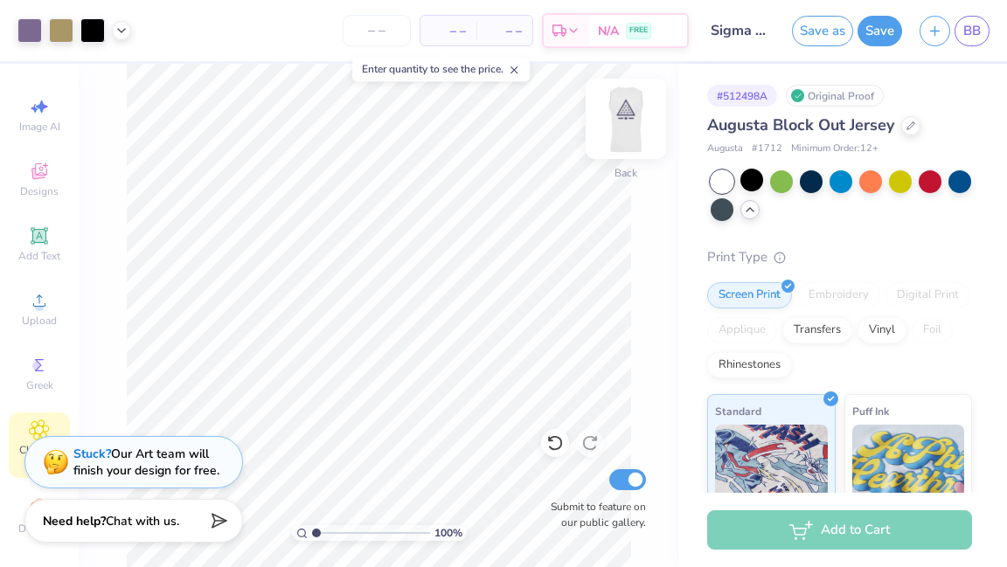
click at [634, 106] on img at bounding box center [626, 119] width 70 height 70
click at [625, 142] on img at bounding box center [626, 119] width 70 height 70
click at [381, 31] on input "number" at bounding box center [377, 30] width 68 height 31
click at [455, 73] on icon at bounding box center [448, 70] width 12 height 12
click at [359, 37] on input "number" at bounding box center [377, 30] width 68 height 31
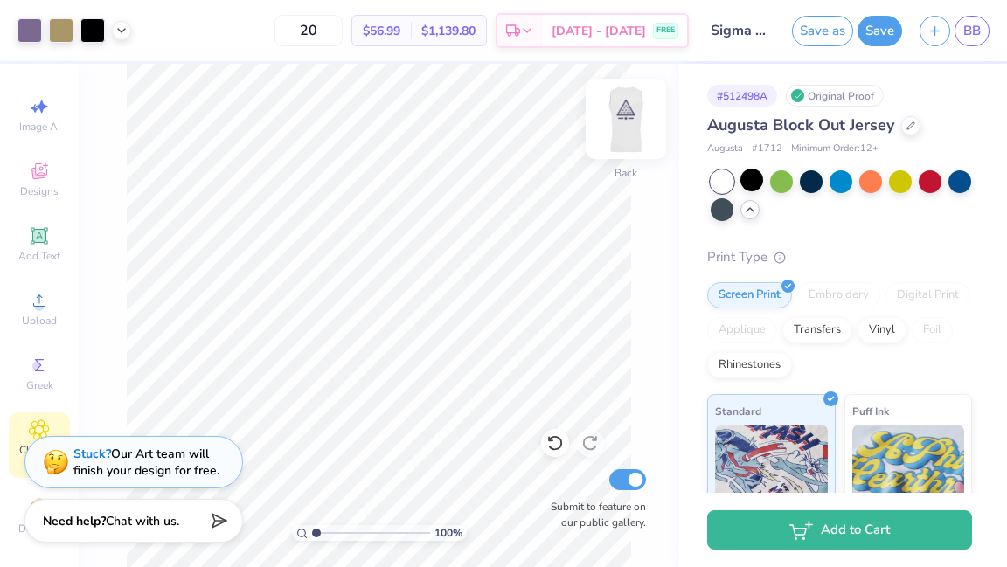
click at [624, 114] on img at bounding box center [626, 119] width 70 height 70
